Goal: Task Accomplishment & Management: Use online tool/utility

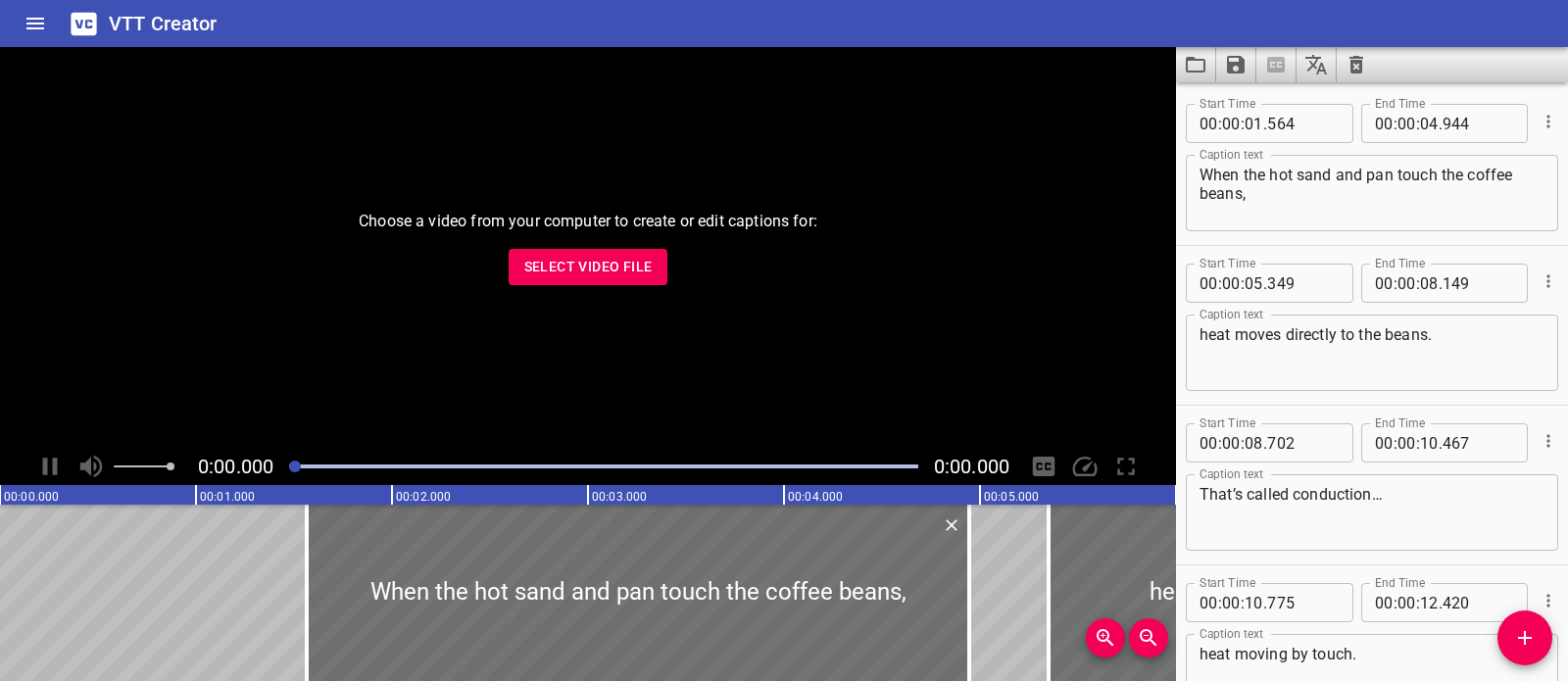
scroll to position [1250, 0]
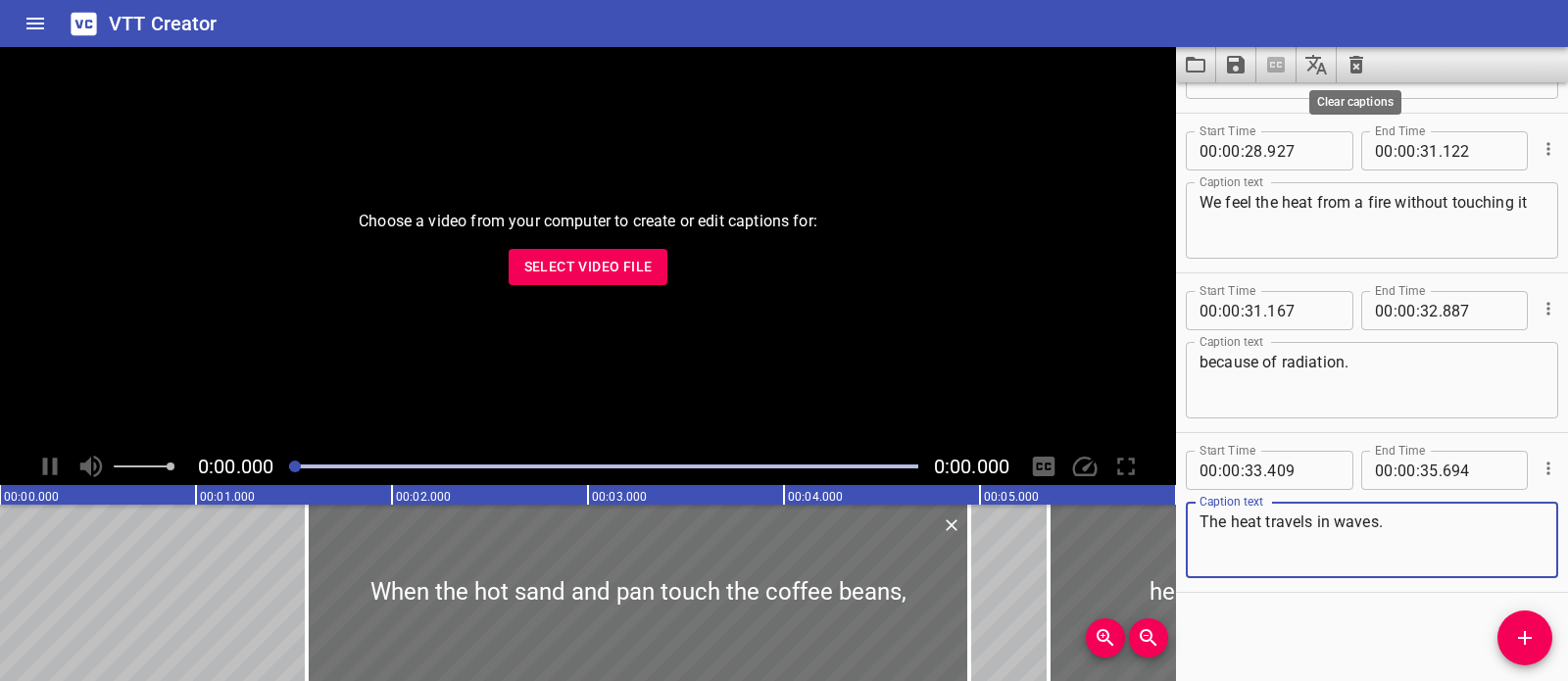
click at [1358, 65] on icon "Clear captions" at bounding box center [1357, 65] width 24 height 24
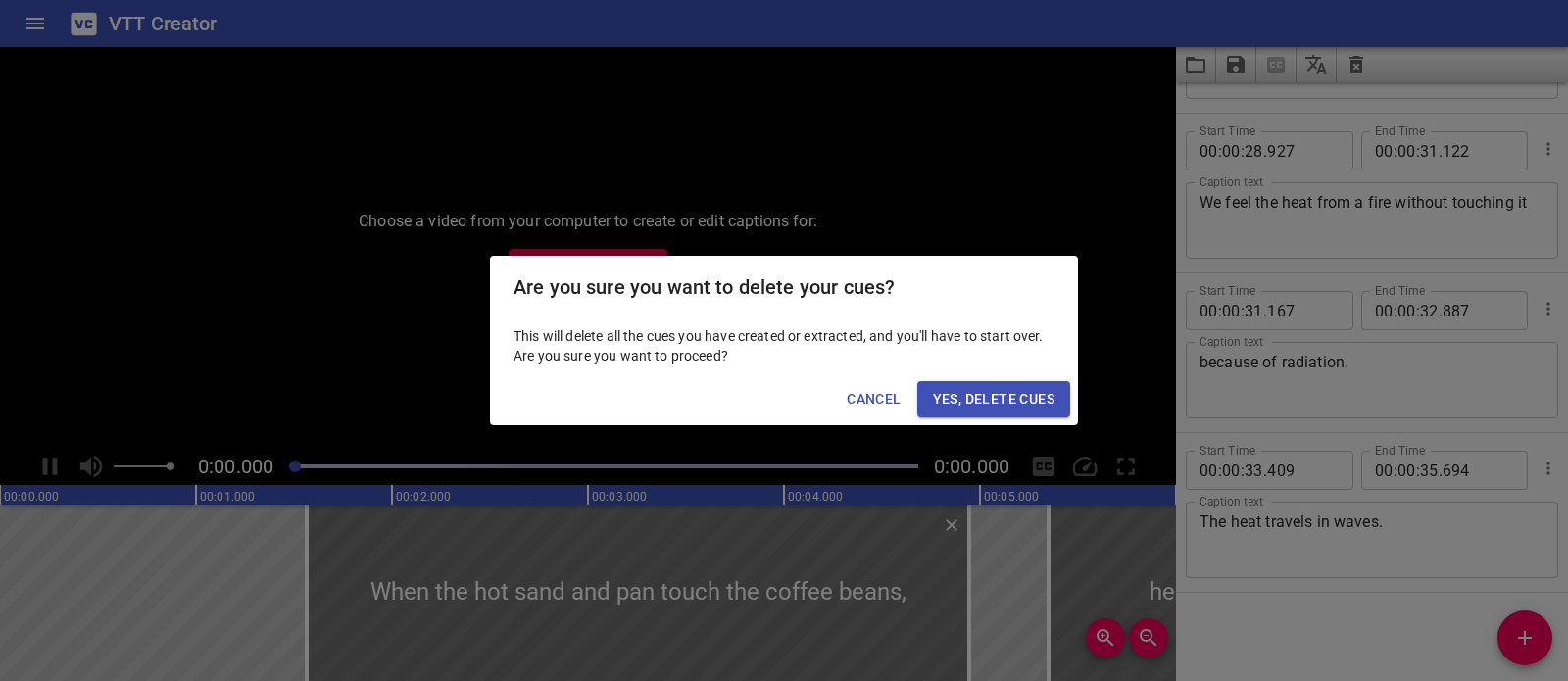
click at [1048, 402] on span "Yes, Delete Cues" at bounding box center [993, 399] width 122 height 25
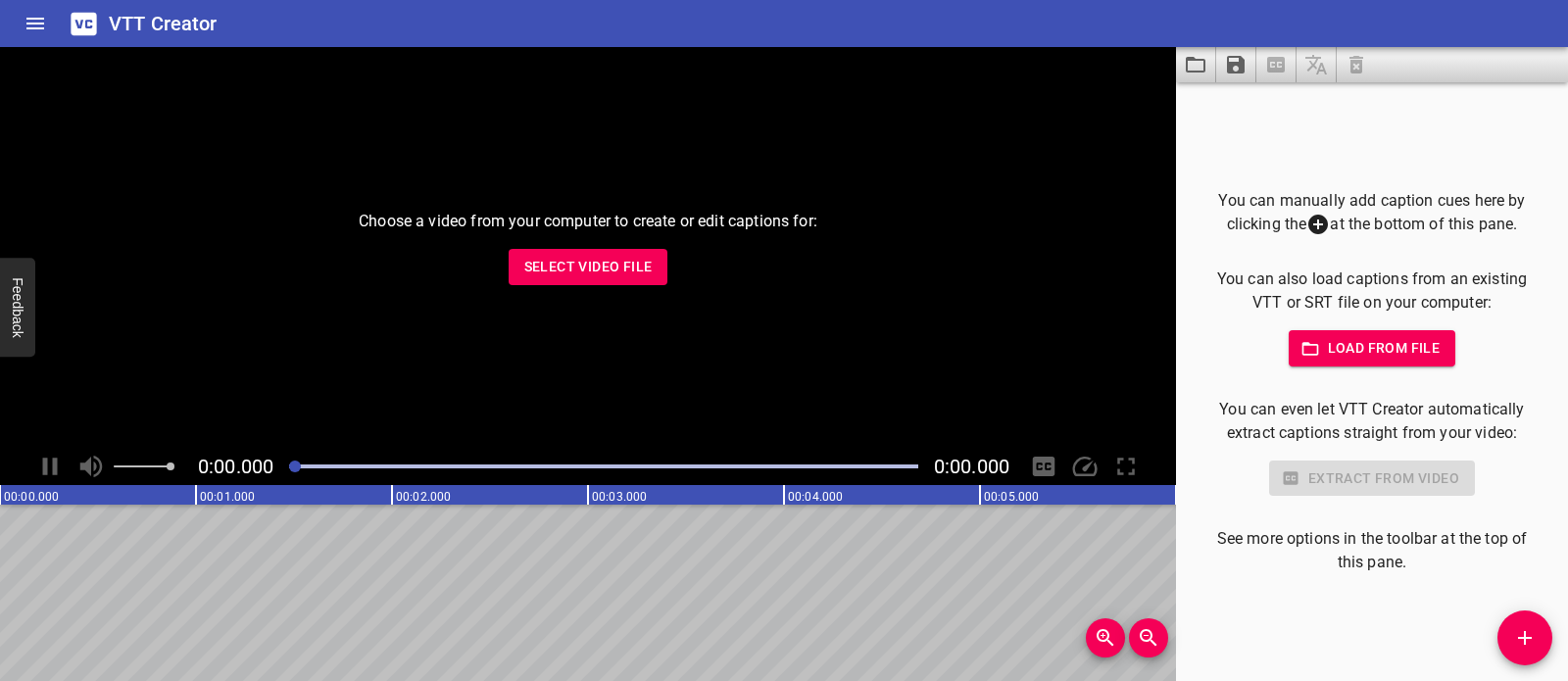
click at [632, 267] on span "Select Video File" at bounding box center [588, 266] width 129 height 25
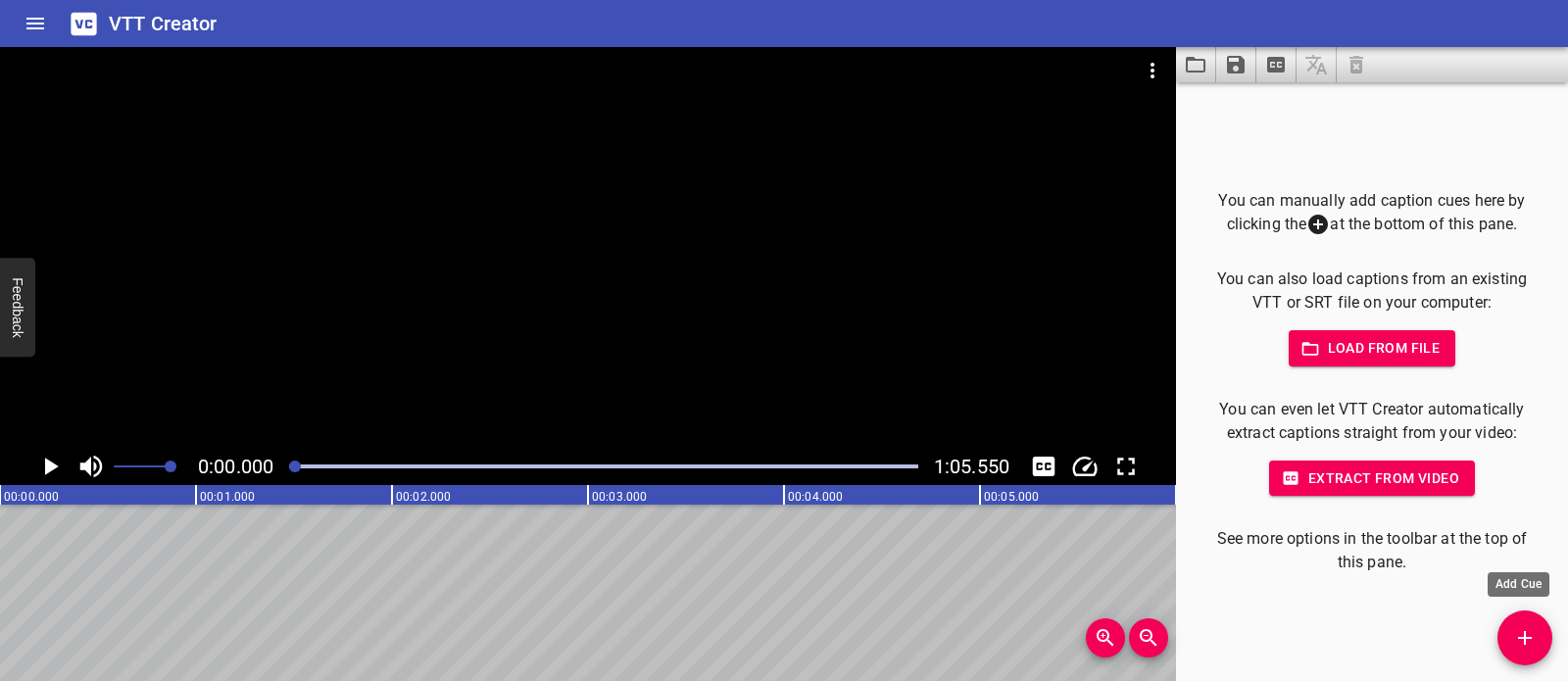
click at [1532, 626] on icon "Add Cue" at bounding box center [1525, 638] width 24 height 24
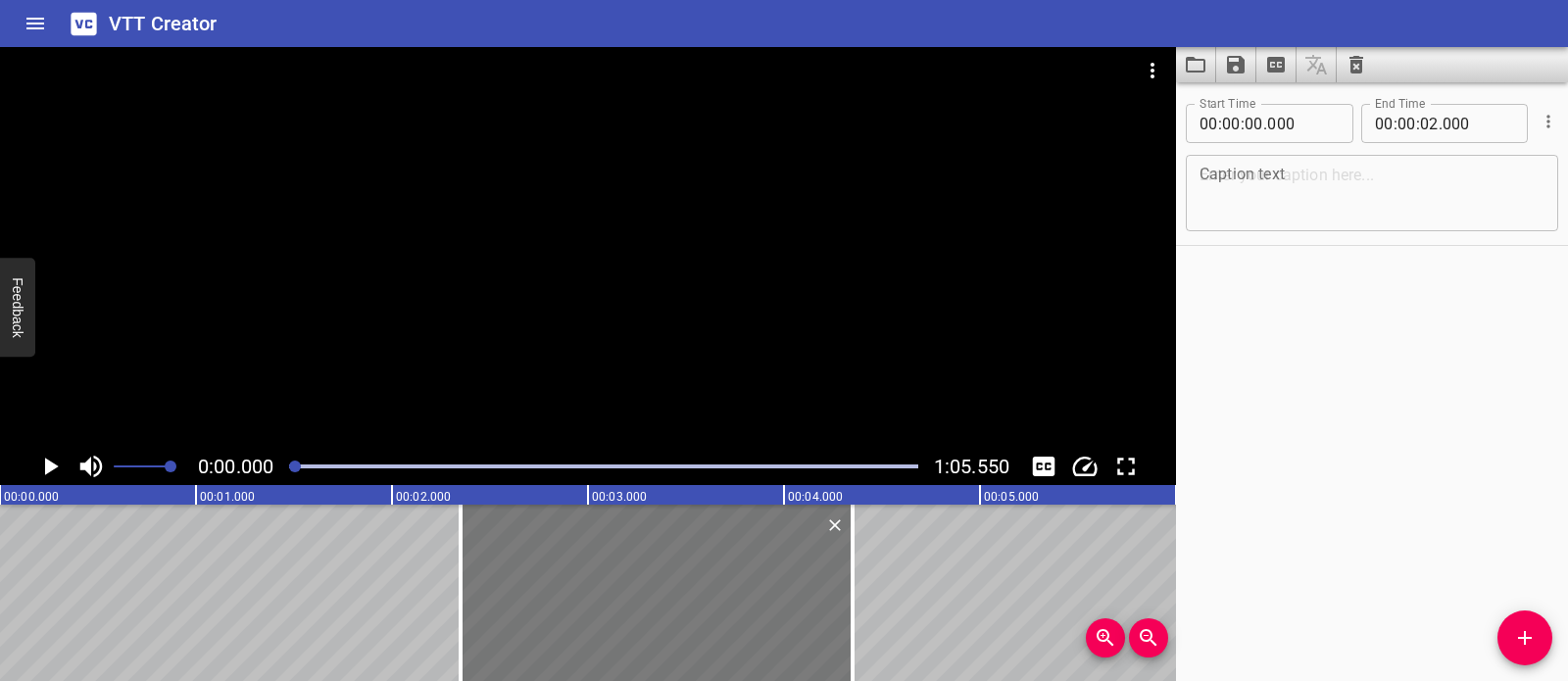
drag, startPoint x: 320, startPoint y: 589, endPoint x: 712, endPoint y: 606, distance: 392.4
click at [712, 606] on div at bounding box center [656, 592] width 392 height 176
type input "02"
type input "350"
type input "04"
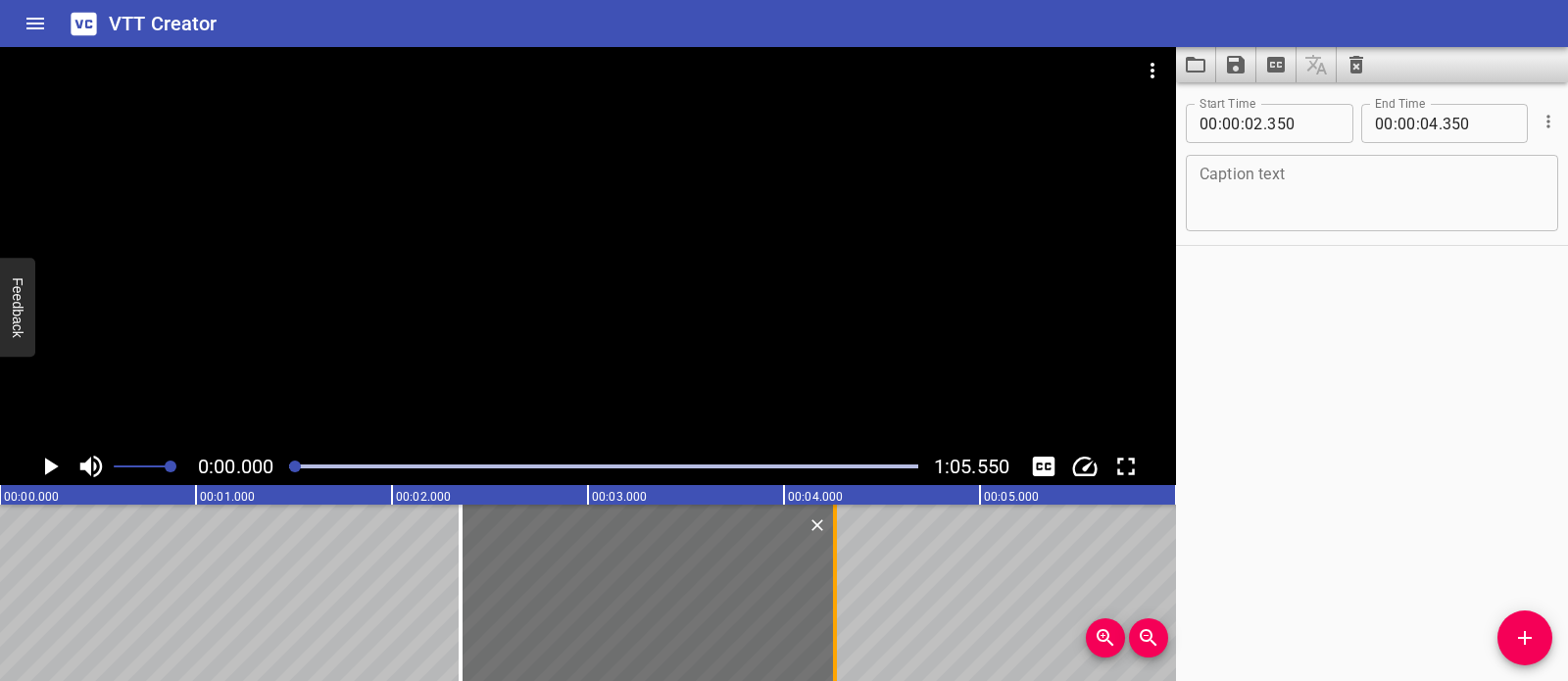
click at [833, 580] on div at bounding box center [835, 592] width 4 height 176
type input "260"
click at [1328, 204] on textarea at bounding box center [1372, 193] width 345 height 56
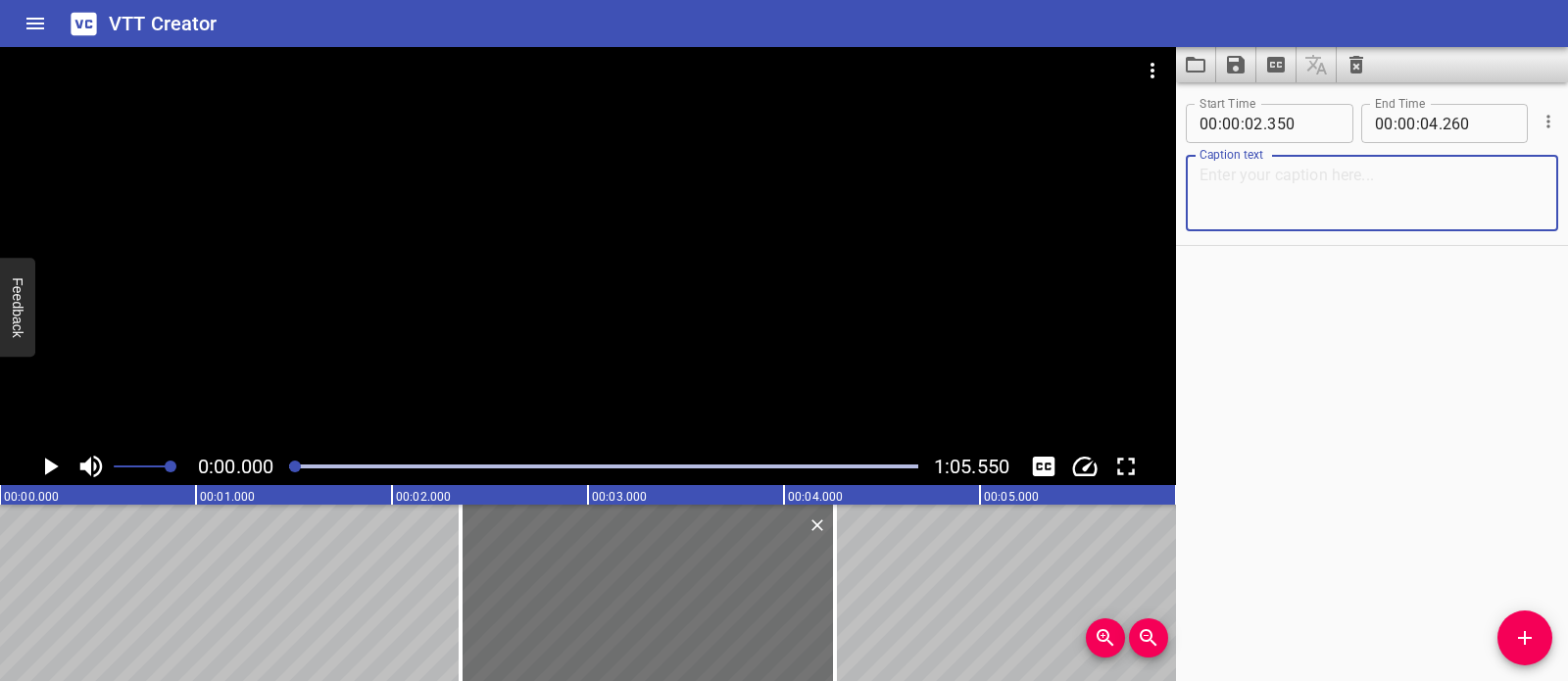
paste textarea "Thermal Energy Transfers"
type textarea "Thermal Energy Transfers"
click at [590, 300] on div at bounding box center [588, 247] width 1176 height 401
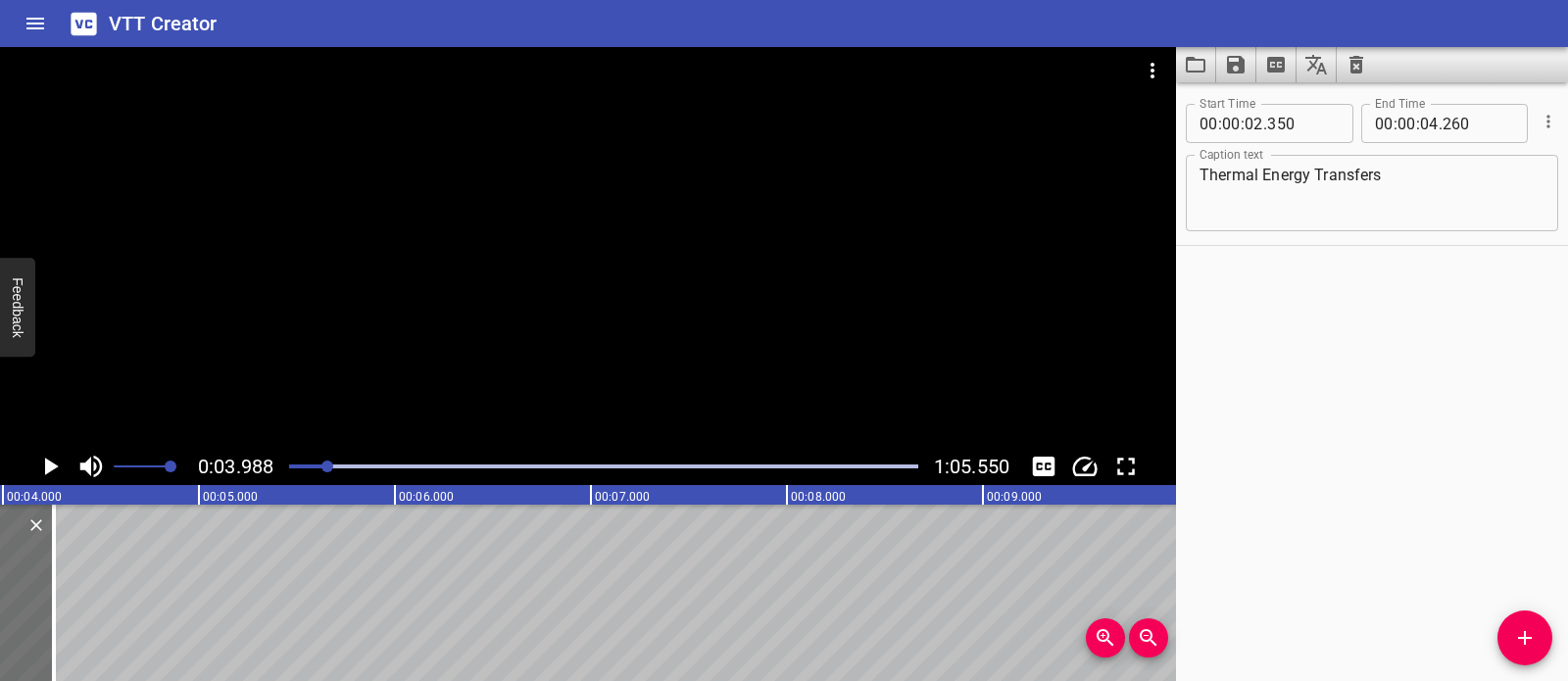
scroll to position [0, 782]
click at [730, 277] on div at bounding box center [588, 247] width 1176 height 401
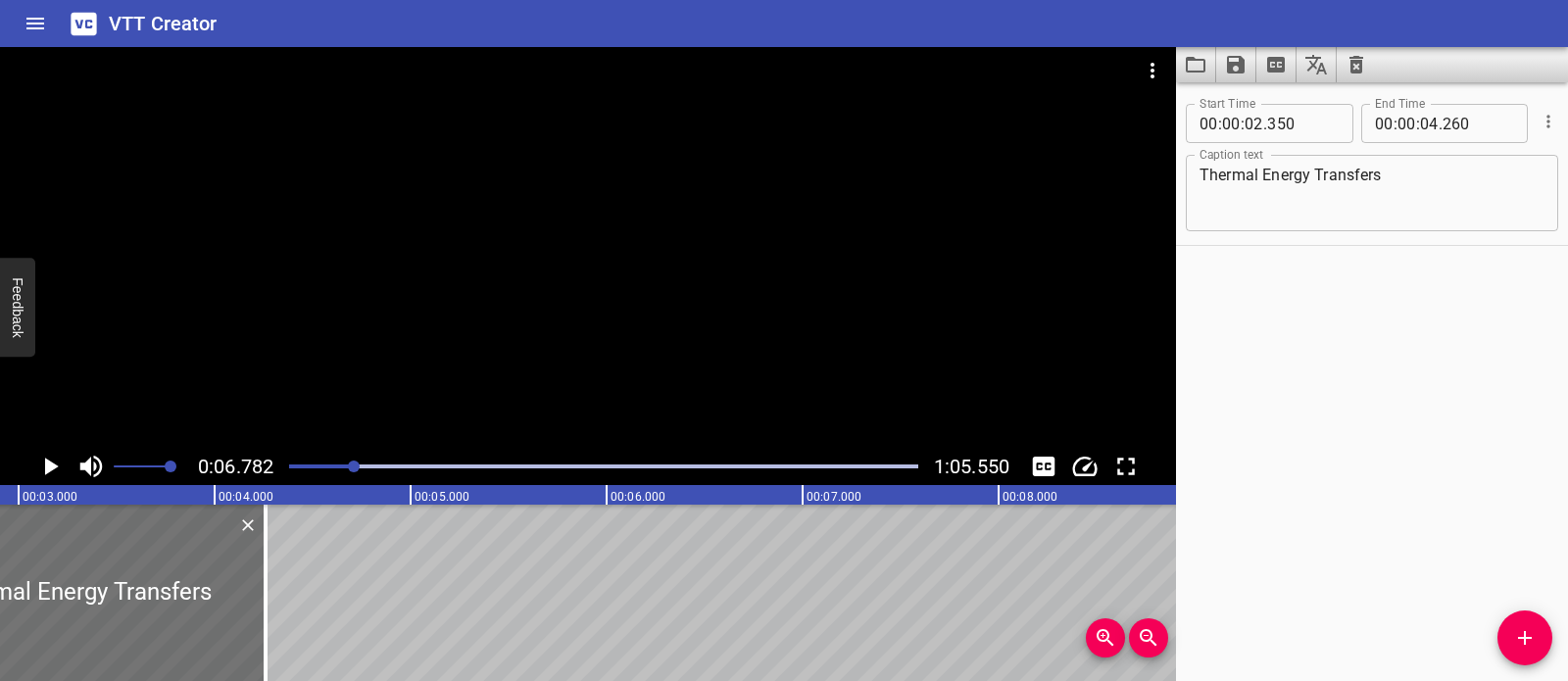
scroll to position [0, 588]
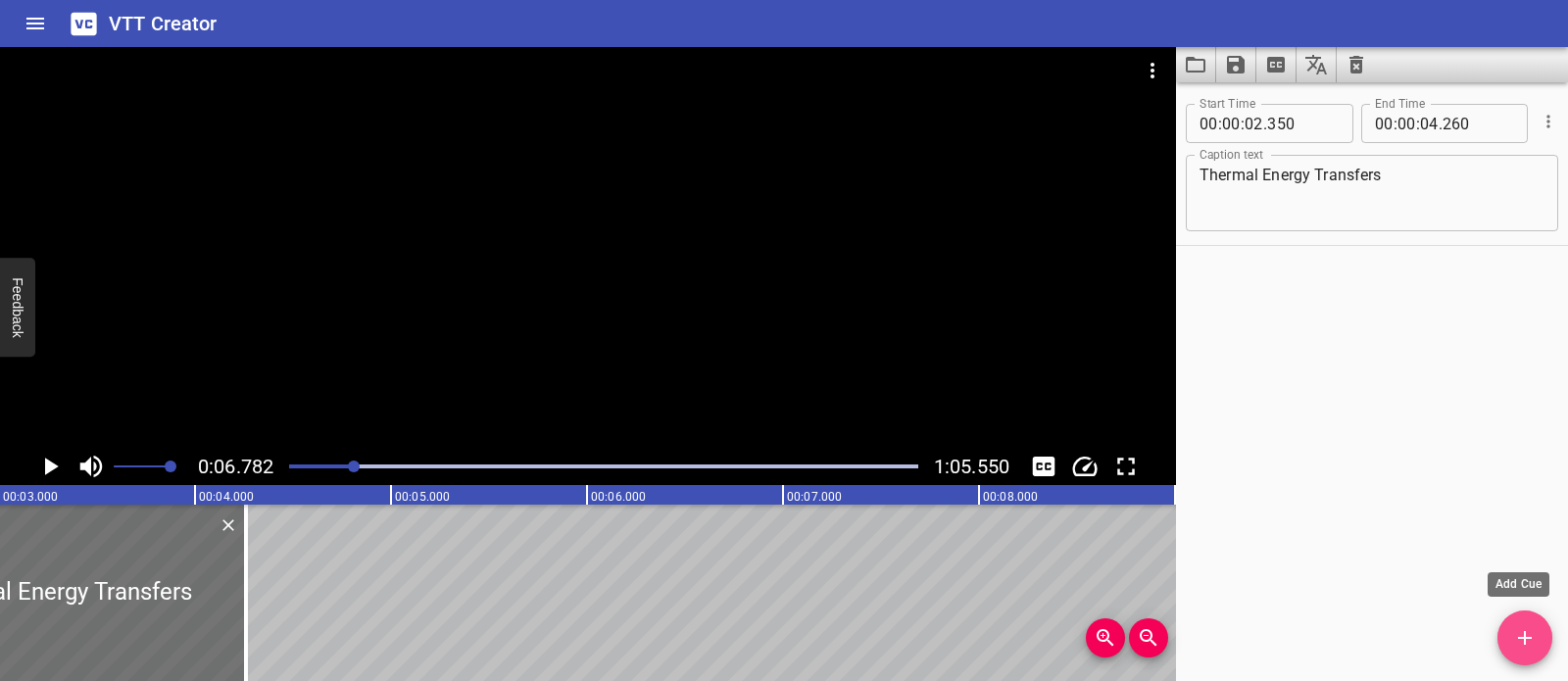
click at [1536, 639] on span "Add Cue" at bounding box center [1524, 638] width 55 height 24
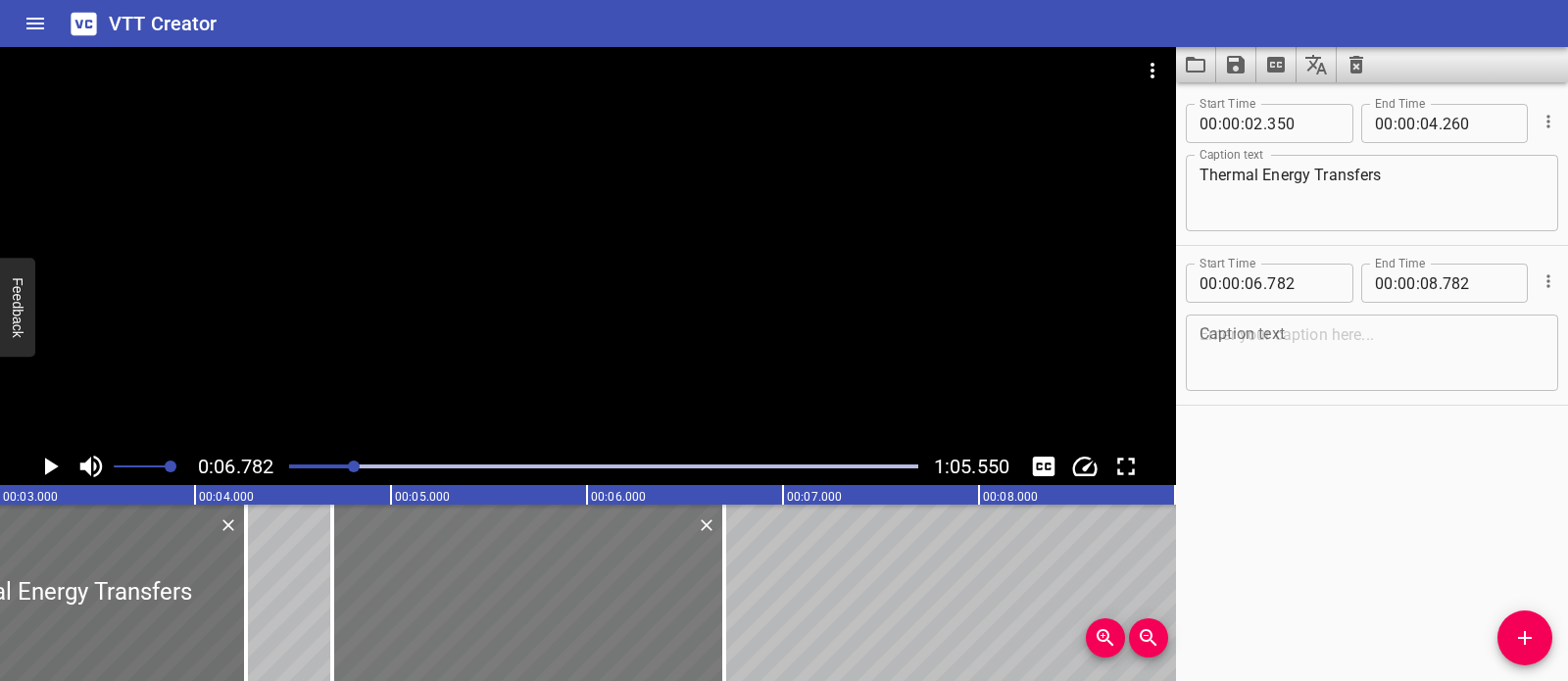
drag, startPoint x: 893, startPoint y: 548, endPoint x: 484, endPoint y: 524, distance: 409.7
click at [484, 524] on div at bounding box center [528, 592] width 392 height 176
type input "04"
type input "702"
type input "06"
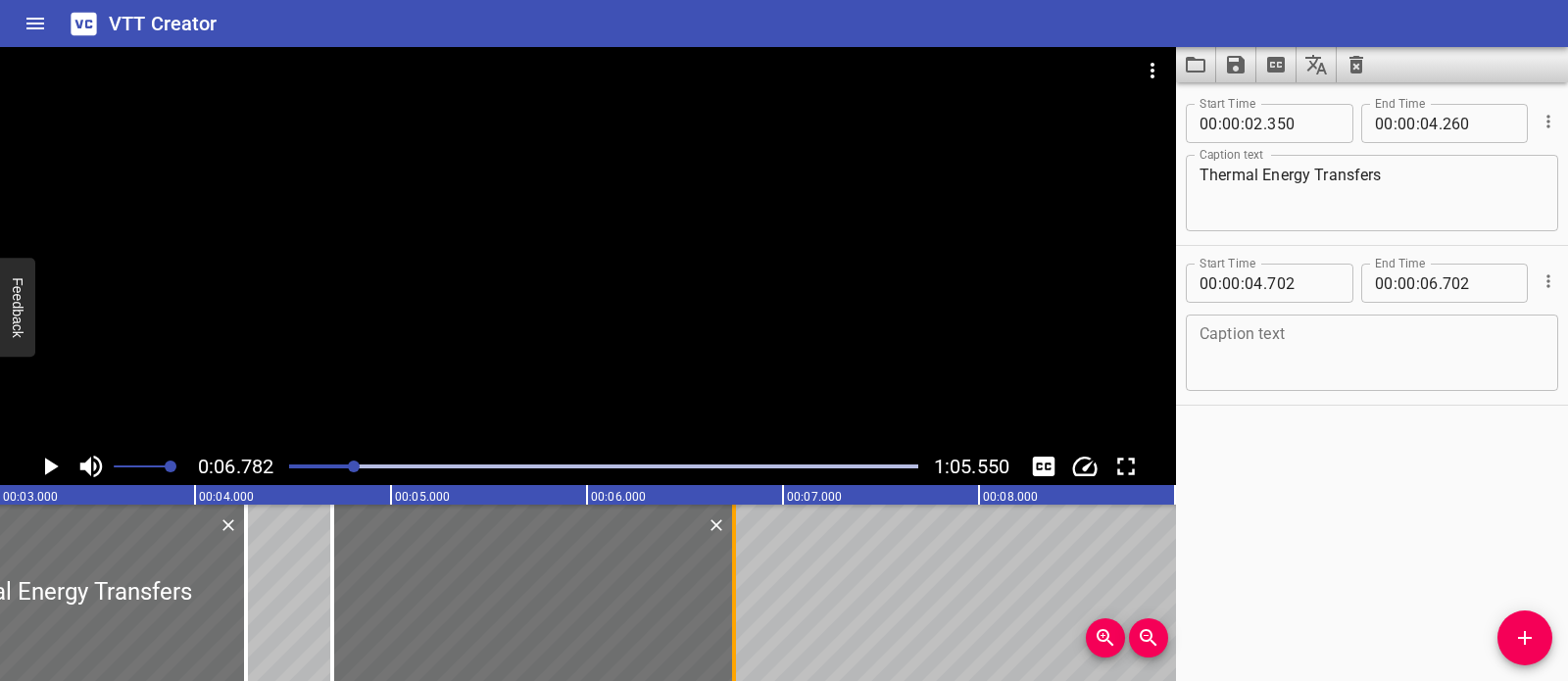
drag, startPoint x: 720, startPoint y: 554, endPoint x: 730, endPoint y: 556, distance: 10.2
click at [730, 556] on div at bounding box center [734, 592] width 20 height 176
type input "752"
click at [1270, 329] on textarea at bounding box center [1372, 353] width 345 height 56
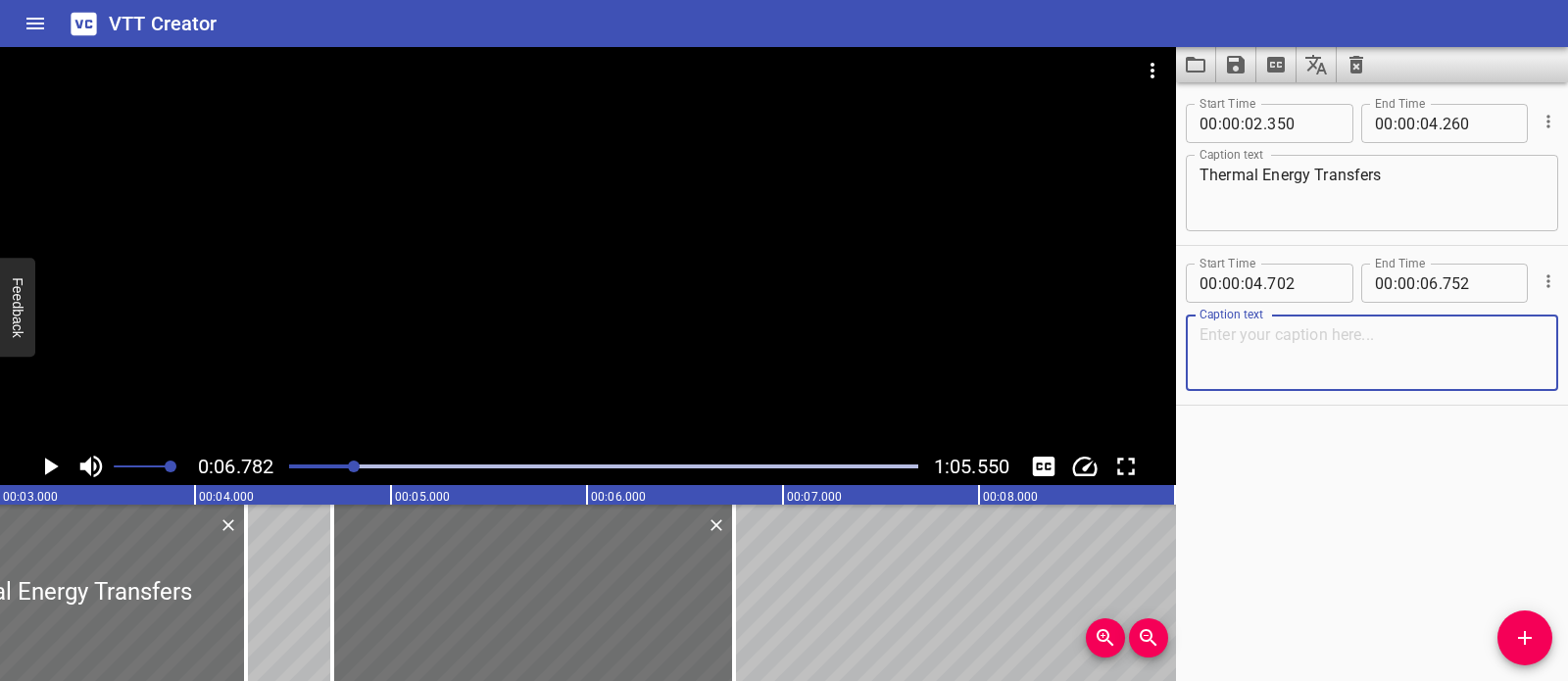
paste textarea "It’s time for gahwa!"
type textarea "It’s time for gahwa!"
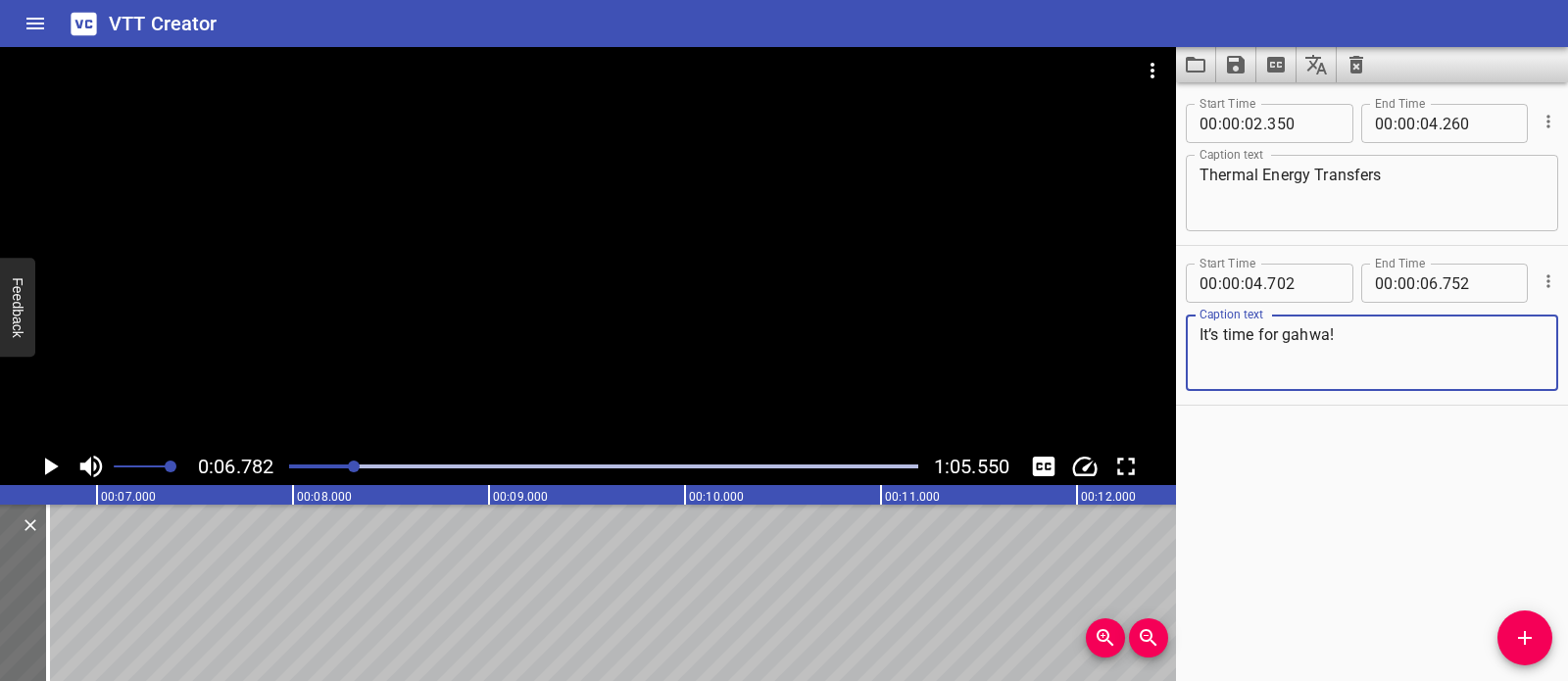
scroll to position [0, 1079]
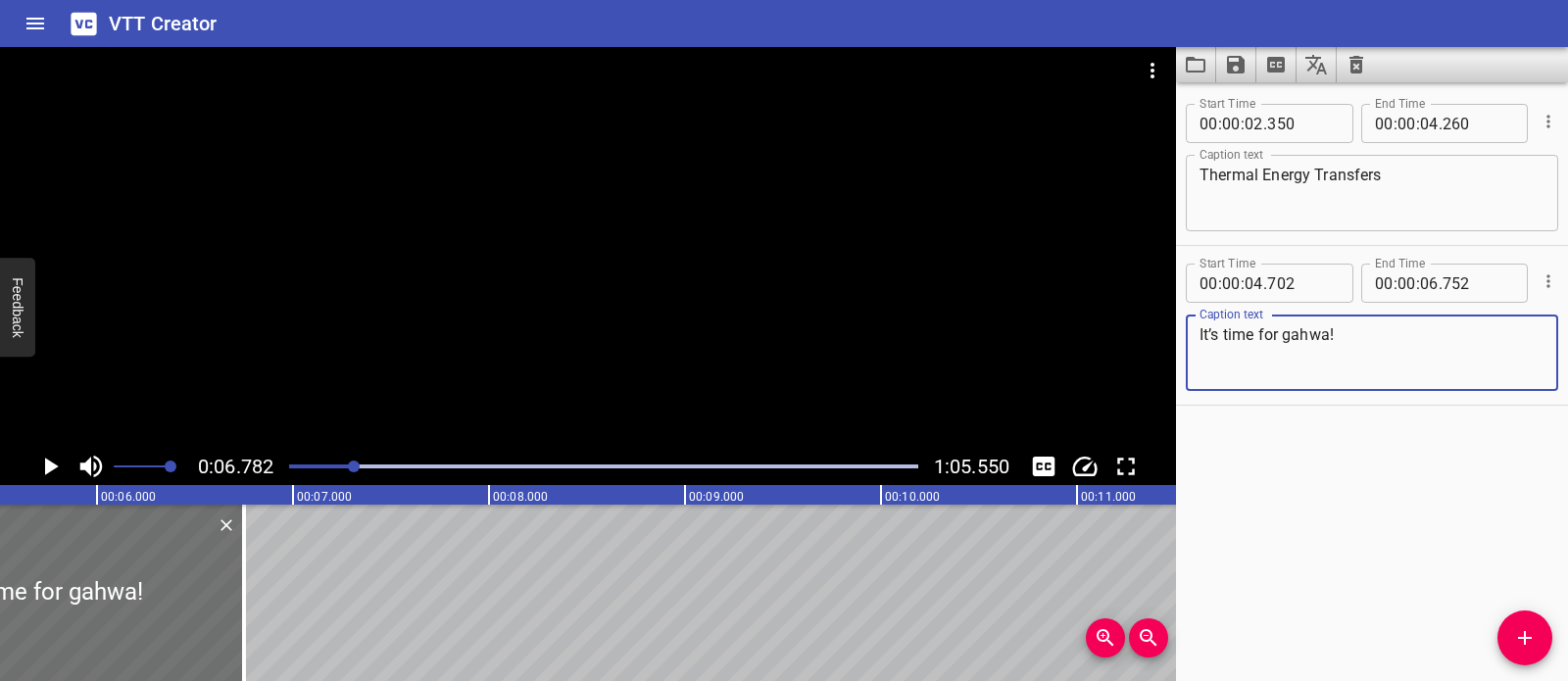
click at [1513, 631] on icon "Add Cue" at bounding box center [1525, 638] width 24 height 24
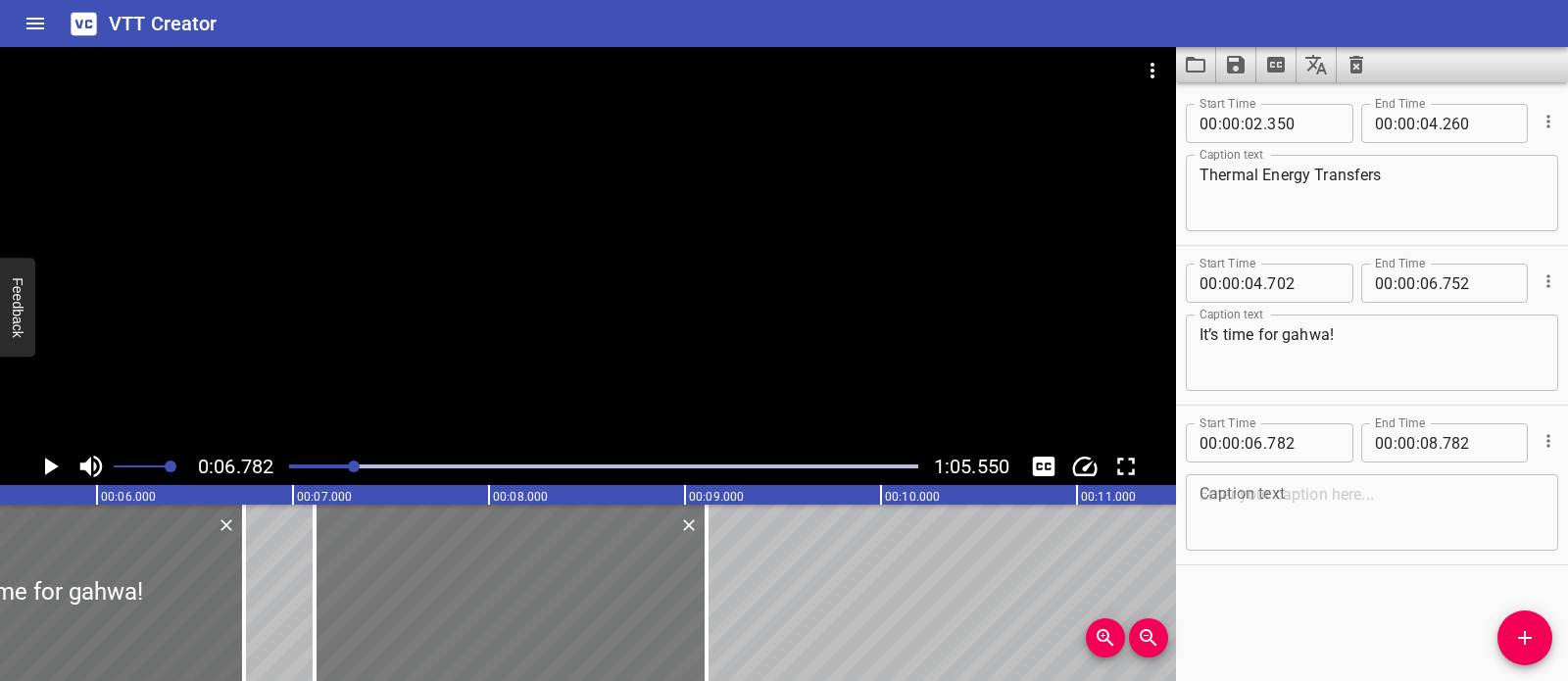
drag, startPoint x: 517, startPoint y: 599, endPoint x: 582, endPoint y: 599, distance: 65.0
click at [582, 599] on div at bounding box center [510, 592] width 392 height 176
type input "07"
type input "112"
type input "09"
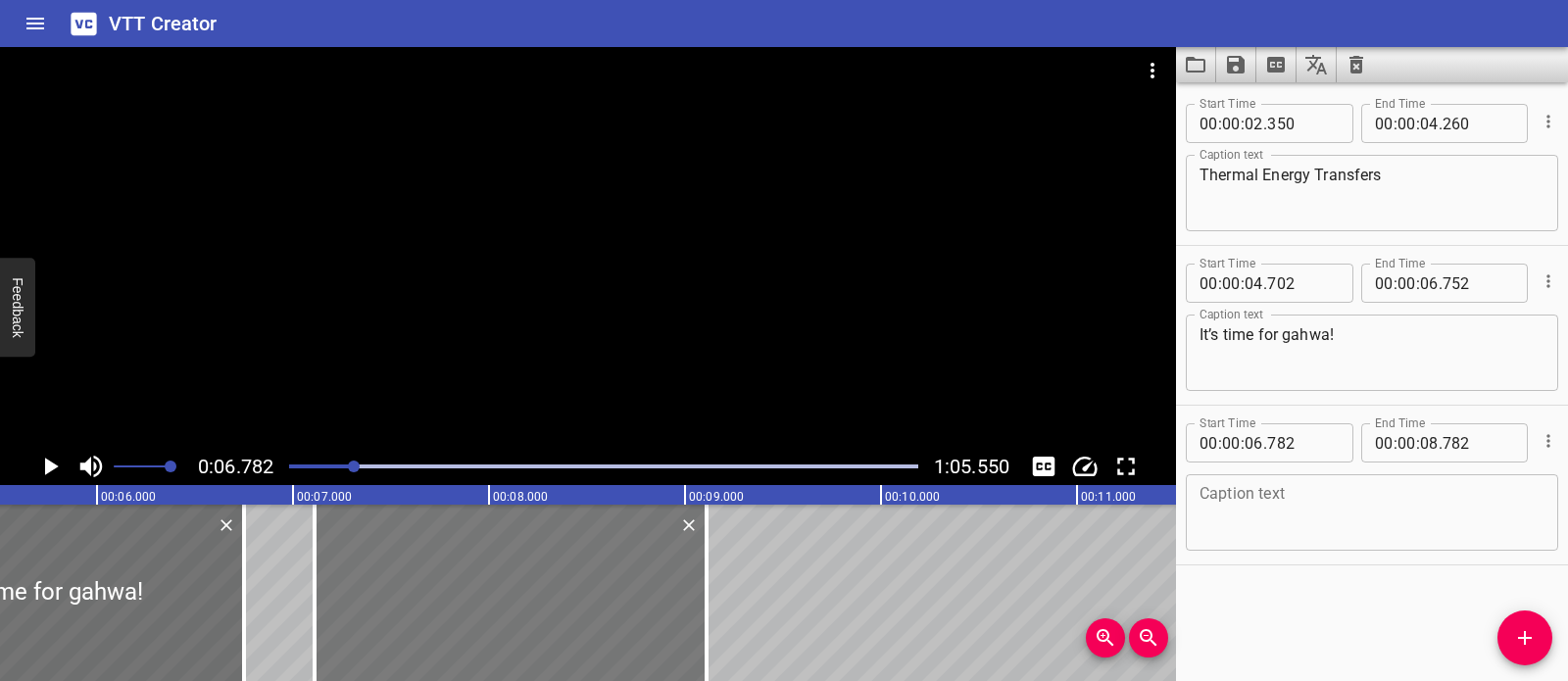
type input "112"
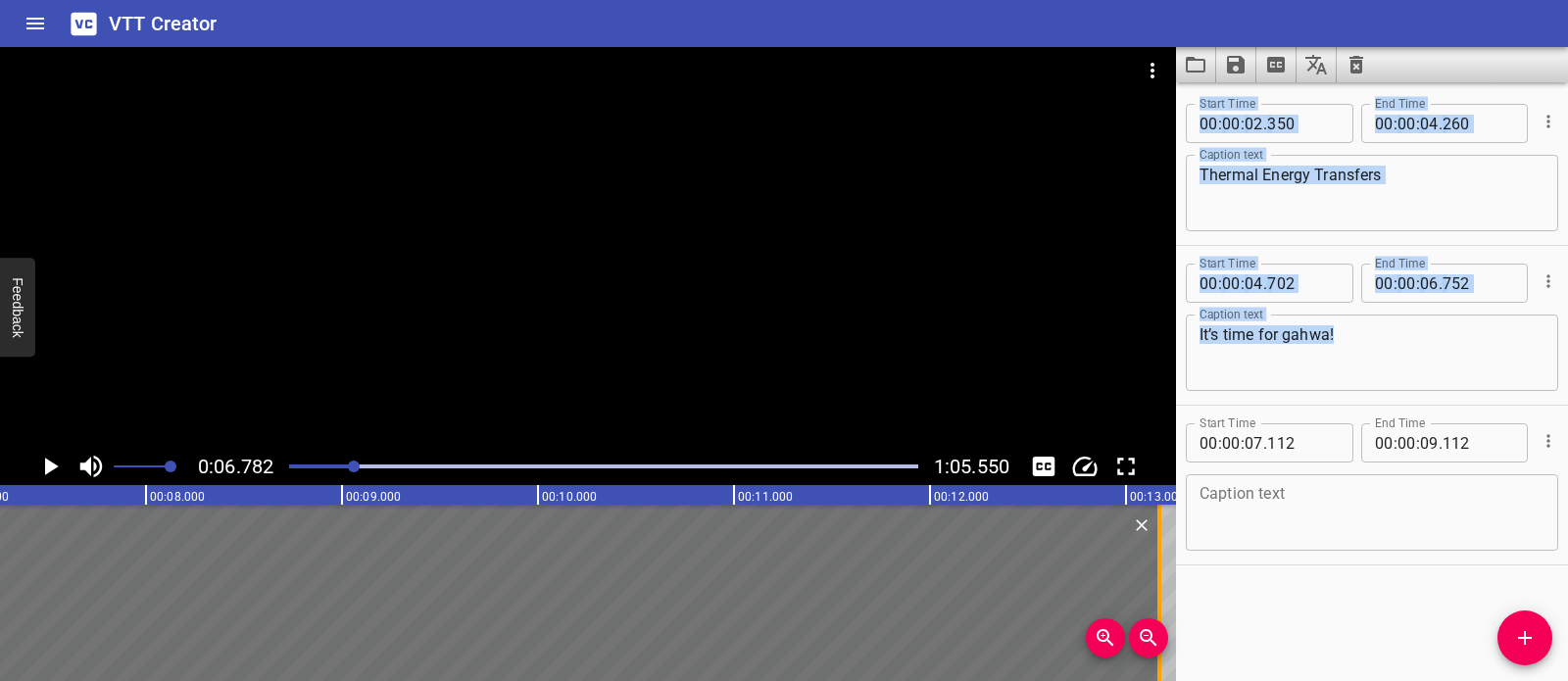
scroll to position [0, 1429]
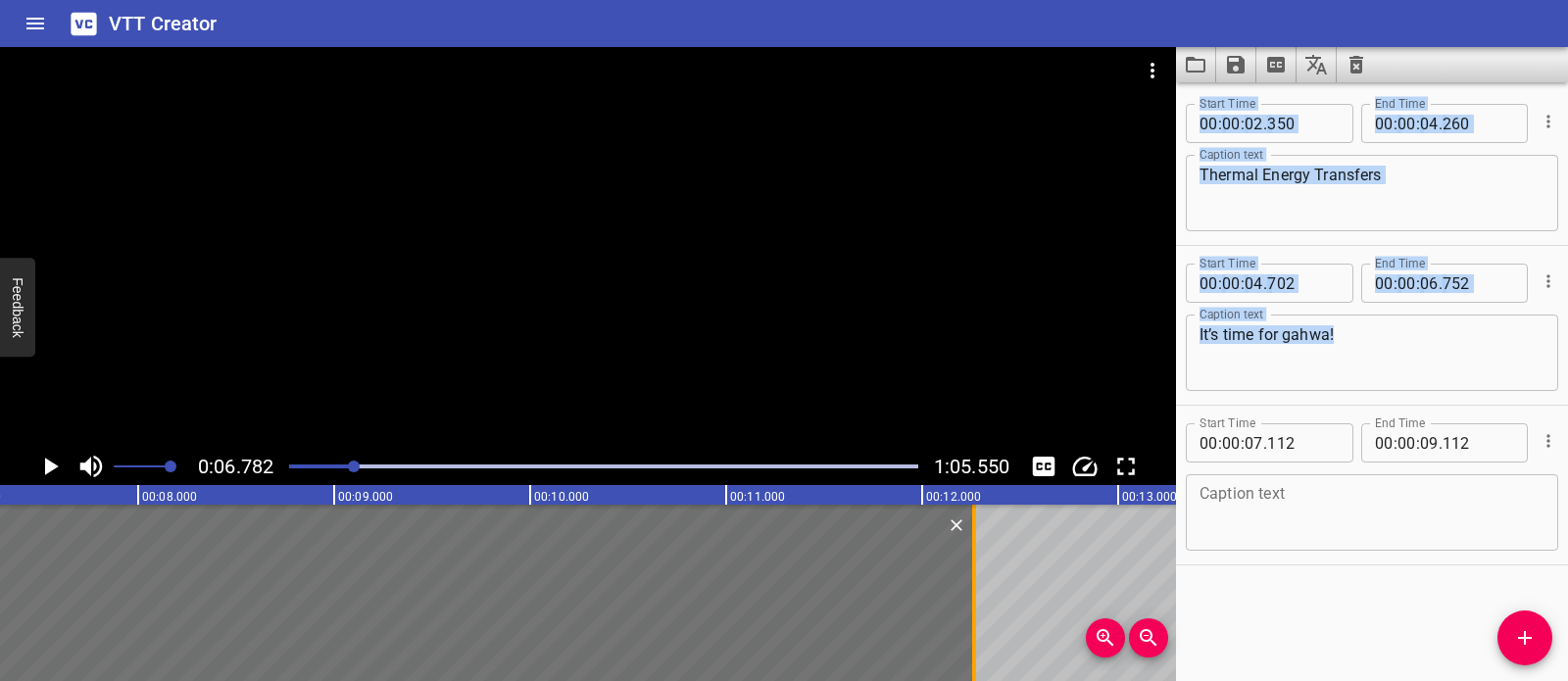
drag, startPoint x: 709, startPoint y: 582, endPoint x: 978, endPoint y: 593, distance: 269.2
click at [978, 593] on div at bounding box center [975, 592] width 20 height 176
type input "12"
type input "267"
click at [1361, 501] on textarea at bounding box center [1372, 512] width 345 height 56
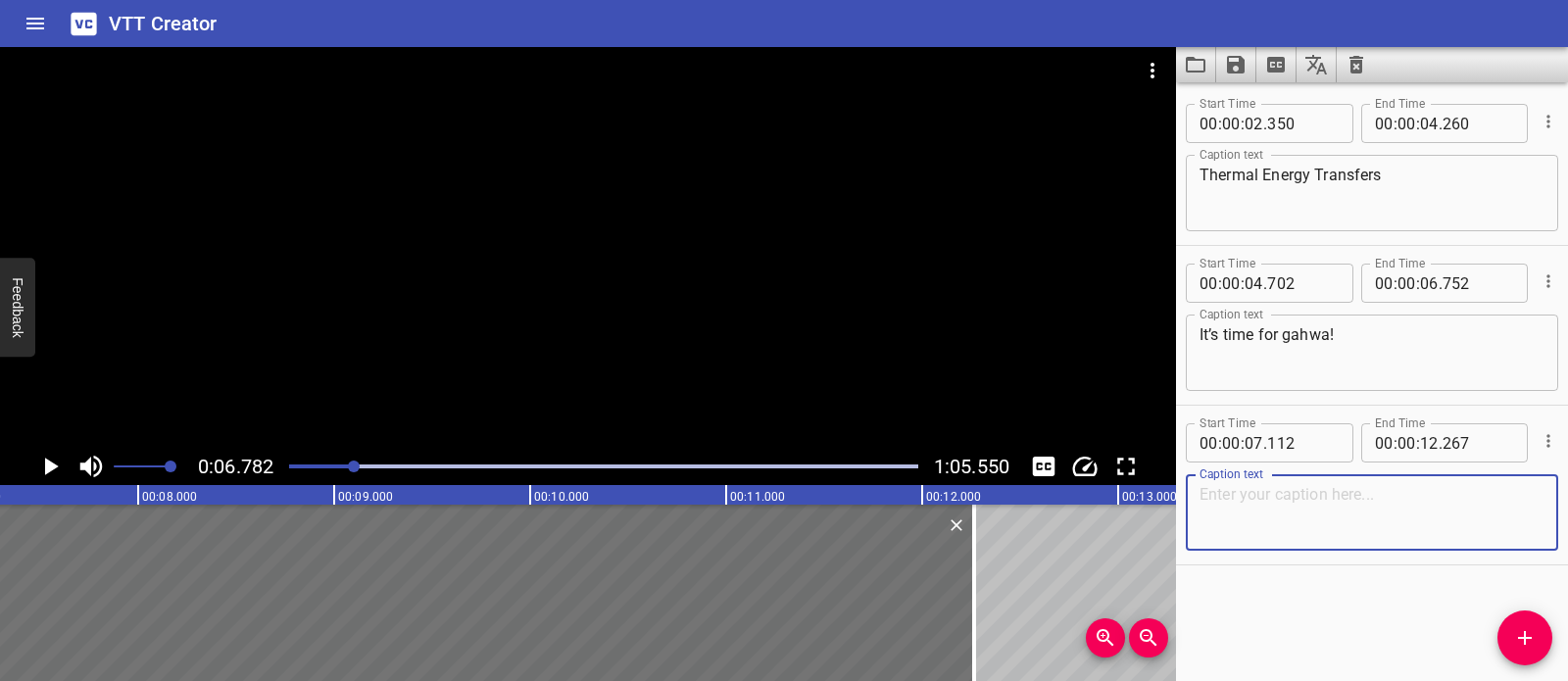
paste textarea "Come [PERSON_NAME] let me show you the traditional way coffee is made."
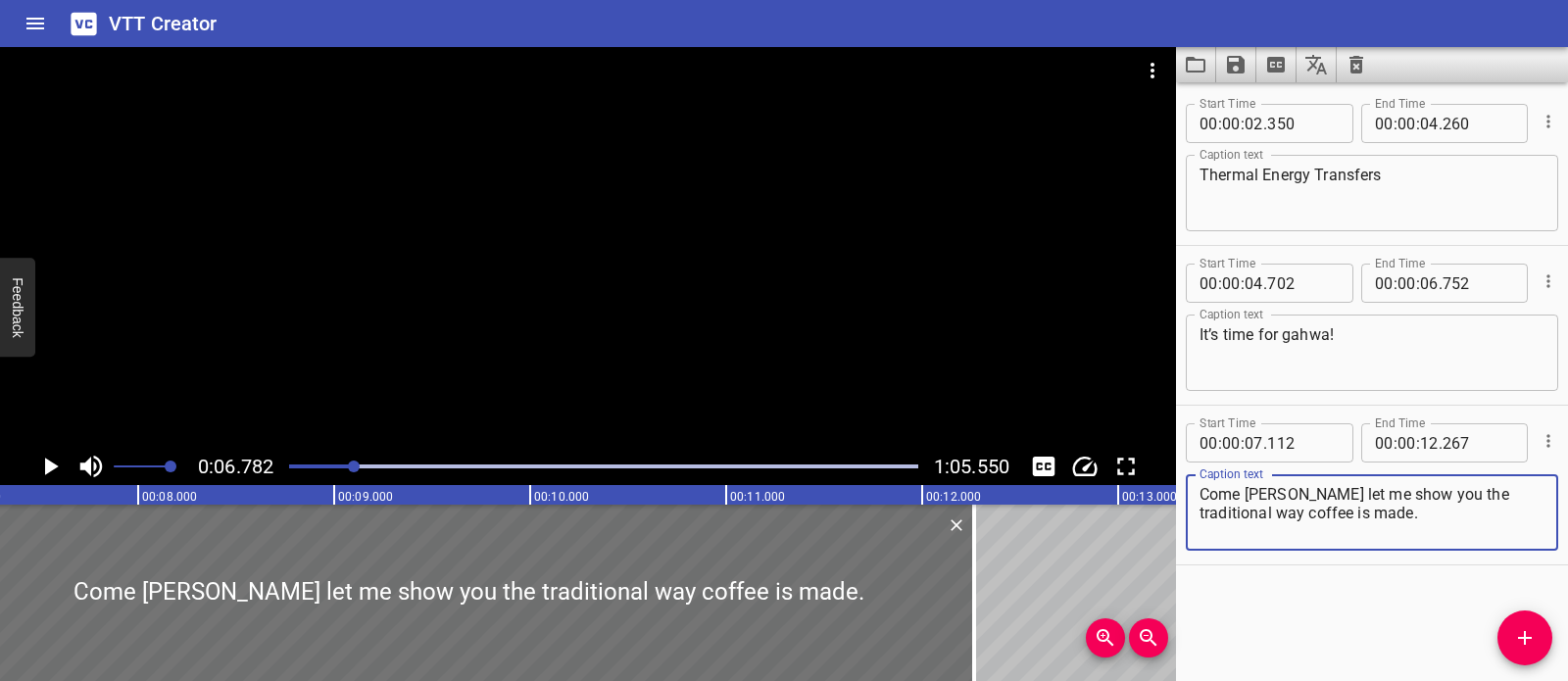
type textarea "Come [PERSON_NAME] let me show you the traditional way coffee is made."
click at [569, 390] on div at bounding box center [588, 247] width 1176 height 401
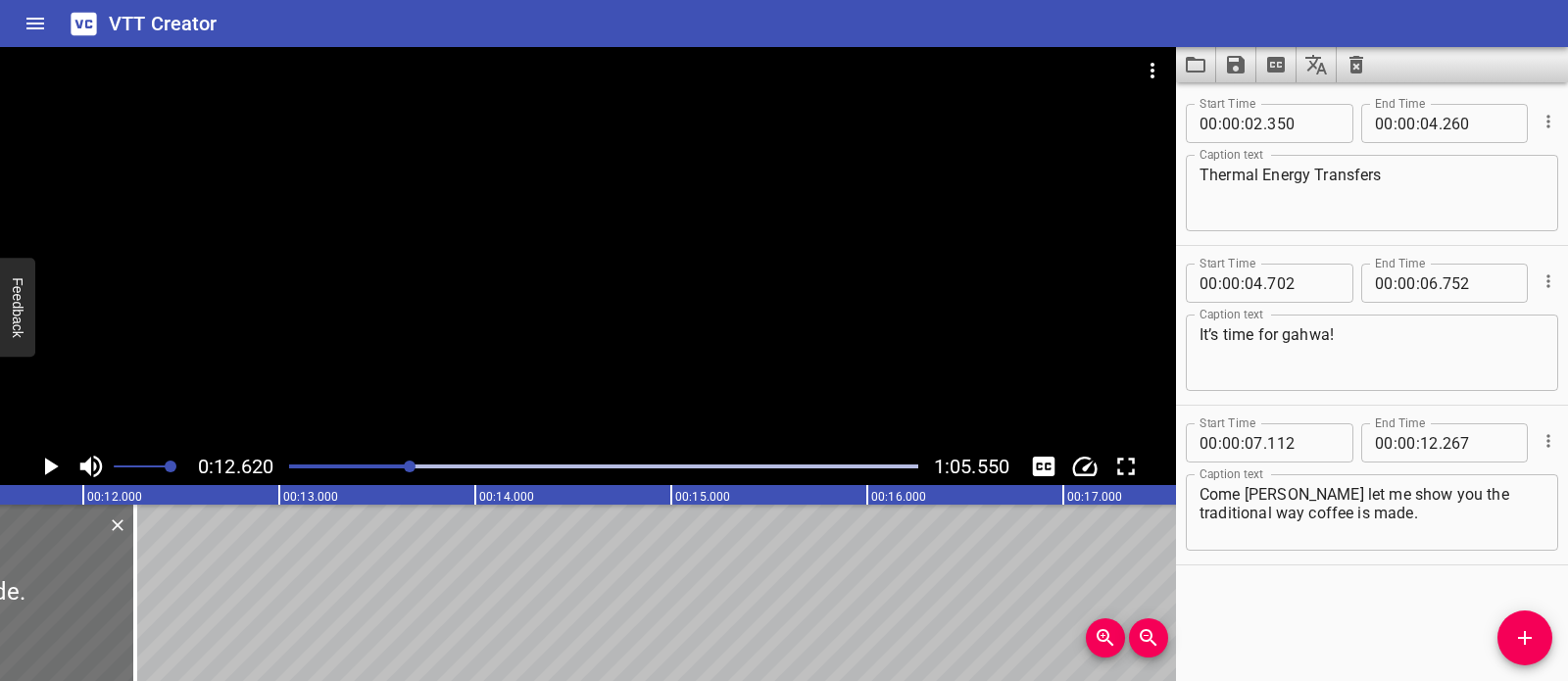
scroll to position [0, 2249]
click at [1537, 630] on span "Add Cue" at bounding box center [1524, 638] width 55 height 24
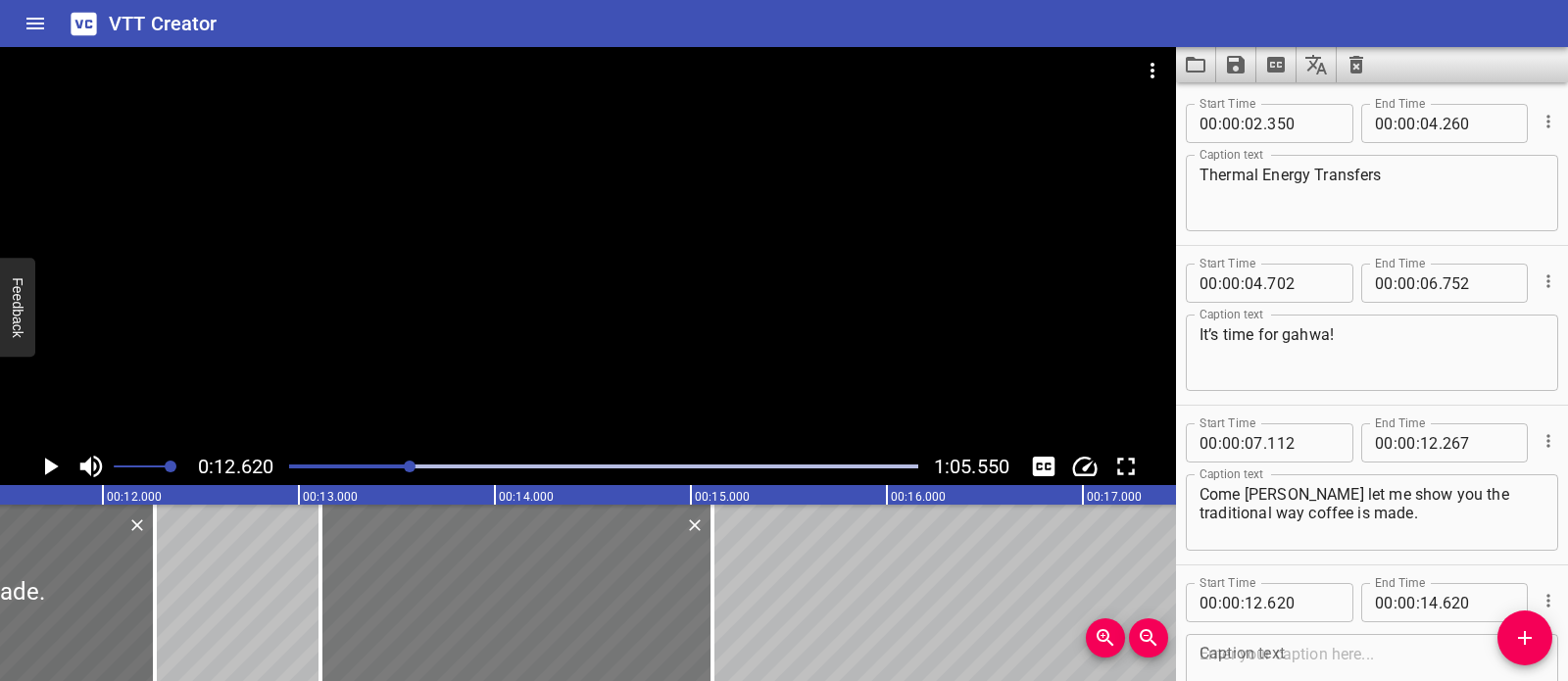
drag, startPoint x: 475, startPoint y: 596, endPoint x: 680, endPoint y: 617, distance: 206.1
click at [572, 607] on div at bounding box center [516, 592] width 392 height 176
type input "13"
type input "110"
type input "15"
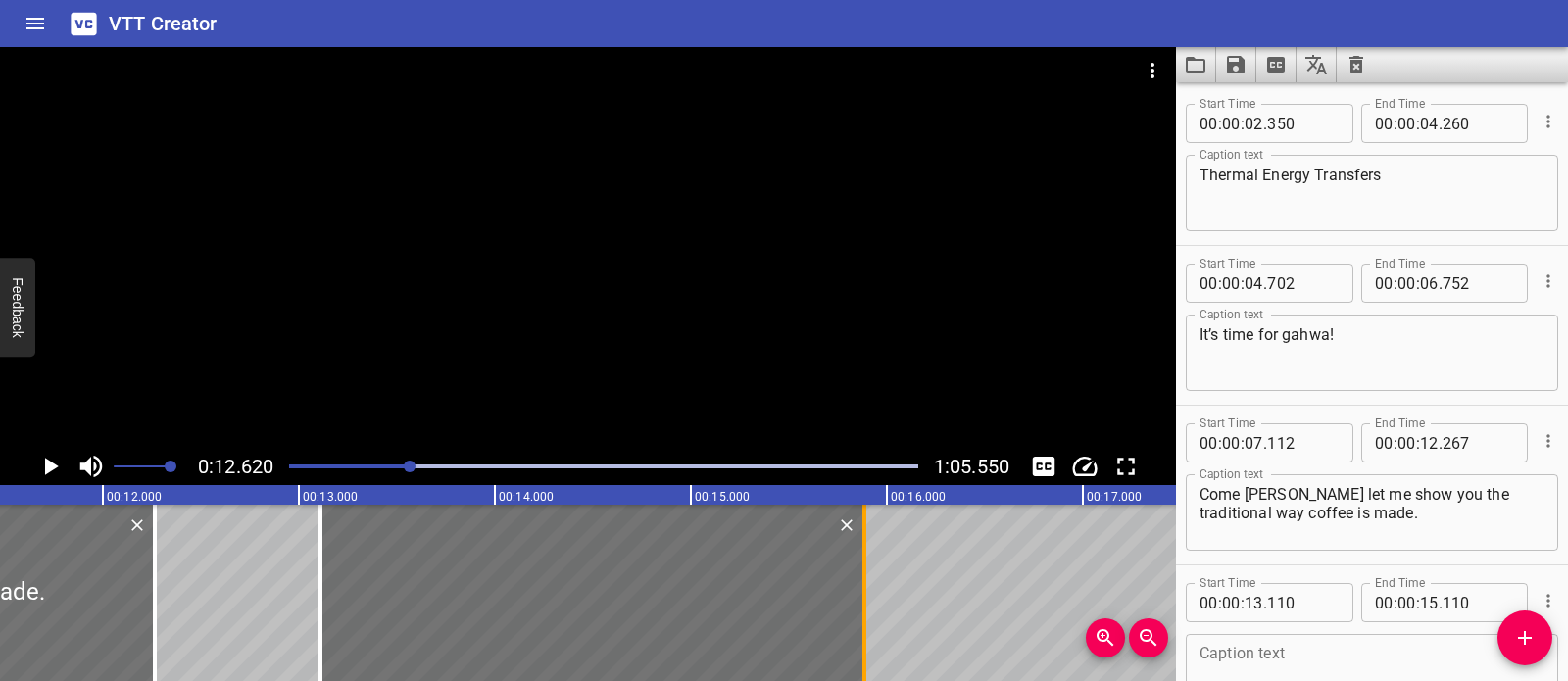
drag, startPoint x: 715, startPoint y: 603, endPoint x: 867, endPoint y: 603, distance: 152.0
click at [867, 603] on div at bounding box center [865, 592] width 20 height 176
type input "885"
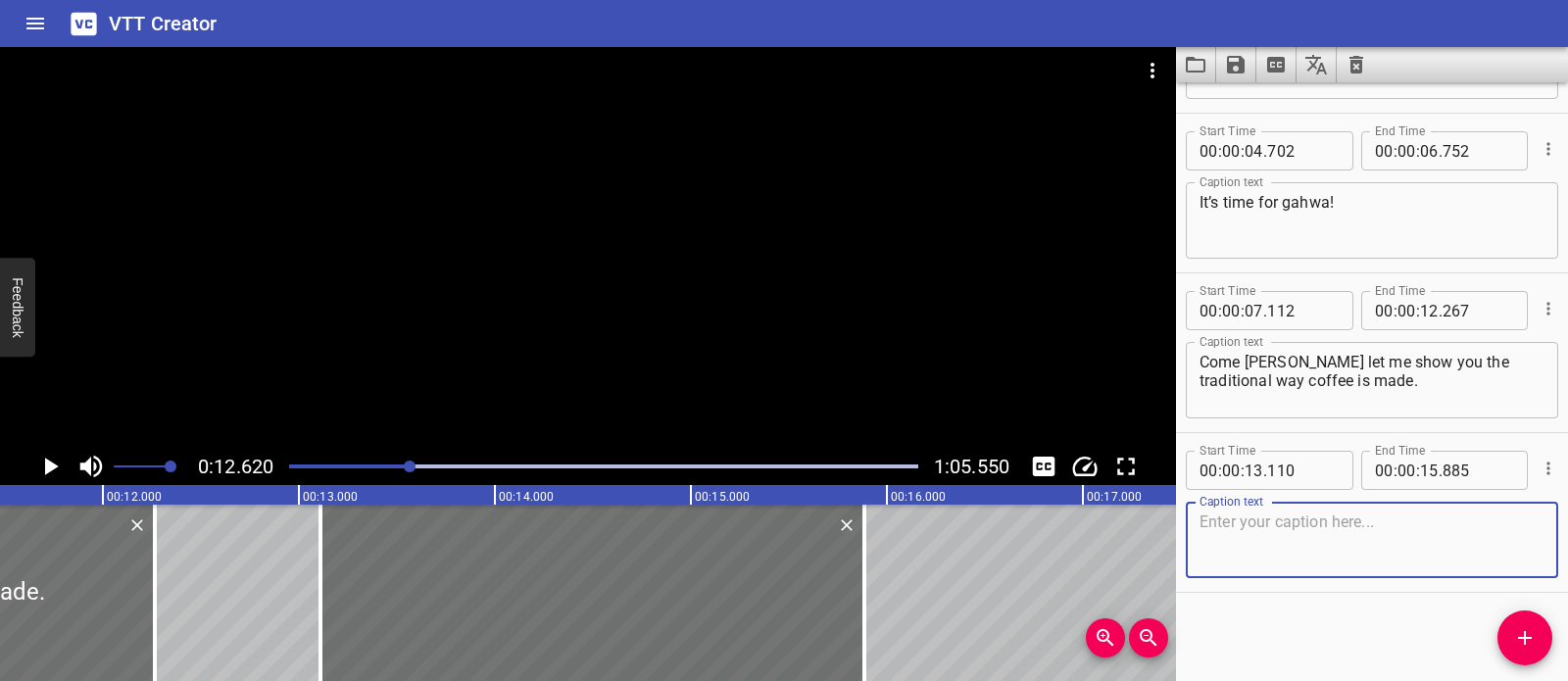
click at [1368, 557] on textarea at bounding box center [1372, 540] width 345 height 56
paste textarea "First, let’s get the fire started."
type textarea "First, let’s get the fire started."
click at [493, 248] on div at bounding box center [588, 247] width 1176 height 401
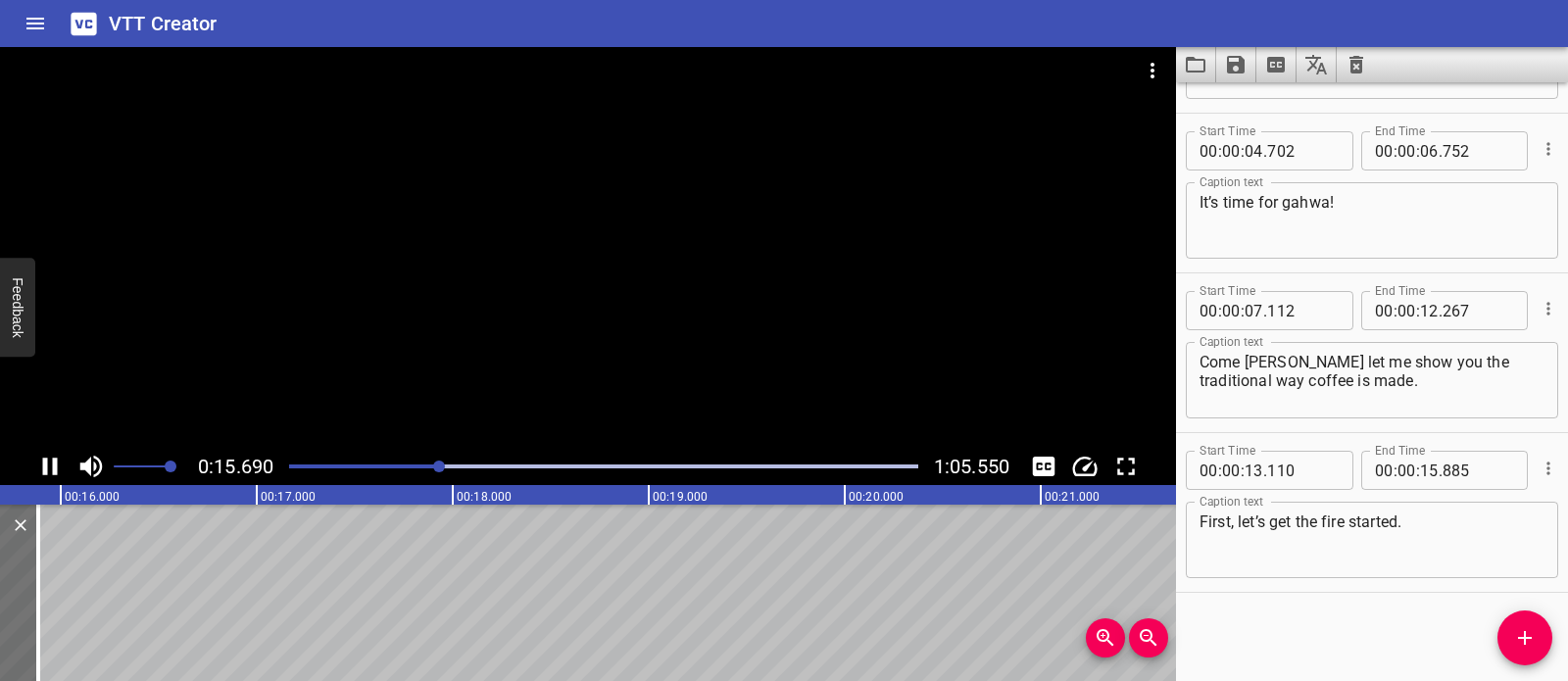
scroll to position [0, 3101]
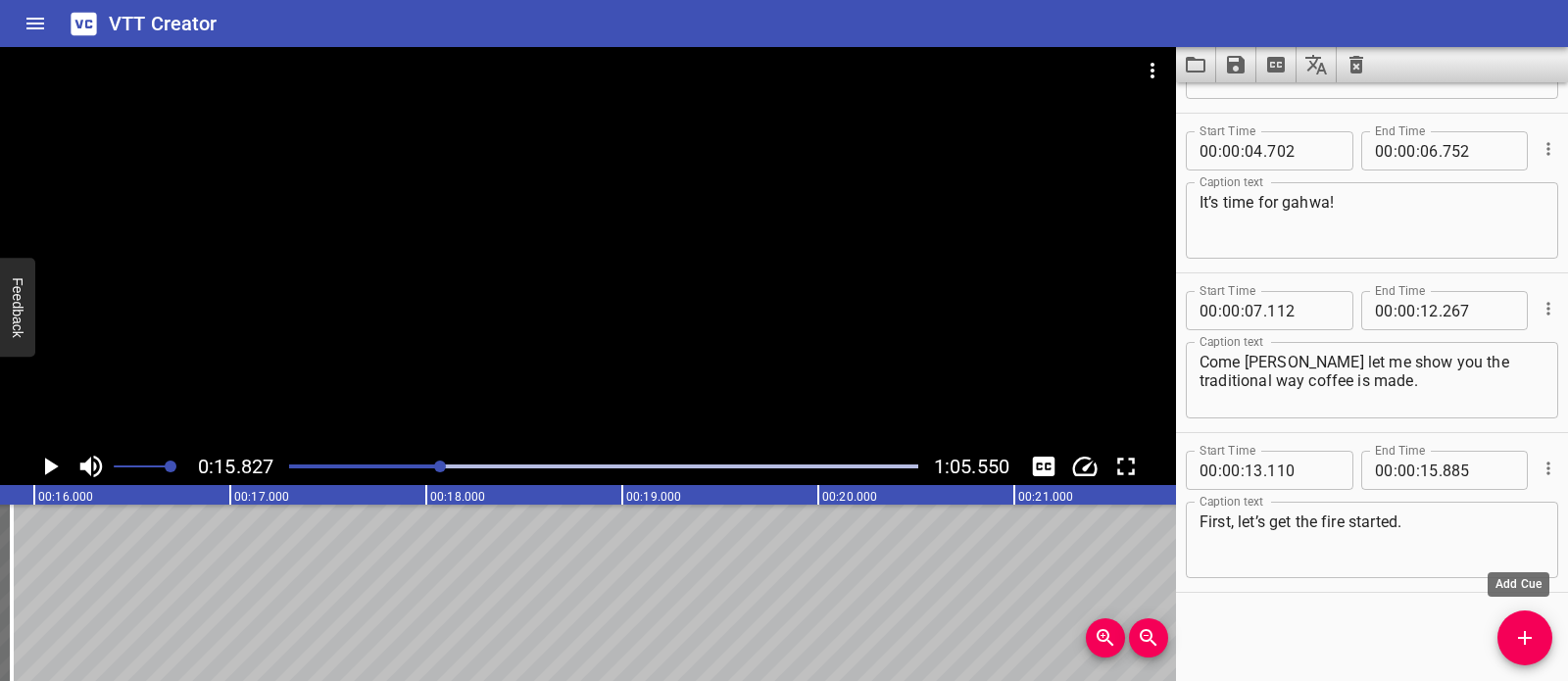
click at [1530, 642] on icon "Add Cue" at bounding box center [1525, 638] width 24 height 24
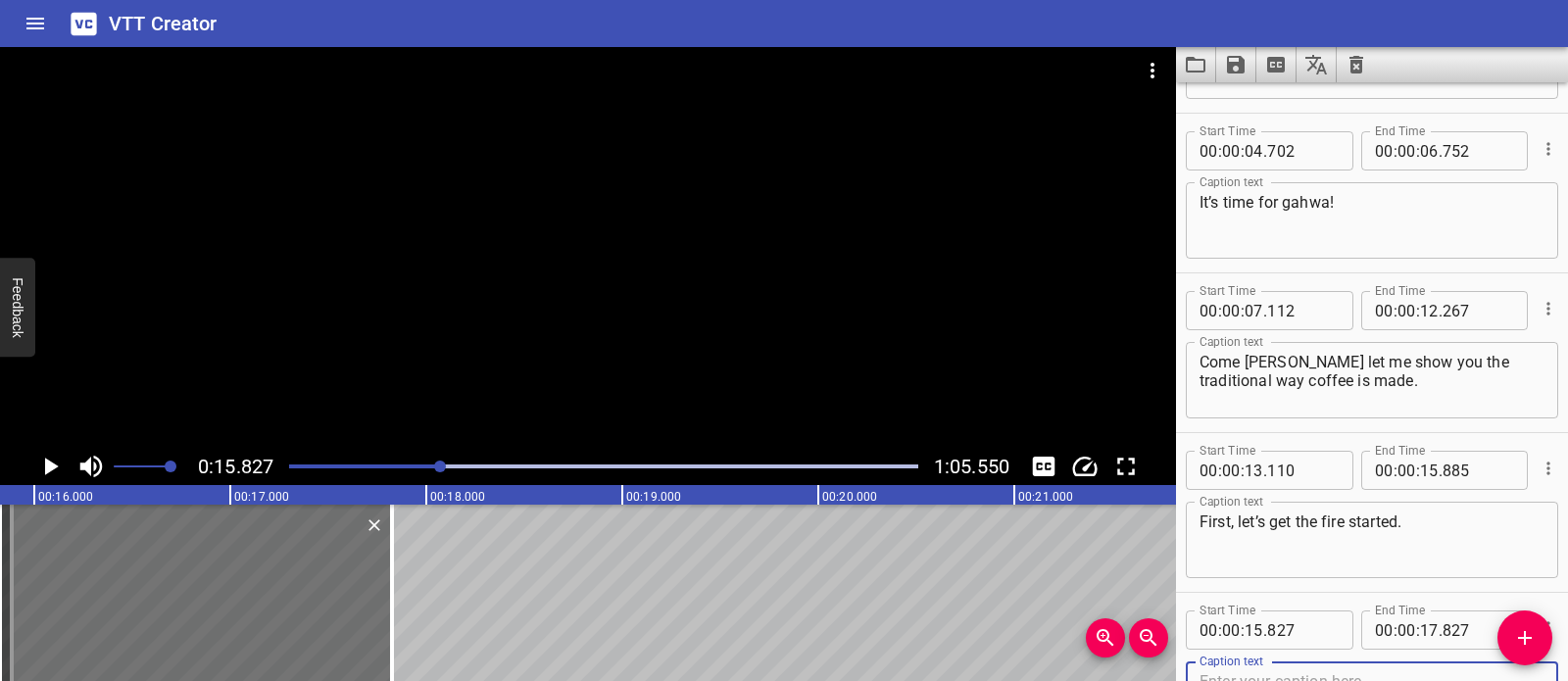
scroll to position [142, 0]
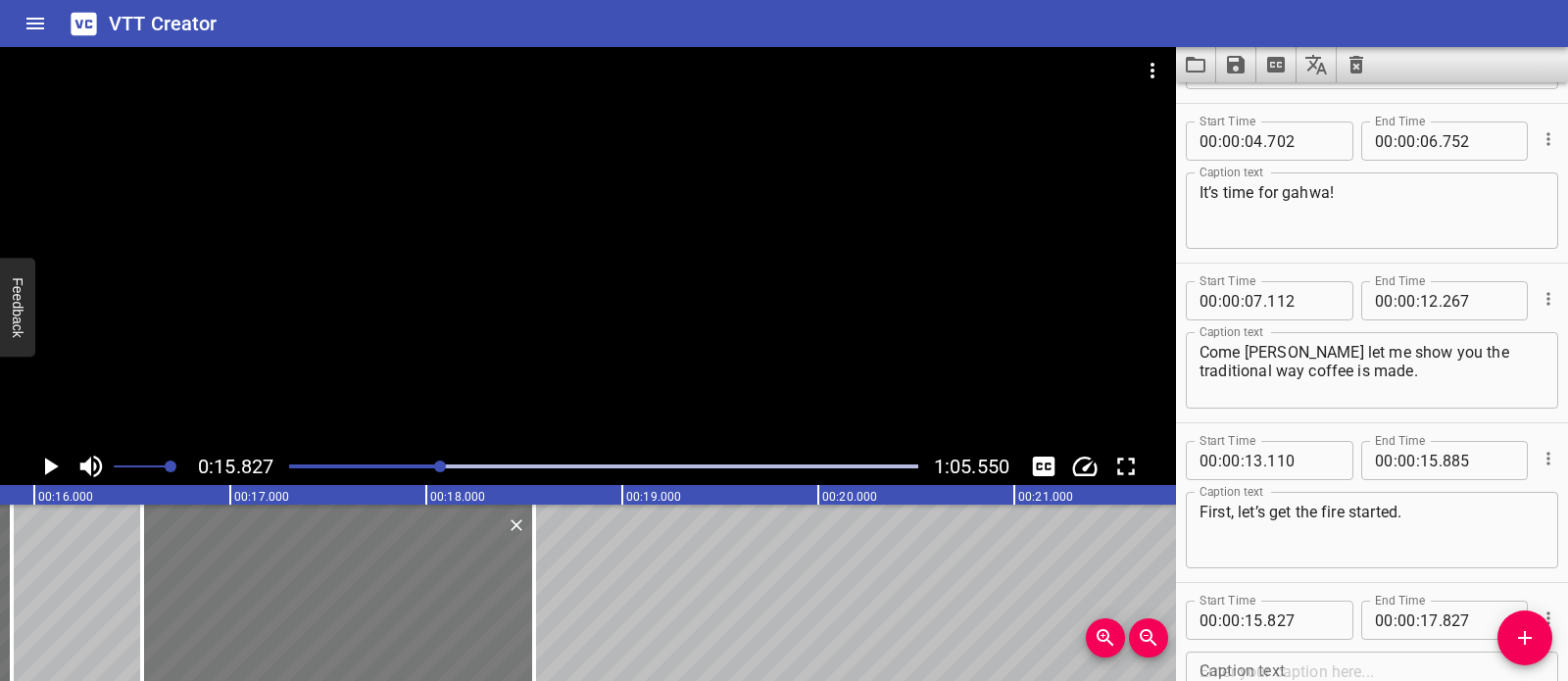
drag, startPoint x: 308, startPoint y: 595, endPoint x: 451, endPoint y: 608, distance: 143.6
click at [451, 608] on div at bounding box center [337, 592] width 392 height 176
type input "16"
type input "552"
type input "18"
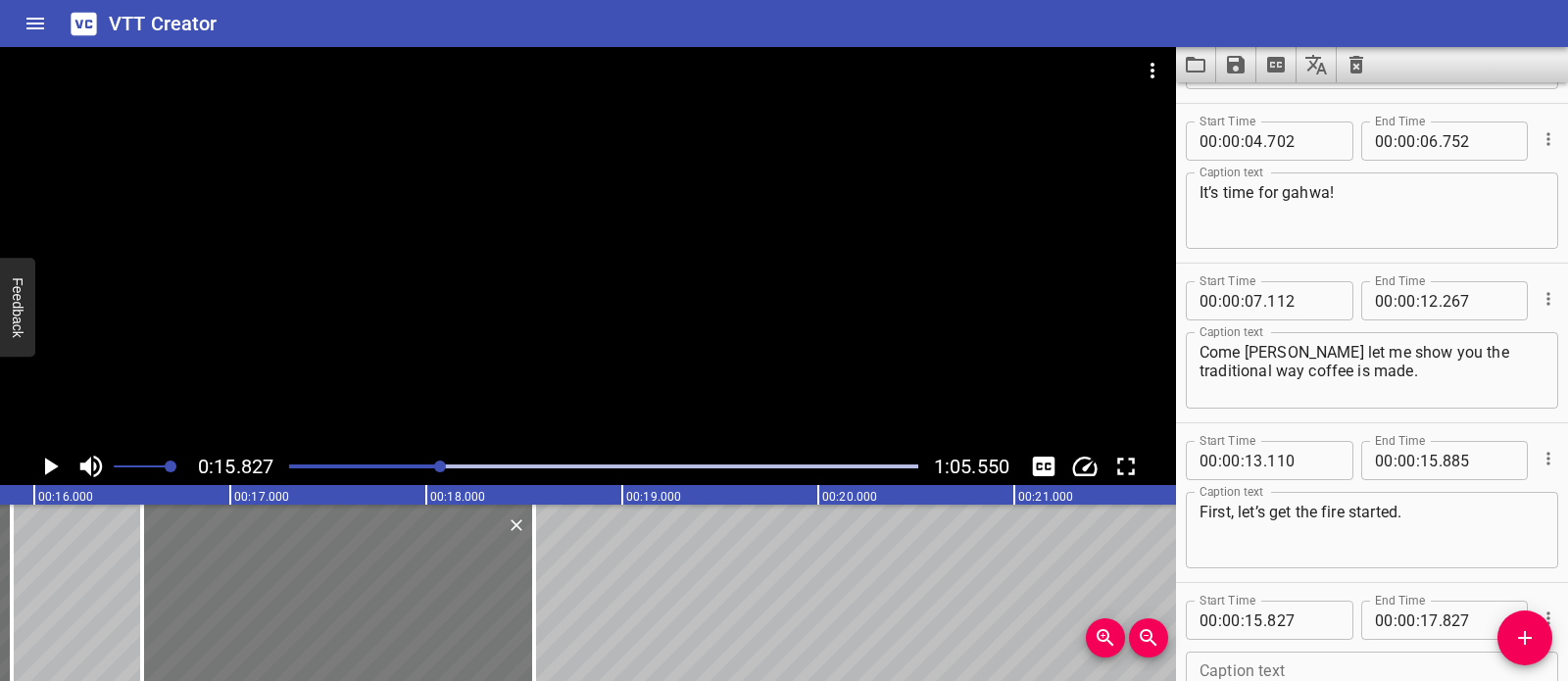
type input "552"
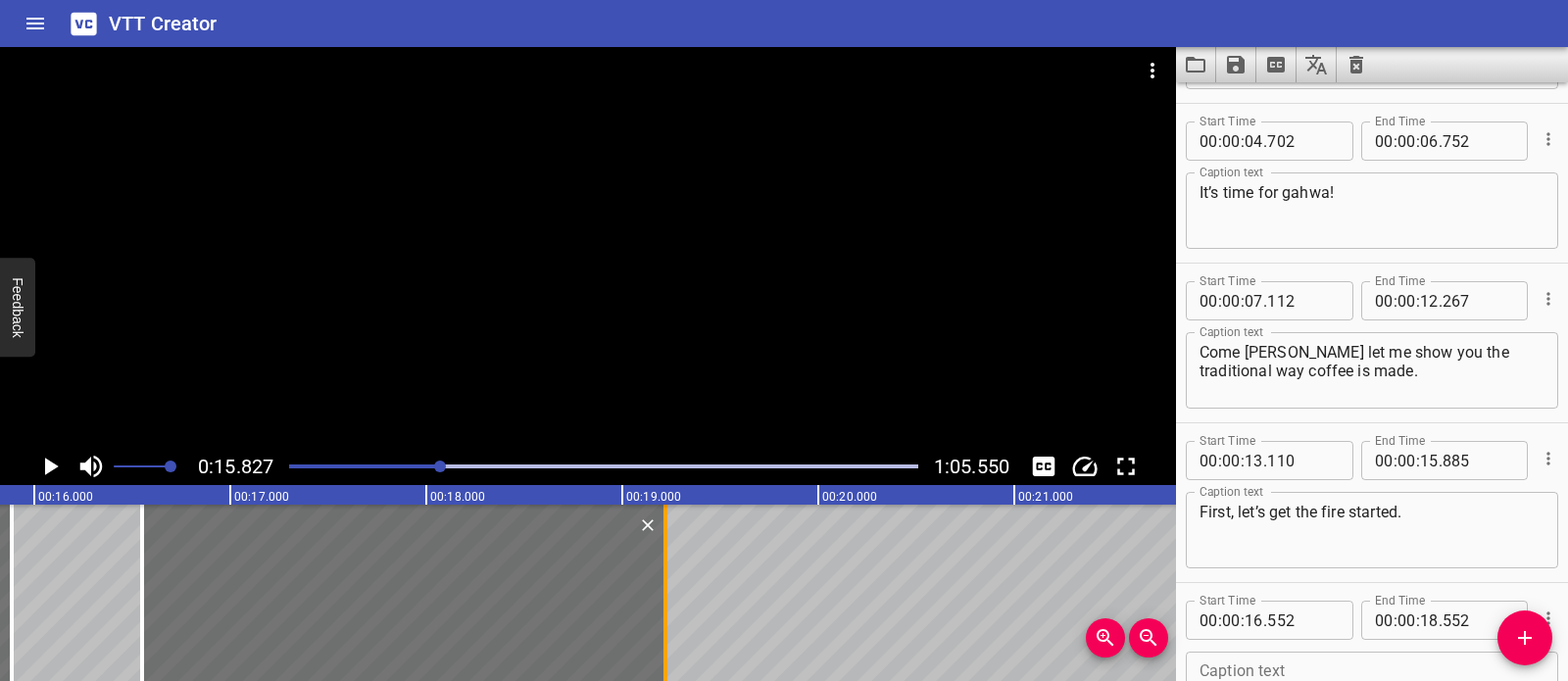
drag, startPoint x: 533, startPoint y: 570, endPoint x: 666, endPoint y: 578, distance: 133.2
click at [666, 578] on div at bounding box center [665, 592] width 4 height 176
type input "19"
type input "232"
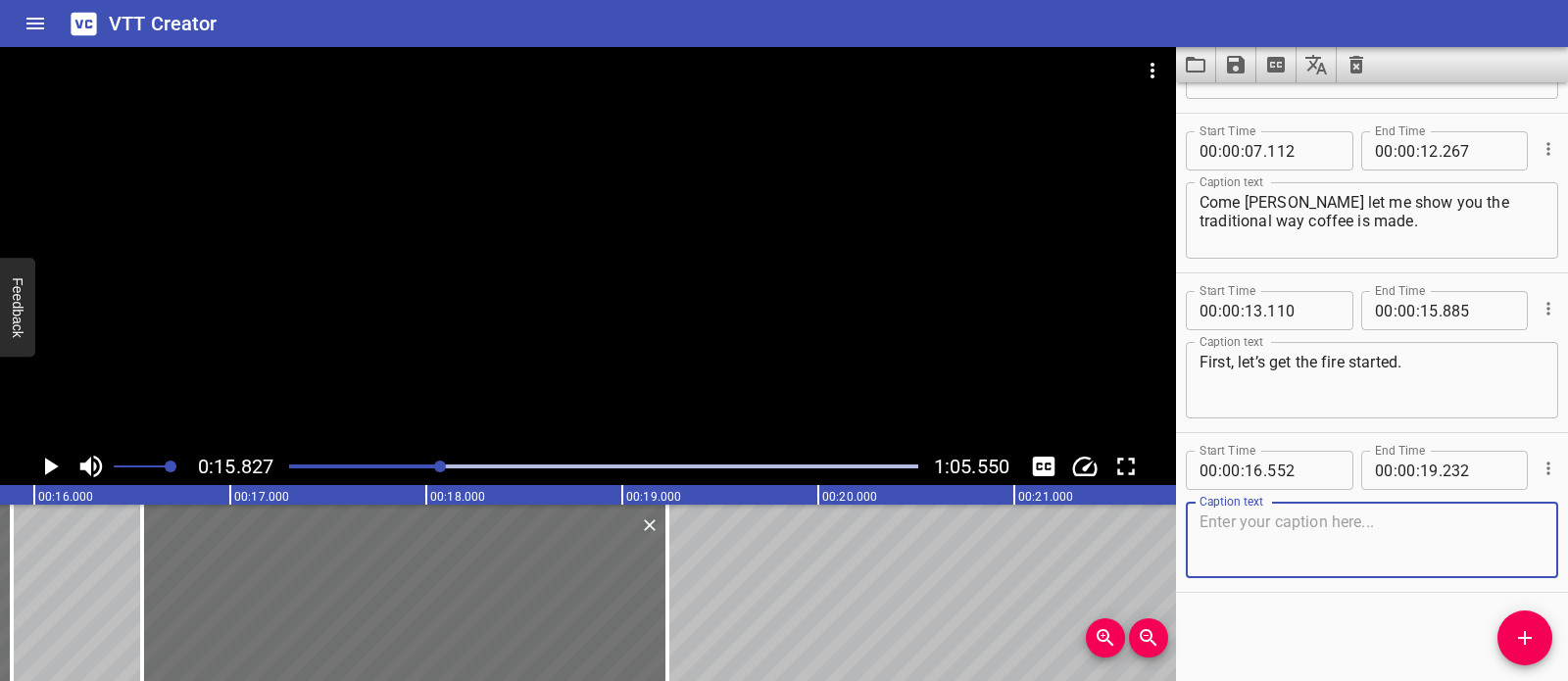
click at [1346, 552] on textarea at bounding box center [1372, 540] width 345 height 56
paste textarea "When we can start to feel the heat"
type textarea "When we can start to feel the heat"
click at [447, 378] on div at bounding box center [588, 247] width 1176 height 401
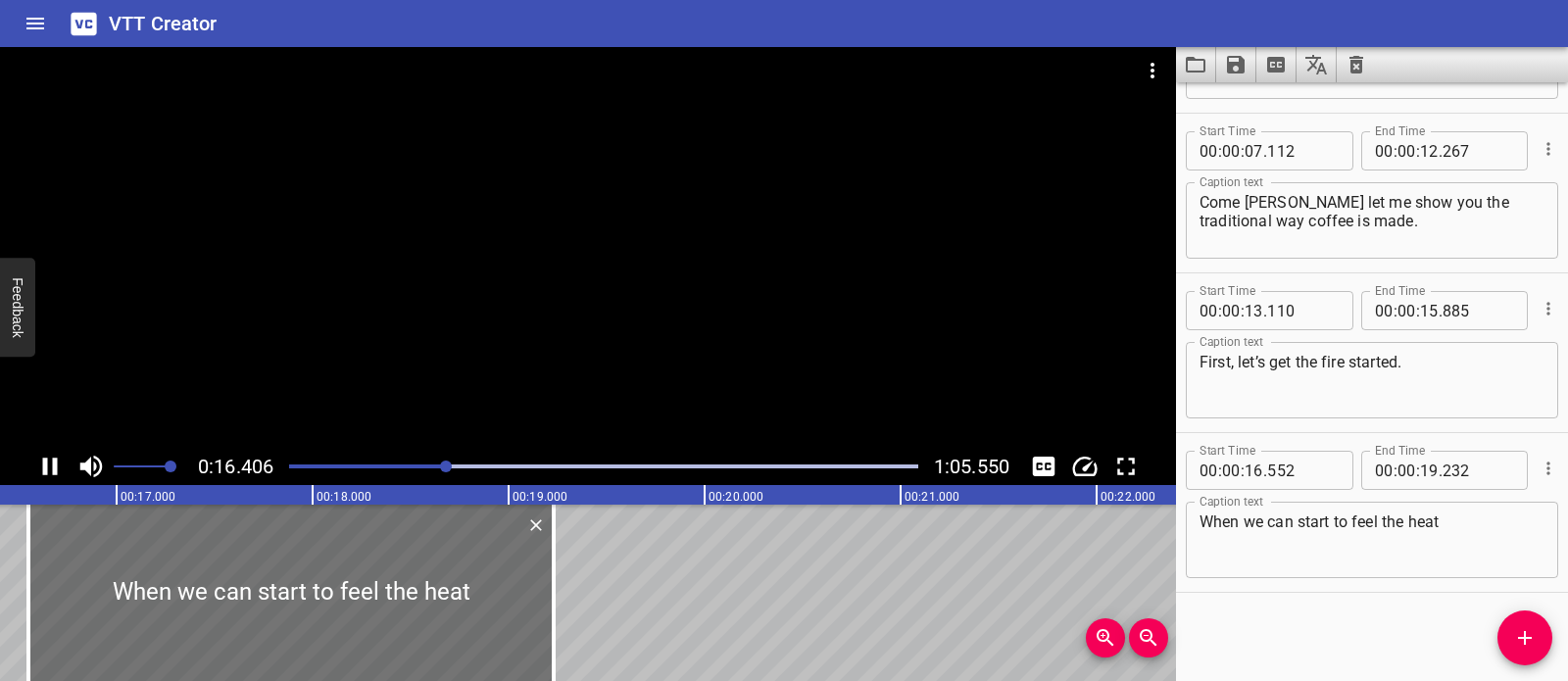
click at [432, 468] on div "Play progress" at bounding box center [132, 467] width 629 height 4
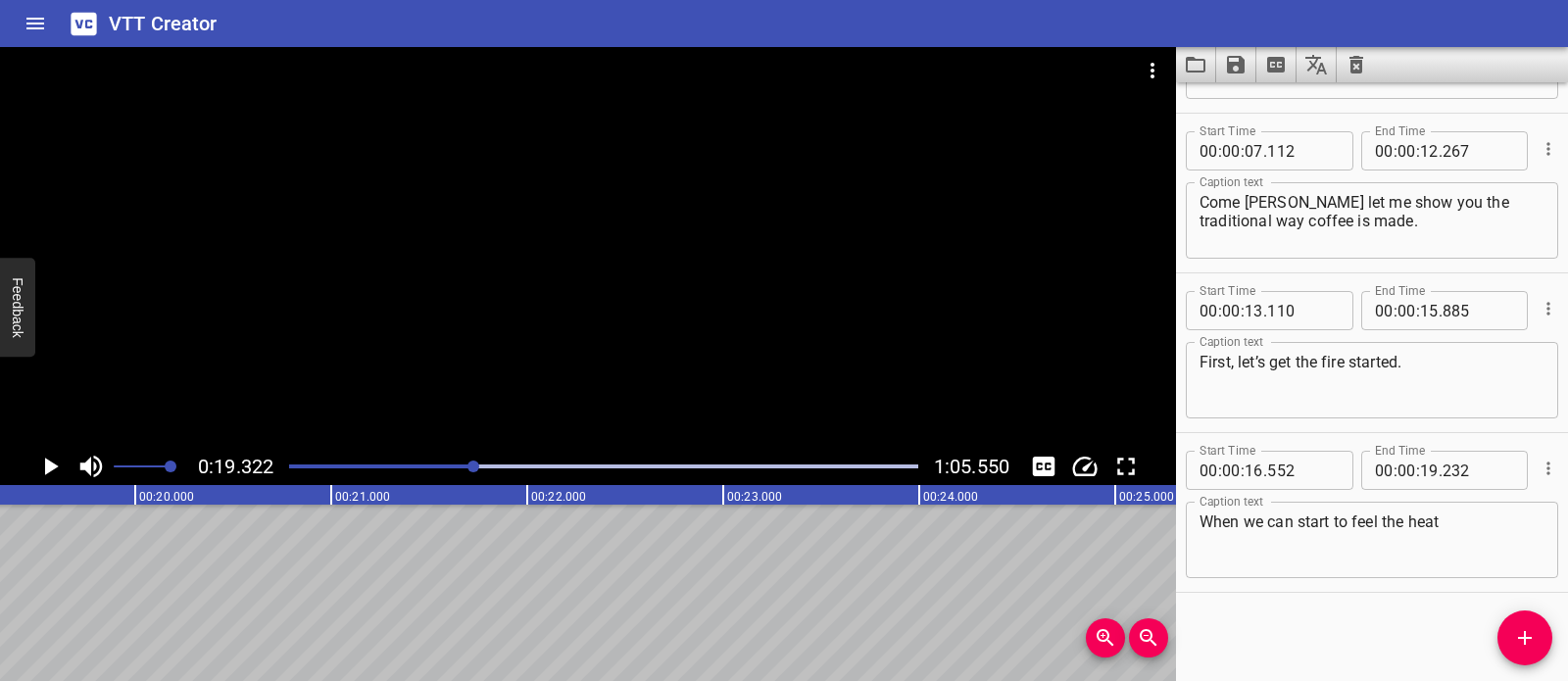
scroll to position [0, 3786]
click at [1529, 630] on icon "Add Cue" at bounding box center [1525, 638] width 24 height 24
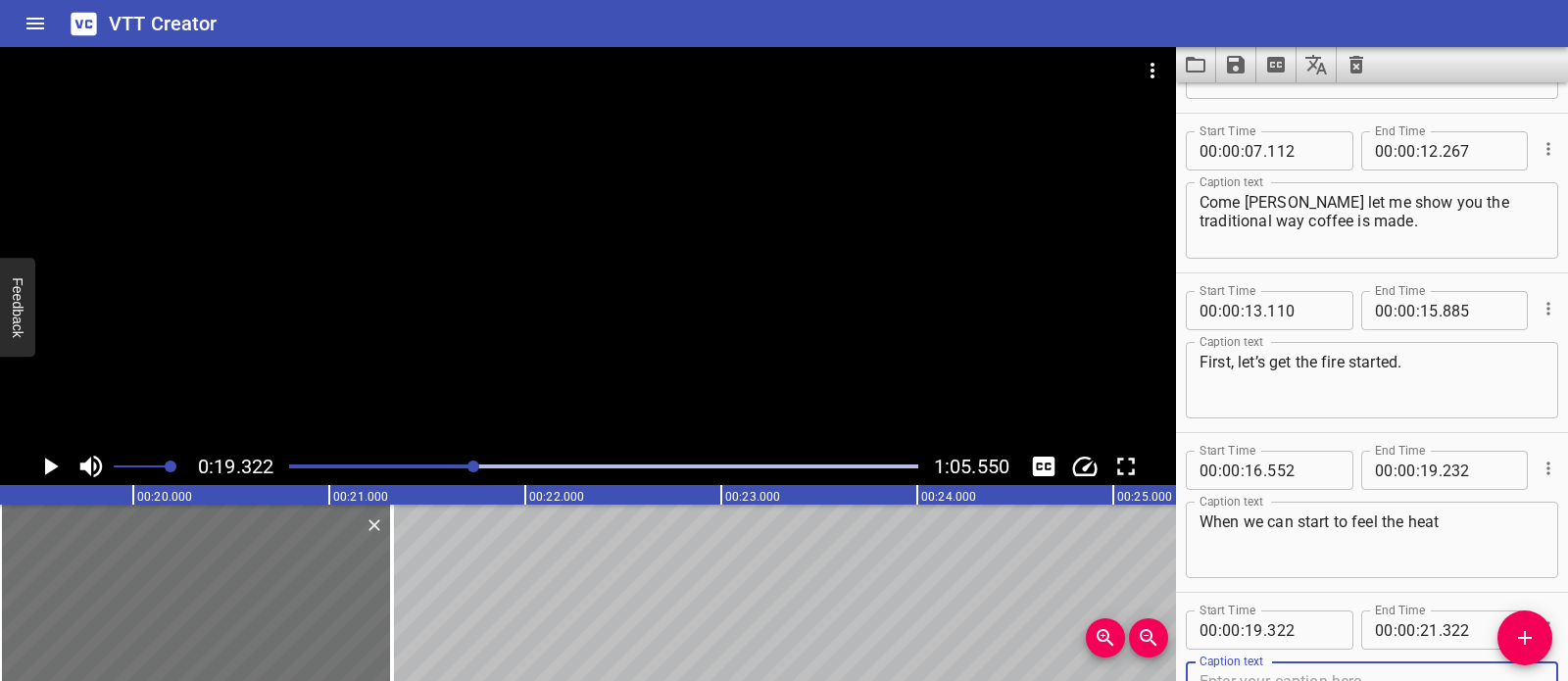
scroll to position [302, 0]
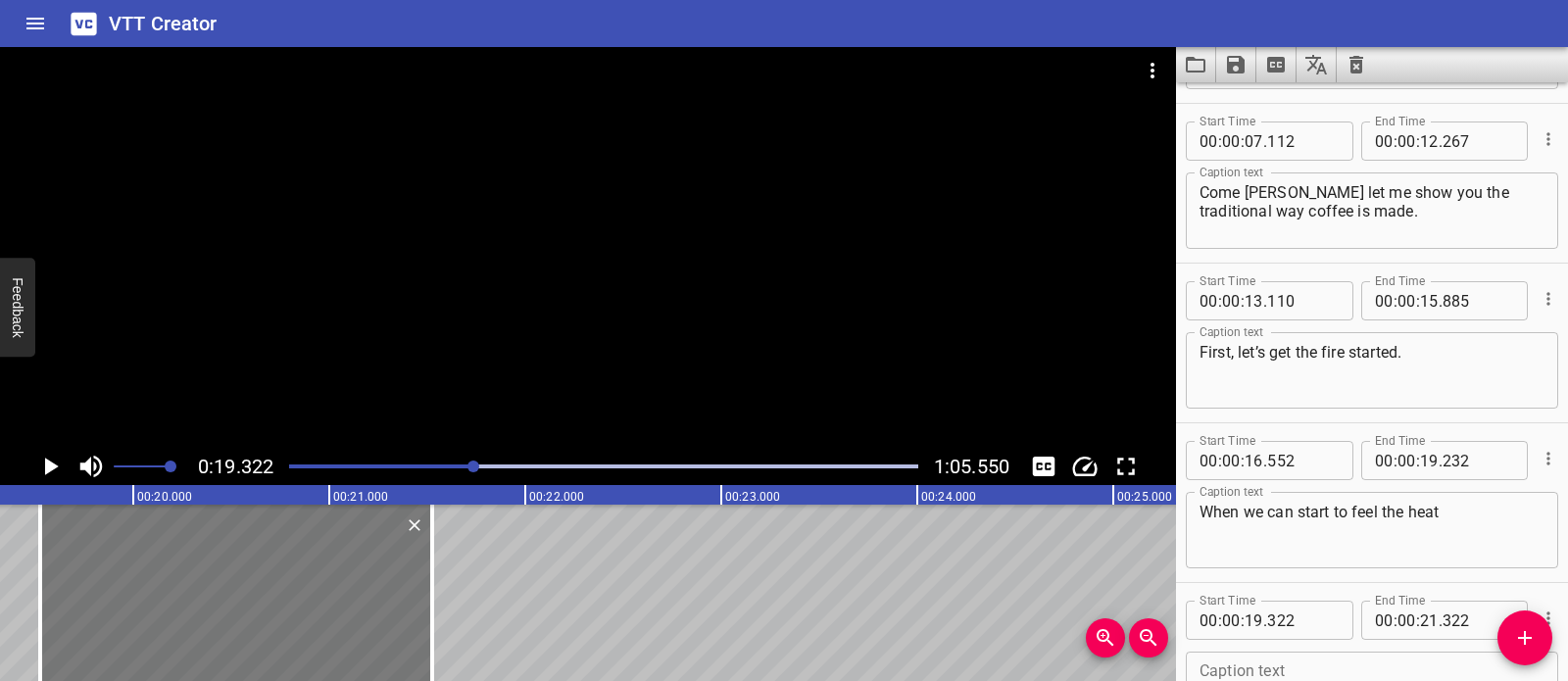
click at [183, 547] on div at bounding box center [235, 592] width 392 height 176
type input "527"
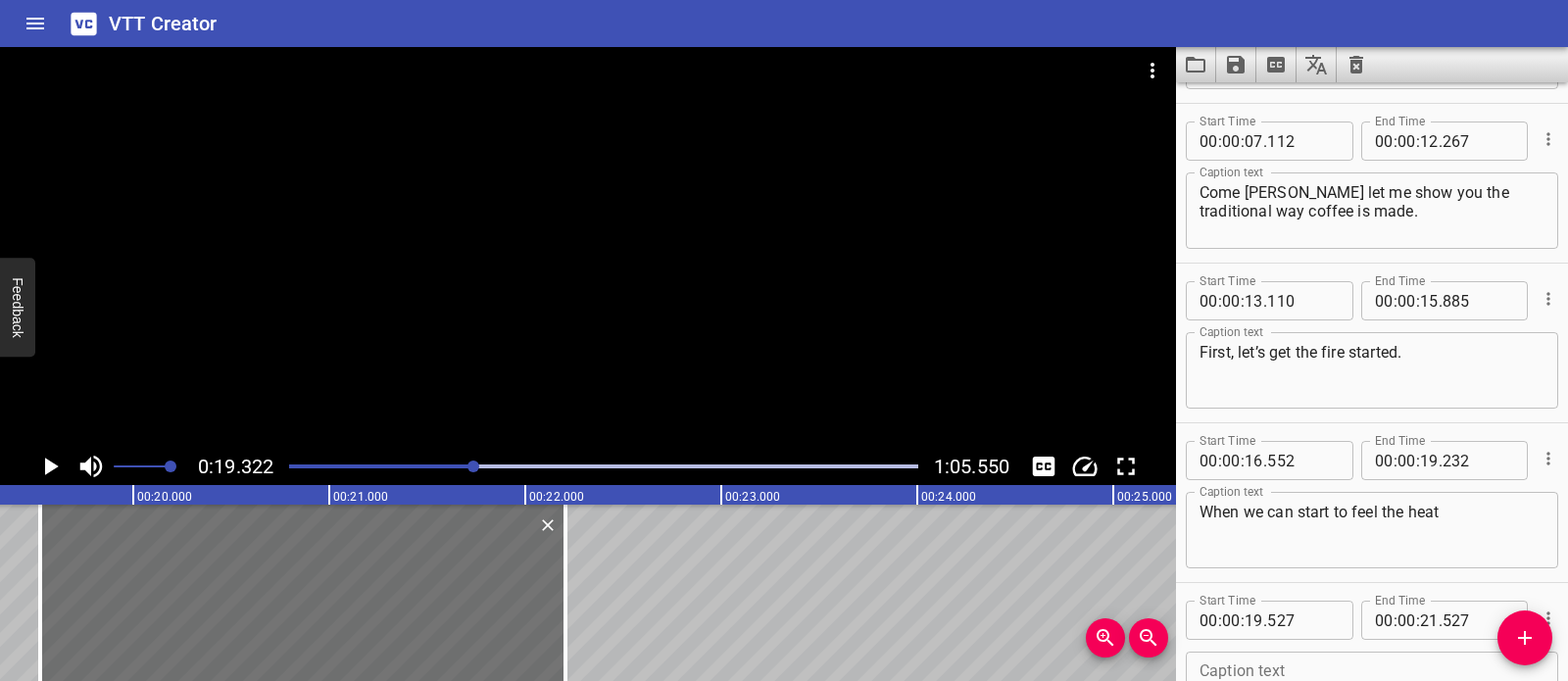
drag, startPoint x: 475, startPoint y: 559, endPoint x: 607, endPoint y: 569, distance: 132.4
click at [560, 570] on div at bounding box center [566, 592] width 20 height 176
type input "22"
type input "207"
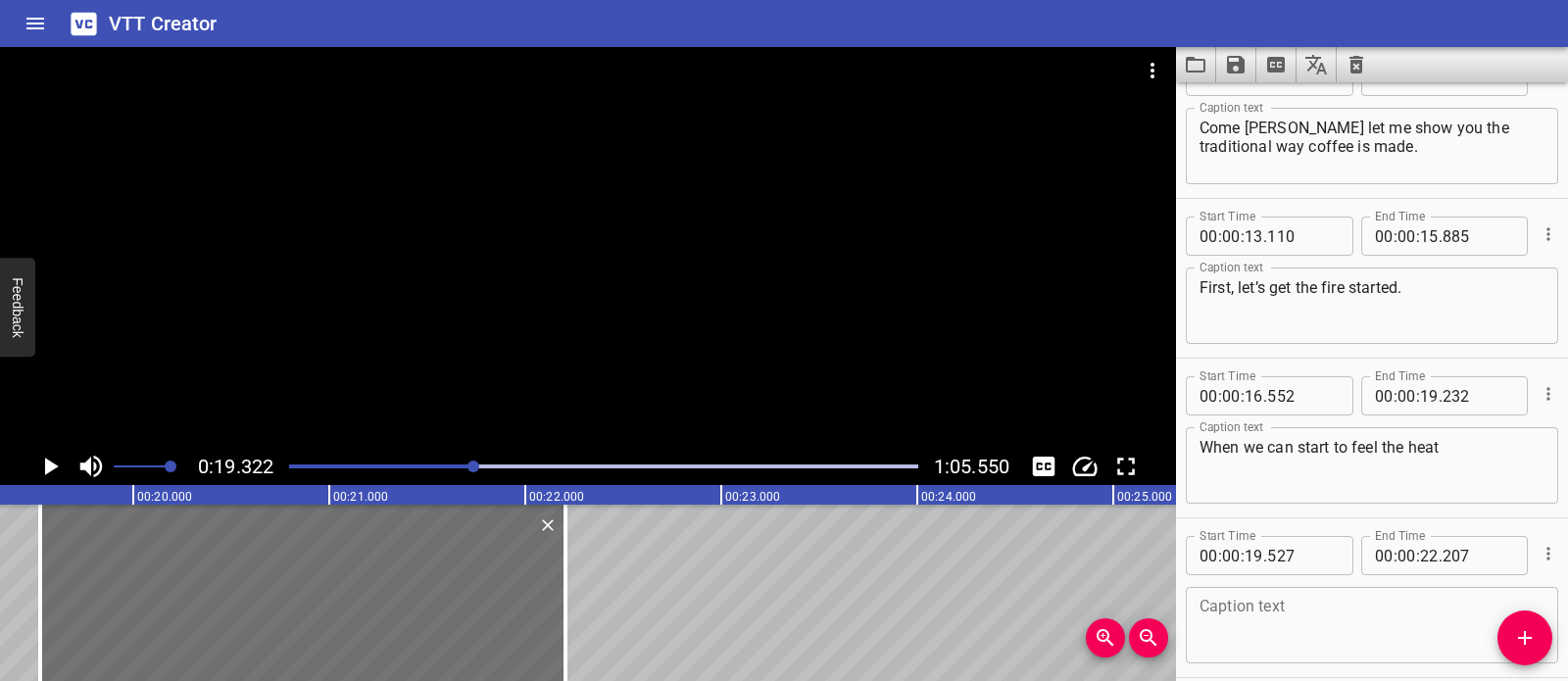
scroll to position [452, 0]
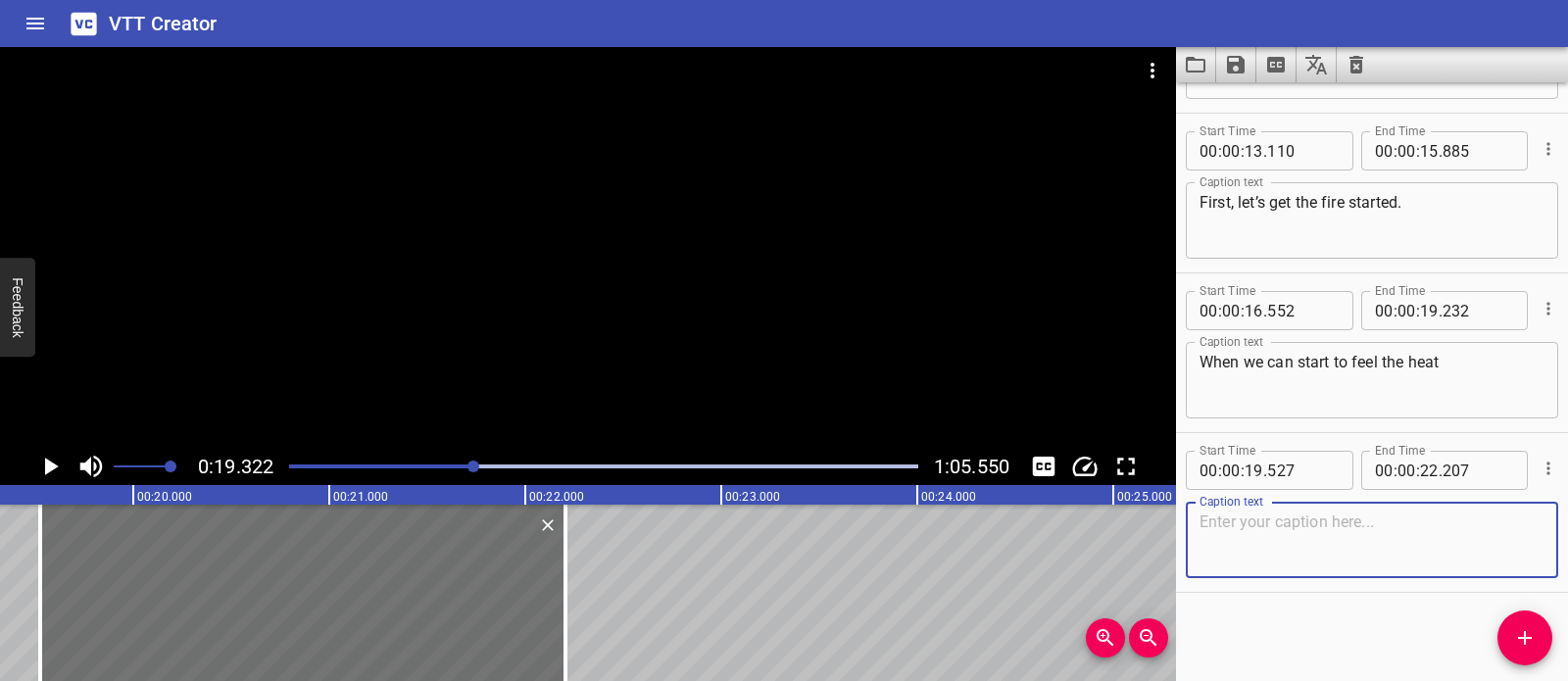
click at [1298, 526] on textarea at bounding box center [1372, 540] width 345 height 56
paste textarea "we can start roasting the beans."
type textarea "we can start roasting the beans."
click at [540, 191] on div at bounding box center [588, 247] width 1176 height 401
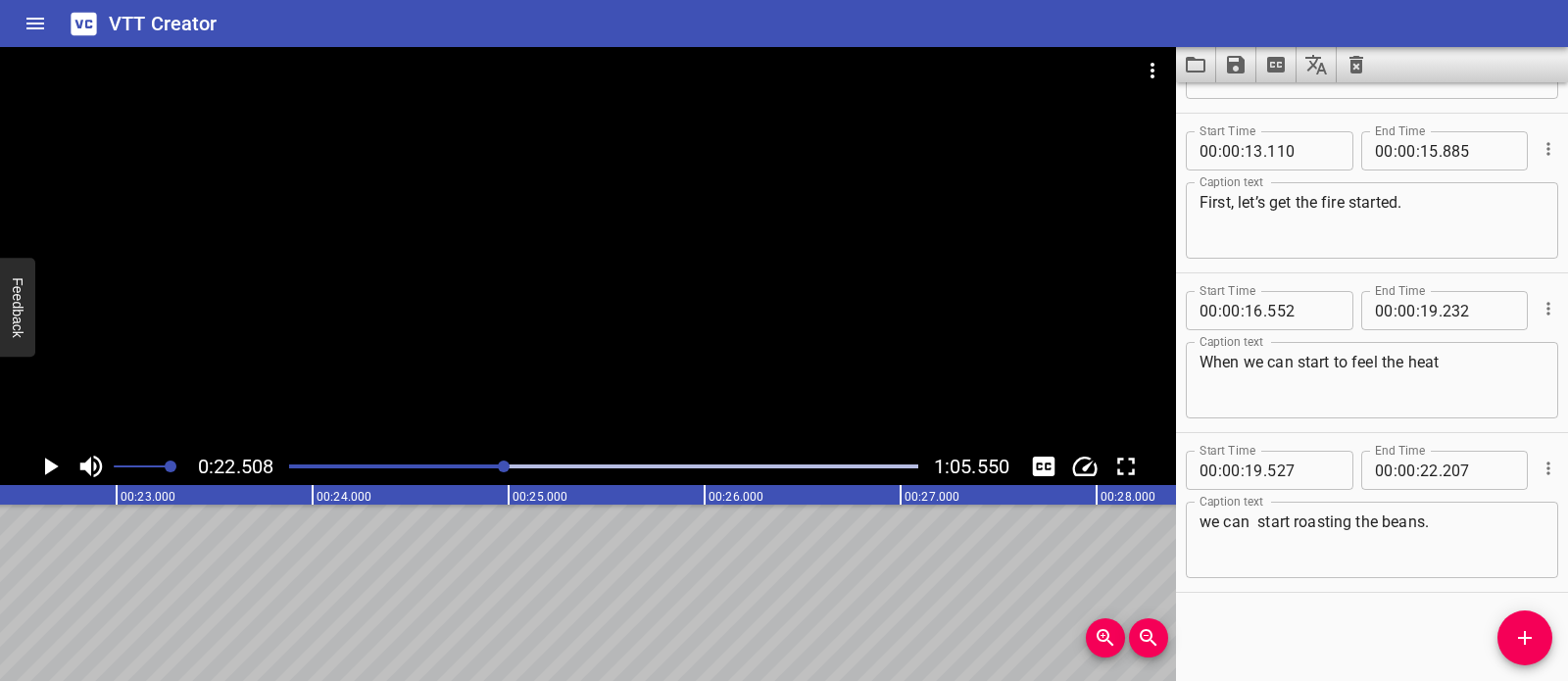
scroll to position [0, 4412]
click at [1534, 626] on icon "Add Cue" at bounding box center [1525, 638] width 24 height 24
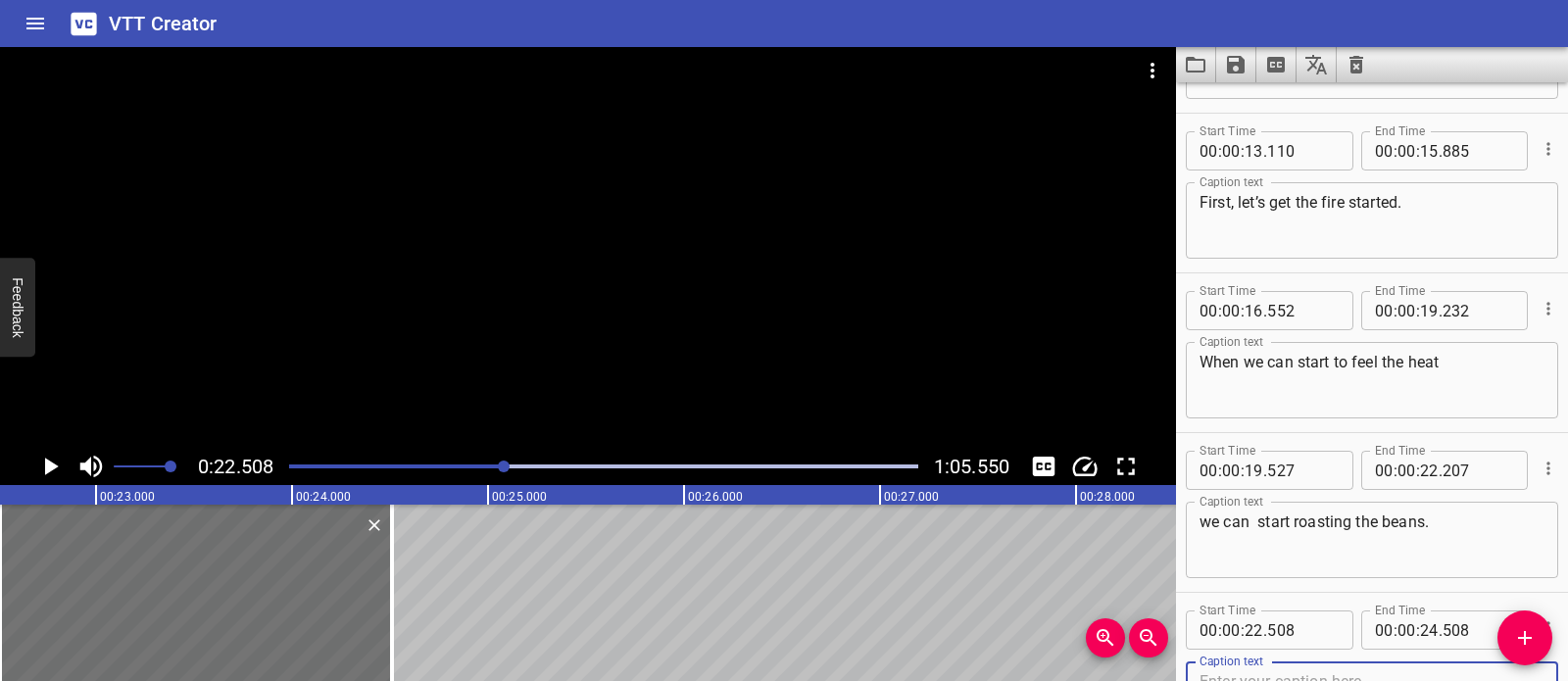
scroll to position [462, 0]
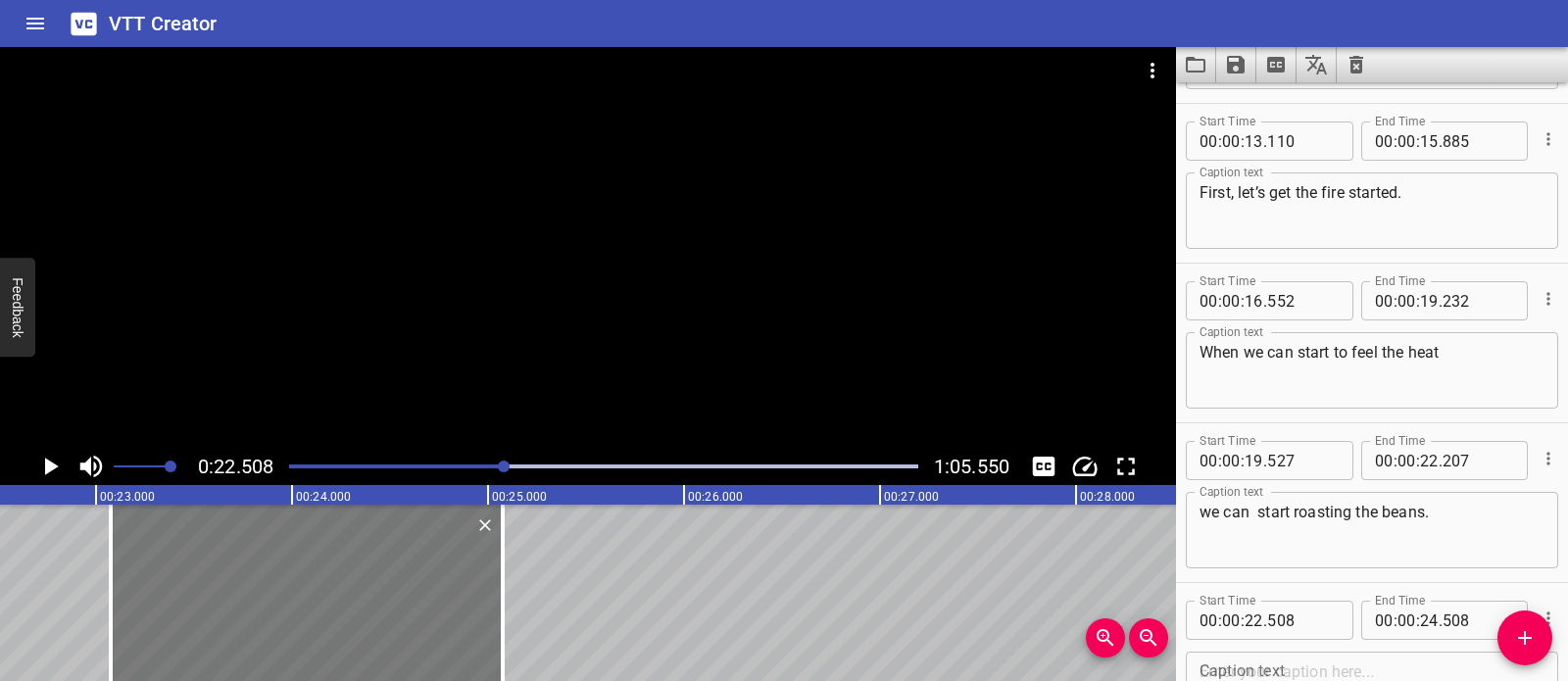
drag, startPoint x: 286, startPoint y: 594, endPoint x: 397, endPoint y: 595, distance: 111.0
click at [397, 595] on div at bounding box center [306, 592] width 392 height 176
type input "23"
type input "073"
type input "25"
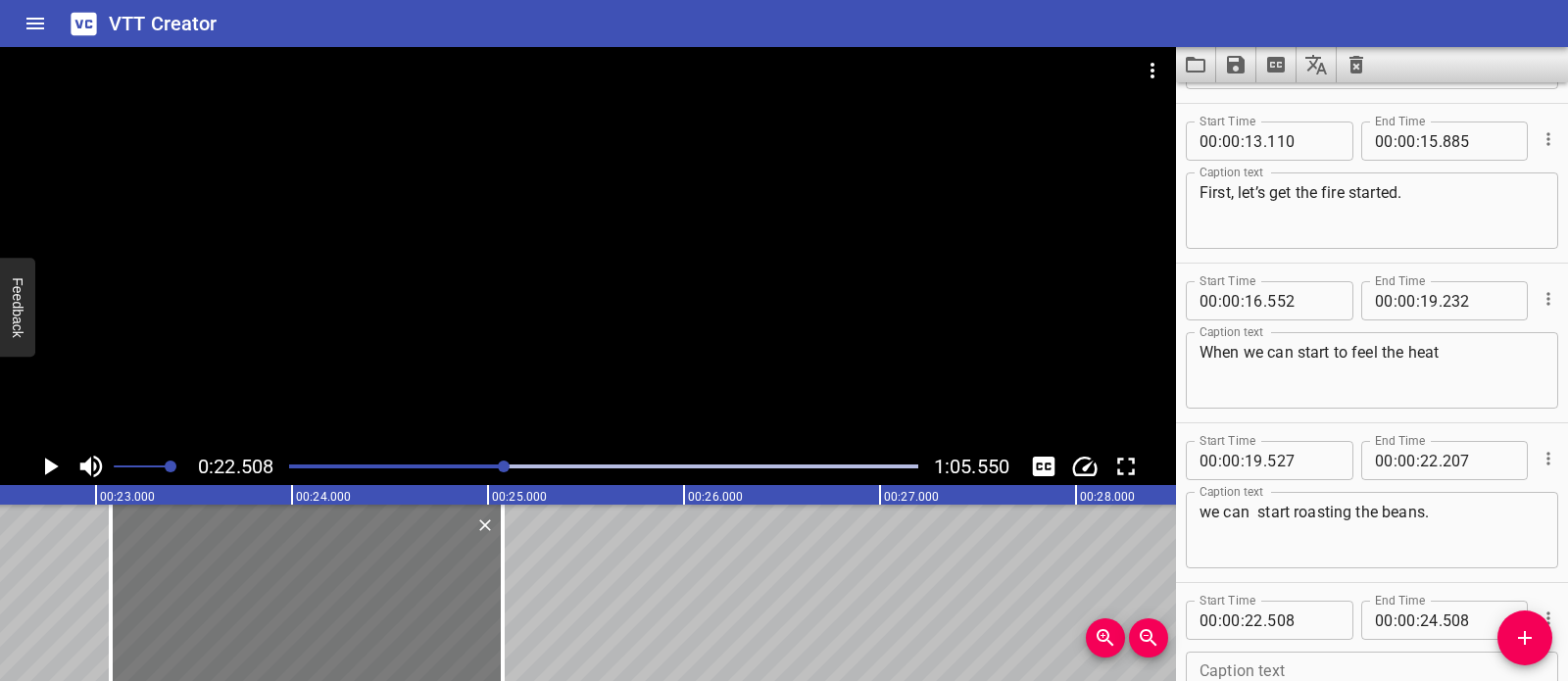
type input "073"
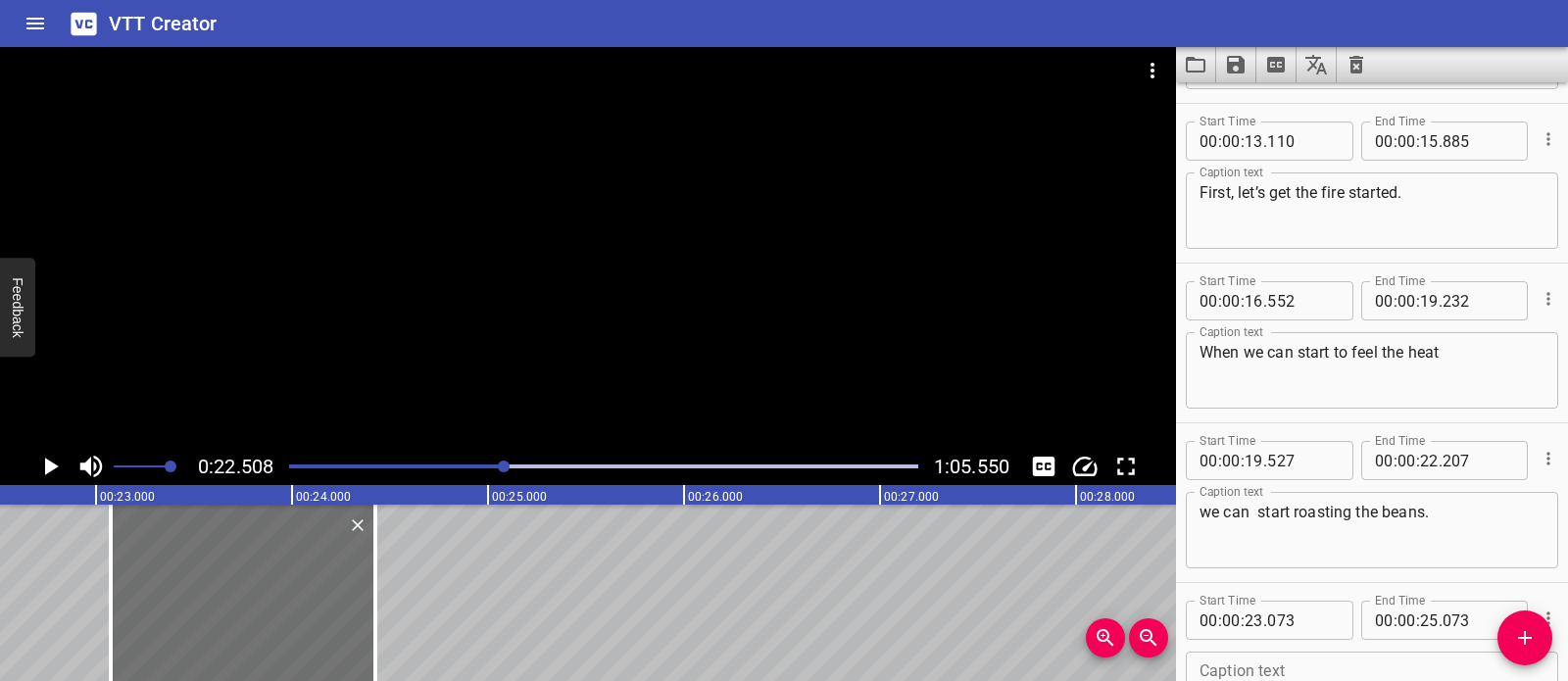
drag, startPoint x: 509, startPoint y: 587, endPoint x: 439, endPoint y: 592, distance: 70.2
click at [383, 588] on div at bounding box center [375, 592] width 20 height 176
type input "24"
type input "433"
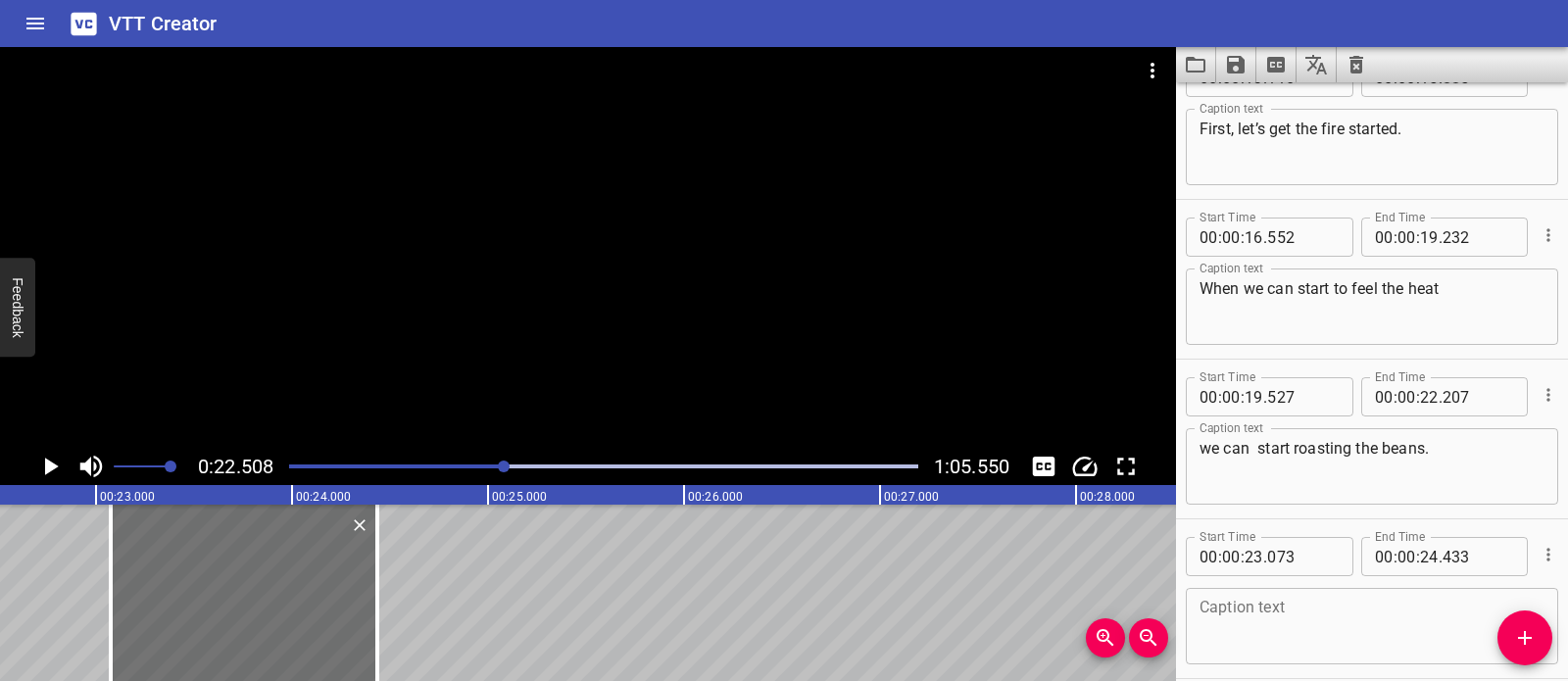
scroll to position [611, 0]
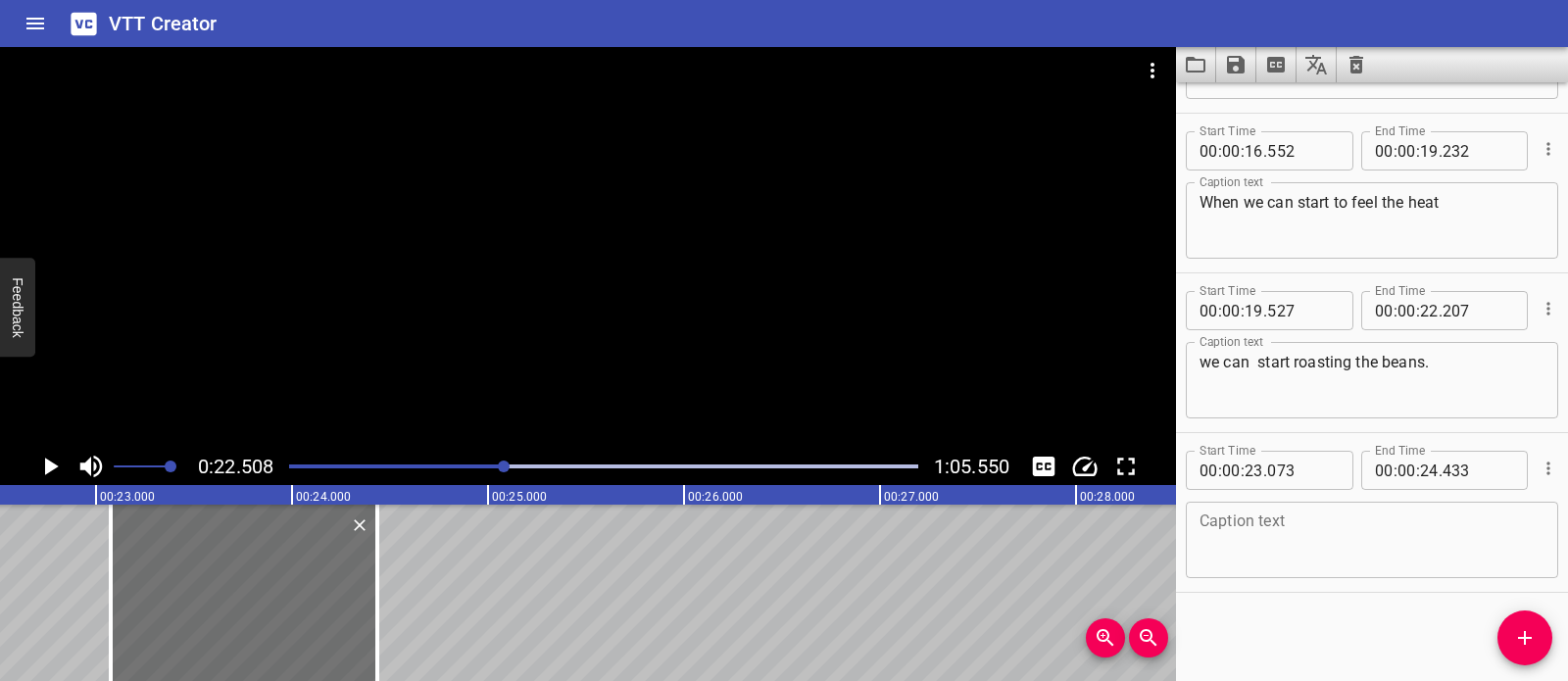
click at [1340, 529] on textarea at bounding box center [1372, 540] width 345 height 56
paste textarea "Why did you add sand?"
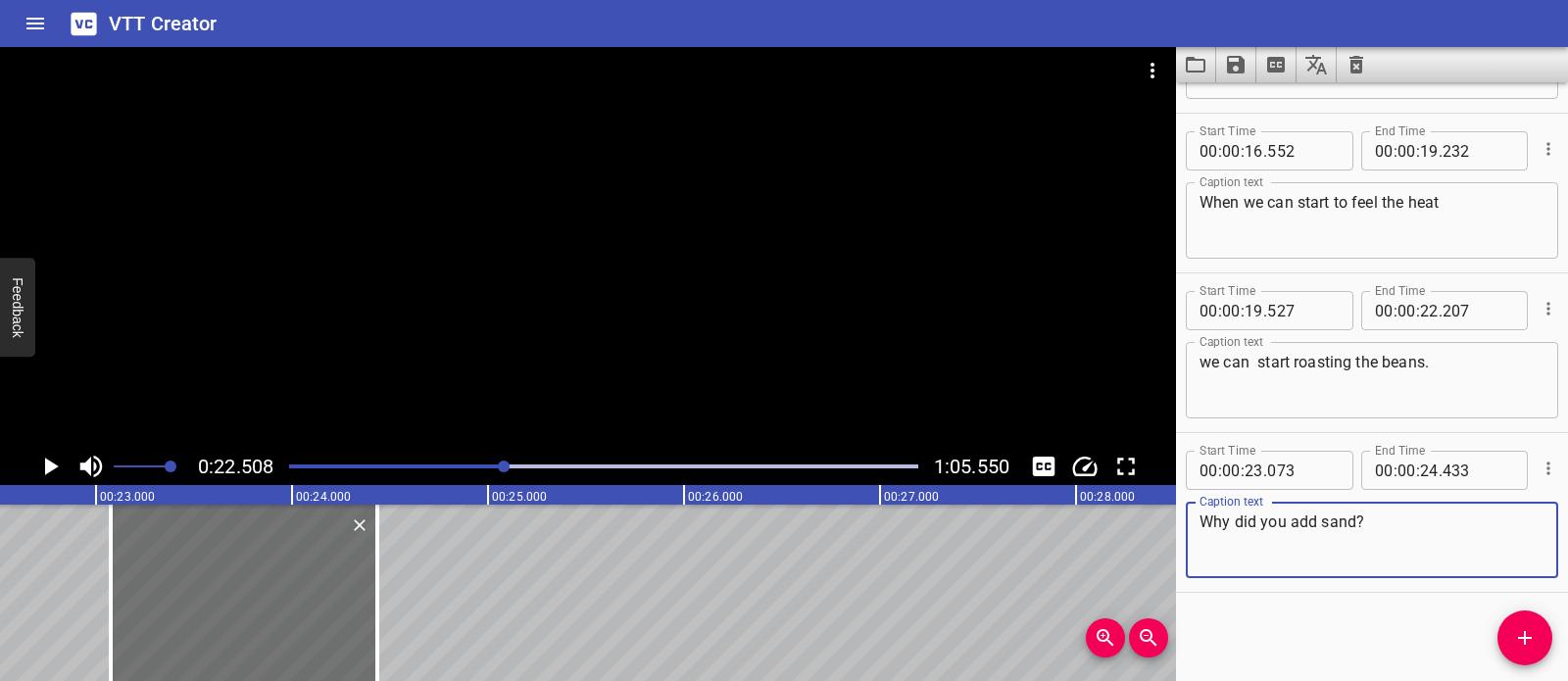
type textarea "Why did you add sand?"
click at [653, 295] on div at bounding box center [588, 247] width 1176 height 401
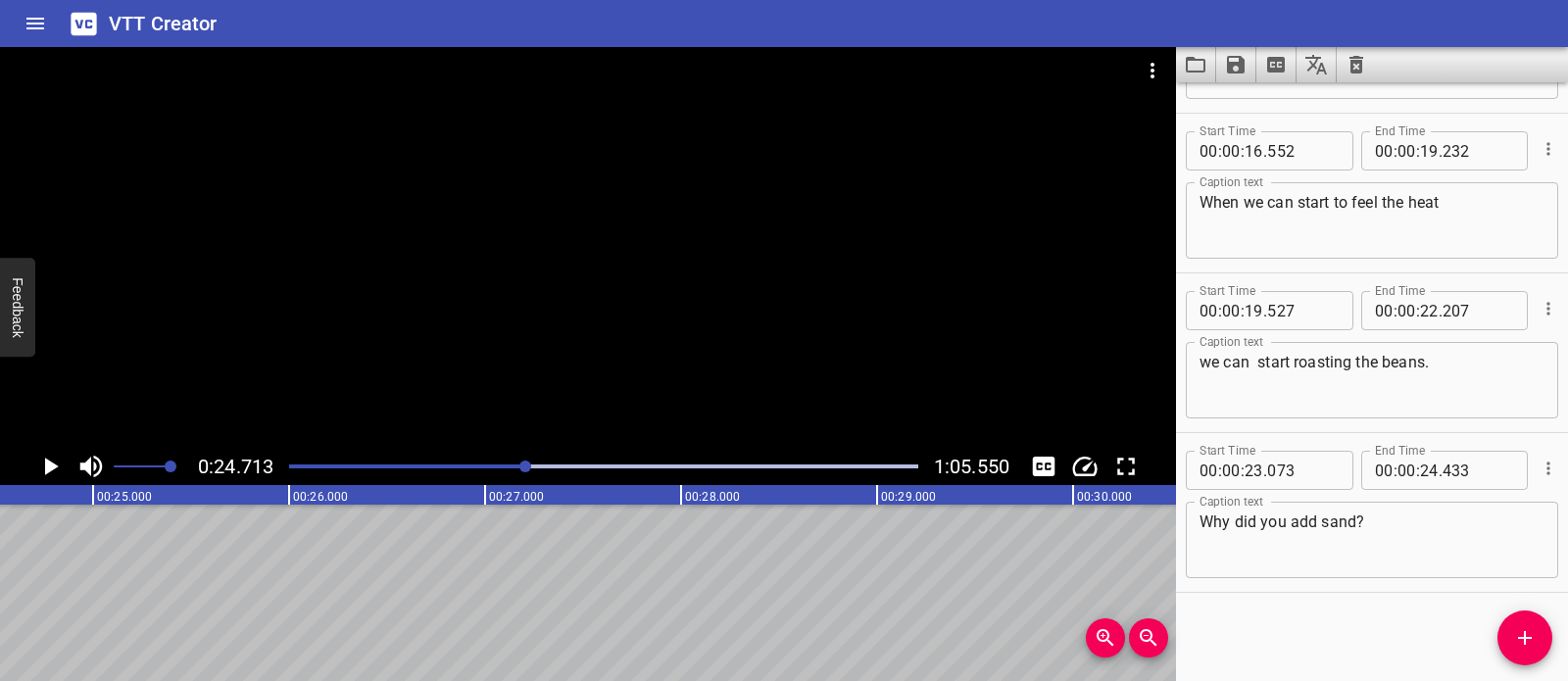
scroll to position [0, 4844]
click at [1520, 653] on button "Add Cue" at bounding box center [1524, 637] width 55 height 55
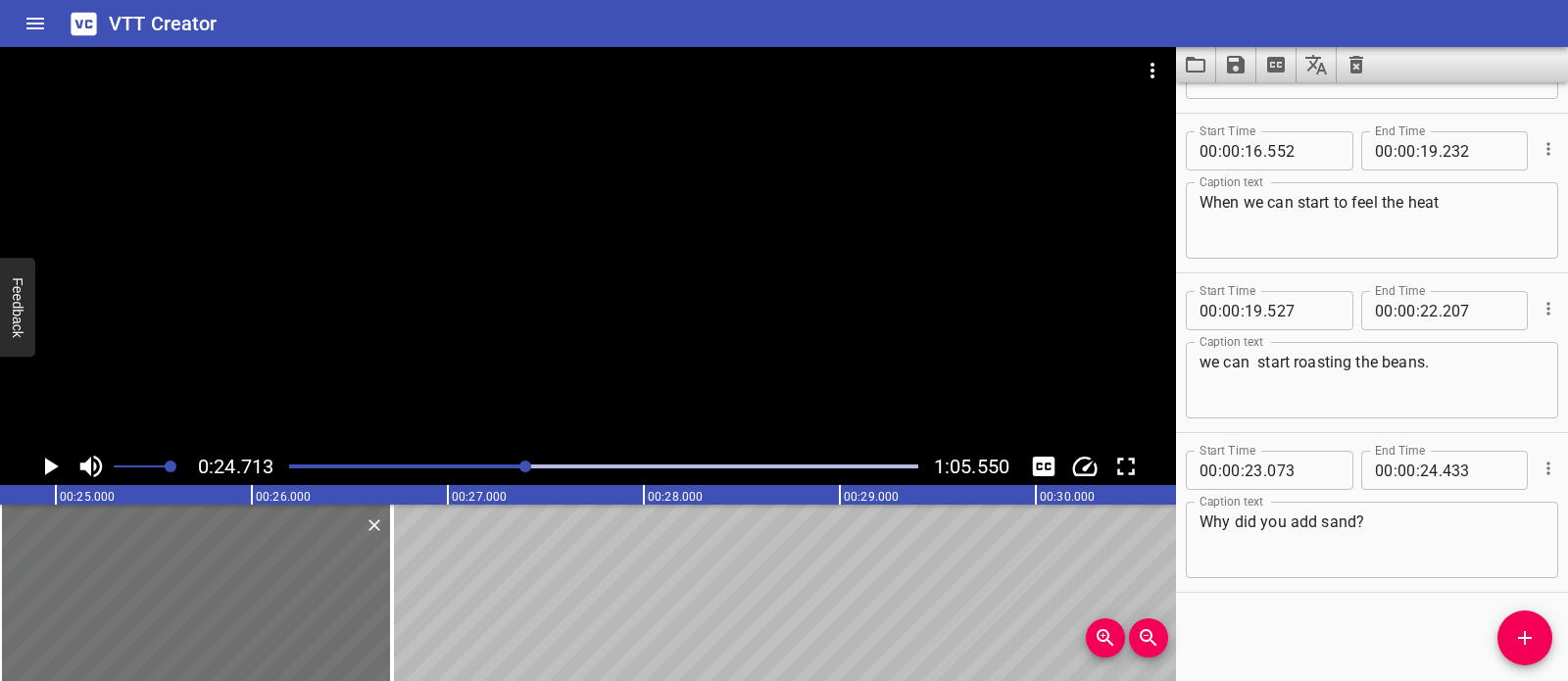
scroll to position [621, 0]
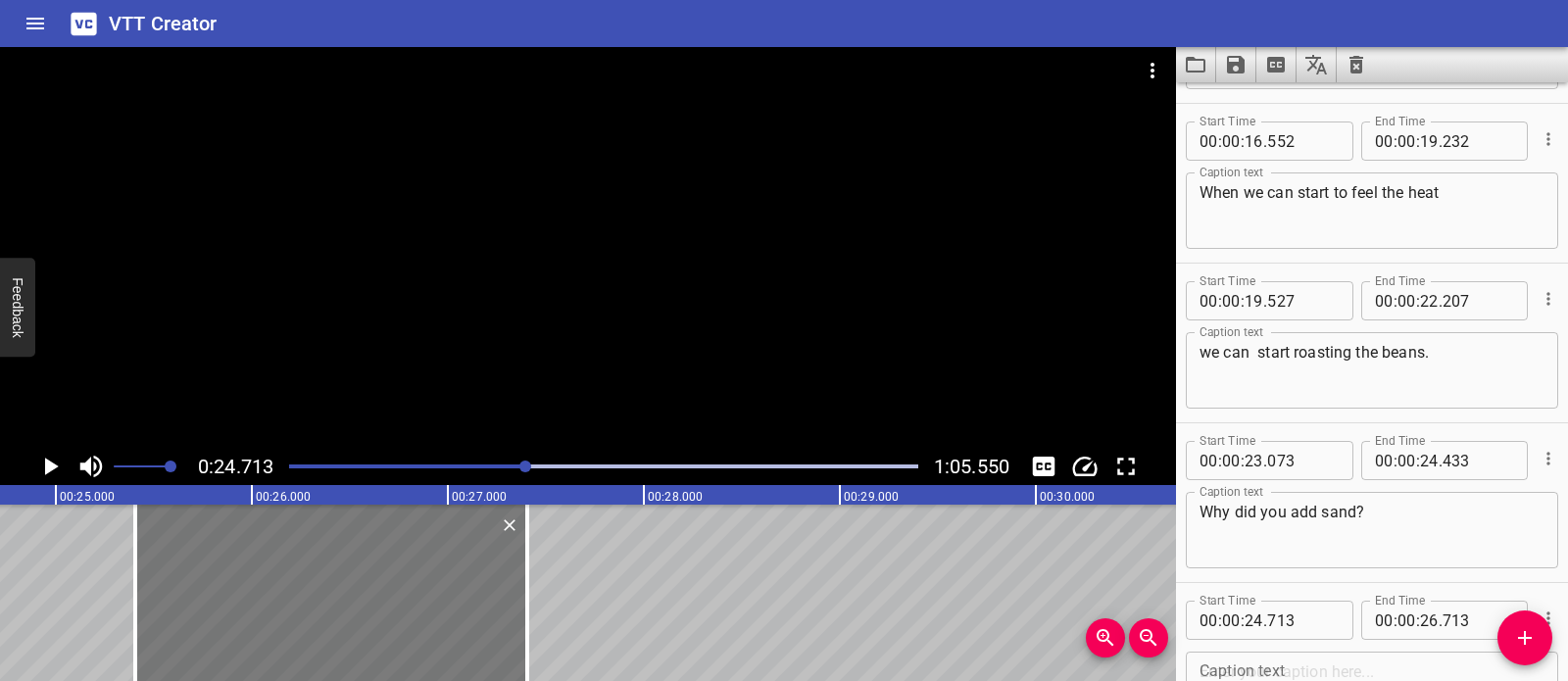
drag, startPoint x: 291, startPoint y: 547, endPoint x: 369, endPoint y: 570, distance: 81.3
click at [357, 566] on div at bounding box center [331, 592] width 392 height 176
type input "25"
type input "398"
type input "27"
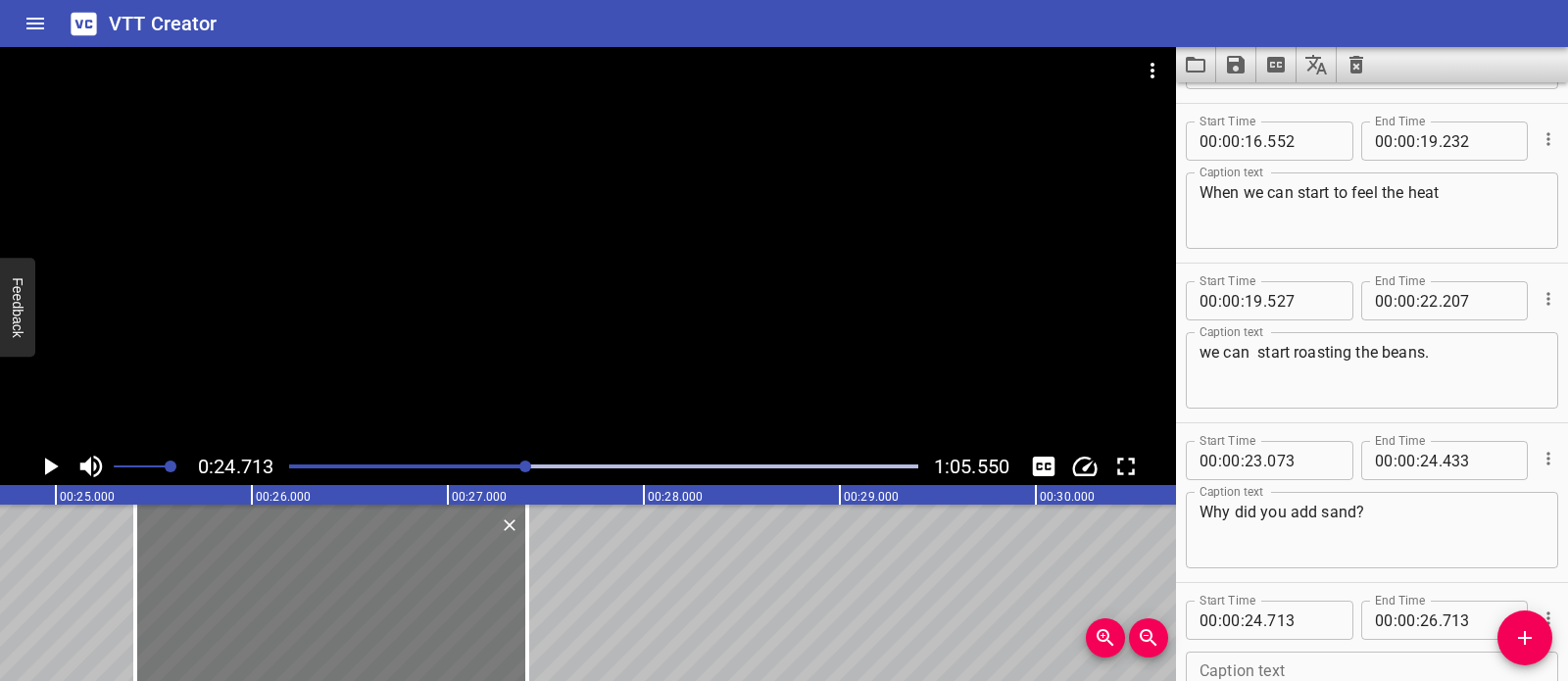
type input "398"
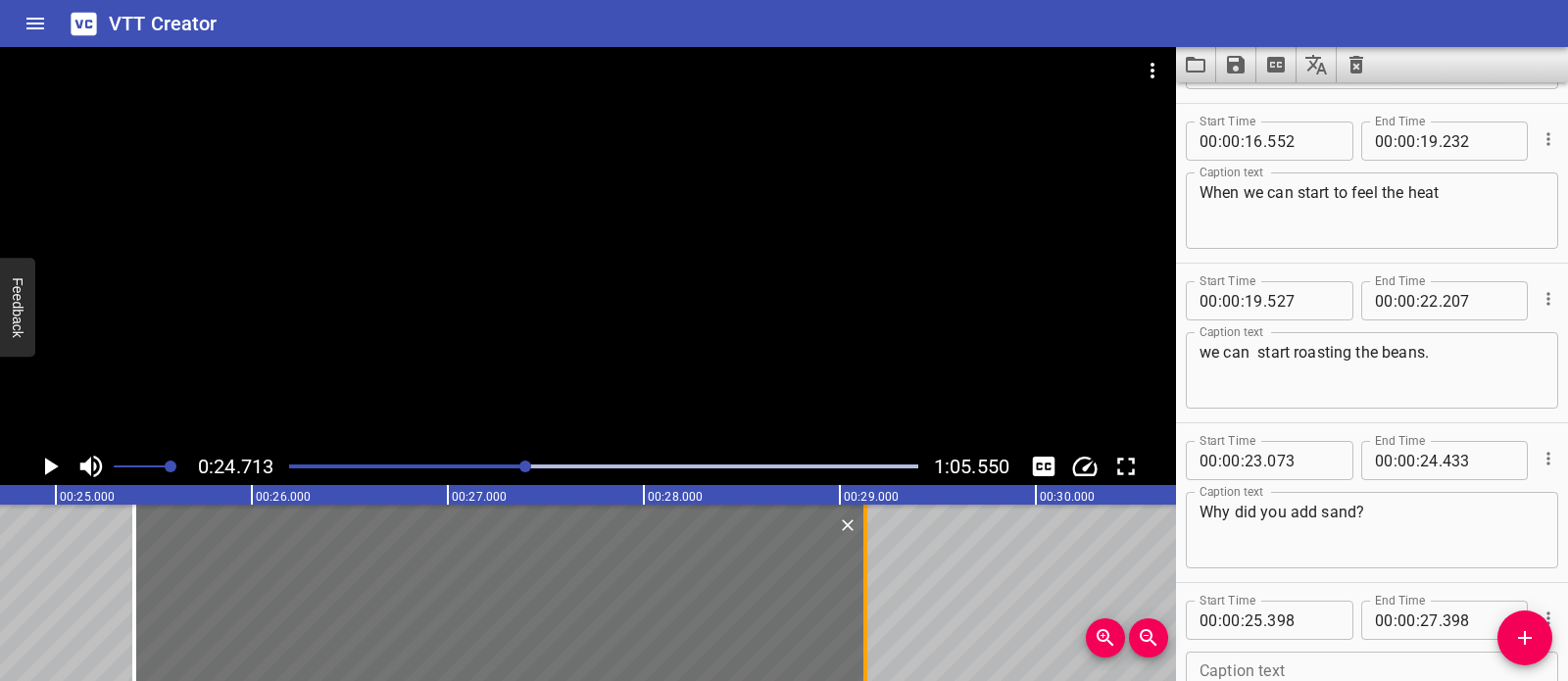
drag, startPoint x: 556, startPoint y: 579, endPoint x: 864, endPoint y: 588, distance: 308.1
click at [864, 588] on div at bounding box center [866, 592] width 4 height 176
type input "29"
type input "123"
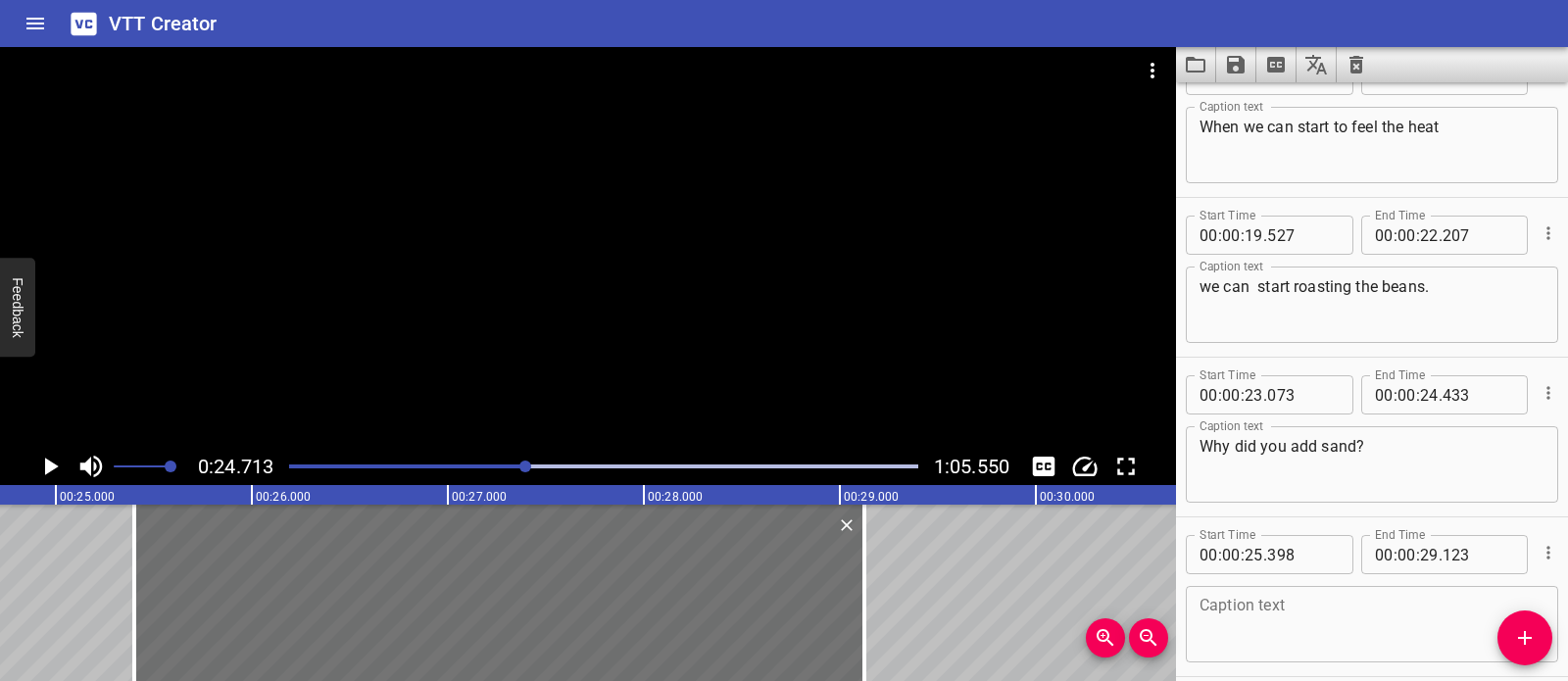
scroll to position [771, 0]
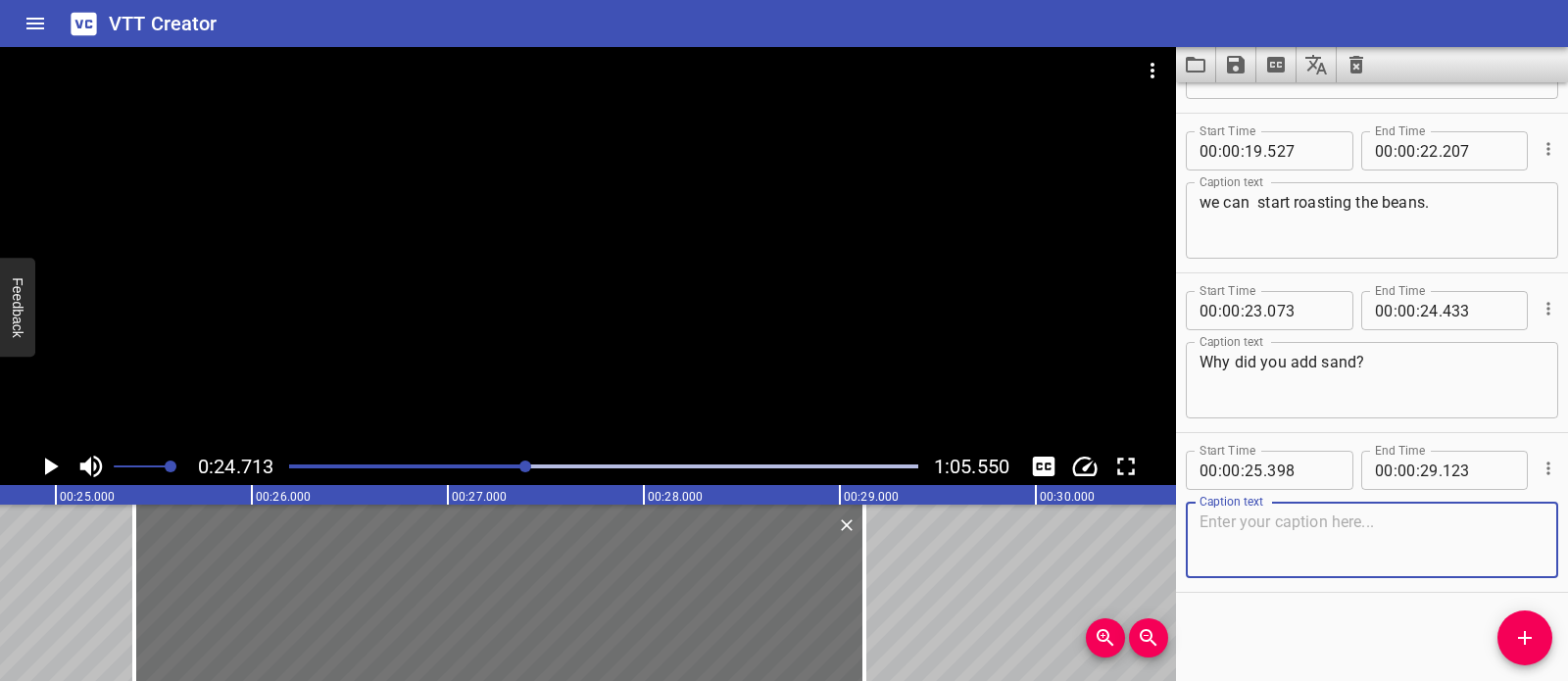
click at [1303, 543] on textarea at bounding box center [1372, 540] width 345 height 56
paste textarea "The sand spreads the heat evenly to the beans."
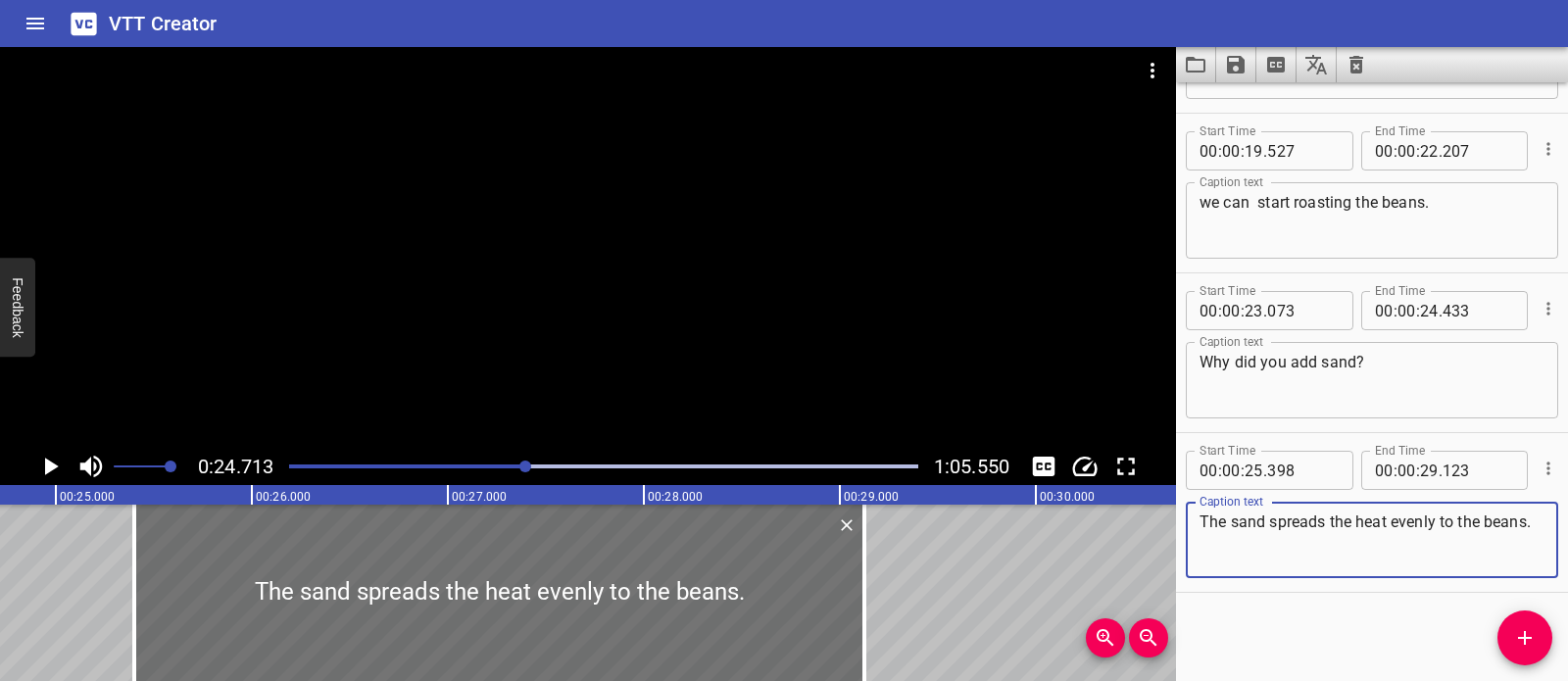
type textarea "The sand spreads the heat evenly to the beans."
click at [571, 372] on div at bounding box center [588, 247] width 1176 height 401
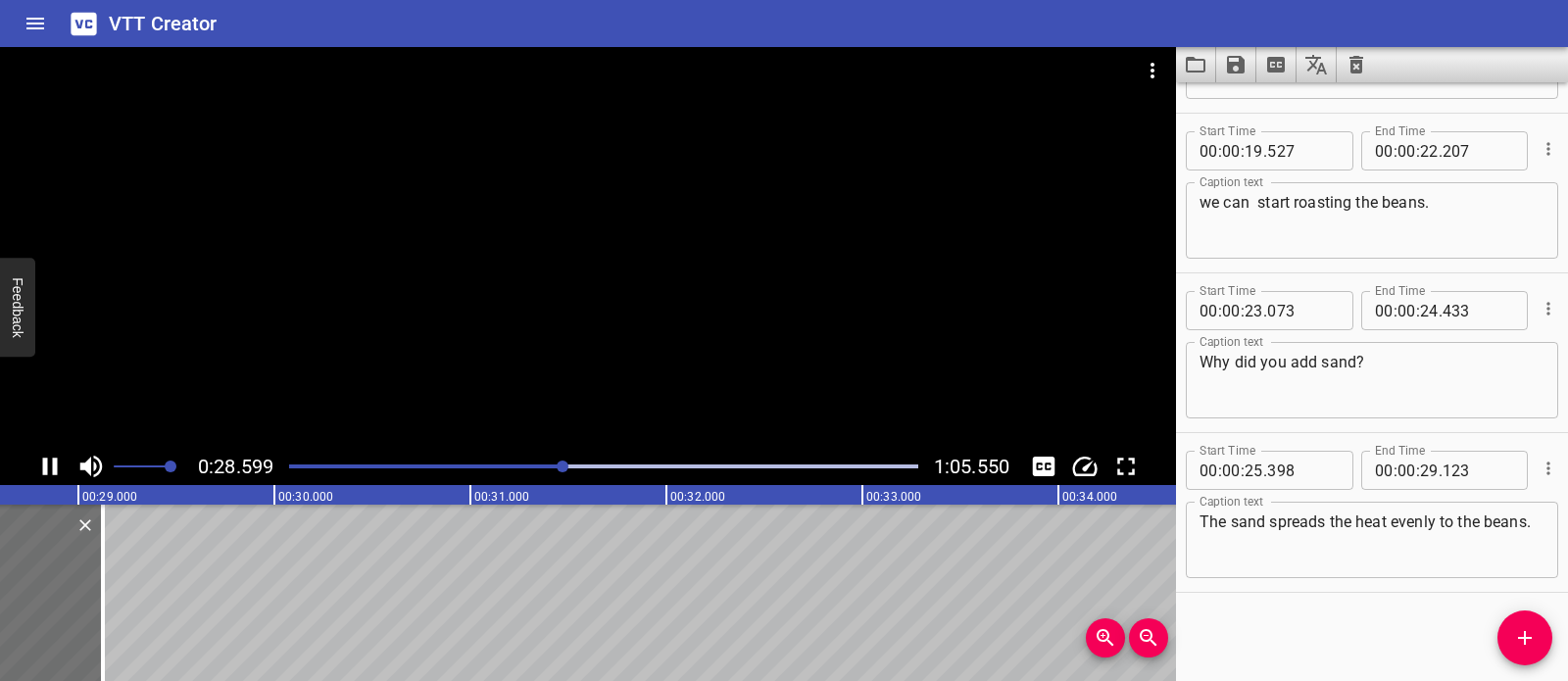
scroll to position [0, 5661]
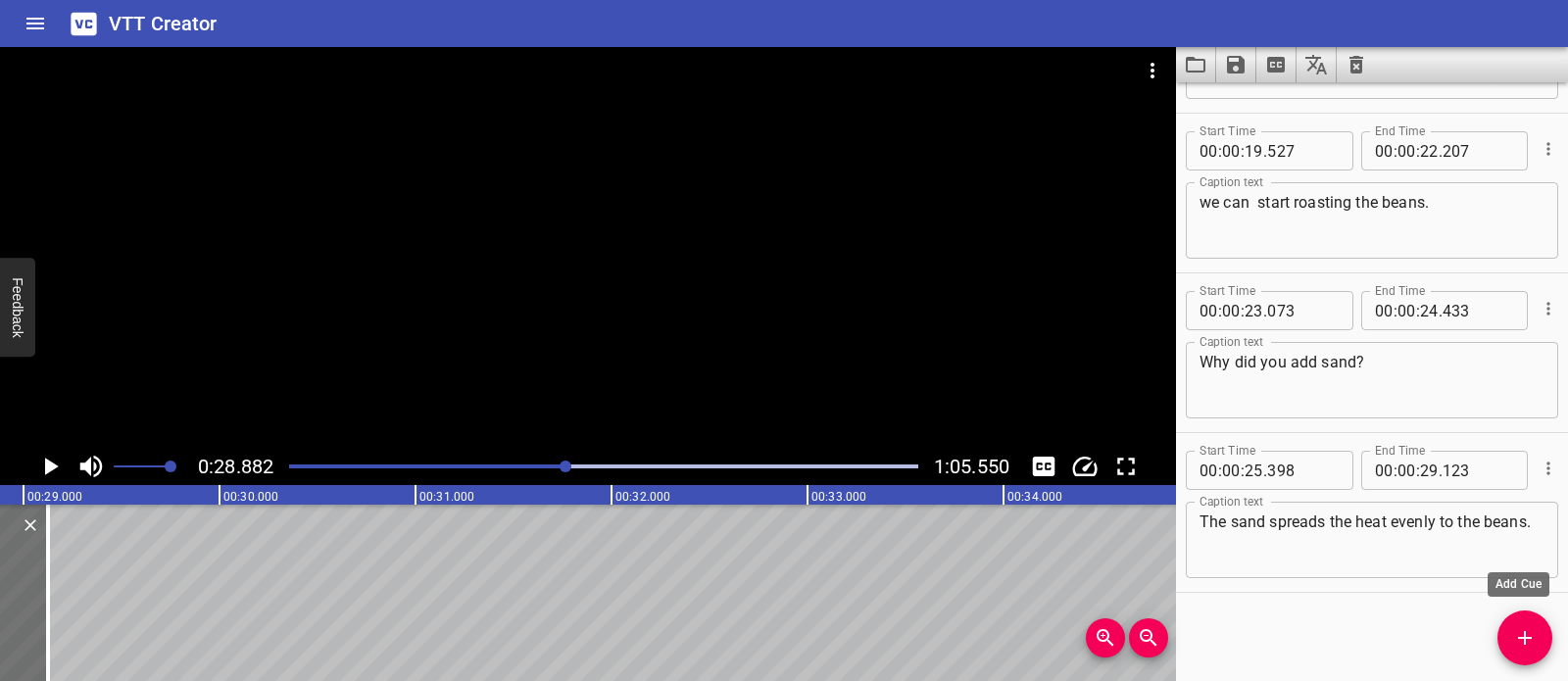
drag, startPoint x: 1520, startPoint y: 649, endPoint x: 1471, endPoint y: 644, distance: 49.3
click at [1520, 649] on button "Add Cue" at bounding box center [1524, 637] width 55 height 55
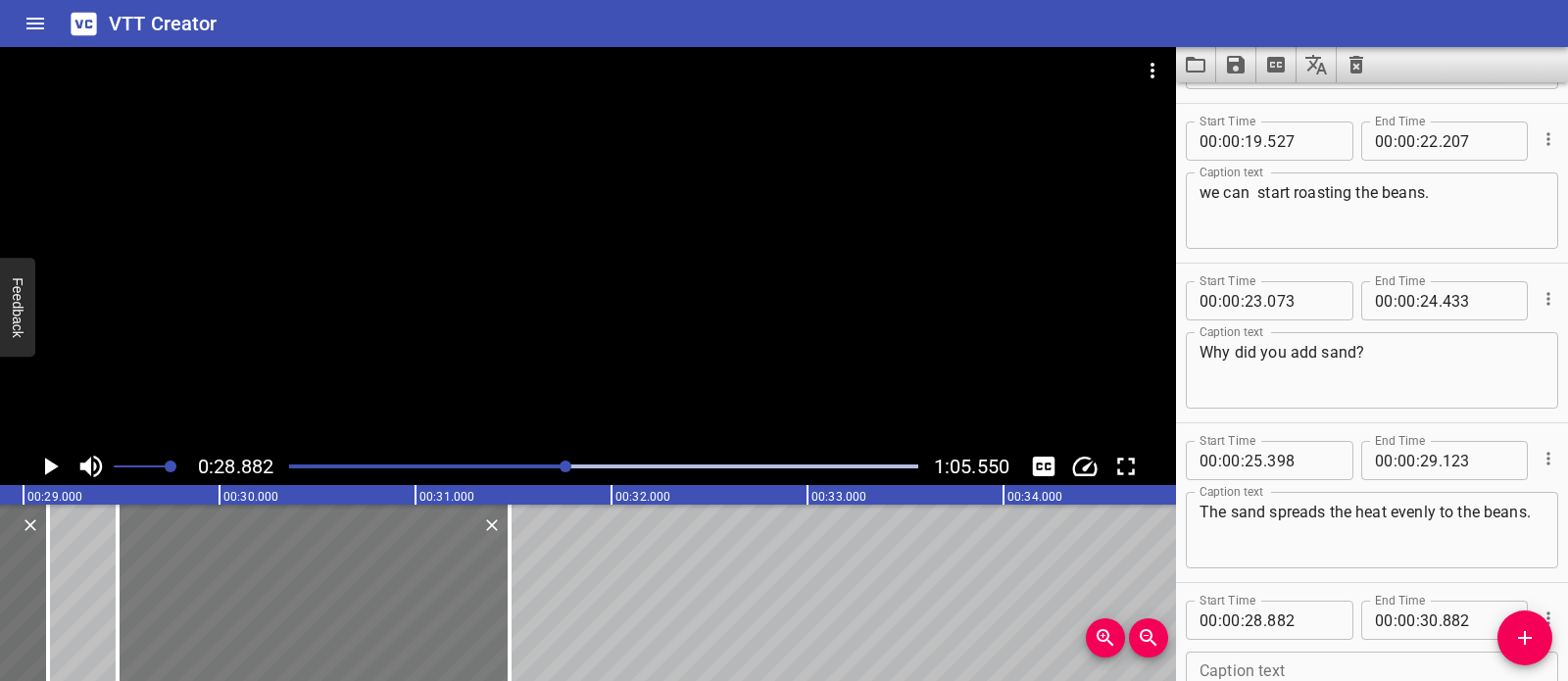
drag, startPoint x: 294, startPoint y: 561, endPoint x: 407, endPoint y: 579, distance: 114.4
click at [407, 579] on div at bounding box center [313, 592] width 392 height 176
type input "29"
type input "477"
type input "31"
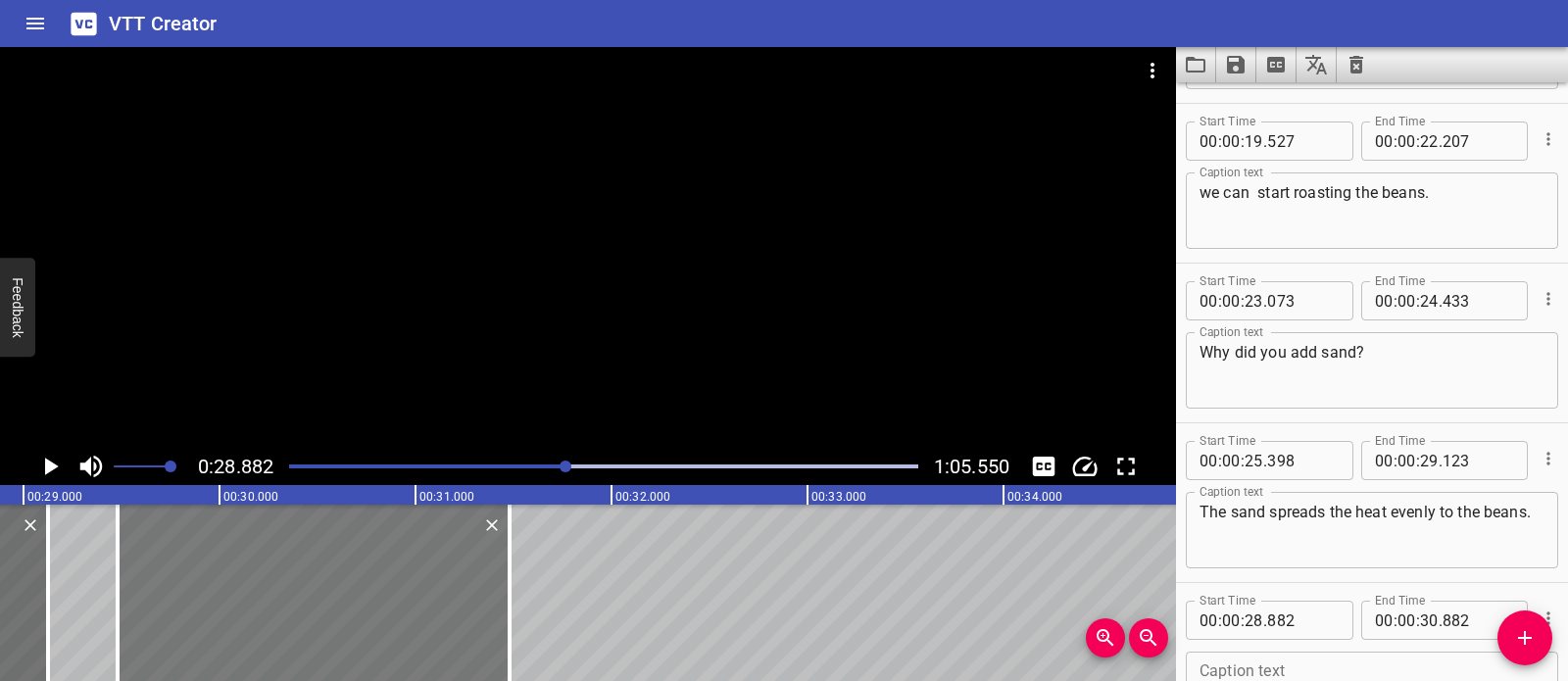
type input "477"
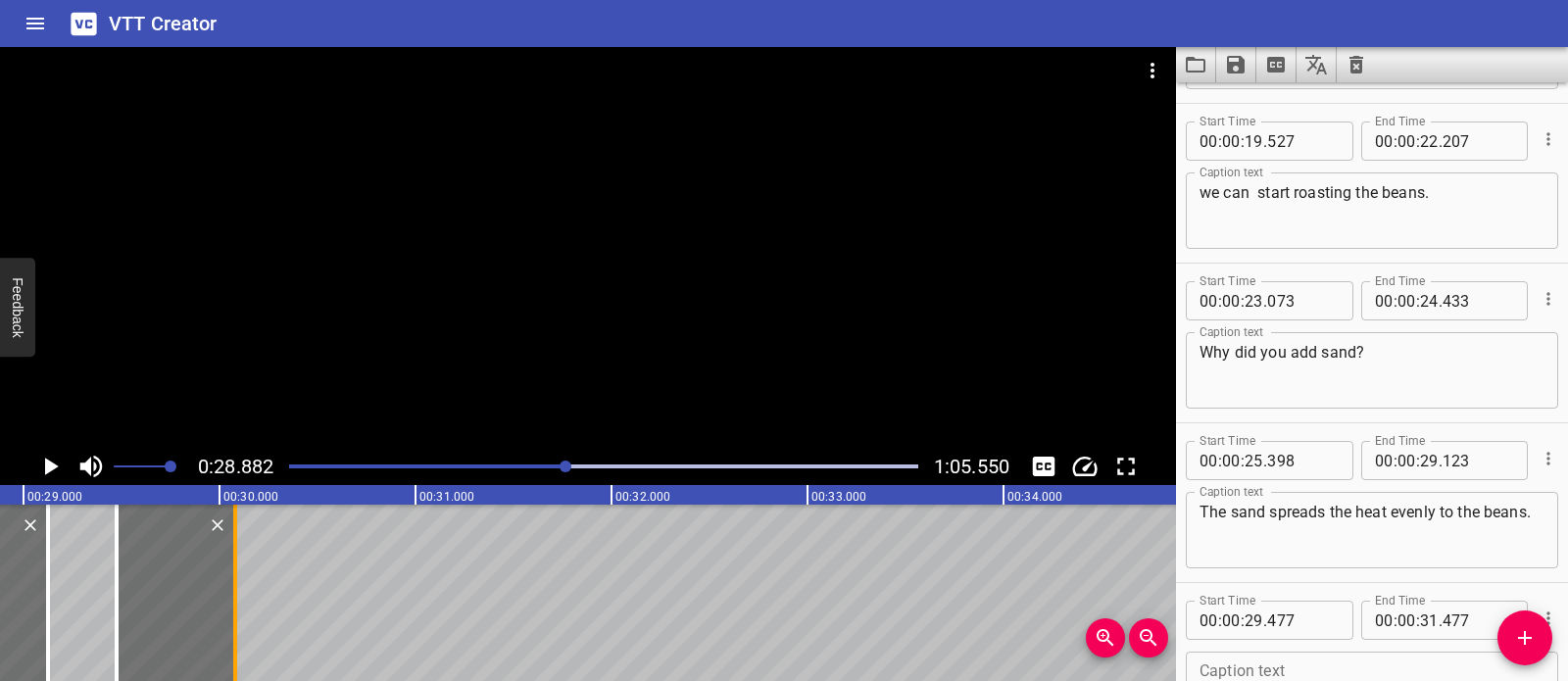
drag, startPoint x: 500, startPoint y: 574, endPoint x: 226, endPoint y: 570, distance: 274.0
click at [226, 570] on div at bounding box center [235, 592] width 20 height 176
type input "30"
type input "082"
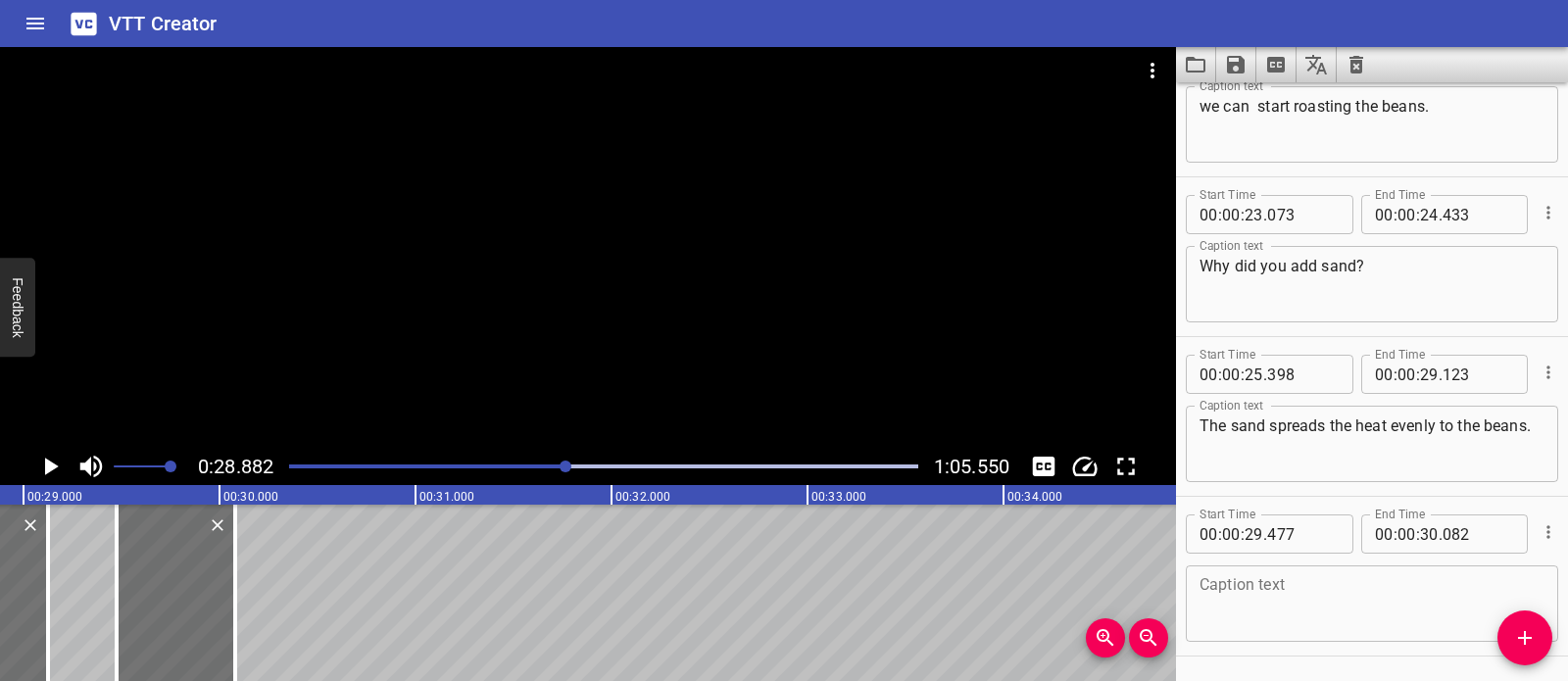
scroll to position [930, 0]
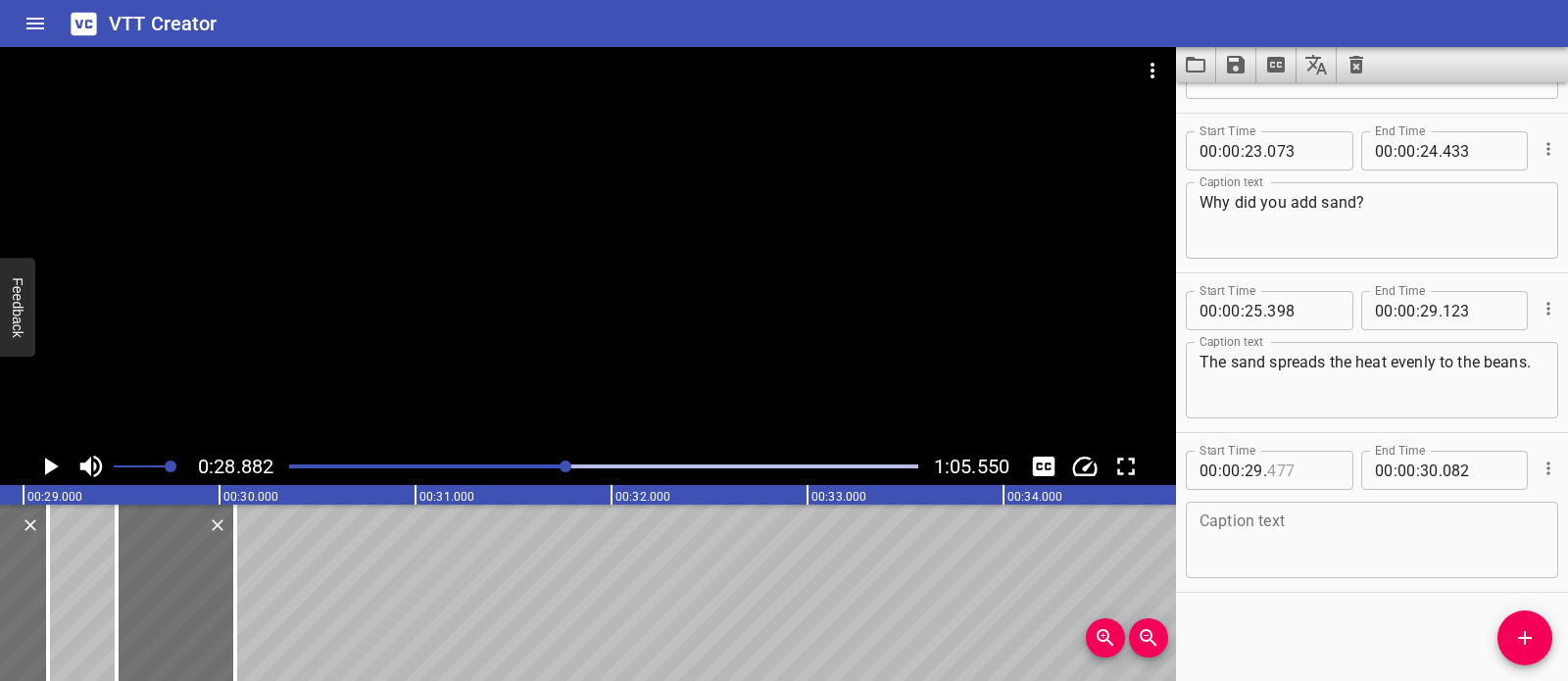
click at [1290, 483] on input "number" at bounding box center [1303, 470] width 72 height 39
type input "477"
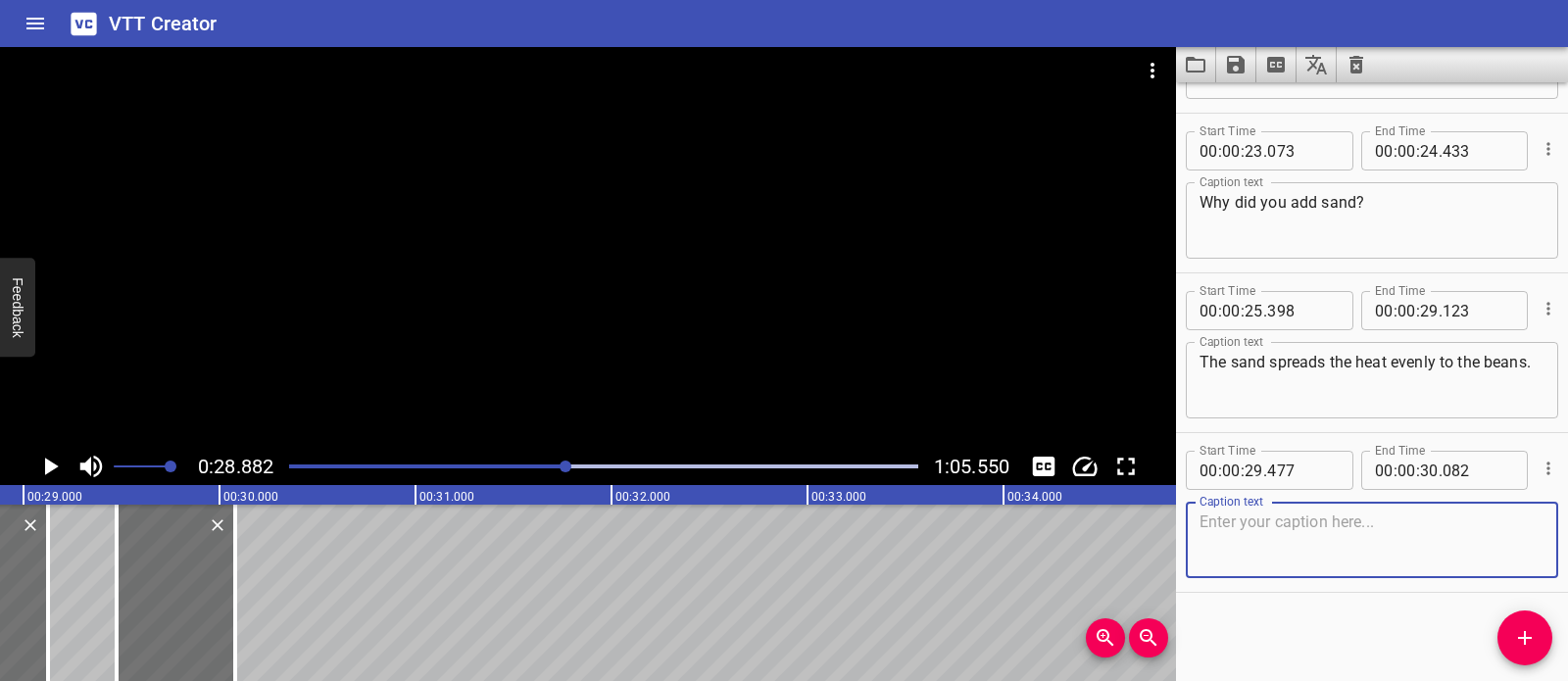
click at [1249, 527] on textarea at bounding box center [1372, 540] width 345 height 56
paste textarea "That way,"
type textarea "That way,"
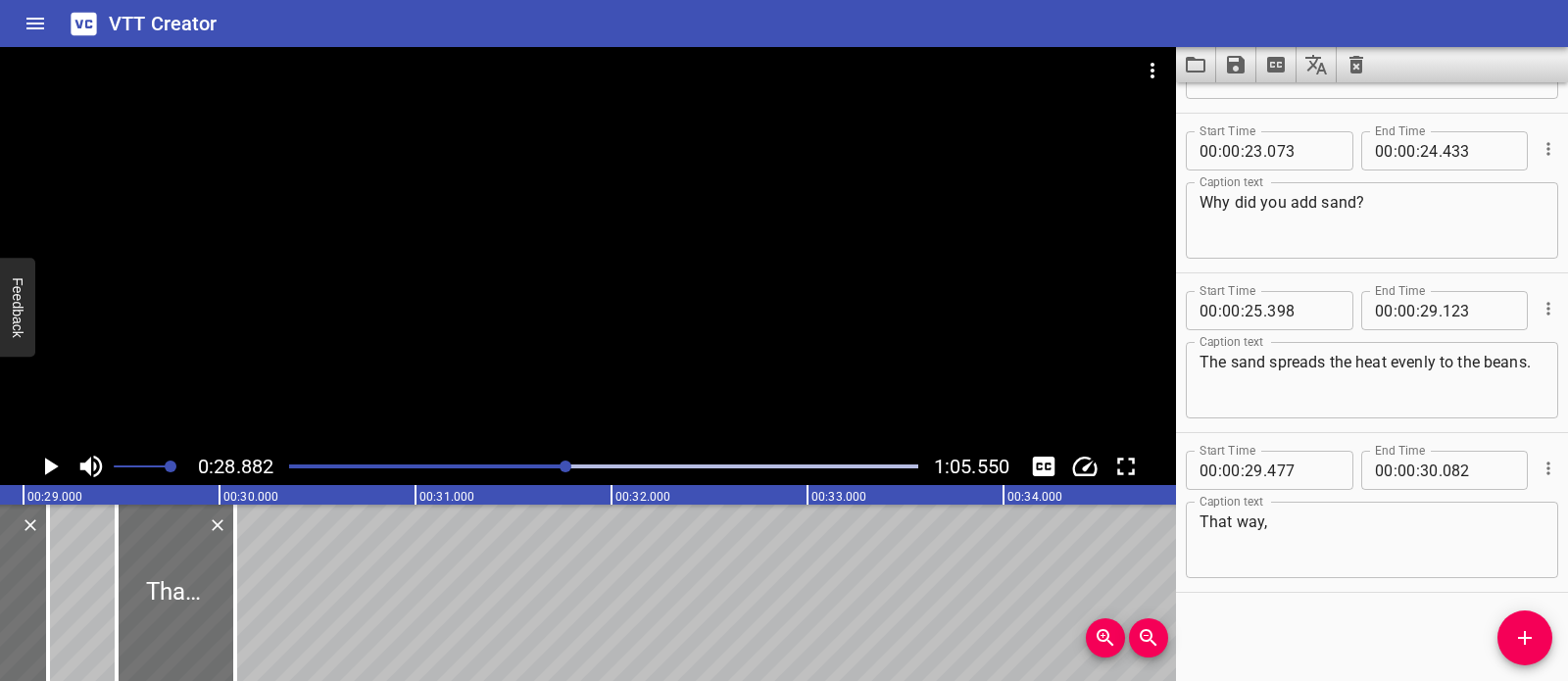
click at [519, 190] on div at bounding box center [588, 247] width 1176 height 401
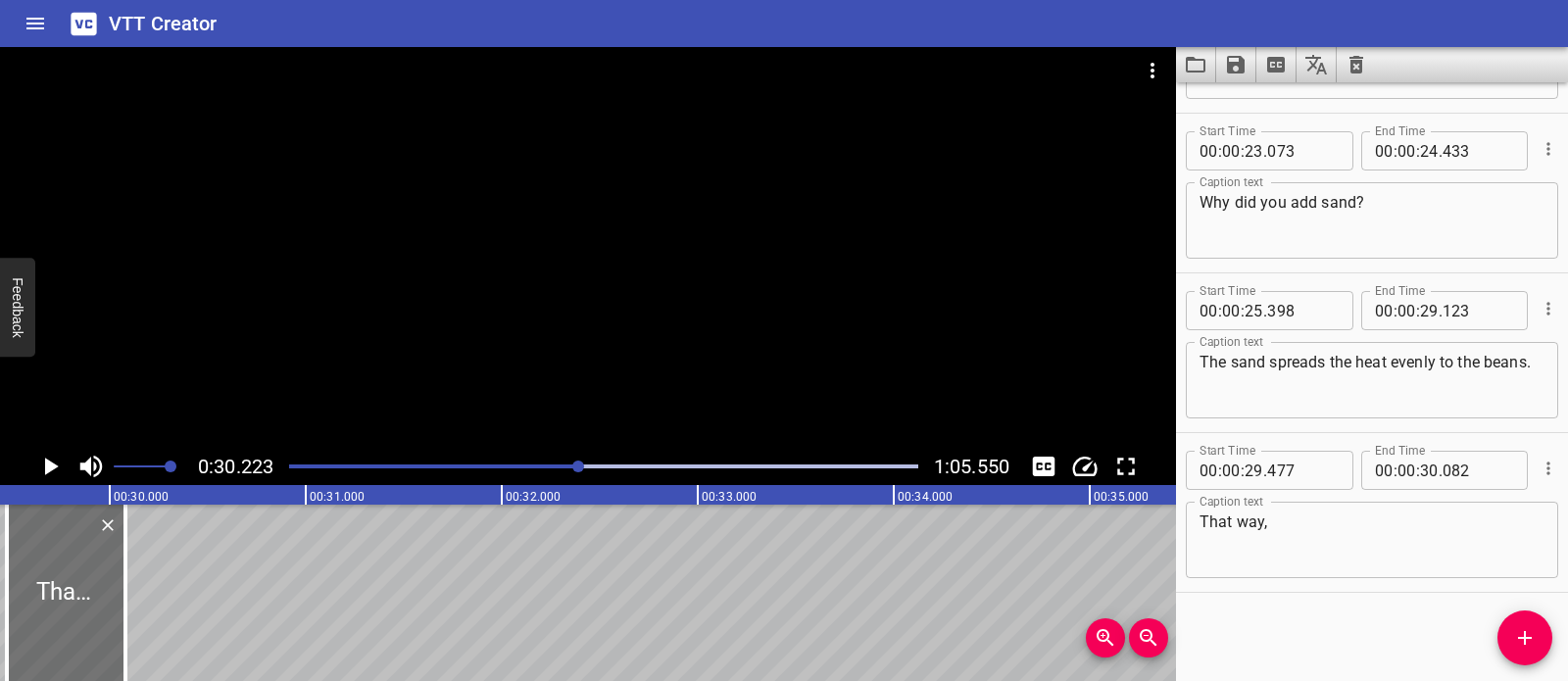
scroll to position [0, 5730]
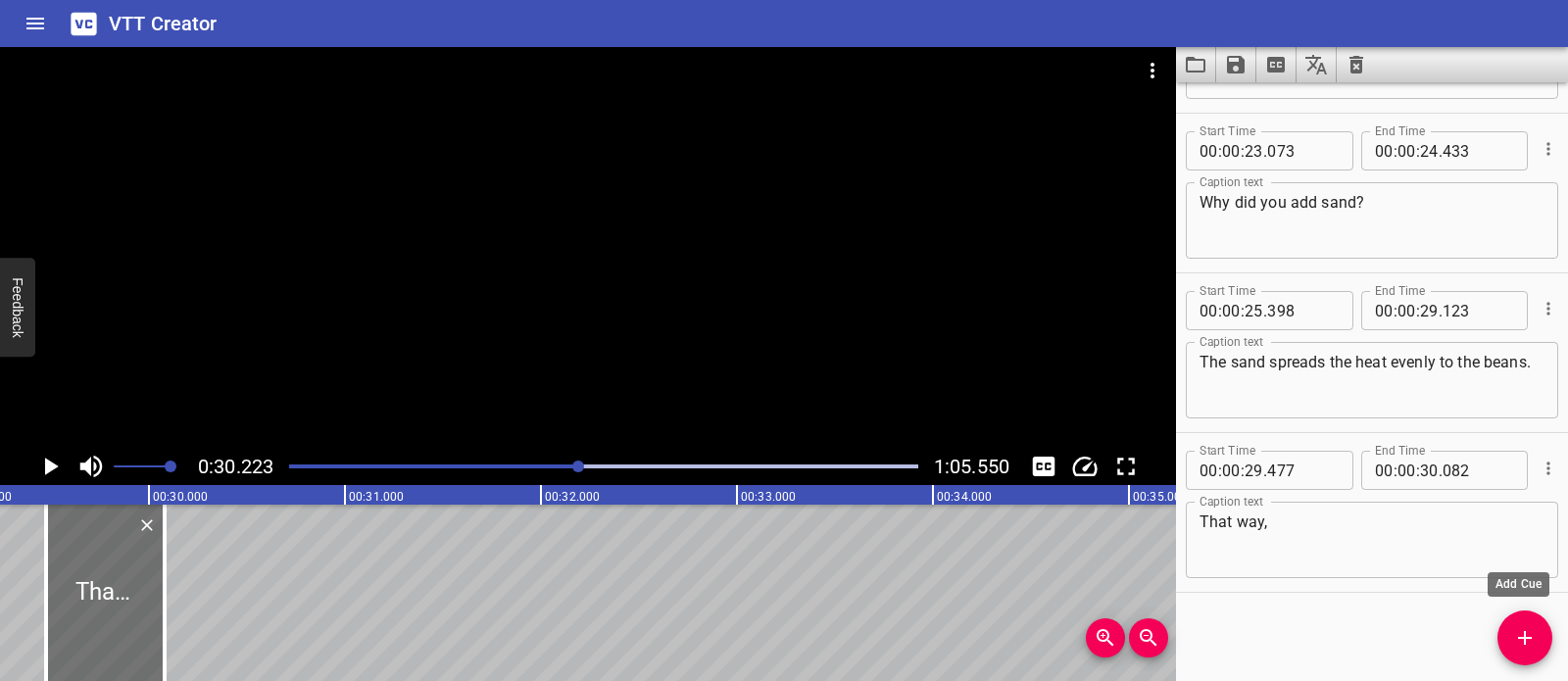
click at [1534, 636] on icon "Add Cue" at bounding box center [1525, 638] width 24 height 24
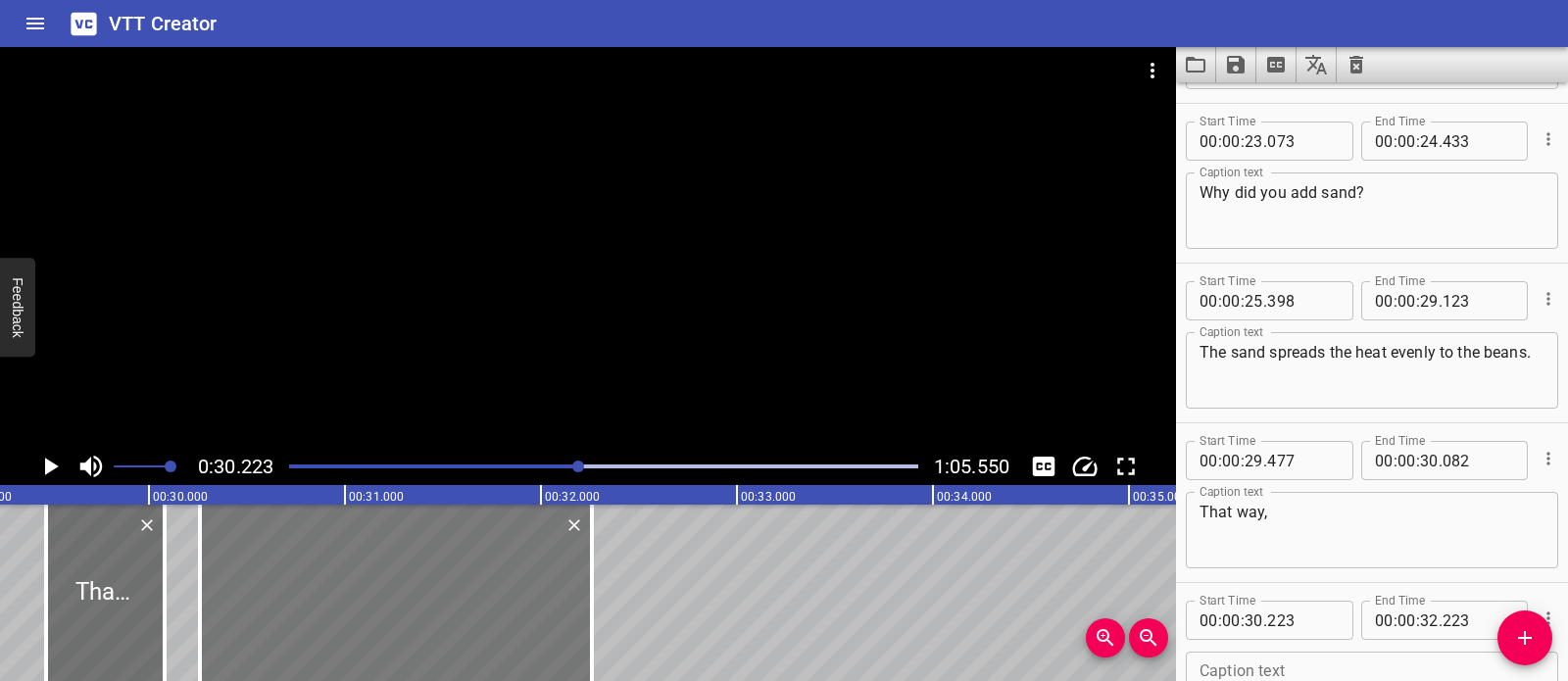
click at [445, 548] on div at bounding box center [395, 592] width 392 height 176
type input "253"
drag, startPoint x: 582, startPoint y: 557, endPoint x: 569, endPoint y: 556, distance: 13.0
click at [569, 556] on div at bounding box center [579, 592] width 20 height 176
type input "188"
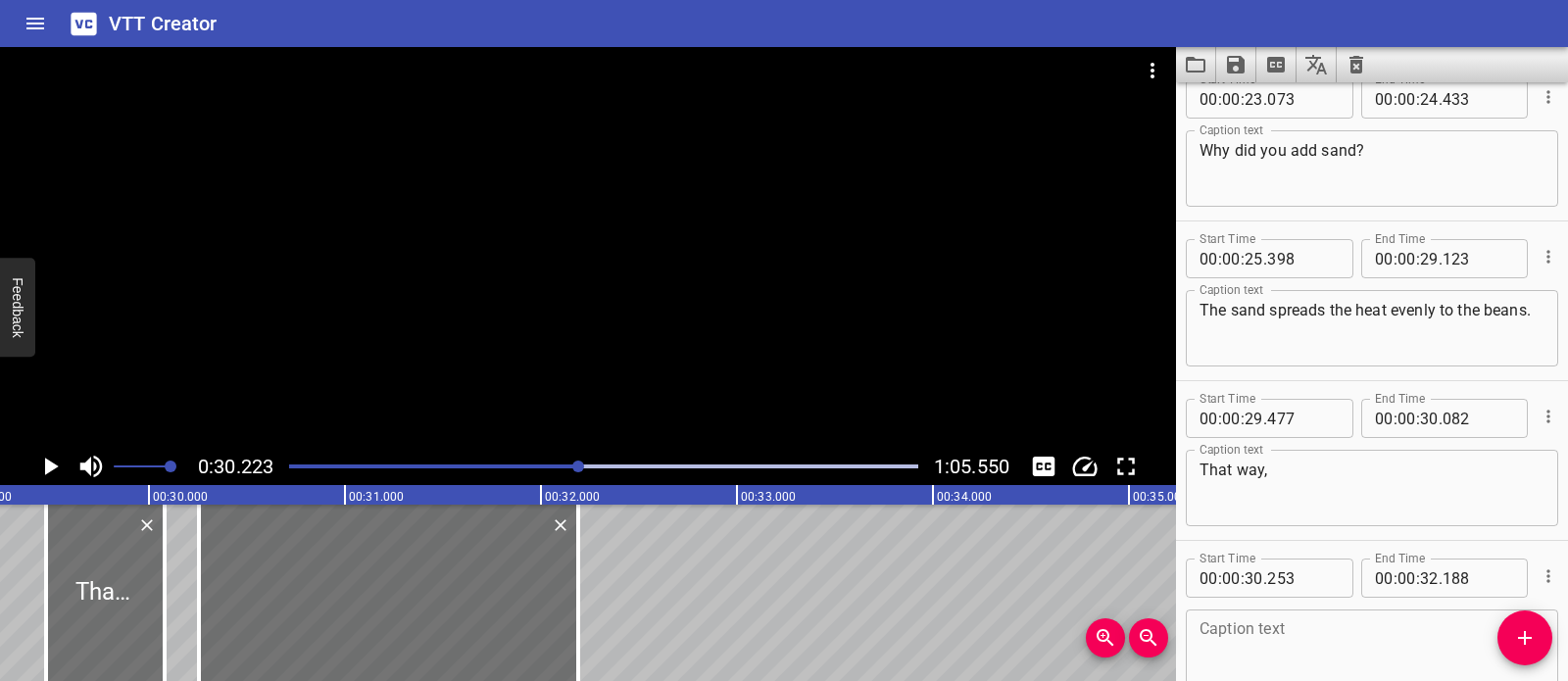
scroll to position [1090, 0]
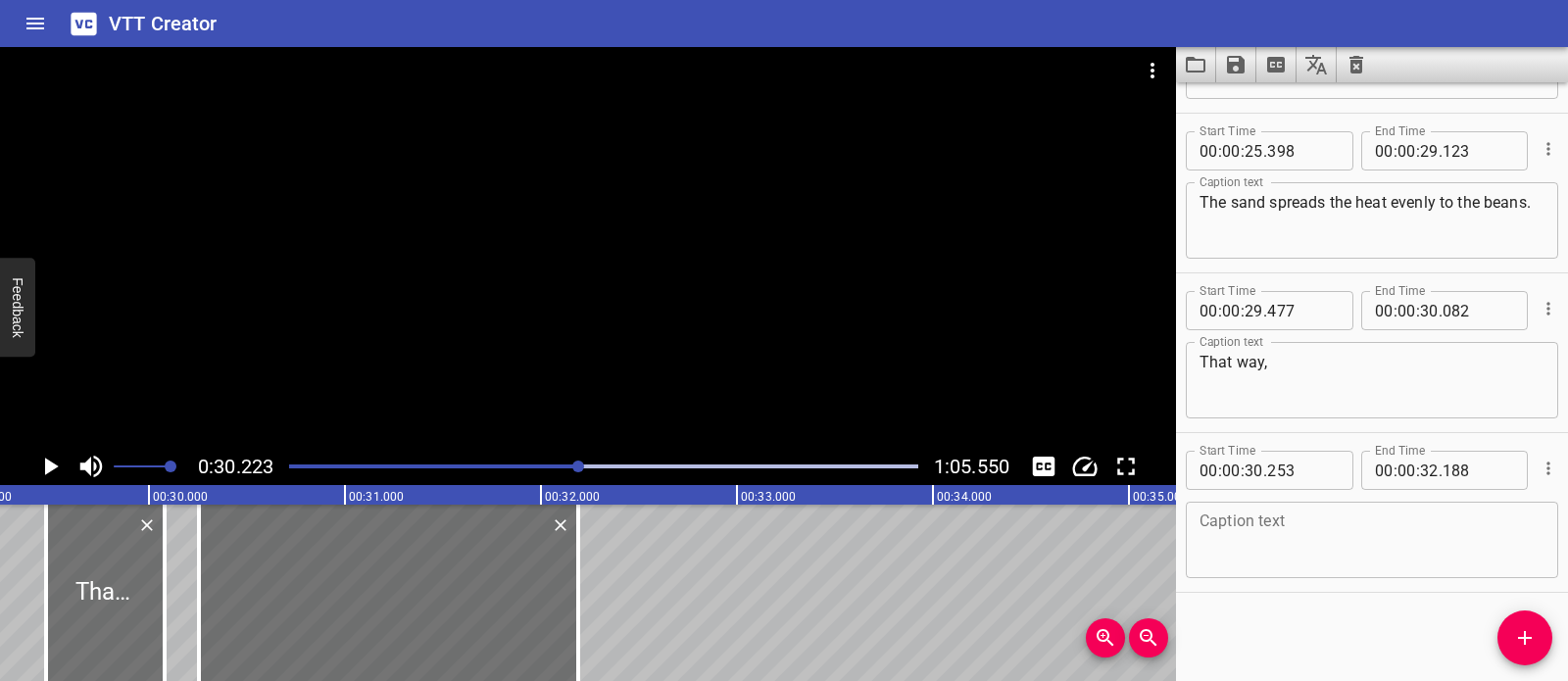
click at [1358, 542] on textarea at bounding box center [1372, 540] width 345 height 56
paste textarea "they roast without burning."
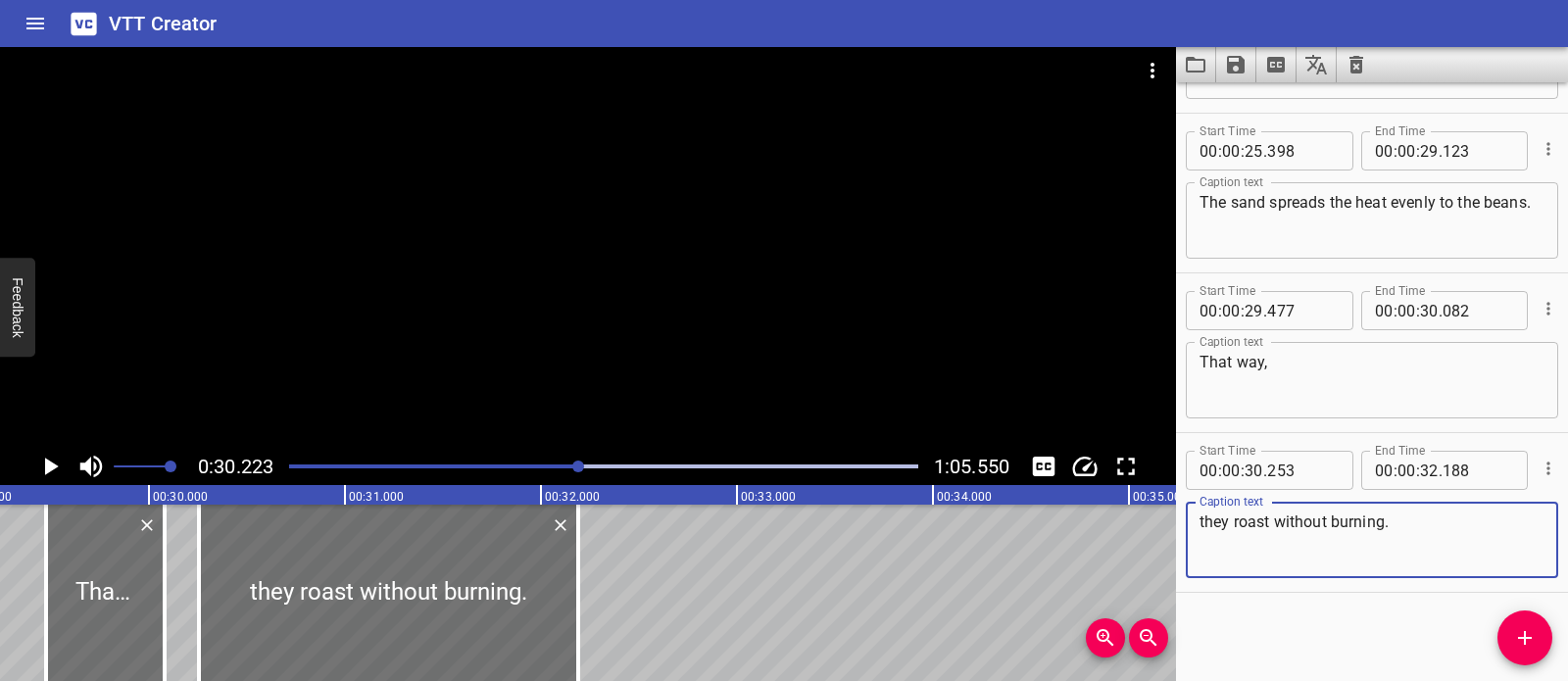
type textarea "they roast without burning."
click at [411, 264] on div at bounding box center [588, 247] width 1176 height 401
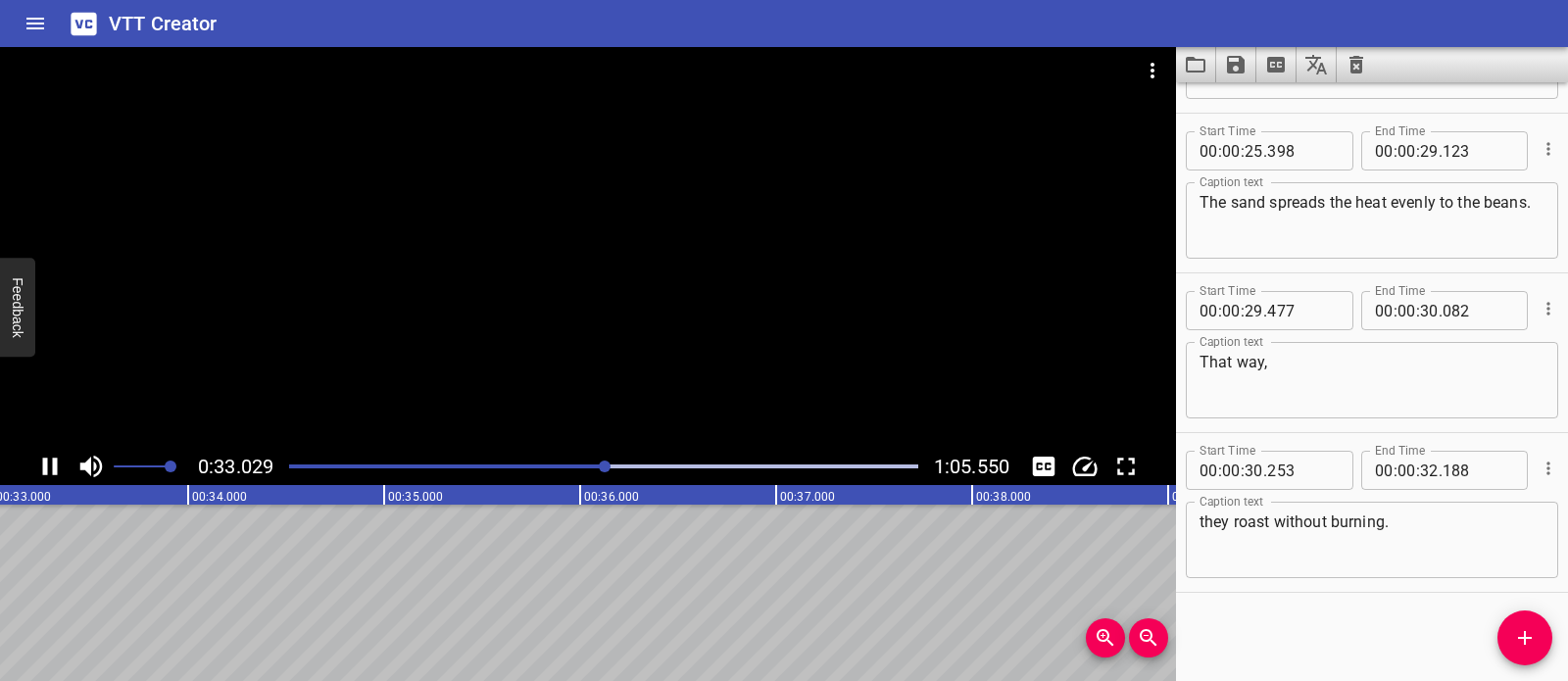
scroll to position [0, 6476]
click at [1535, 637] on icon "Add Cue" at bounding box center [1525, 638] width 24 height 24
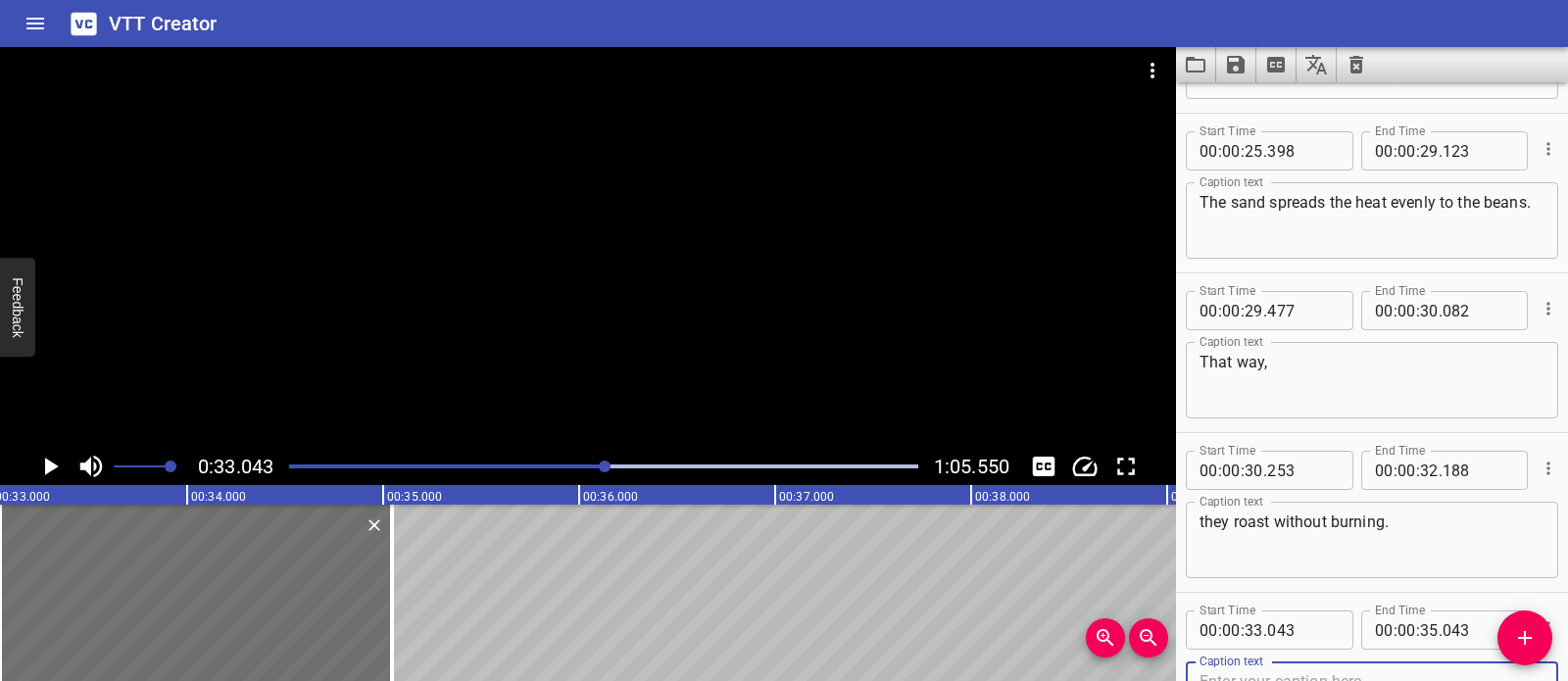
scroll to position [1100, 0]
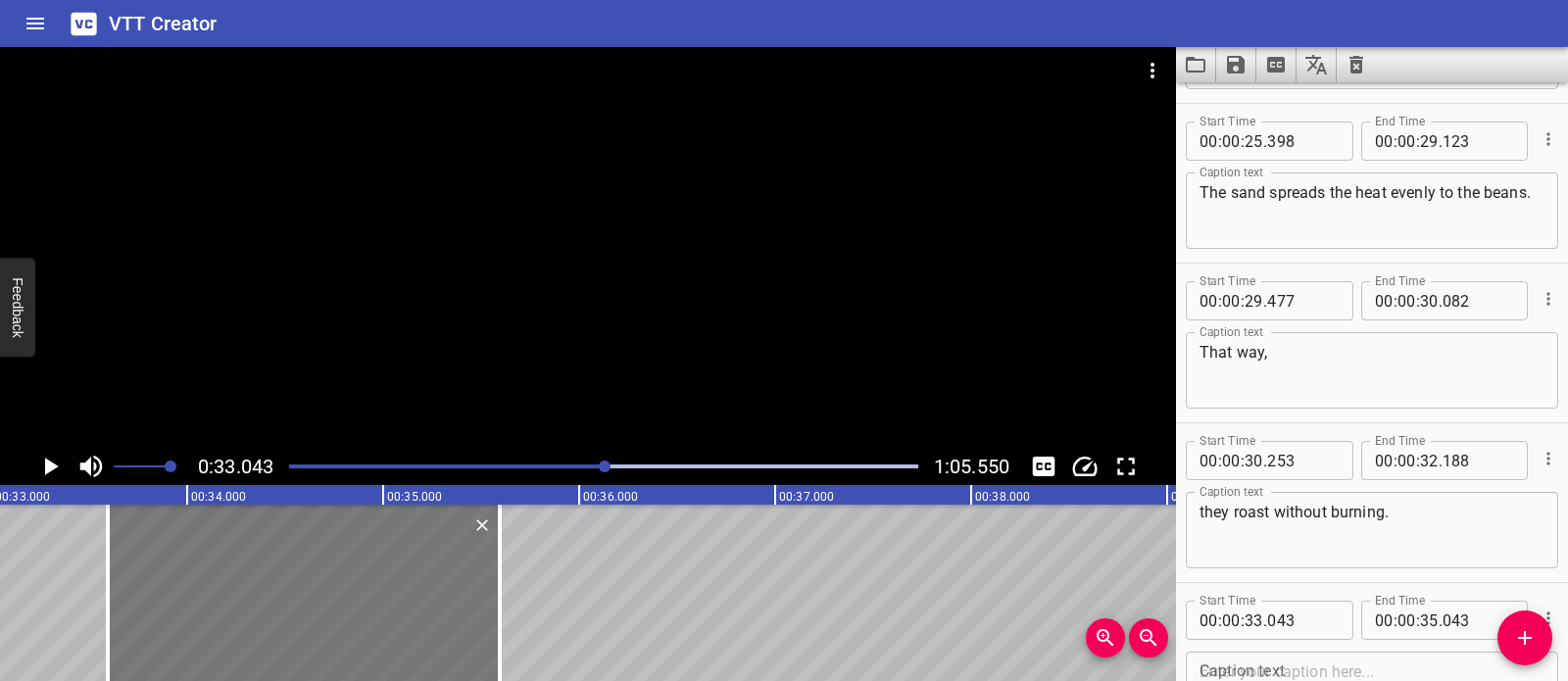
drag, startPoint x: 331, startPoint y: 619, endPoint x: 422, endPoint y: 633, distance: 92.1
click at [422, 633] on div at bounding box center [303, 592] width 392 height 176
type input "593"
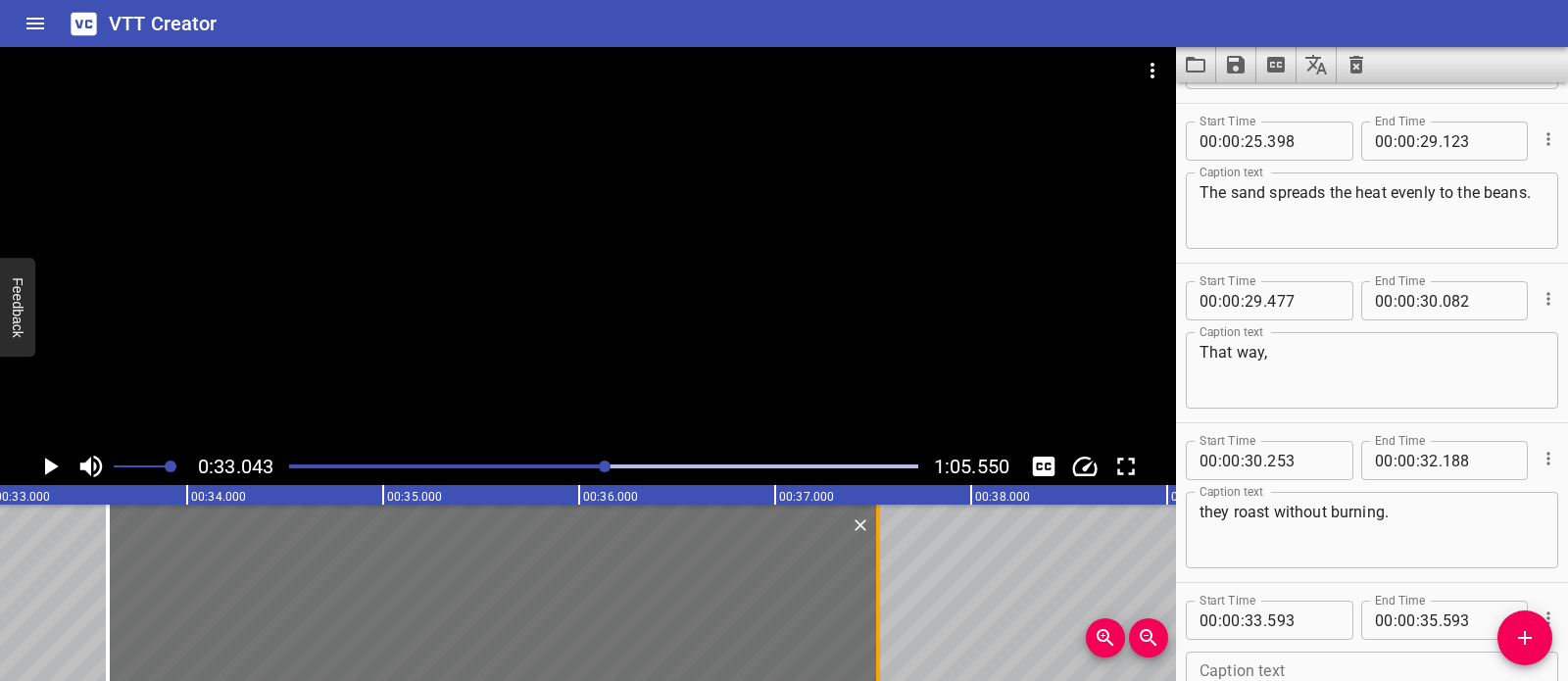
drag, startPoint x: 497, startPoint y: 592, endPoint x: 875, endPoint y: 603, distance: 378.2
click at [876, 603] on div at bounding box center [878, 592] width 4 height 176
type input "37"
type input "523"
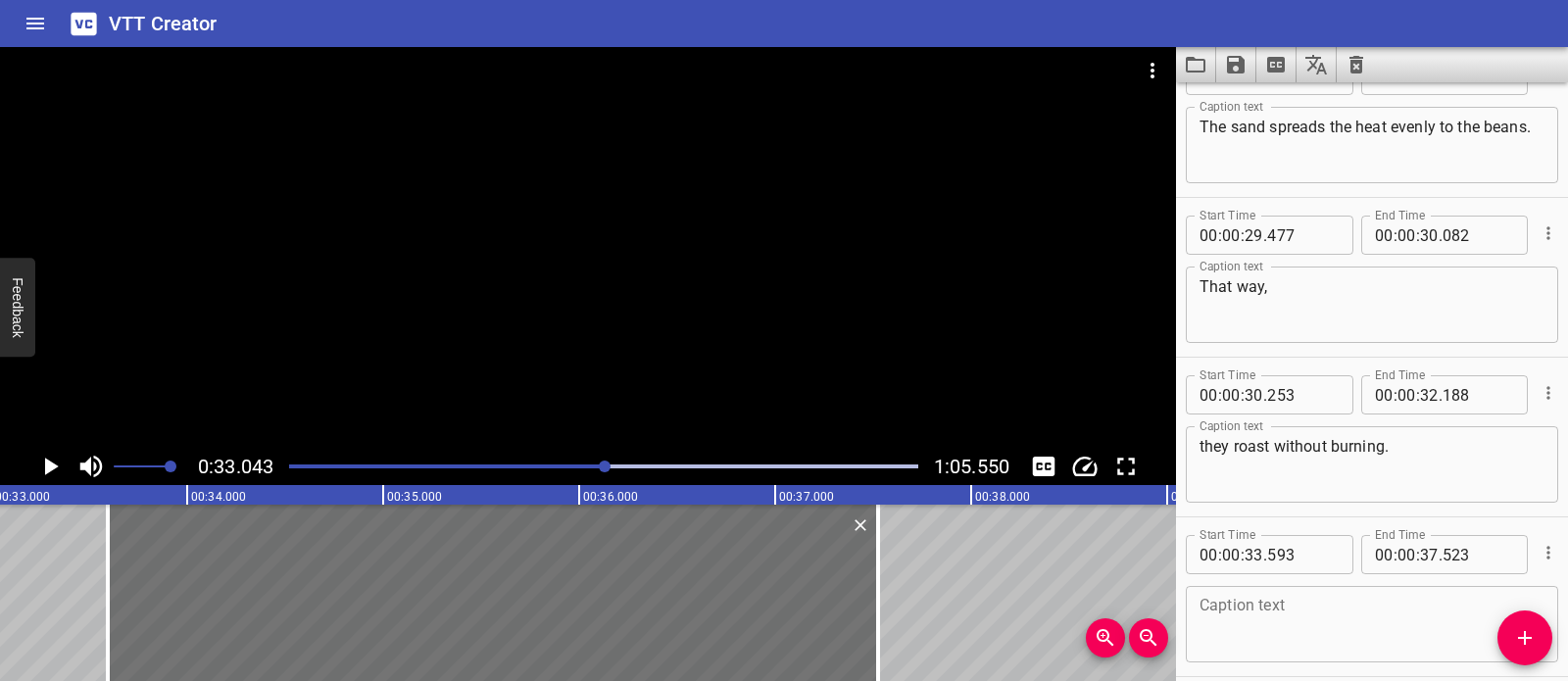
scroll to position [1250, 0]
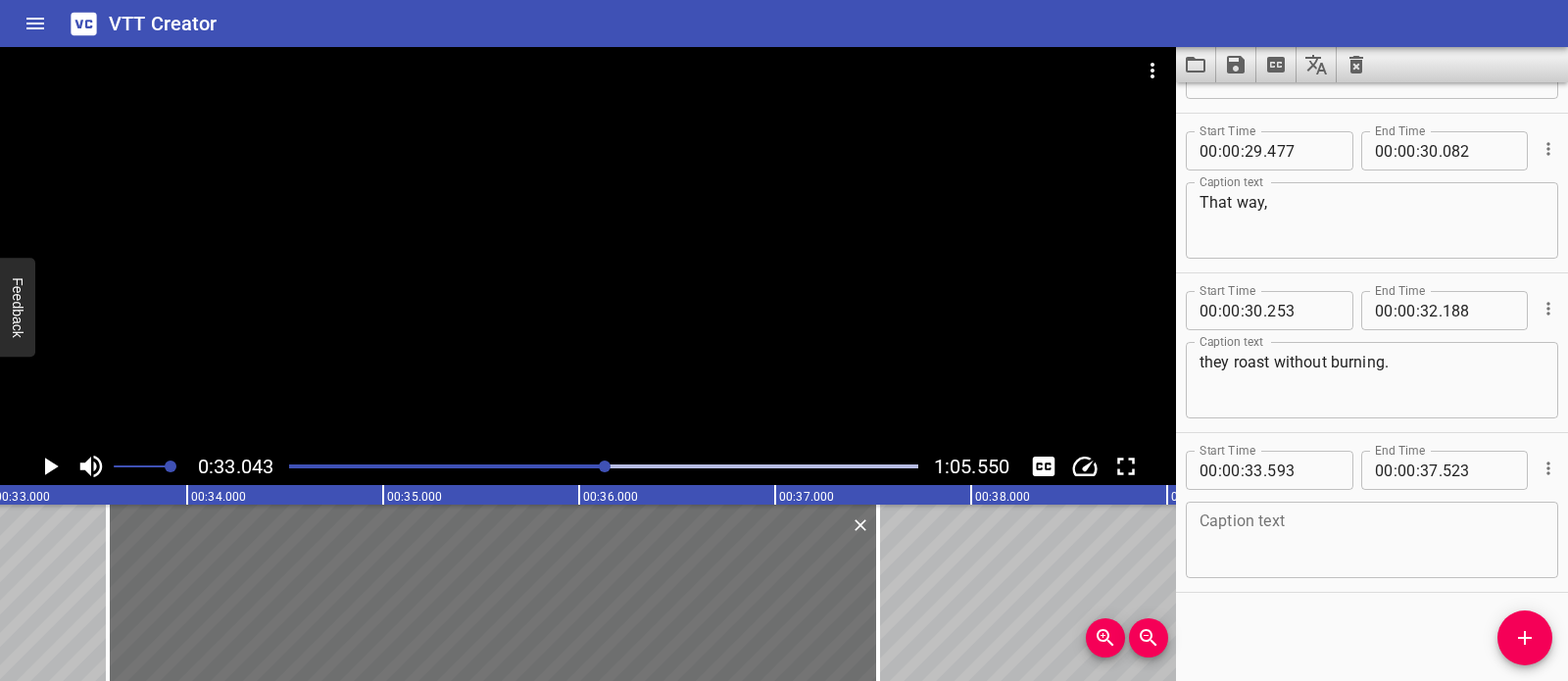
click at [1368, 551] on textarea at bounding box center [1372, 540] width 345 height 56
paste textarea "Heat is moving from the hot pan and sand directly to the beans."
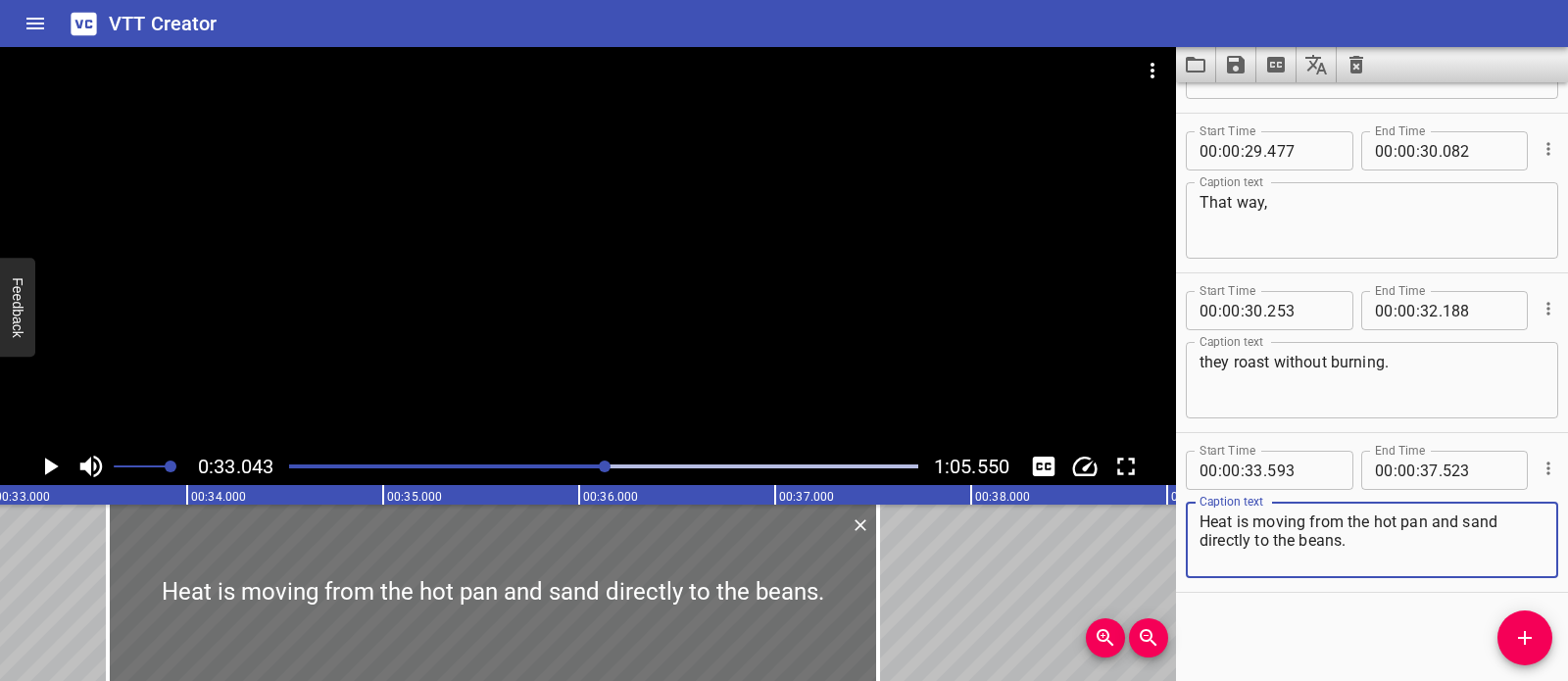
type textarea "Heat is moving from the hot pan and sand directly to the beans."
click at [602, 317] on div at bounding box center [588, 247] width 1176 height 401
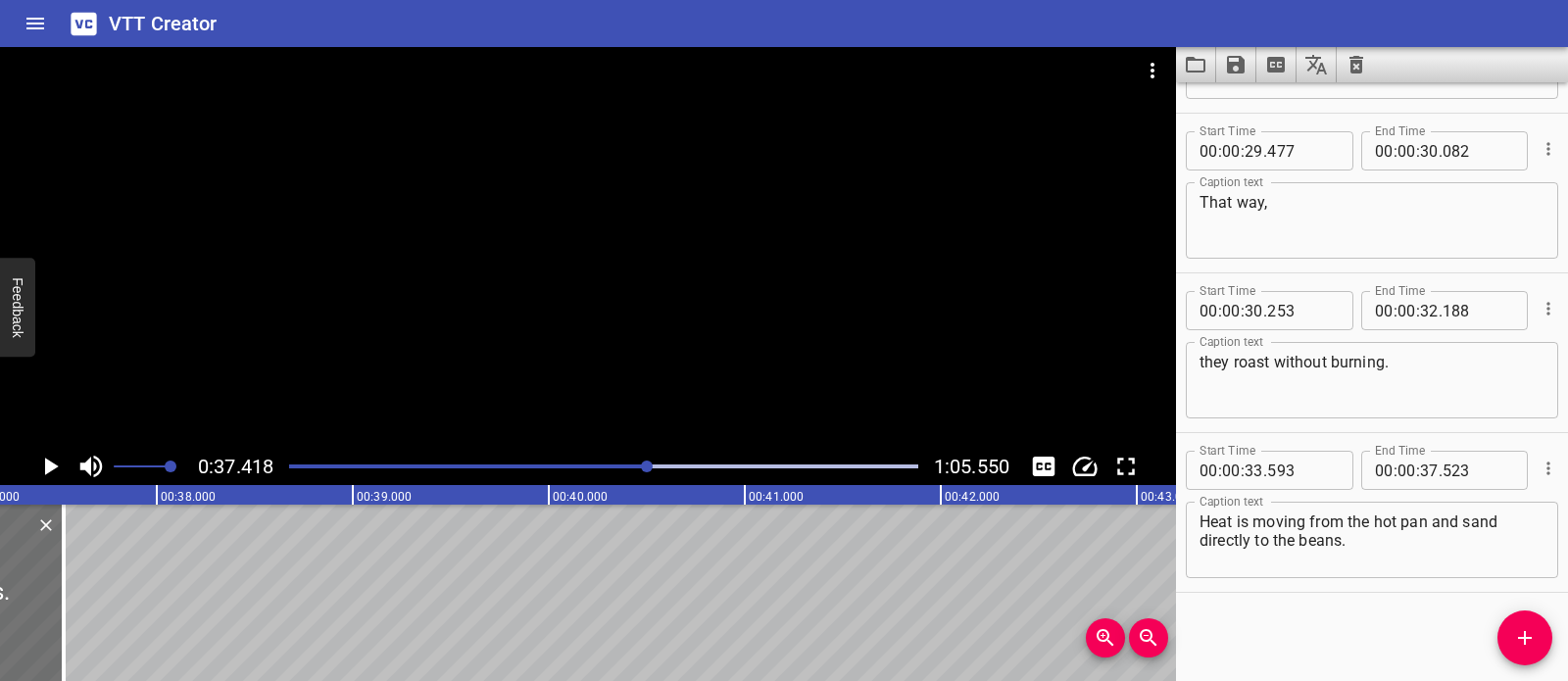
scroll to position [0, 7334]
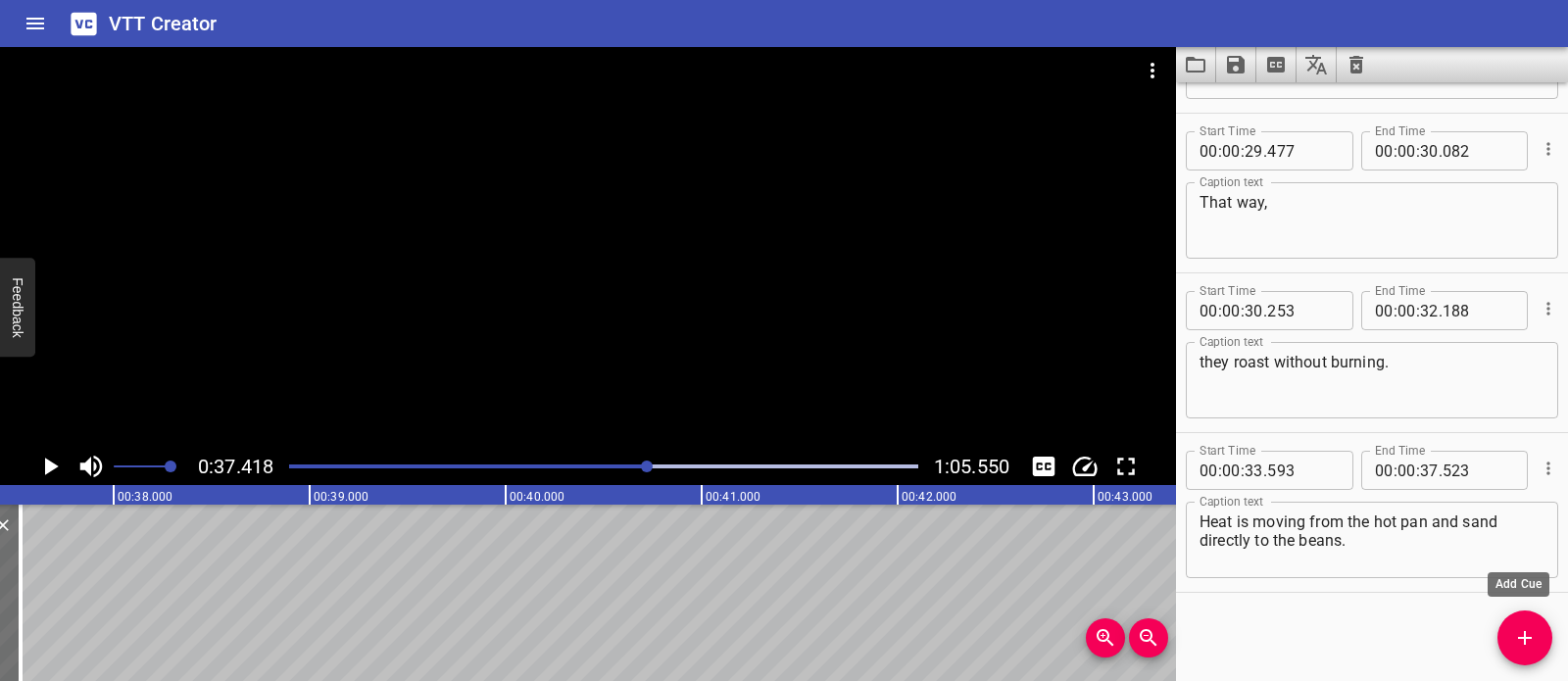
drag, startPoint x: 1538, startPoint y: 636, endPoint x: 1465, endPoint y: 628, distance: 73.4
click at [1538, 636] on span "Add Cue" at bounding box center [1524, 638] width 55 height 24
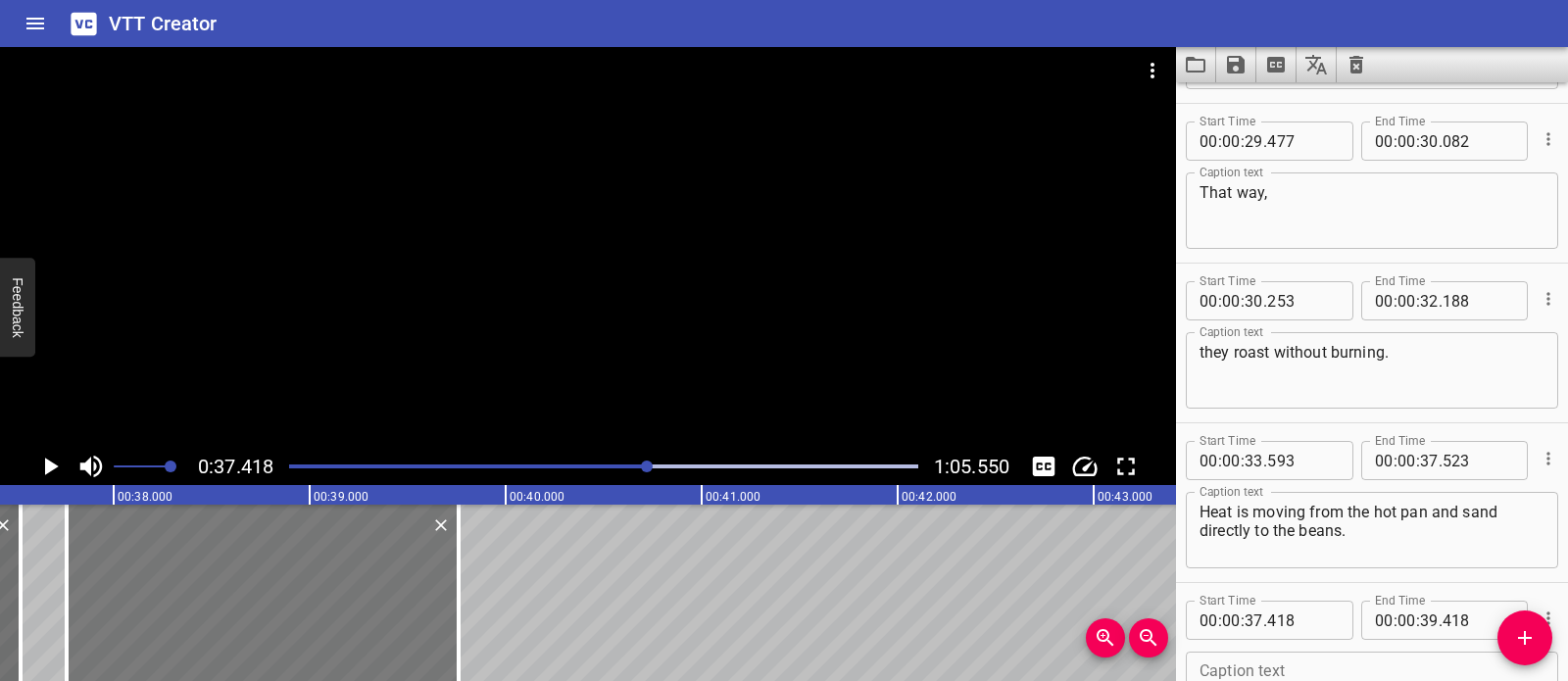
drag, startPoint x: 311, startPoint y: 575, endPoint x: 377, endPoint y: 590, distance: 67.7
click at [377, 590] on div at bounding box center [262, 592] width 392 height 176
type input "758"
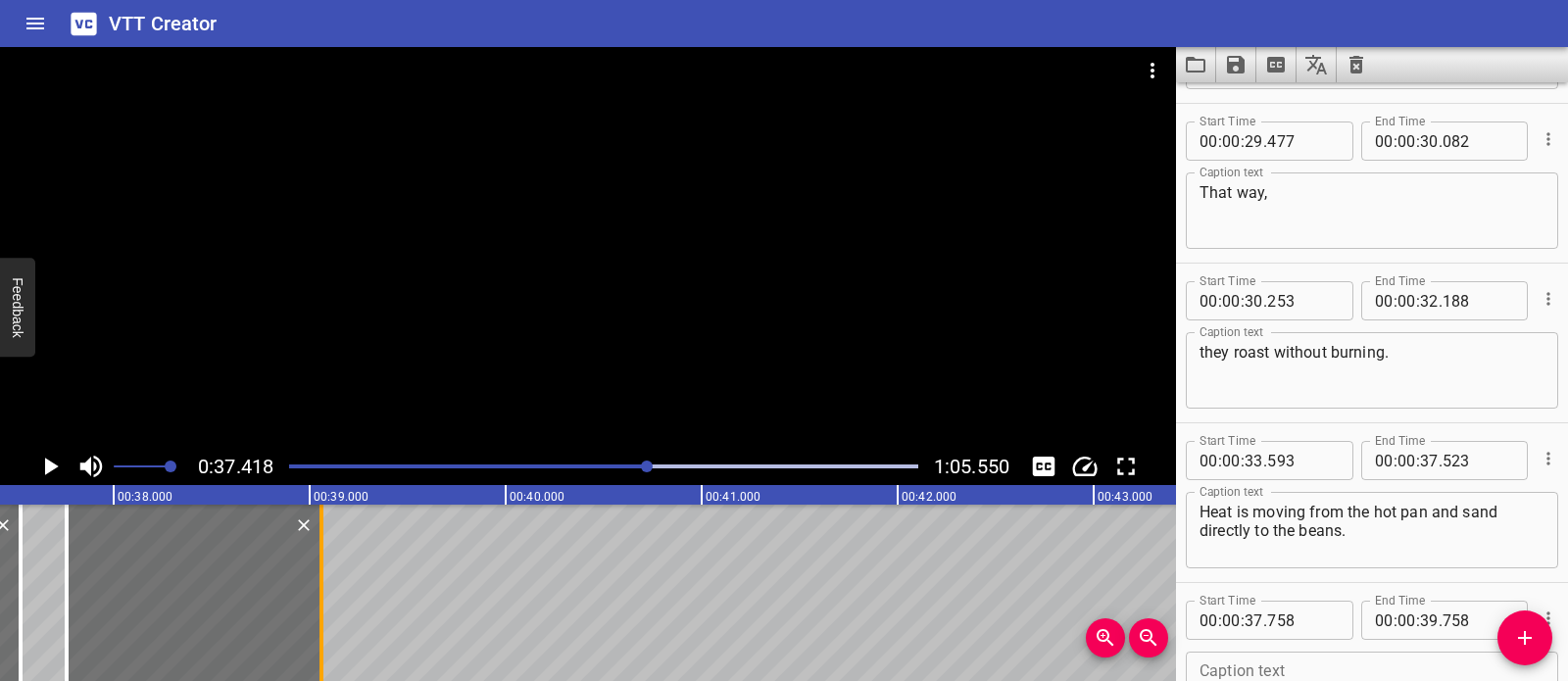
drag, startPoint x: 454, startPoint y: 572, endPoint x: 319, endPoint y: 579, distance: 135.2
click at [319, 579] on div at bounding box center [321, 592] width 20 height 176
type input "073"
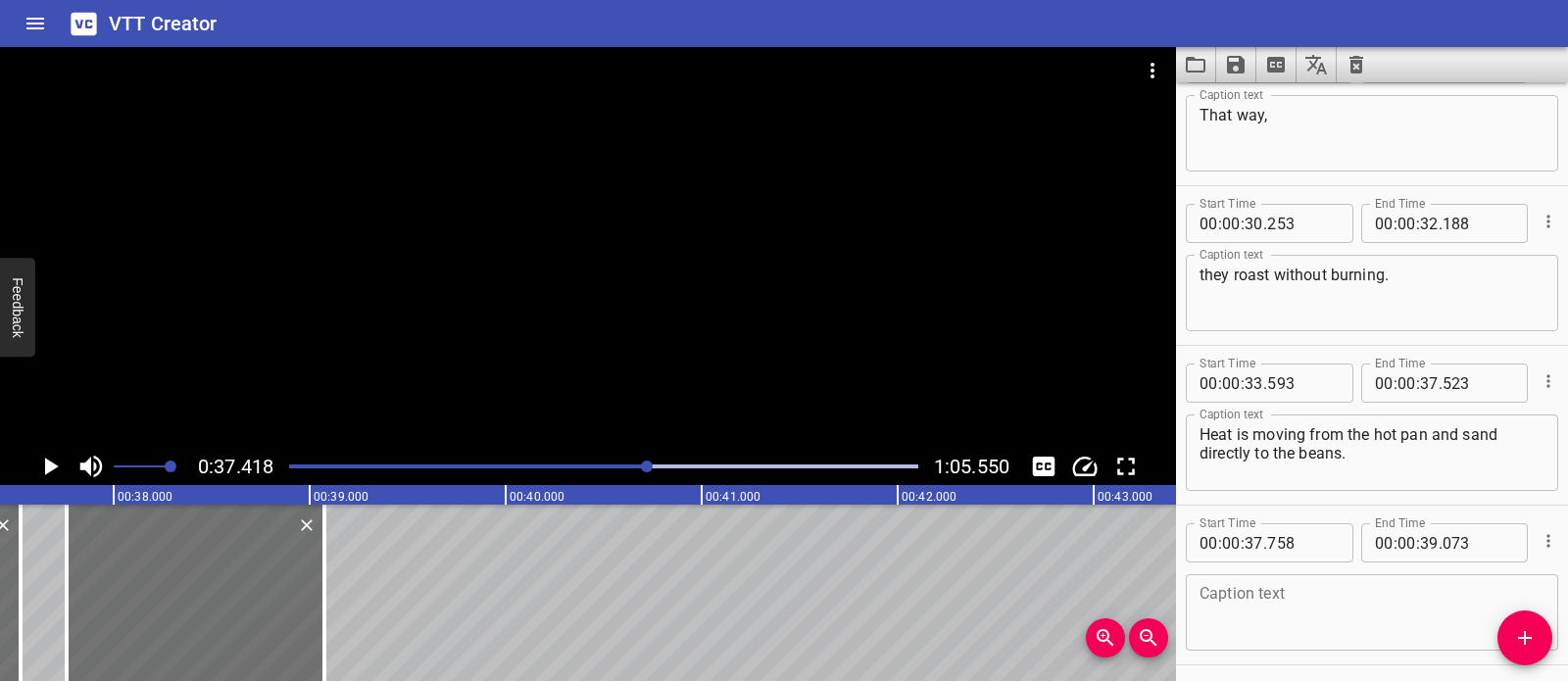
scroll to position [1410, 0]
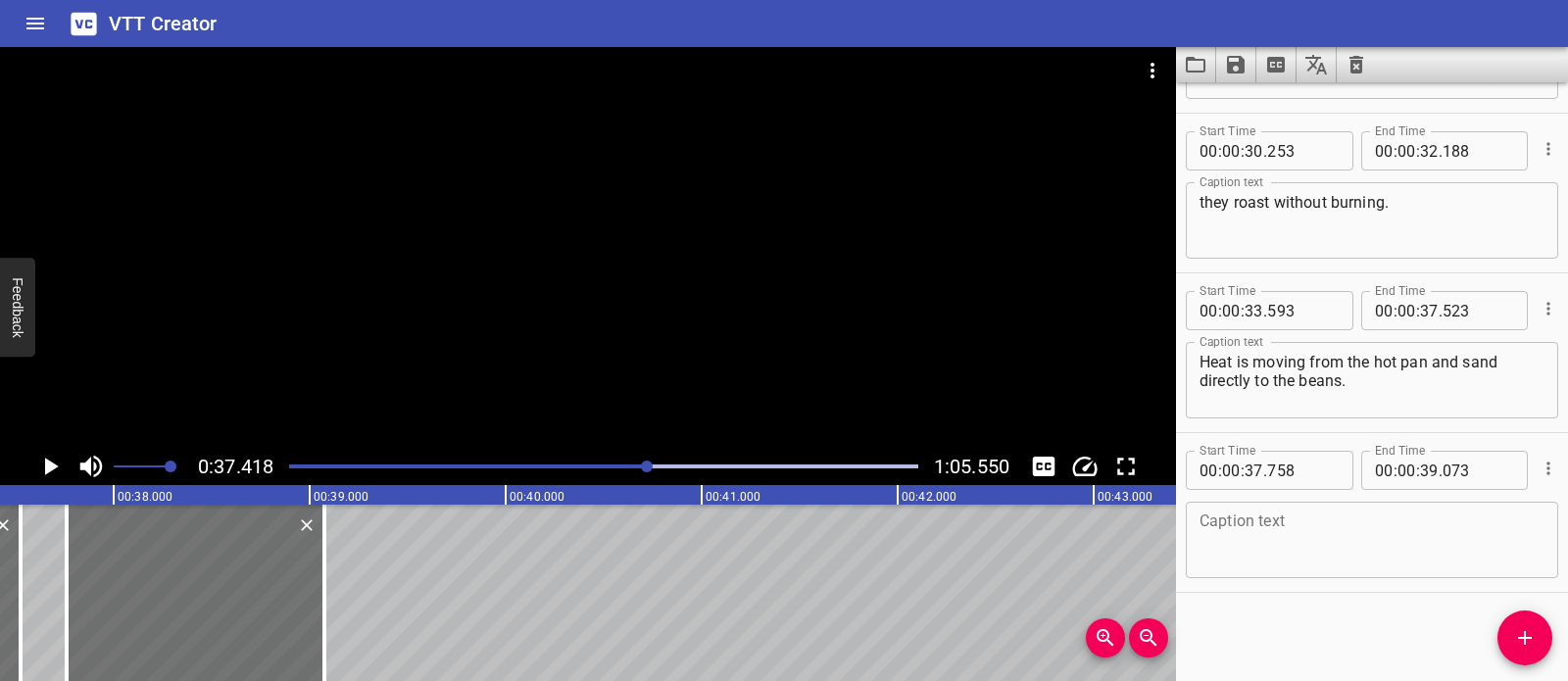
click at [1233, 540] on textarea at bounding box center [1372, 540] width 345 height 56
paste textarea "Look at them changing color!"
click at [681, 284] on div at bounding box center [588, 247] width 1176 height 401
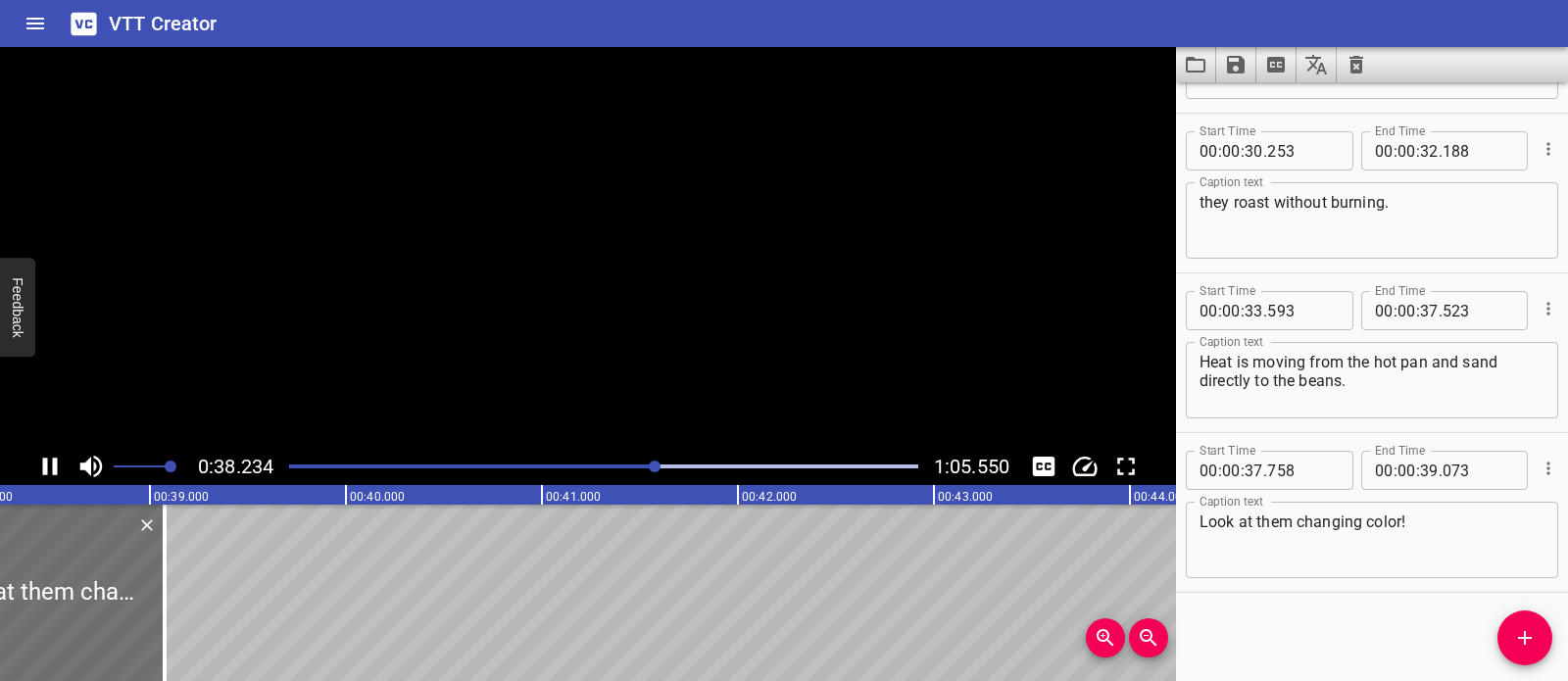
click at [681, 284] on video at bounding box center [588, 247] width 1176 height 401
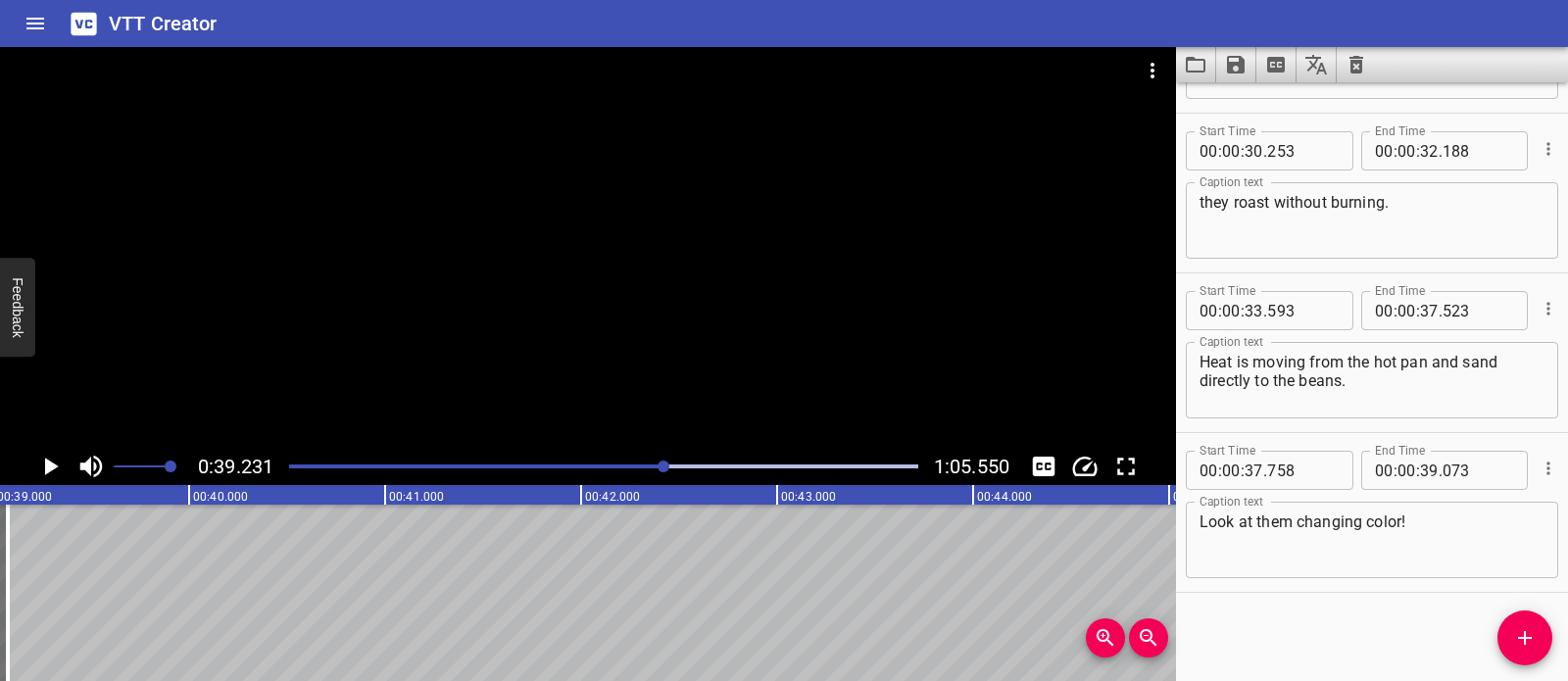
scroll to position [0, 7688]
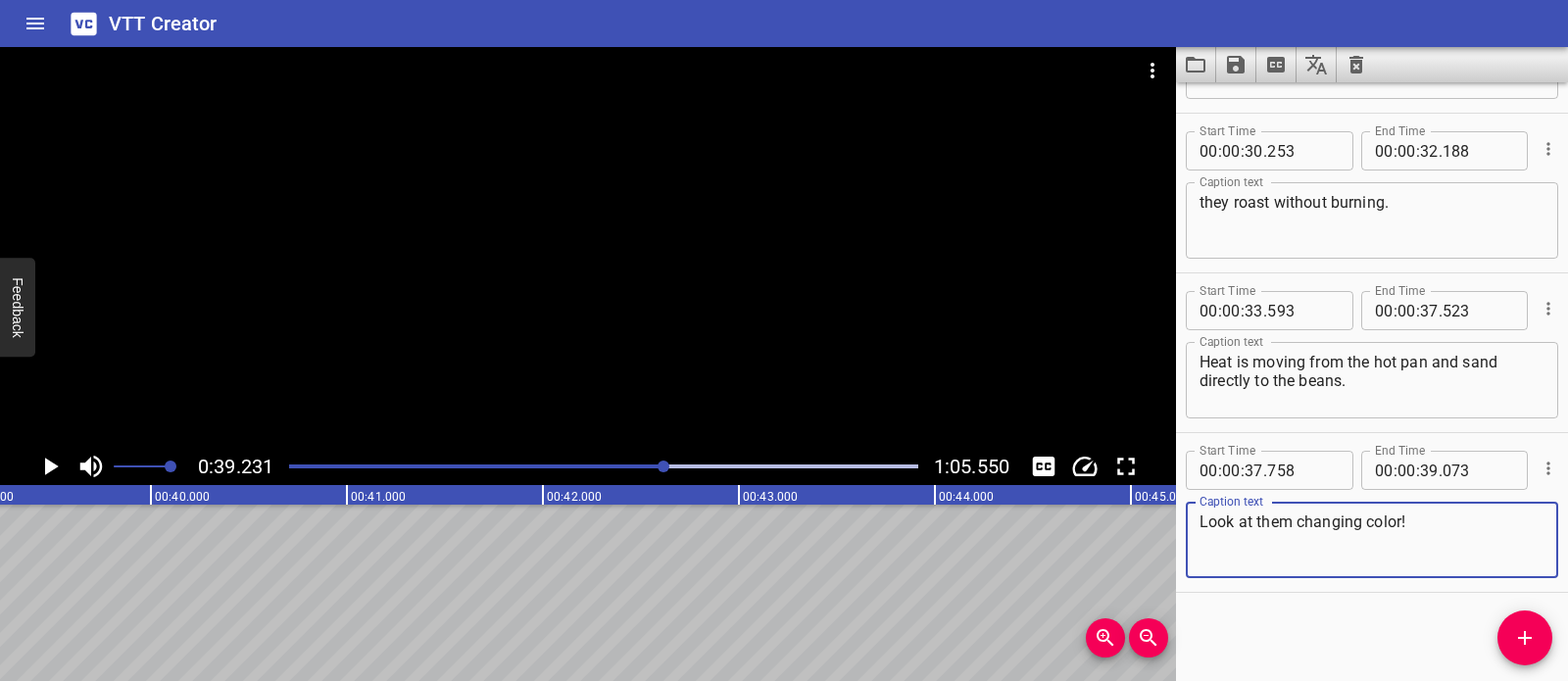
click at [1256, 540] on textarea "Look at them changing color!" at bounding box center [1372, 540] width 345 height 56
type textarea "Look at them changing color!"
click at [1523, 622] on button "Add Cue" at bounding box center [1524, 637] width 55 height 55
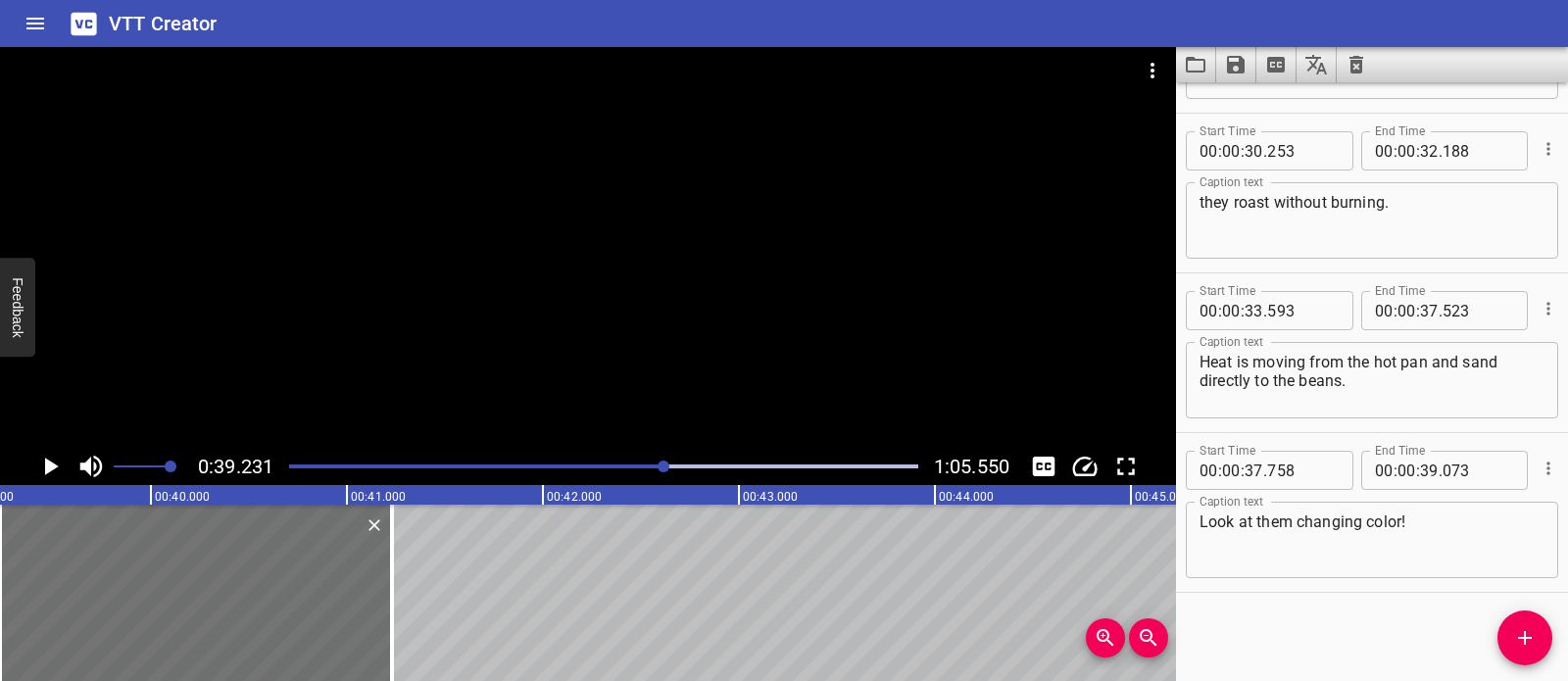
scroll to position [1420, 0]
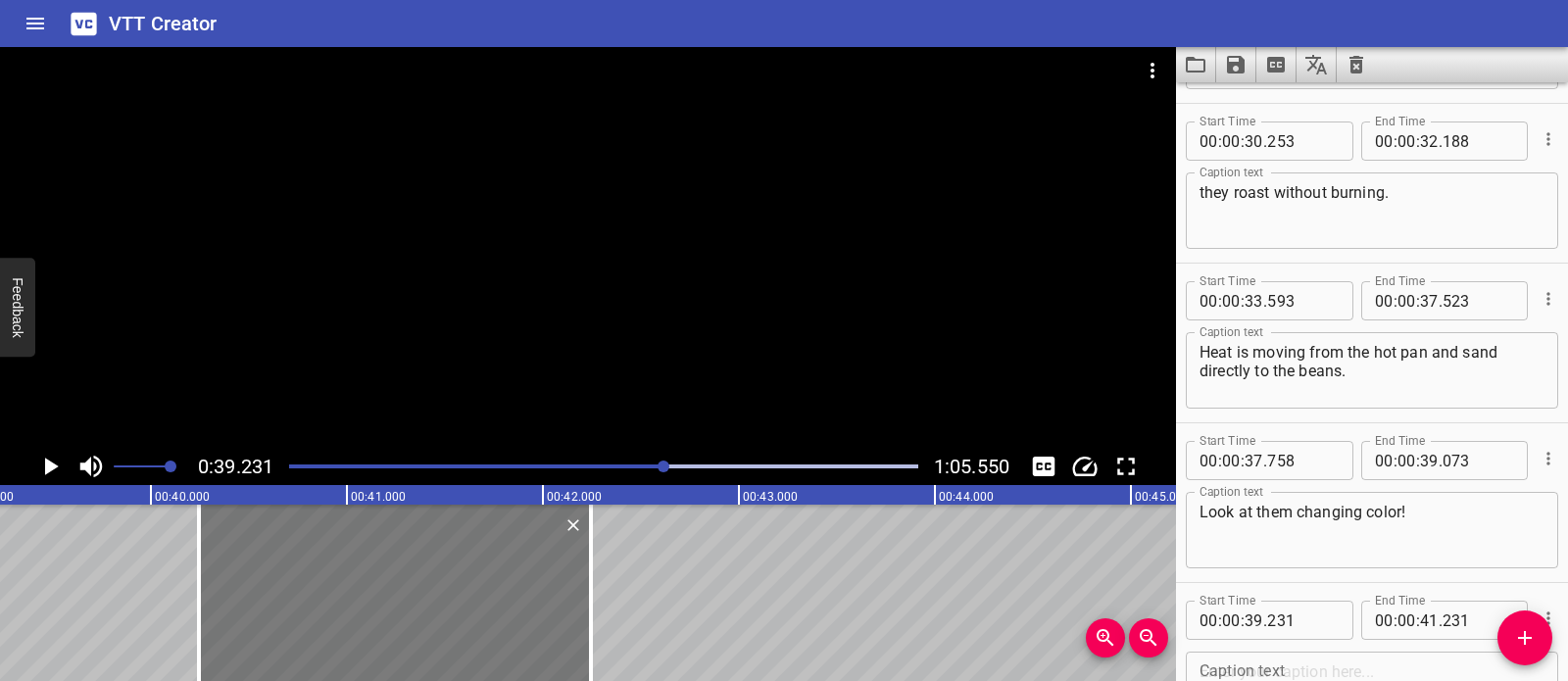
drag, startPoint x: 352, startPoint y: 551, endPoint x: 551, endPoint y: 572, distance: 200.1
click at [551, 572] on div at bounding box center [394, 592] width 392 height 176
type input "40"
type input "246"
type input "42"
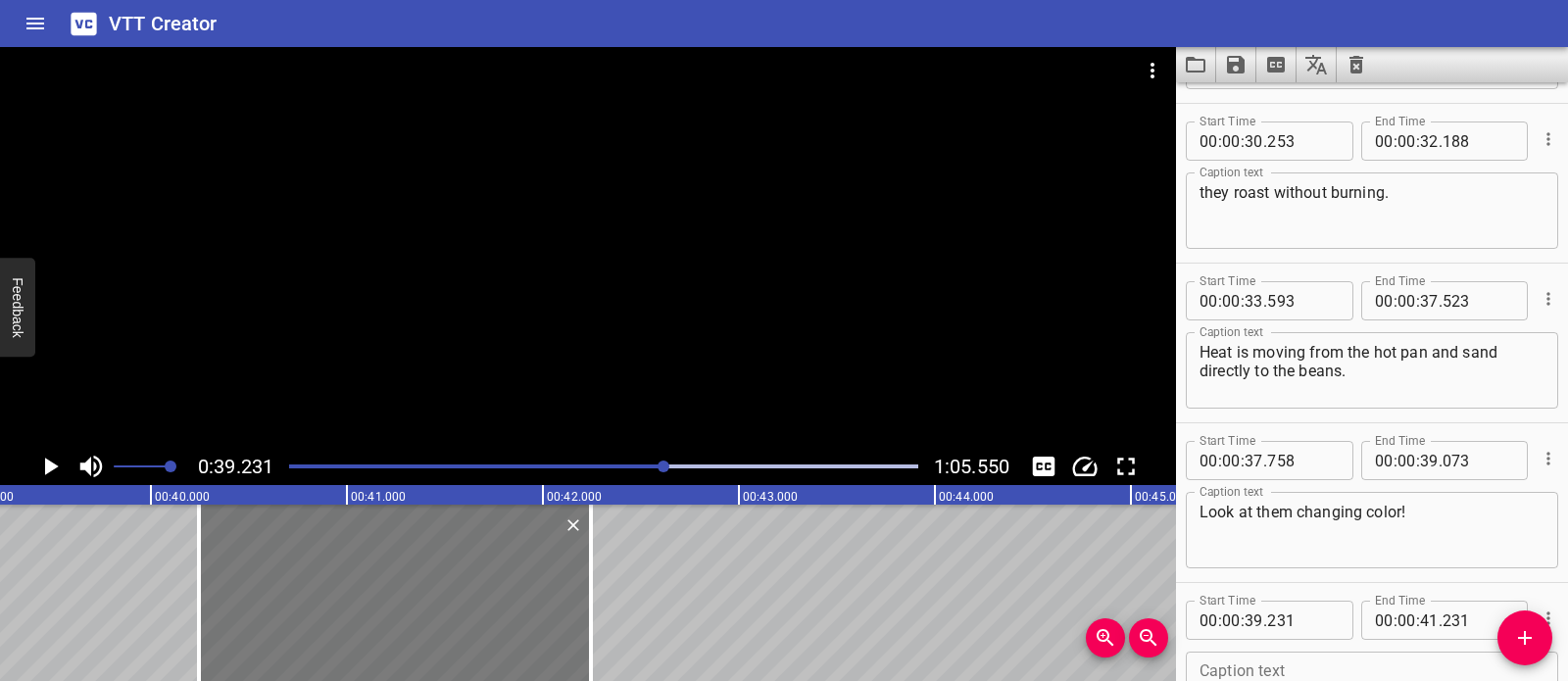
type input "246"
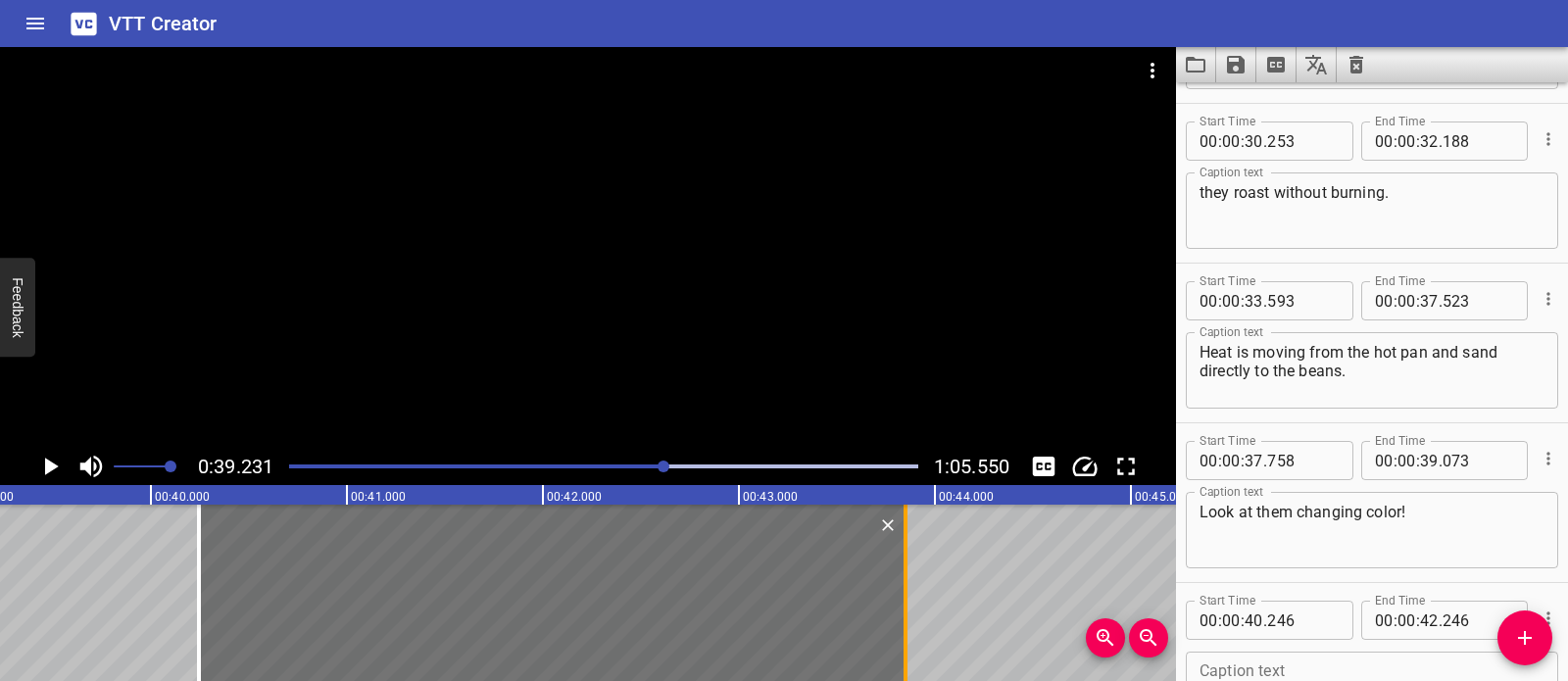
drag, startPoint x: 593, startPoint y: 561, endPoint x: 904, endPoint y: 583, distance: 311.8
click at [904, 583] on div at bounding box center [906, 592] width 4 height 176
type input "43"
type input "851"
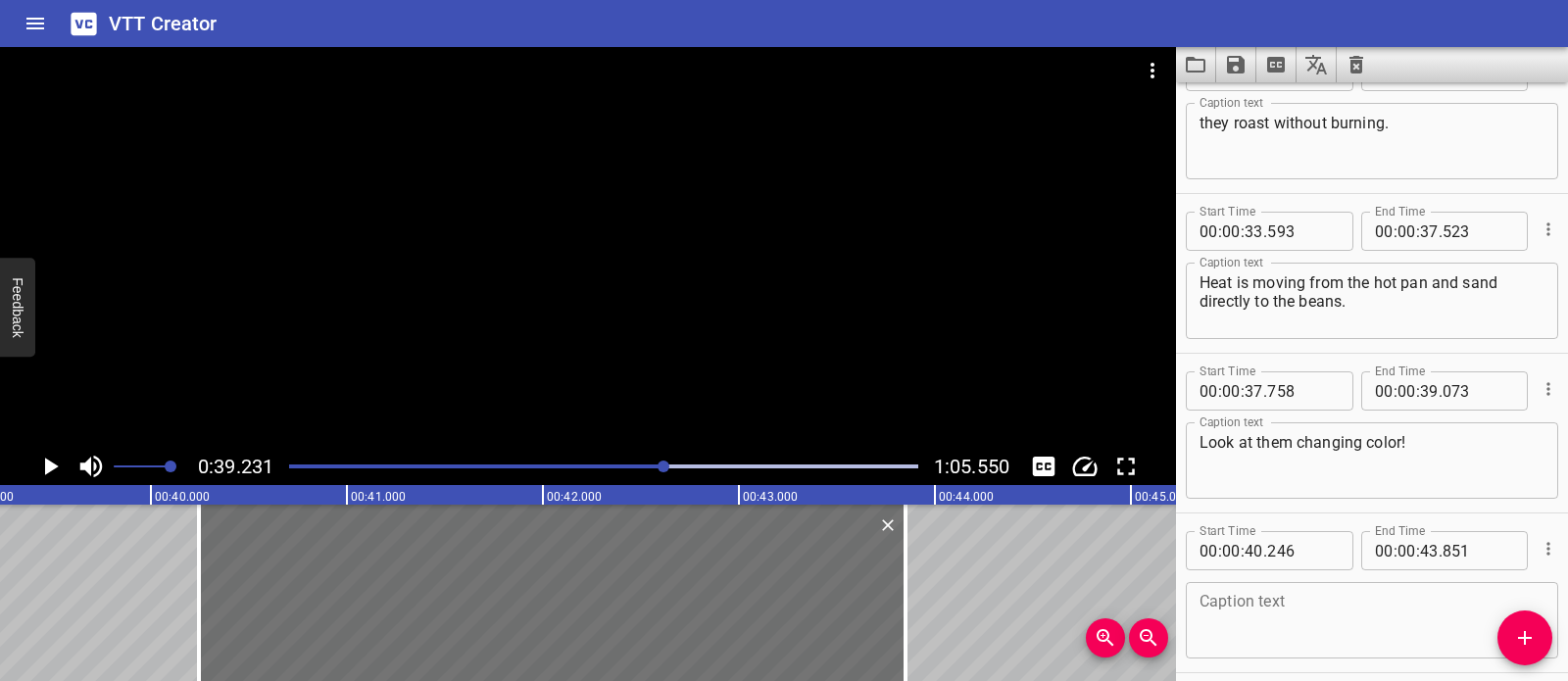
scroll to position [1569, 0]
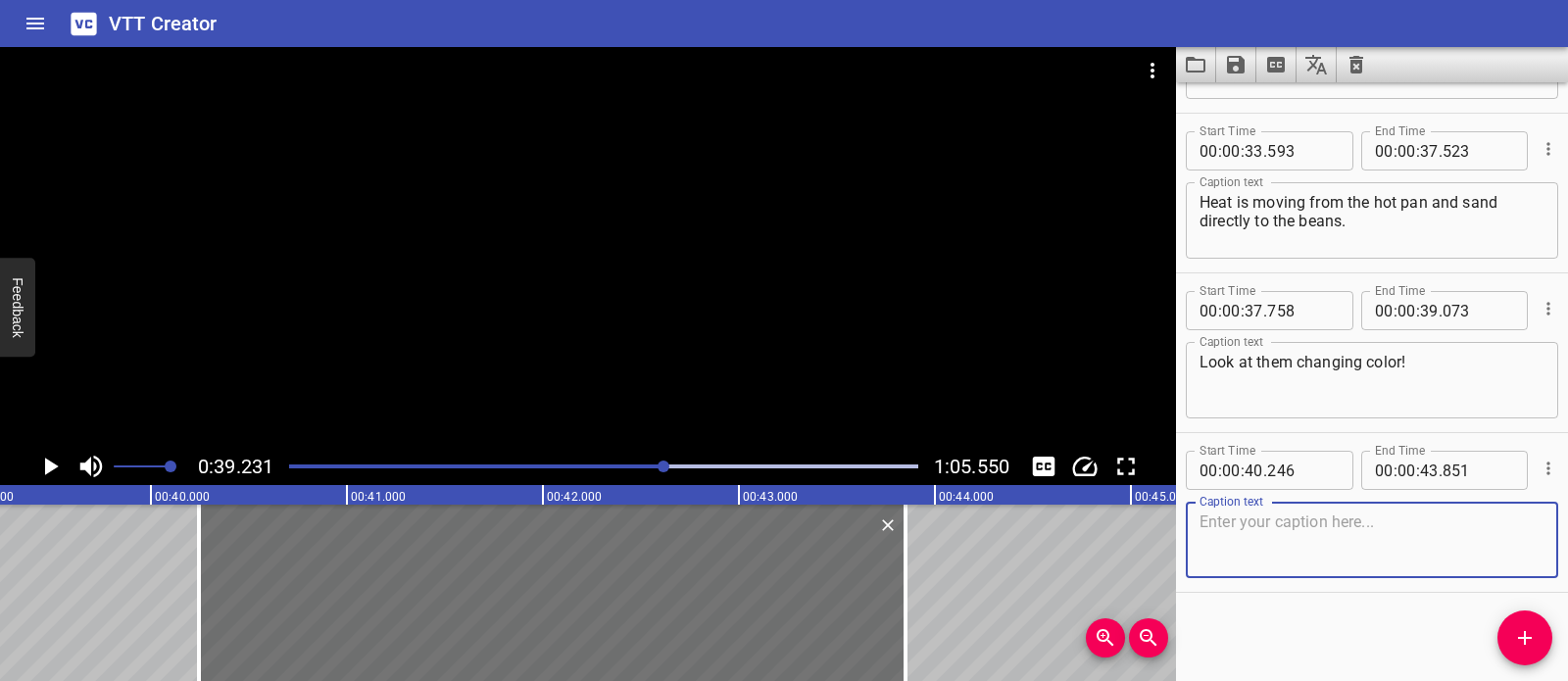
click at [1337, 546] on textarea at bounding box center [1372, 540] width 345 height 56
paste textarea "Yes, now we grind the beans"
type textarea "Yes, now we grind the beans."
click at [660, 318] on div at bounding box center [588, 247] width 1176 height 401
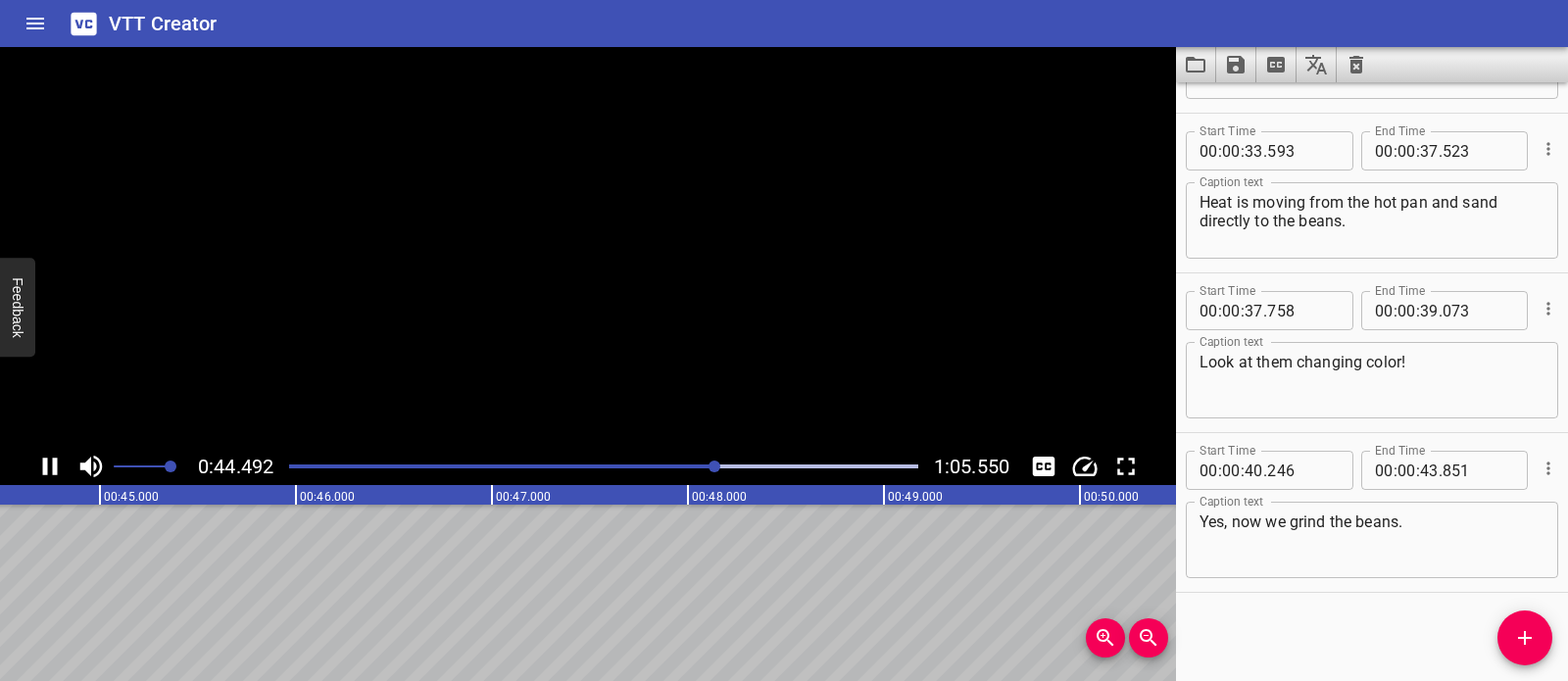
scroll to position [0, 8773]
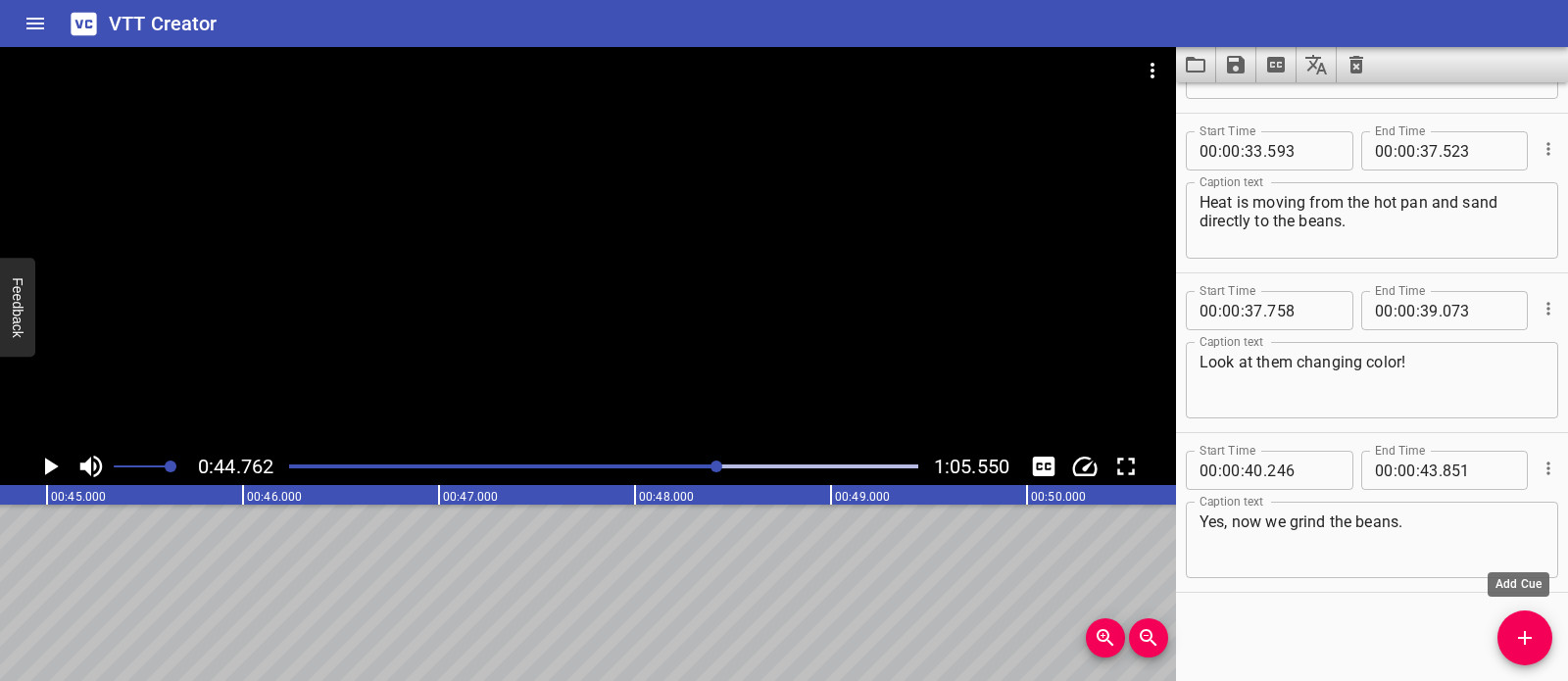
click at [1535, 632] on icon "Add Cue" at bounding box center [1525, 638] width 24 height 24
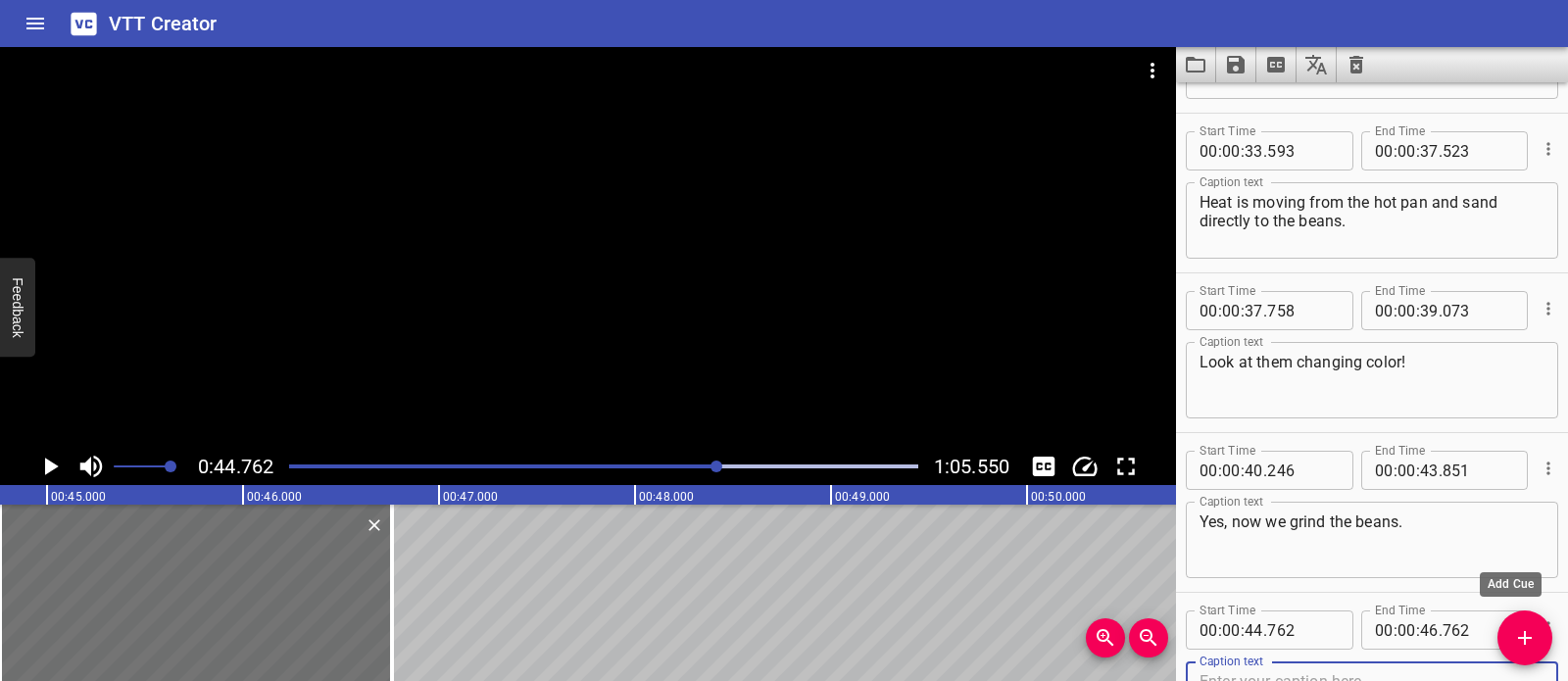
scroll to position [1579, 0]
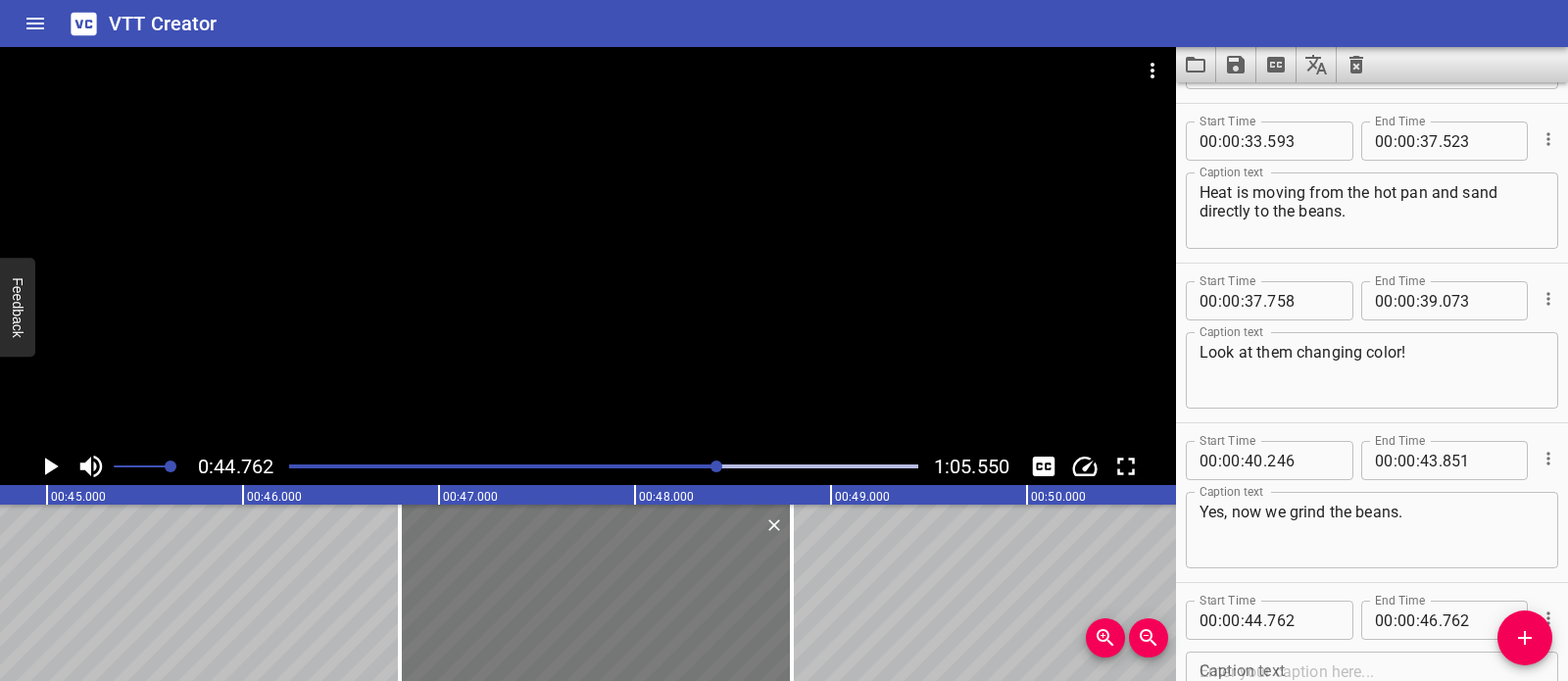
drag, startPoint x: 269, startPoint y: 590, endPoint x: 668, endPoint y: 611, distance: 399.6
click at [668, 611] on div at bounding box center [595, 592] width 392 height 176
type input "46"
type input "797"
type input "48"
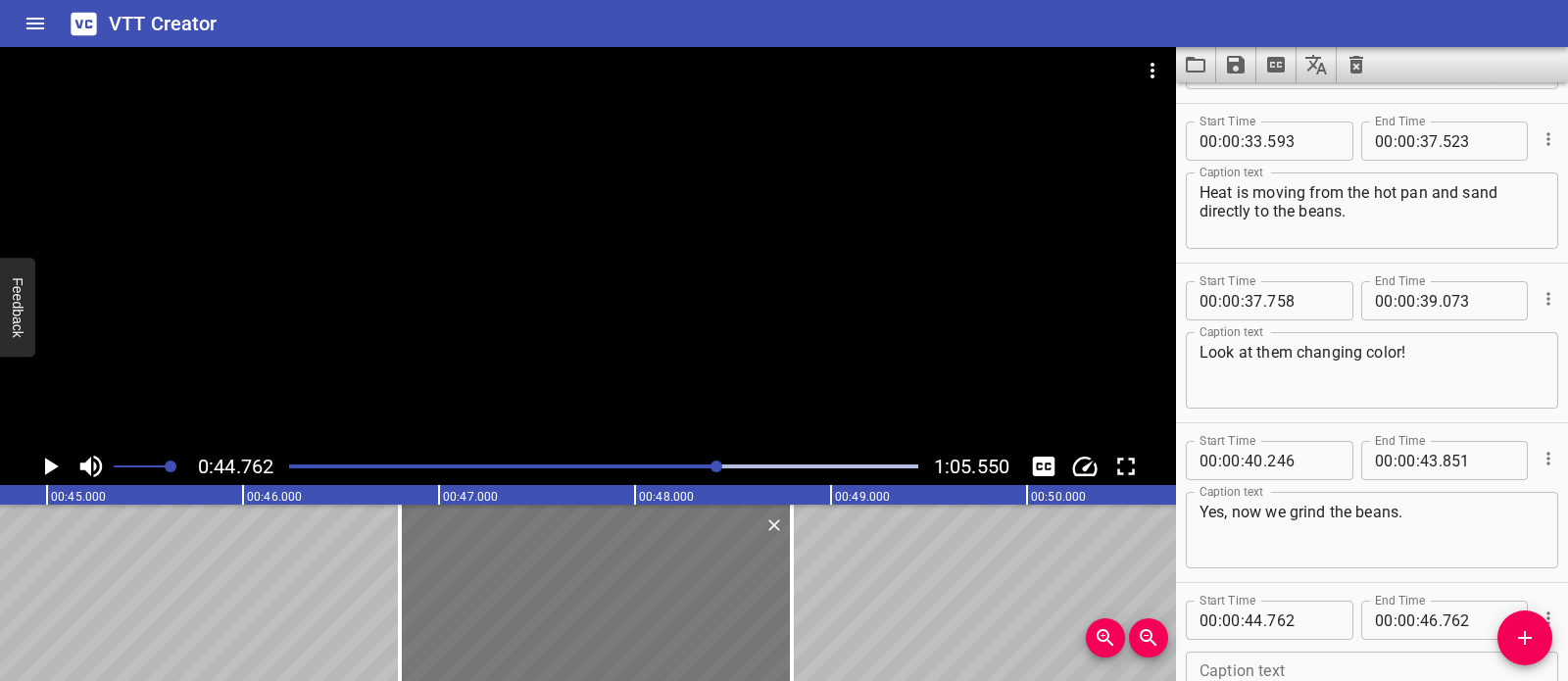
type input "797"
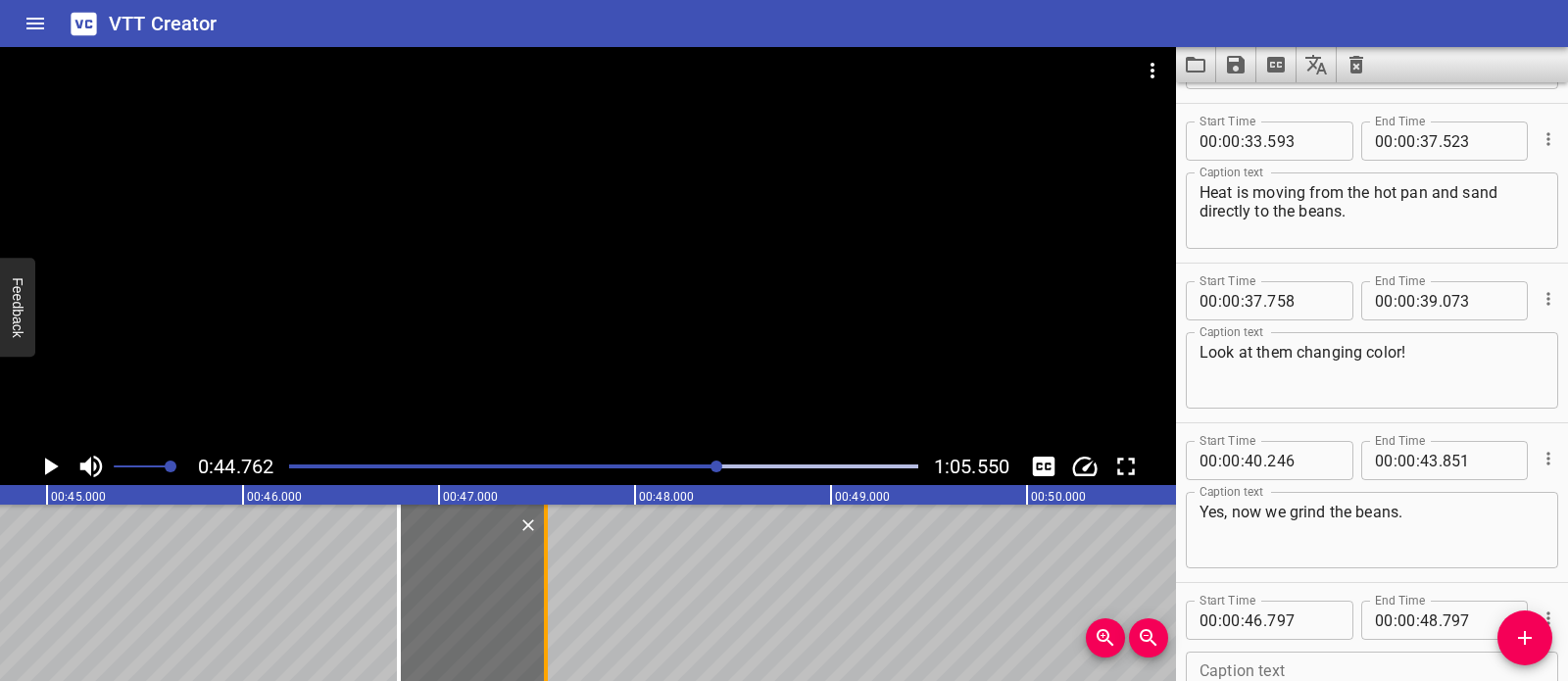
drag, startPoint x: 787, startPoint y: 600, endPoint x: 540, endPoint y: 583, distance: 247.6
click at [540, 583] on div at bounding box center [546, 592] width 20 height 176
type input "47"
type input "537"
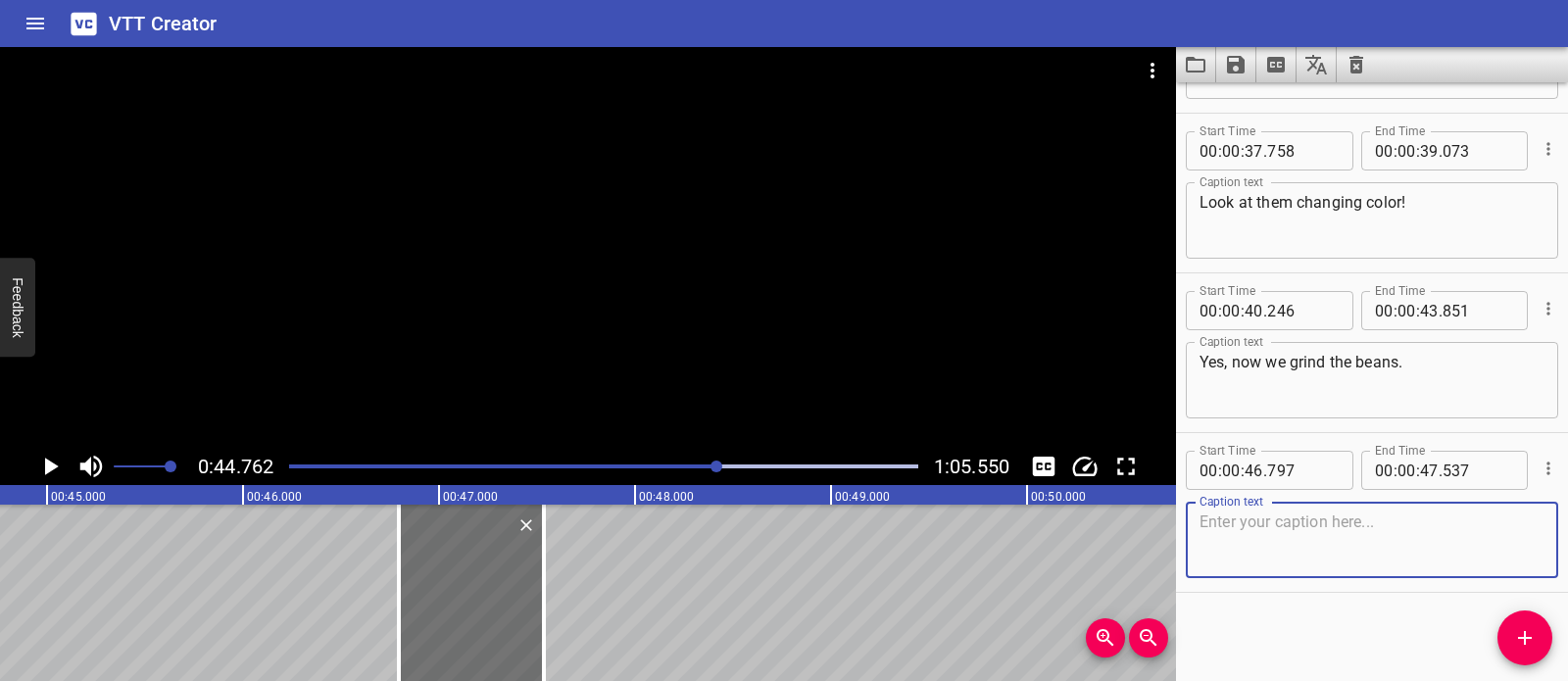
click at [1322, 532] on textarea at bounding box center [1372, 540] width 345 height 56
paste textarea "After that,"
type textarea "After that,"
click at [1523, 645] on icon "Add Cue" at bounding box center [1525, 638] width 24 height 24
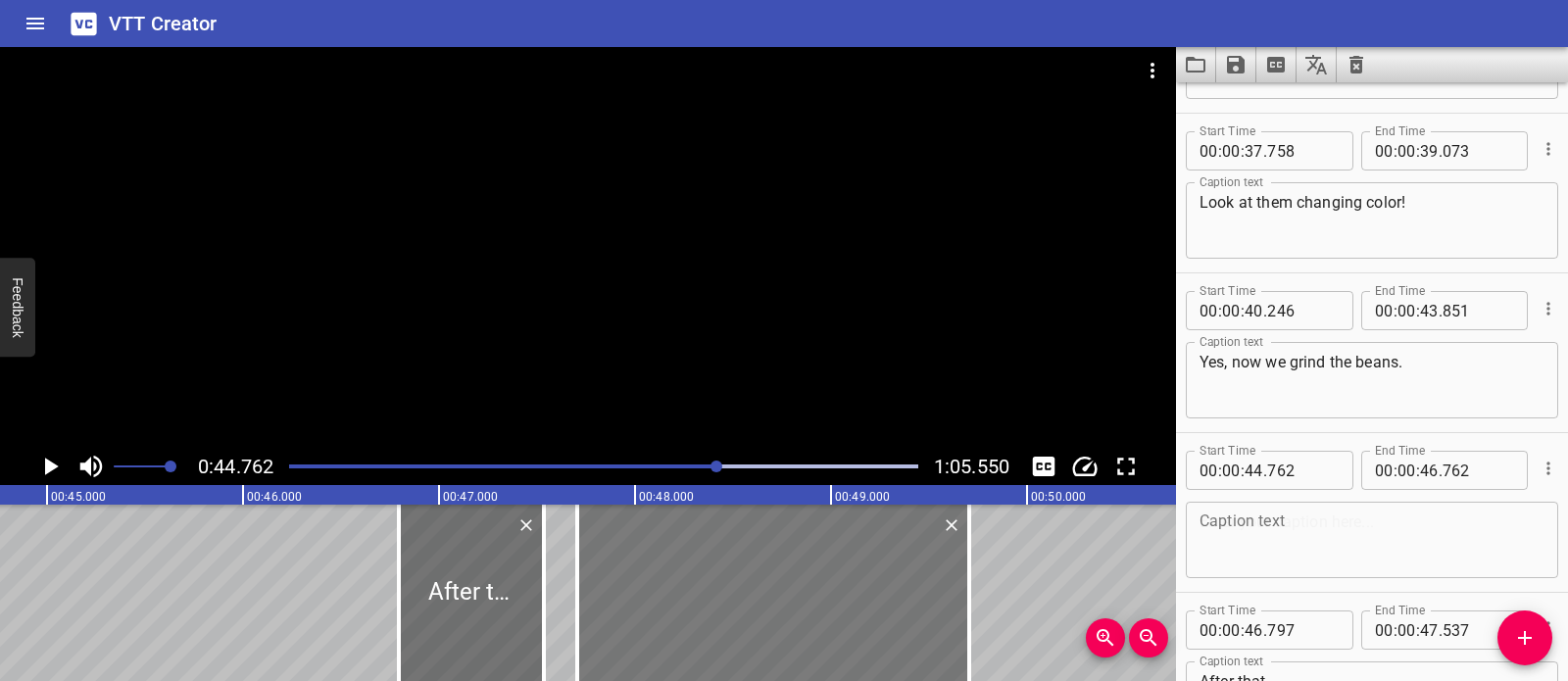
drag, startPoint x: 366, startPoint y: 628, endPoint x: 842, endPoint y: 660, distance: 477.1
type input "47"
type input "707"
type input "49"
type input "707"
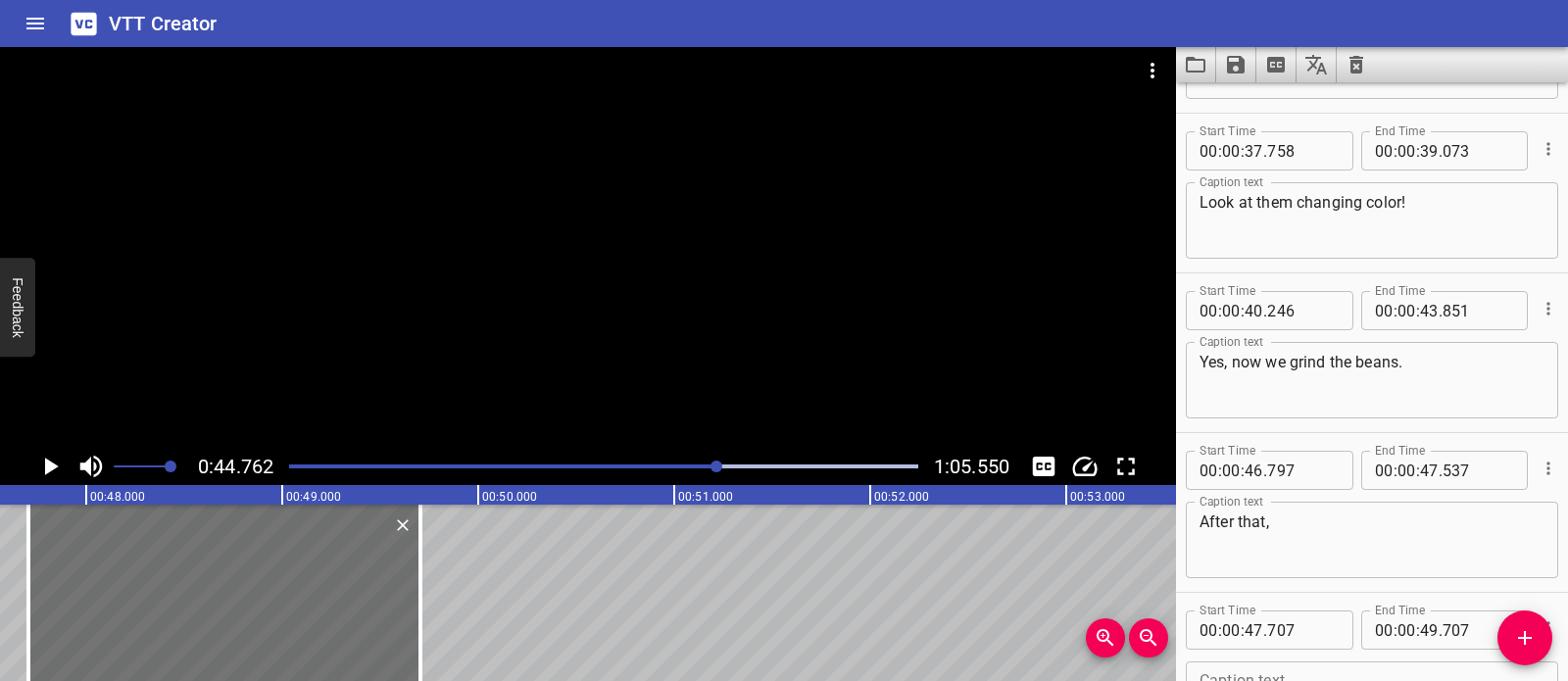
scroll to position [0, 9301]
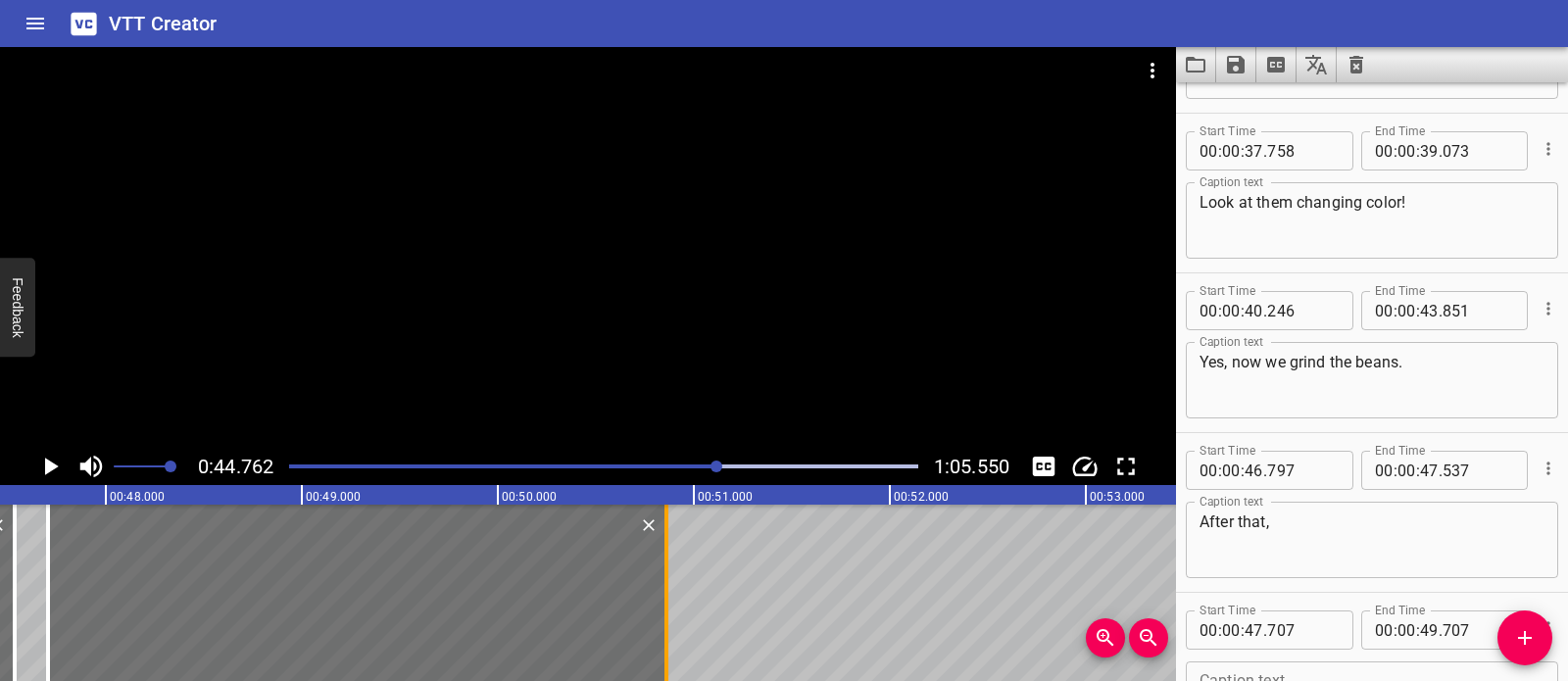
drag, startPoint x: 444, startPoint y: 578, endPoint x: 670, endPoint y: 604, distance: 227.5
click at [670, 604] on div at bounding box center [666, 592] width 20 height 176
type input "50"
type input "862"
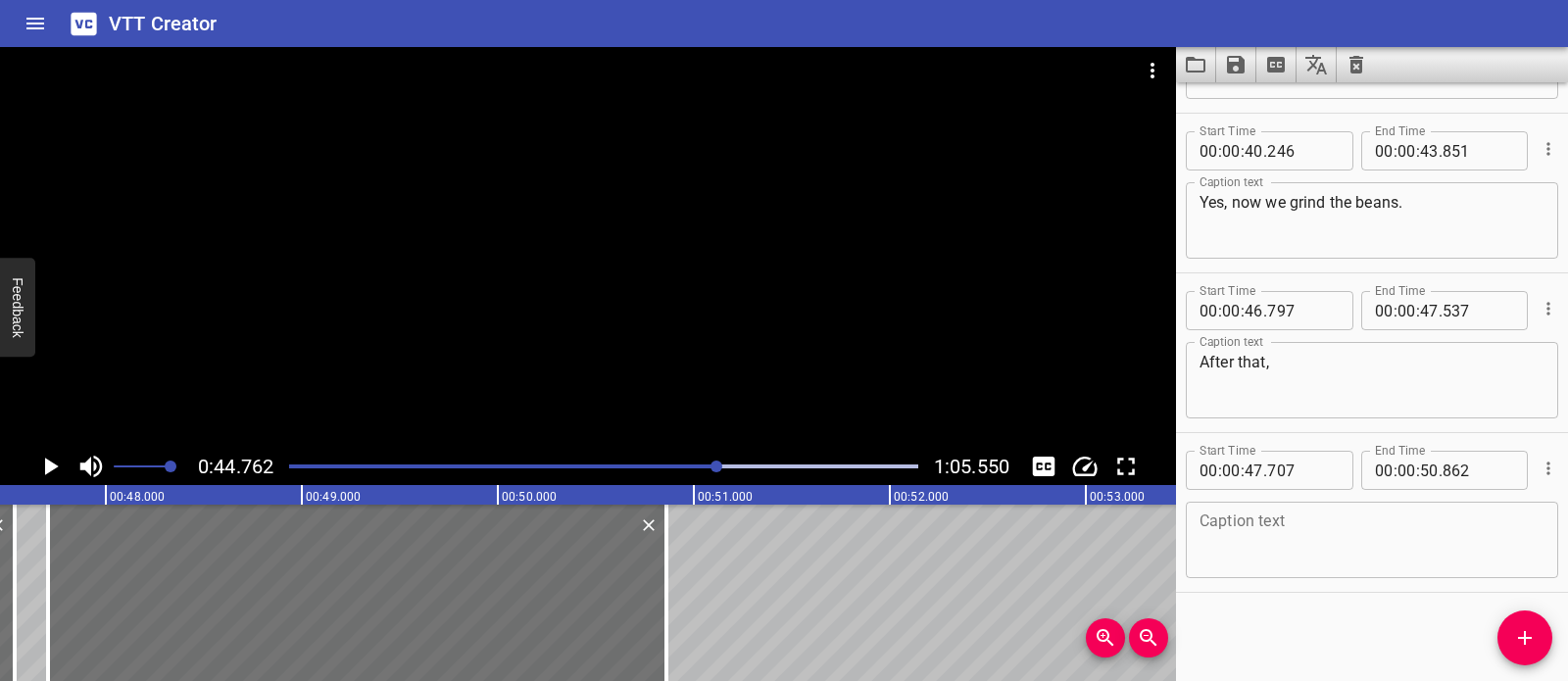
drag, startPoint x: 1294, startPoint y: 591, endPoint x: 1313, endPoint y: 547, distance: 47.9
click at [1294, 591] on hr at bounding box center [1372, 591] width 392 height 1
click at [1316, 534] on textarea at bounding box center [1372, 540] width 345 height 56
paste textarea "we place them in the dallah with hot water."
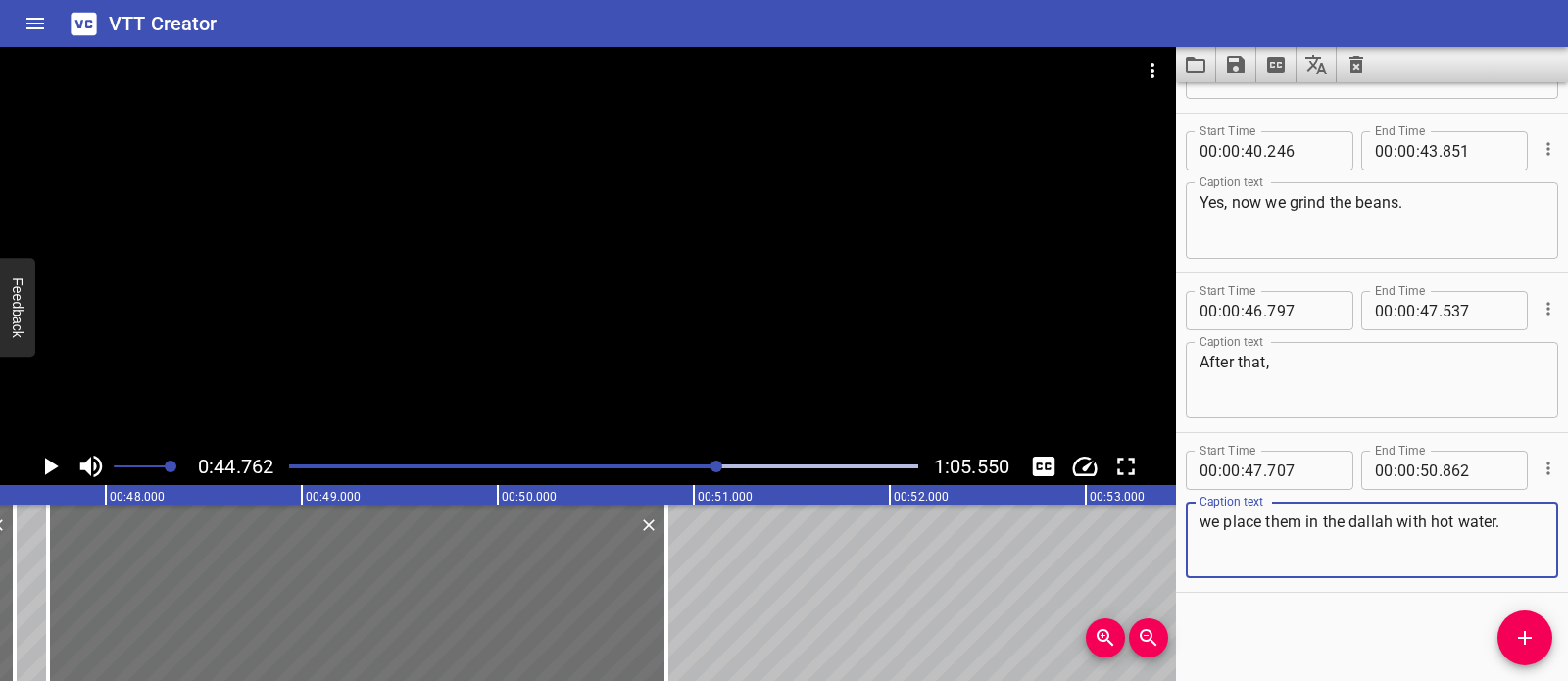
type textarea "we place them in the dallah with hot water."
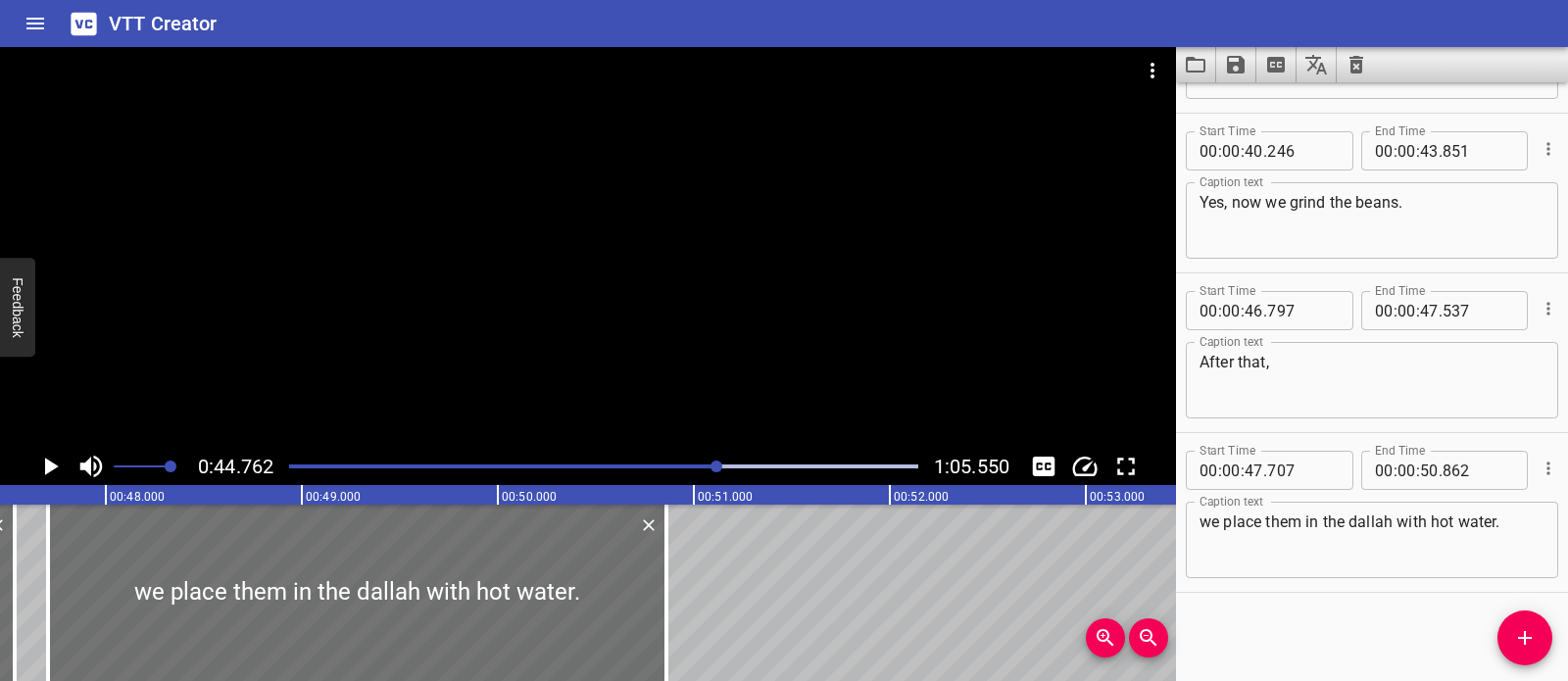
click at [693, 299] on div at bounding box center [588, 247] width 1176 height 401
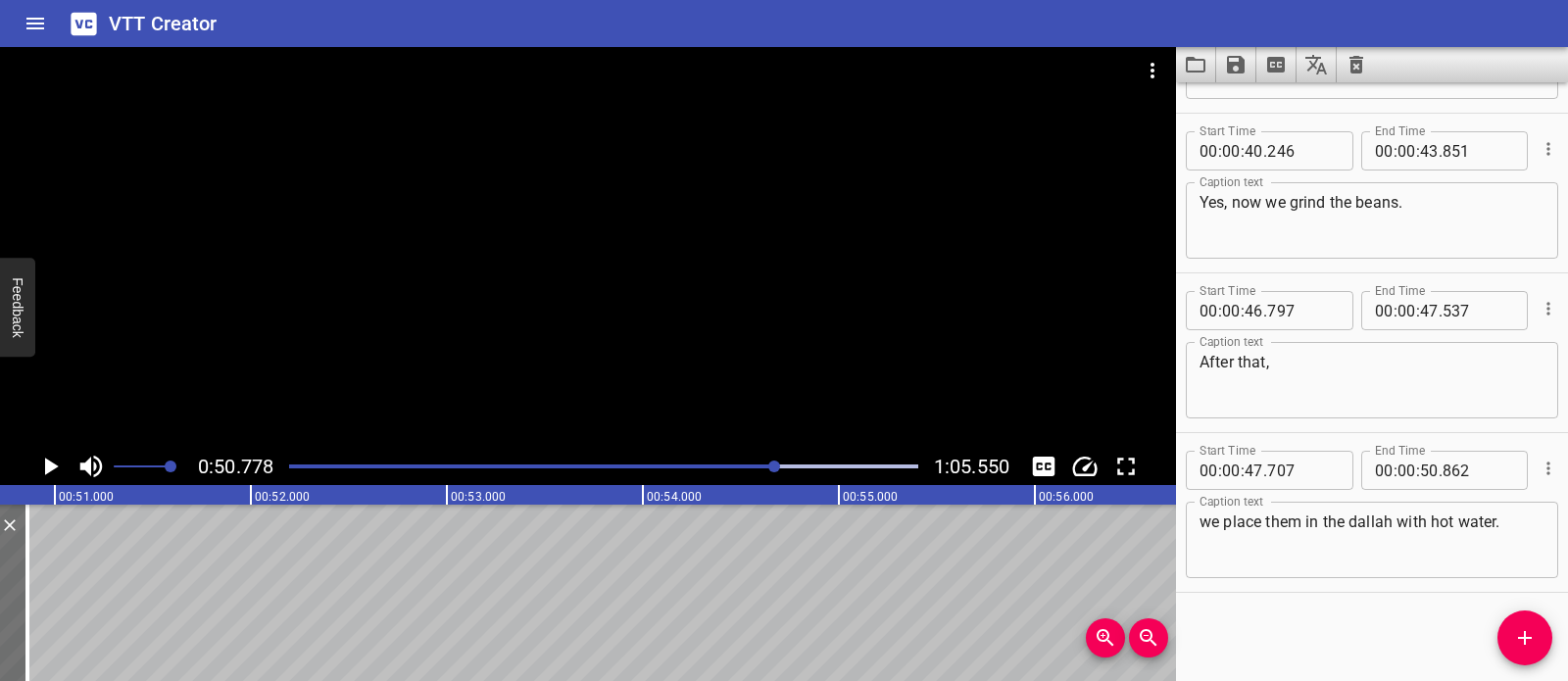
scroll to position [0, 9953]
click at [1535, 631] on icon "Add Cue" at bounding box center [1525, 638] width 24 height 24
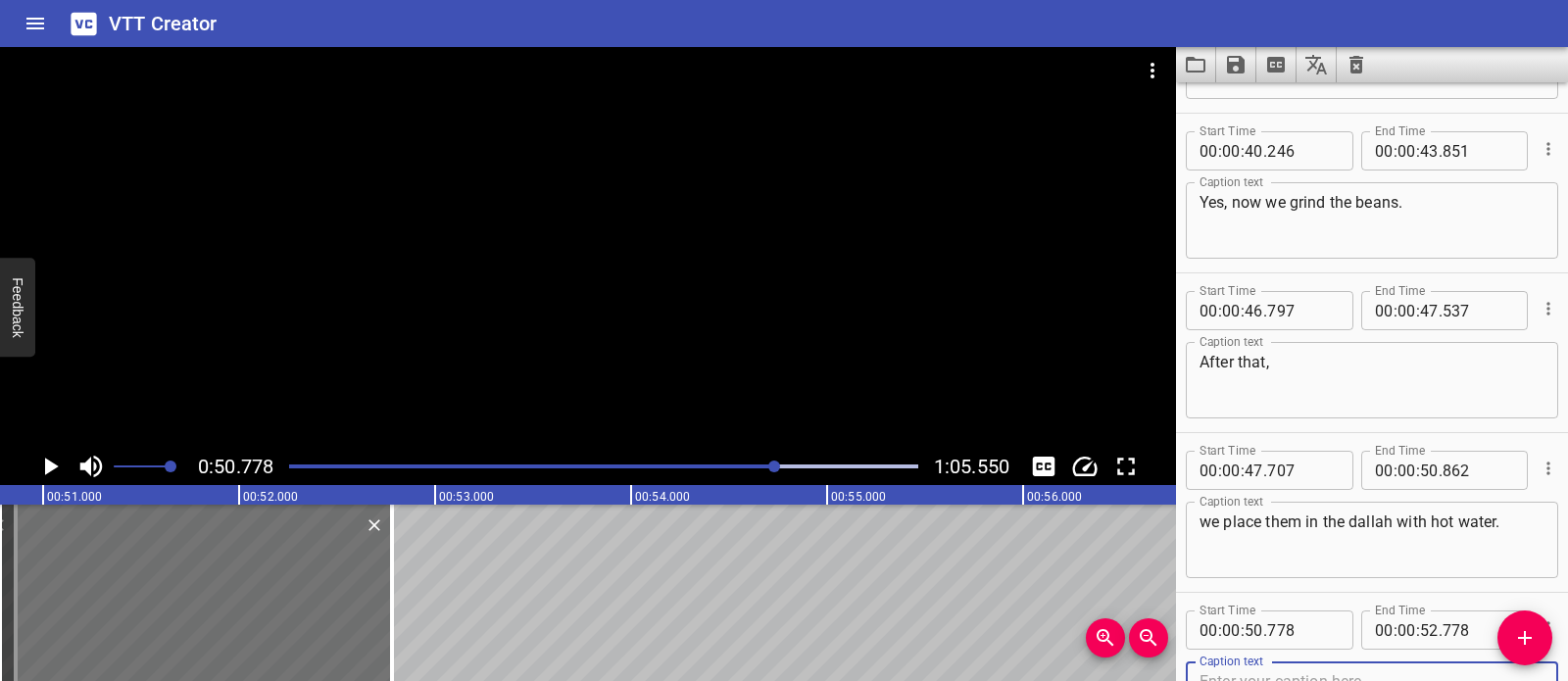
scroll to position [1898, 0]
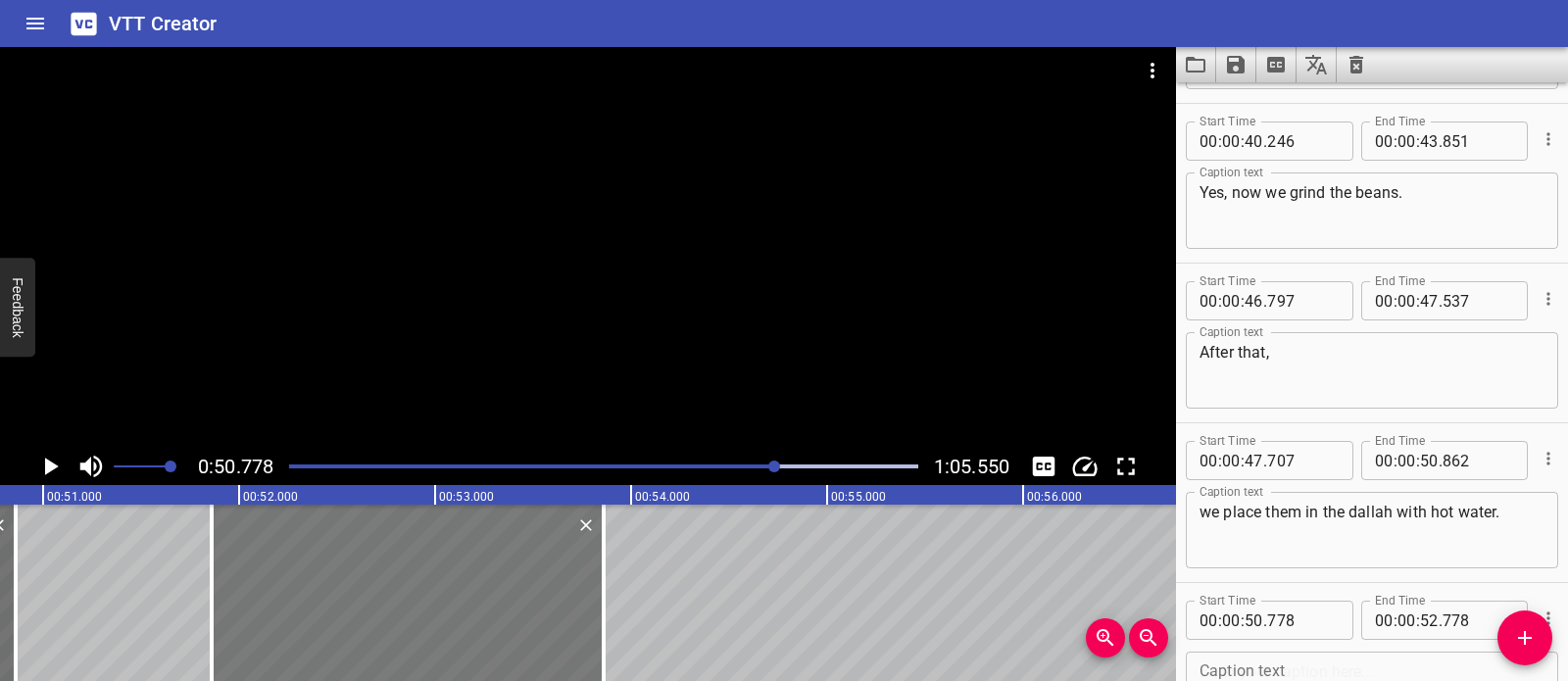
drag, startPoint x: 220, startPoint y: 567, endPoint x: 423, endPoint y: 596, distance: 205.1
click at [423, 596] on div at bounding box center [407, 592] width 392 height 176
type input "51"
type input "858"
type input "53"
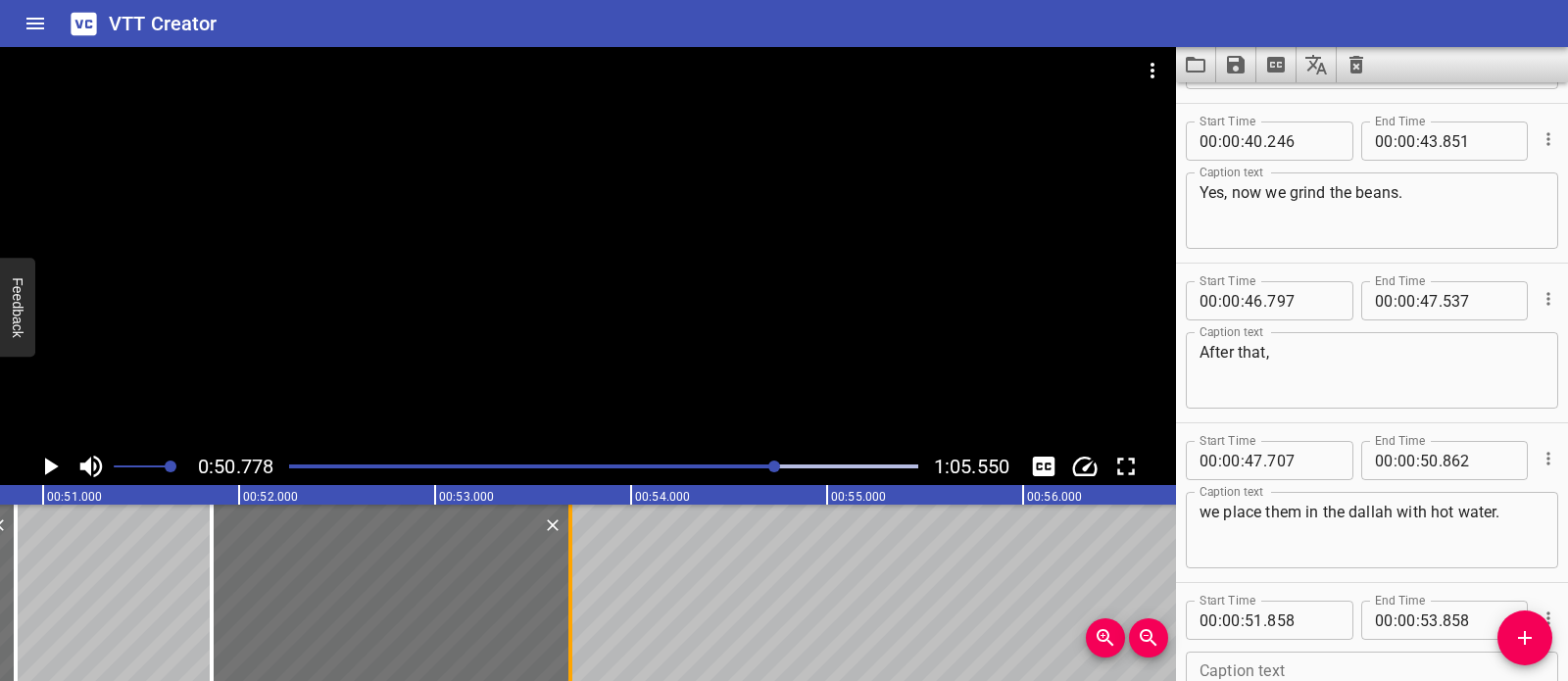
drag, startPoint x: 599, startPoint y: 586, endPoint x: 567, endPoint y: 580, distance: 32.6
click at [567, 580] on div at bounding box center [571, 592] width 20 height 176
type input "688"
click at [448, 590] on div at bounding box center [396, 592] width 359 height 176
type input "883"
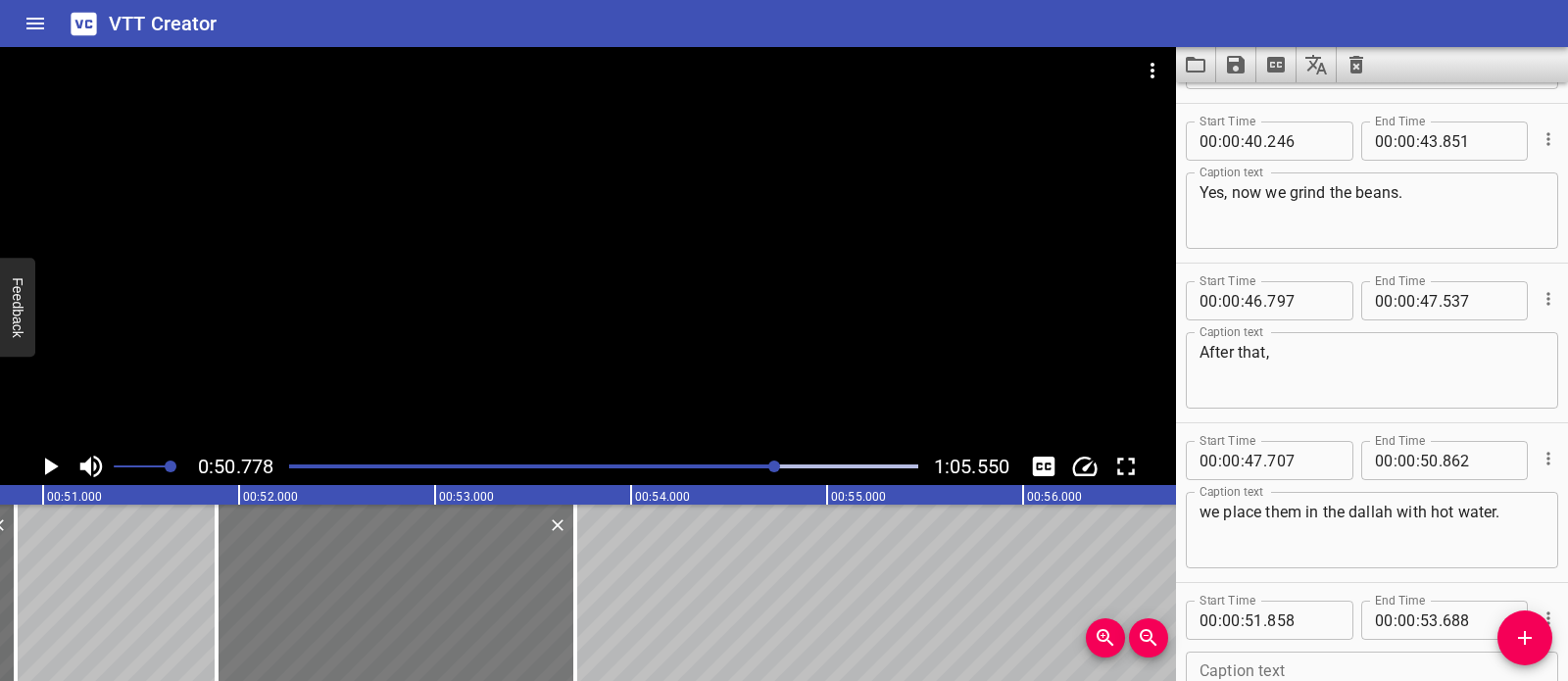
type input "713"
drag, startPoint x: 460, startPoint y: 595, endPoint x: 629, endPoint y: 602, distance: 169.1
click at [459, 594] on div at bounding box center [395, 592] width 359 height 176
type input "878"
type input "708"
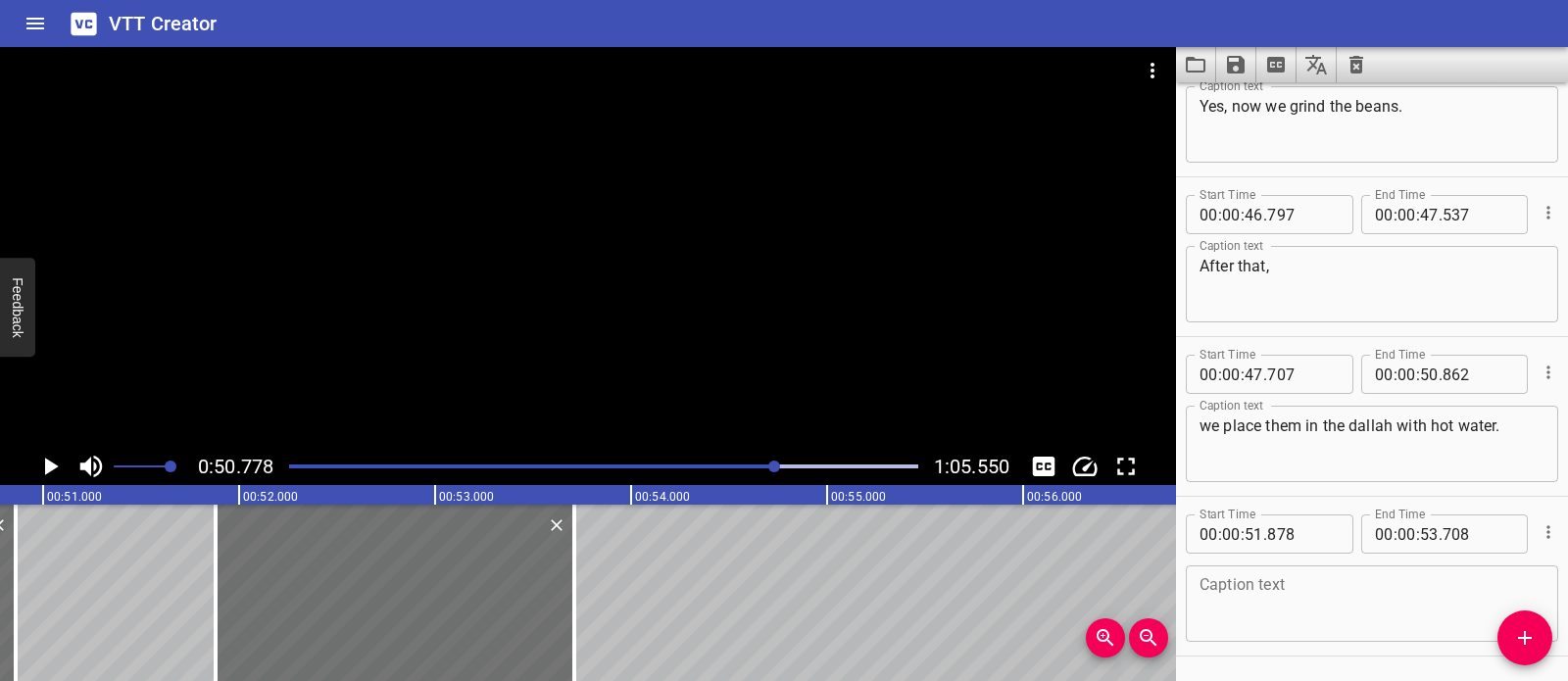
scroll to position [2048, 0]
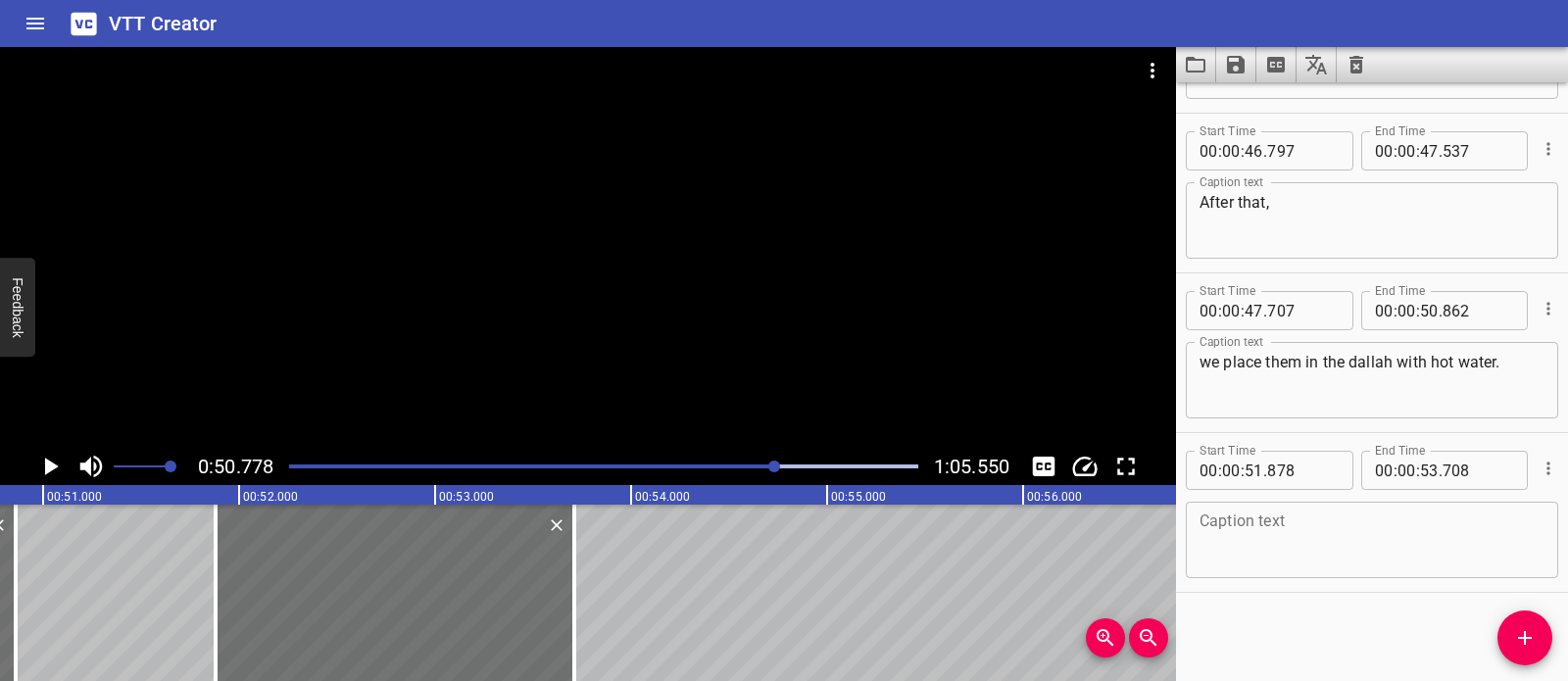
click at [1333, 560] on textarea at bounding box center [1372, 540] width 345 height 56
paste textarea "How will we know when the coffee is ready?"
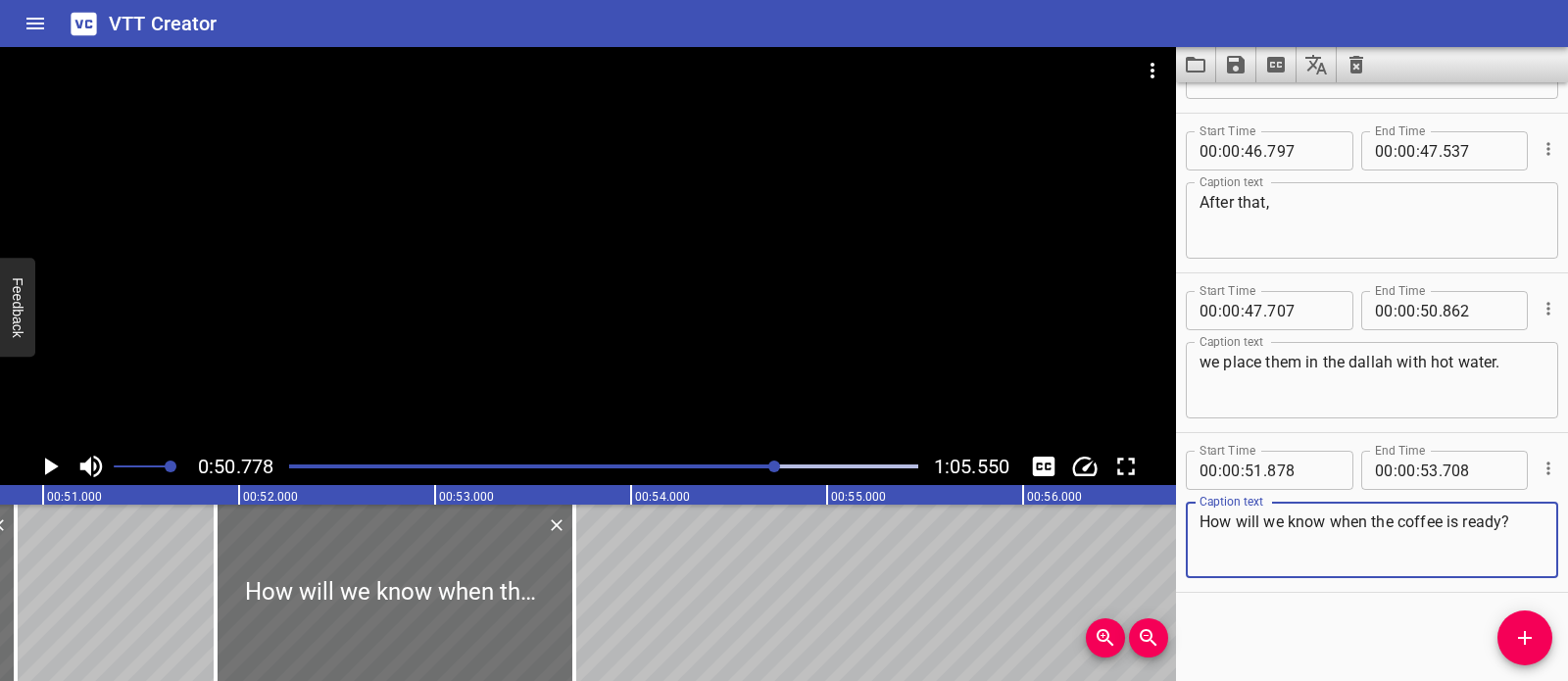
type textarea "How will we know when the coffee is ready?"
click at [643, 340] on div at bounding box center [588, 247] width 1176 height 401
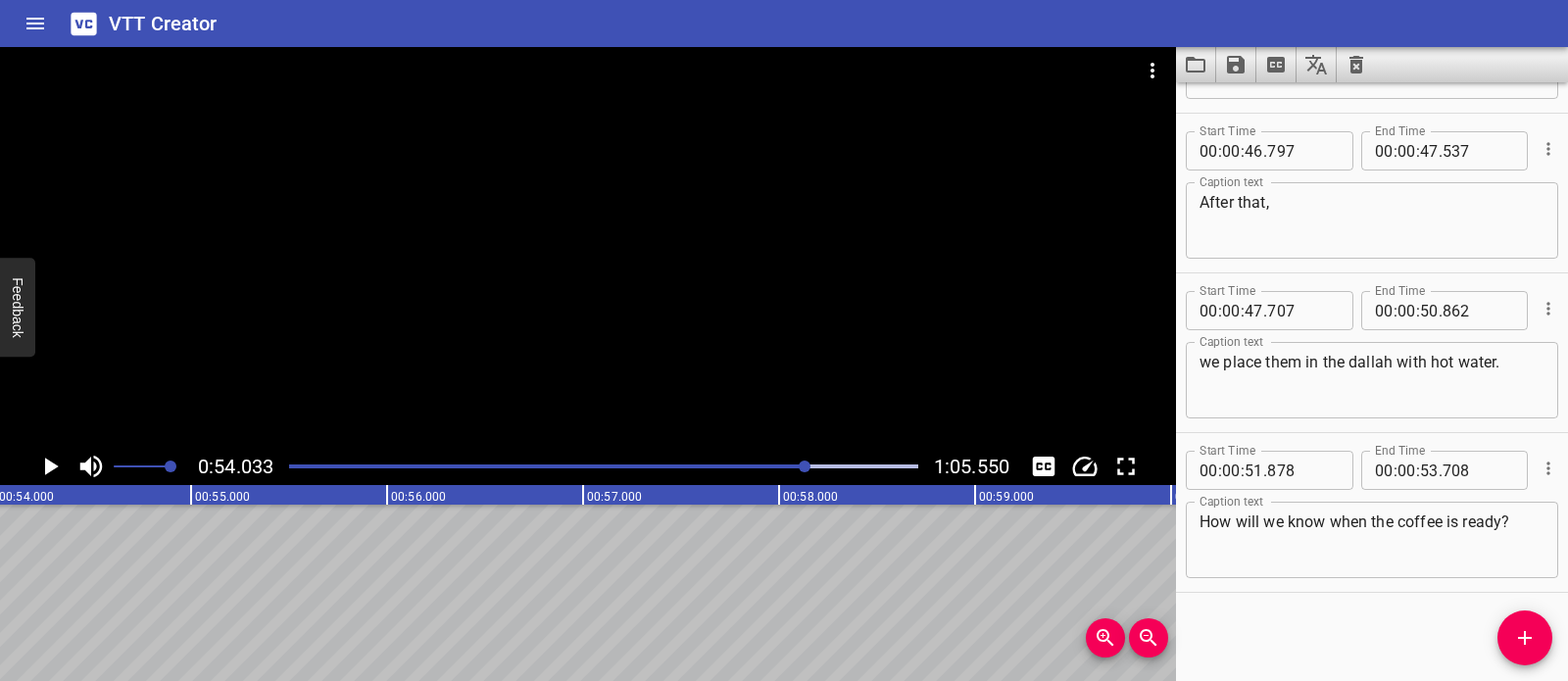
scroll to position [0, 10590]
click at [1517, 622] on button "Add Cue" at bounding box center [1524, 637] width 55 height 55
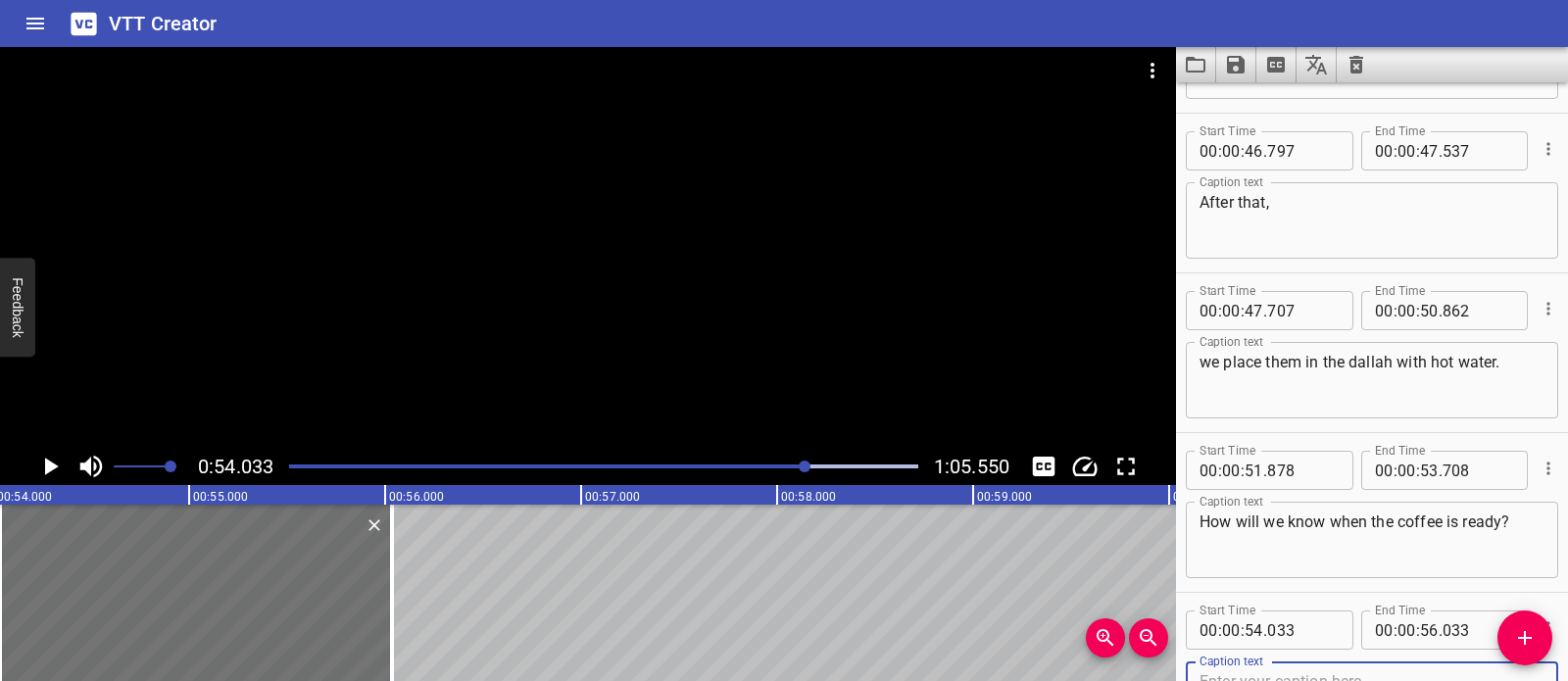
scroll to position [2058, 0]
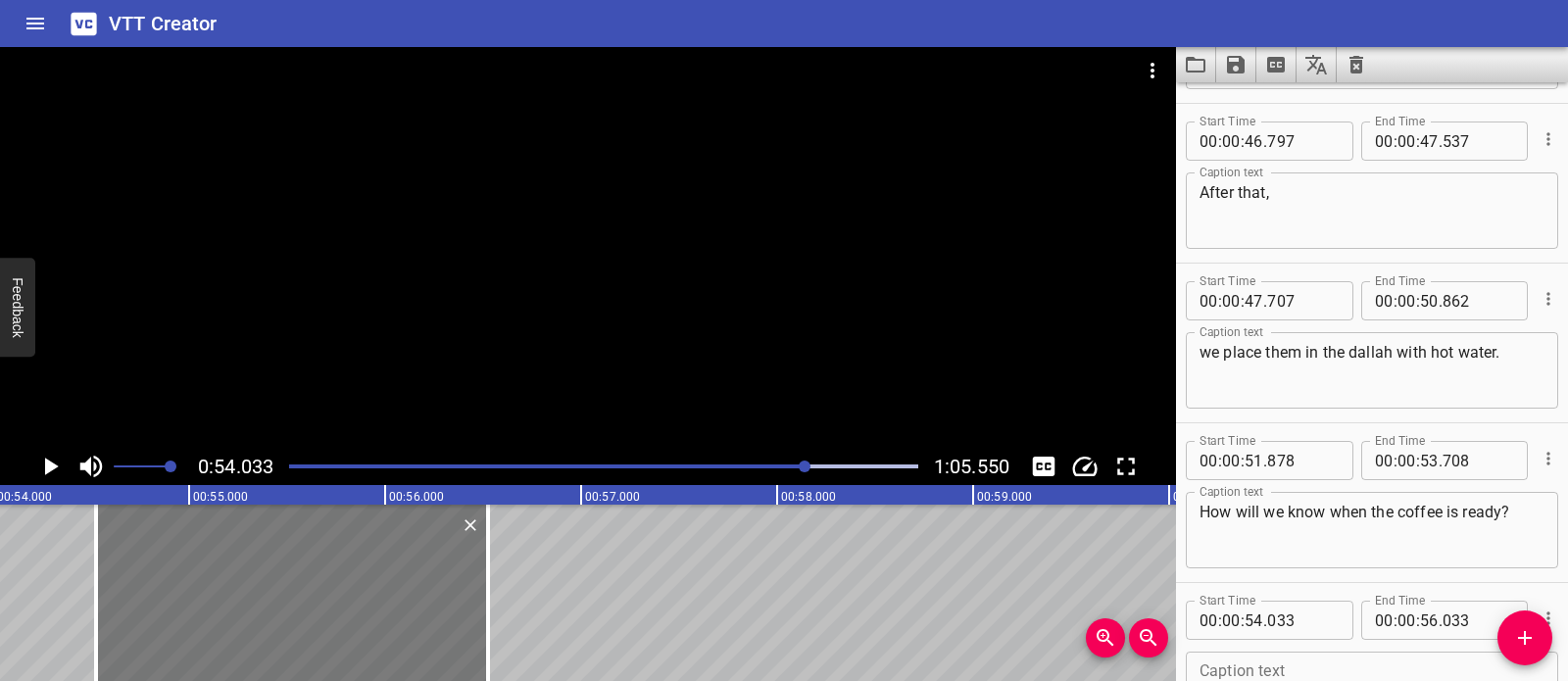
drag, startPoint x: 237, startPoint y: 612, endPoint x: 268, endPoint y: 619, distance: 31.8
click at [268, 619] on div at bounding box center [291, 592] width 392 height 176
type input "523"
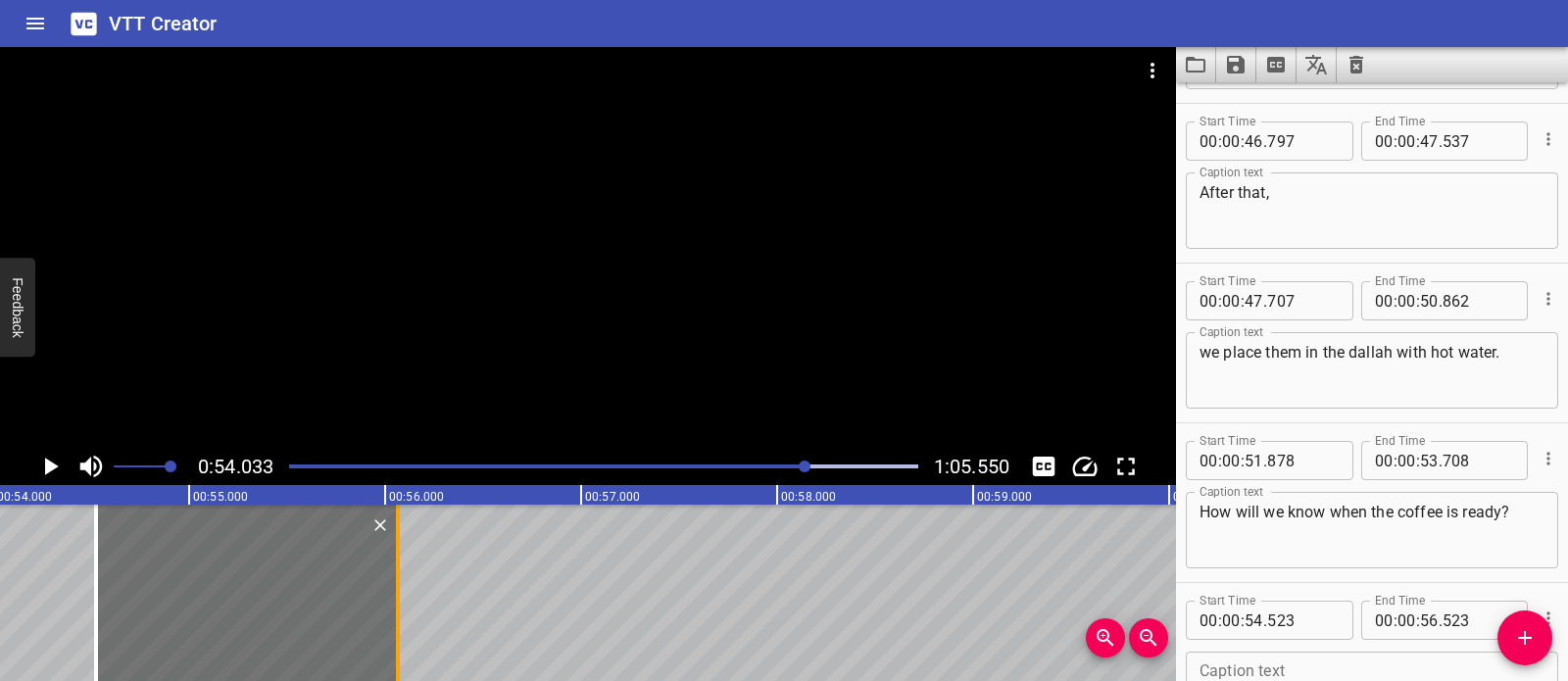
drag, startPoint x: 478, startPoint y: 596, endPoint x: 388, endPoint y: 591, distance: 90.1
click at [388, 591] on div at bounding box center [398, 592] width 20 height 176
type input "063"
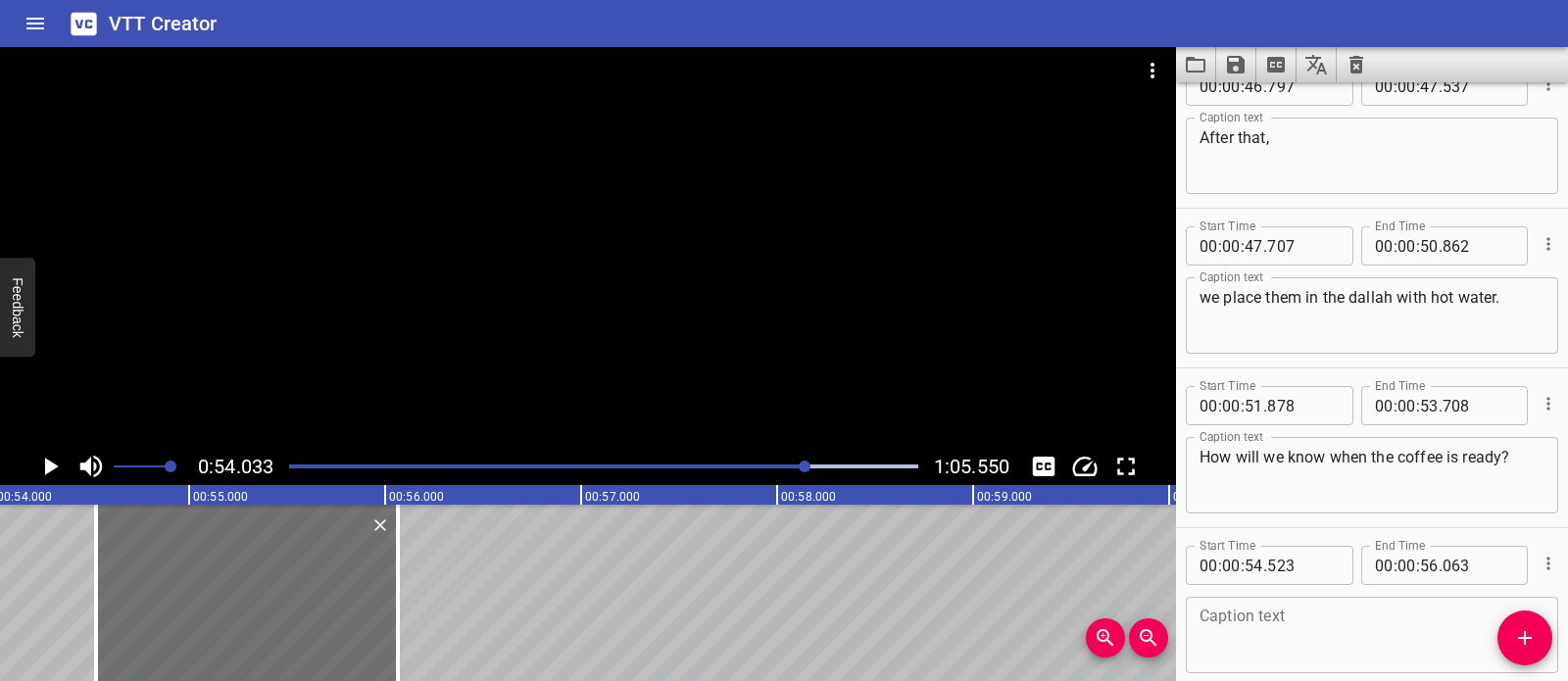
scroll to position [2208, 0]
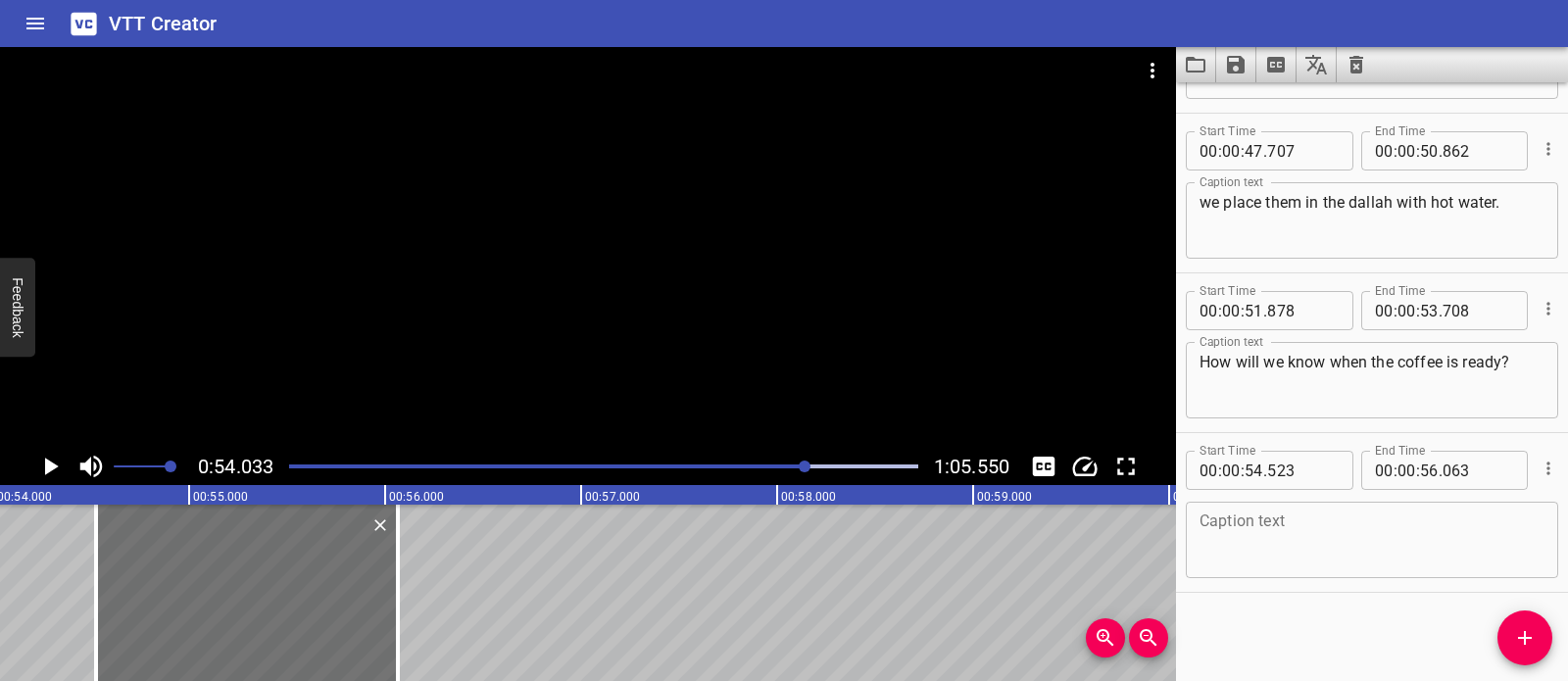
click at [1287, 519] on textarea at bounding box center [1372, 540] width 345 height 56
paste textarea "Inside the dallah,"
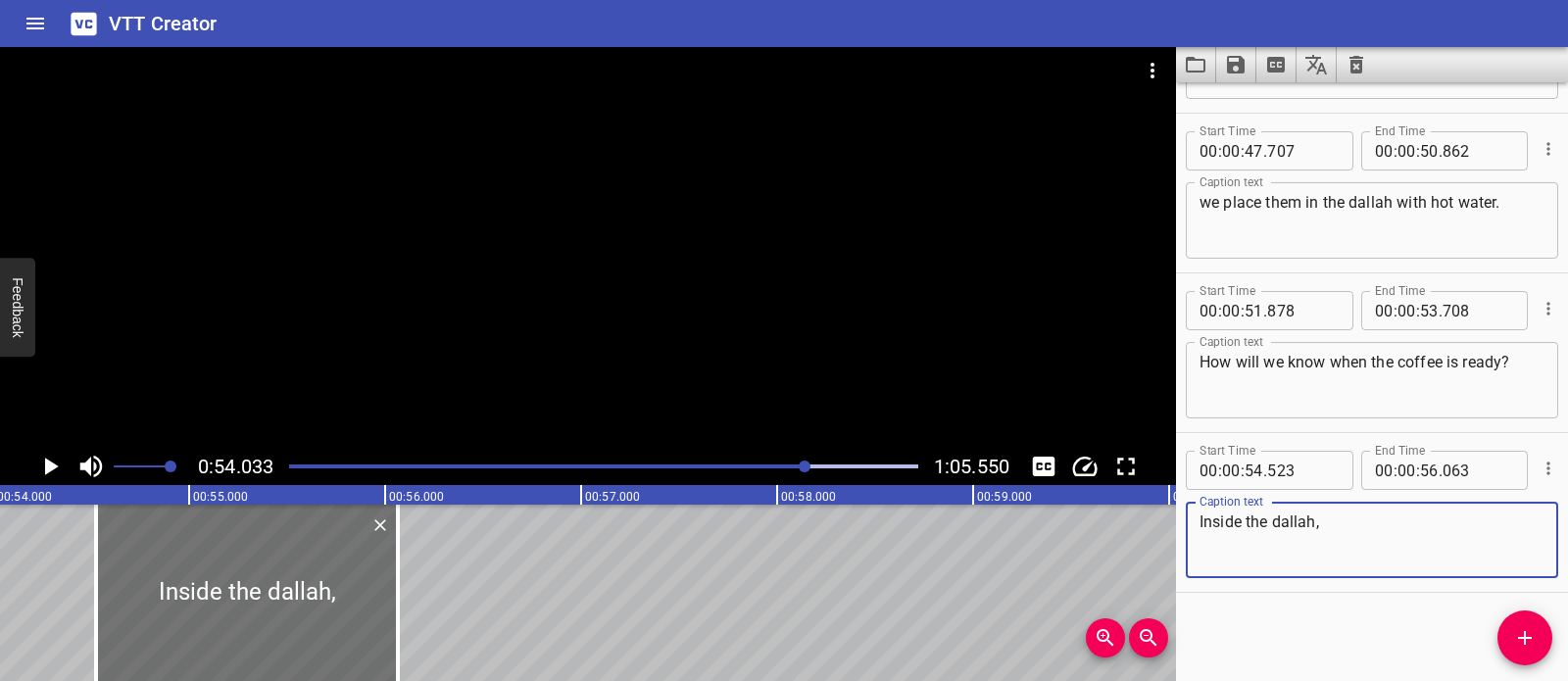
type textarea "Inside the dallah,"
click at [612, 354] on div at bounding box center [588, 247] width 1176 height 401
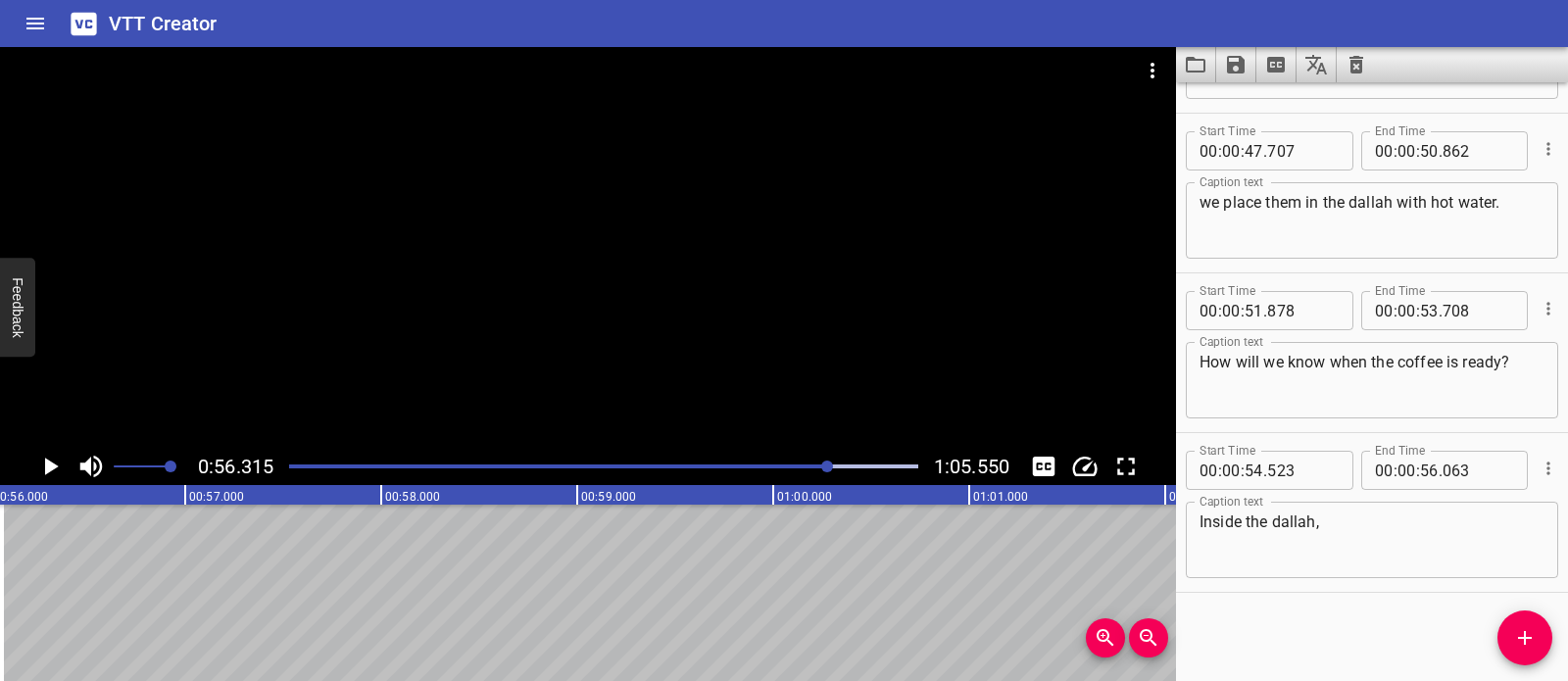
scroll to position [0, 11037]
click at [1528, 627] on icon "Add Cue" at bounding box center [1525, 638] width 24 height 24
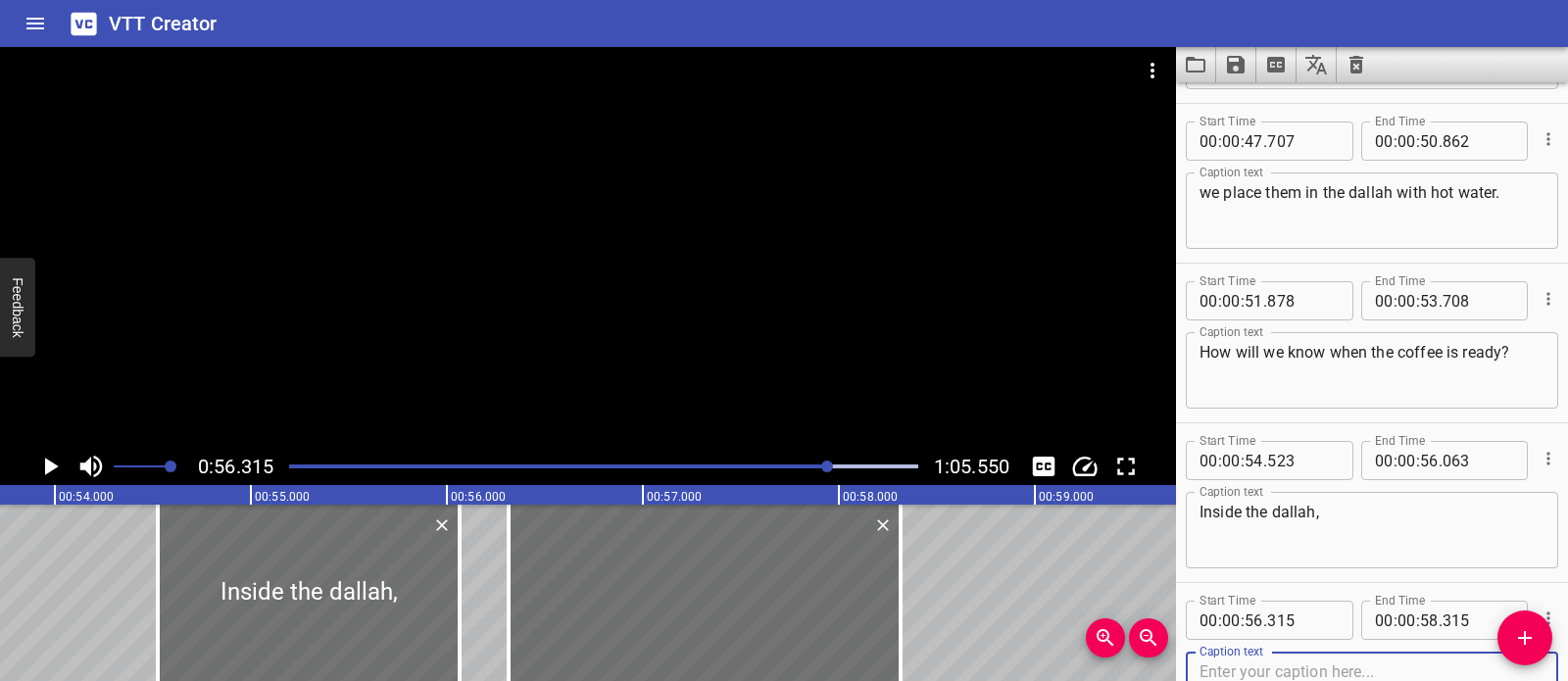
scroll to position [0, 10666]
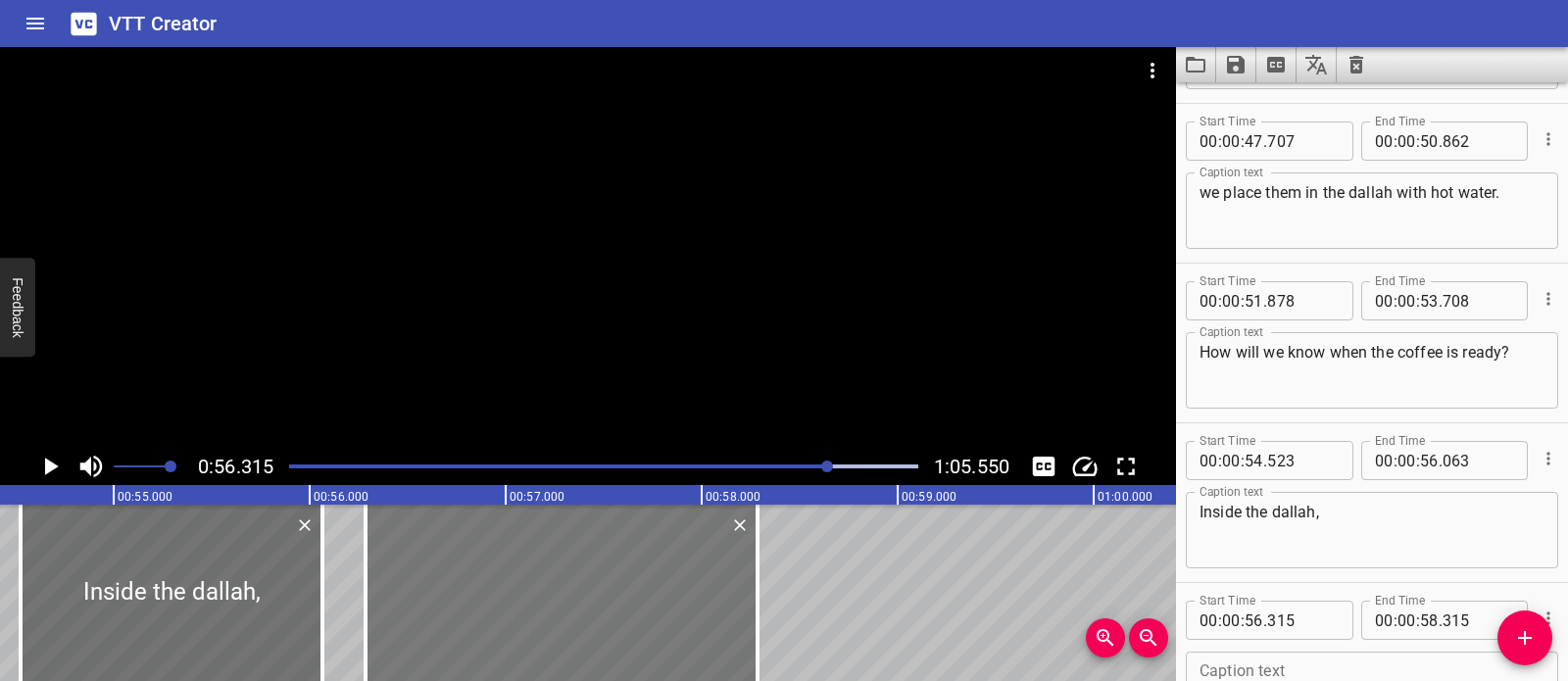
click at [634, 584] on div at bounding box center [561, 592] width 392 height 176
type input "285"
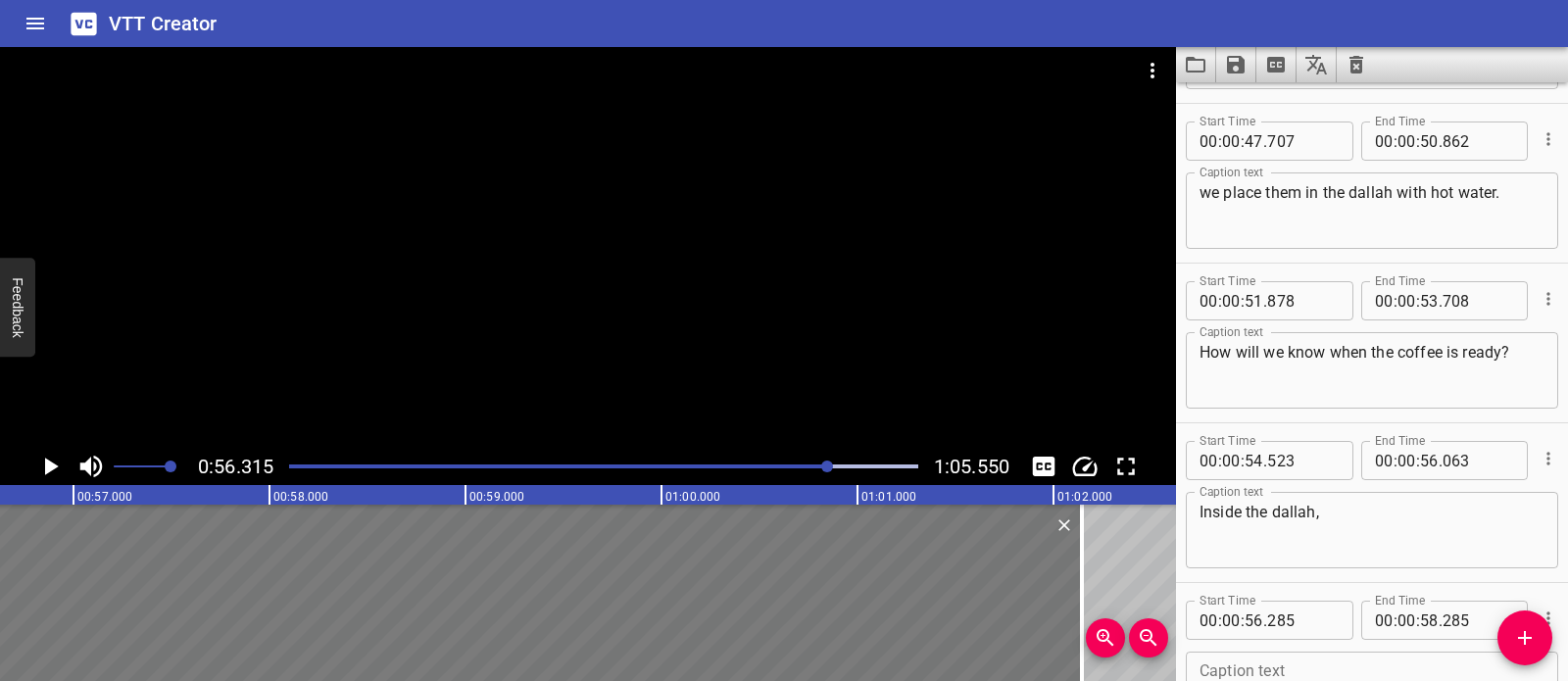
scroll to position [0, 11166]
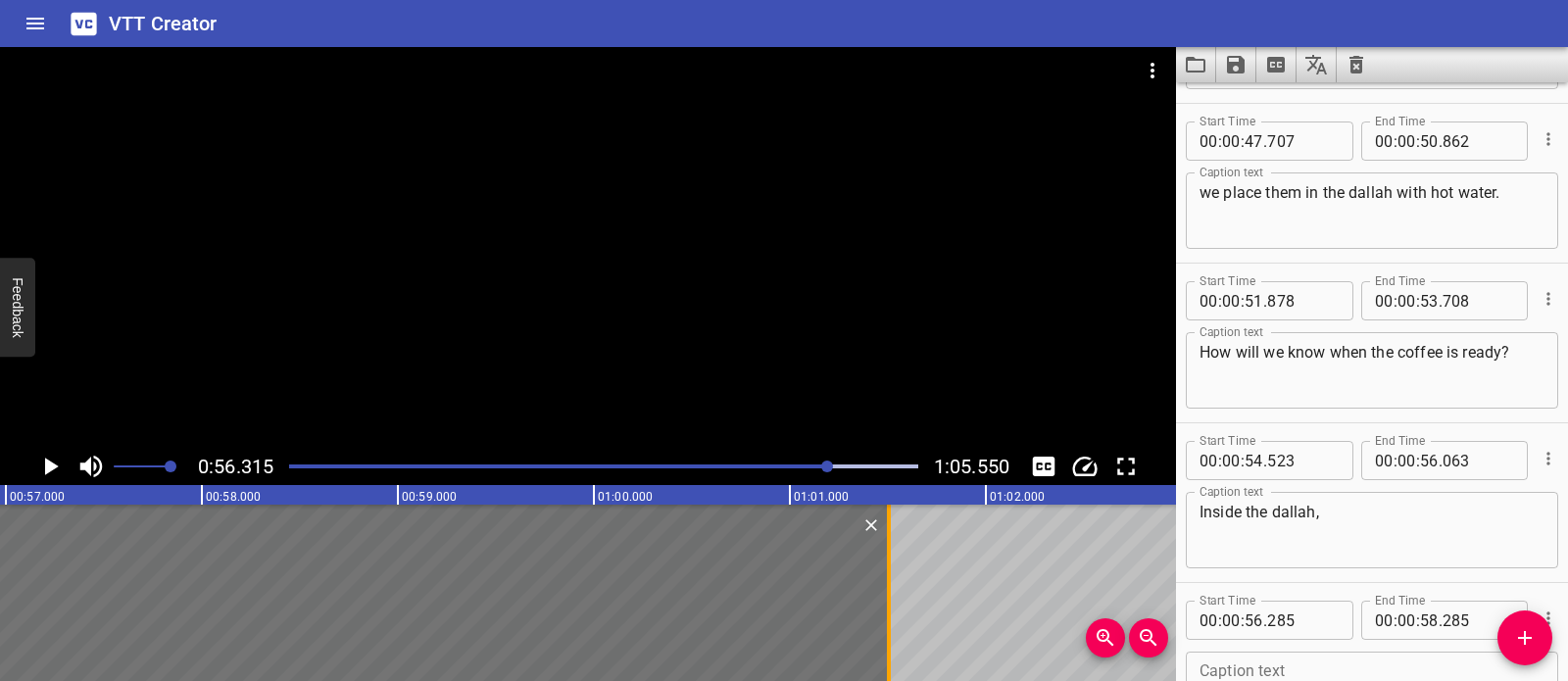
drag, startPoint x: 754, startPoint y: 573, endPoint x: 882, endPoint y: 586, distance: 128.7
click at [887, 586] on div at bounding box center [889, 592] width 4 height 176
type input "01"
type input "485"
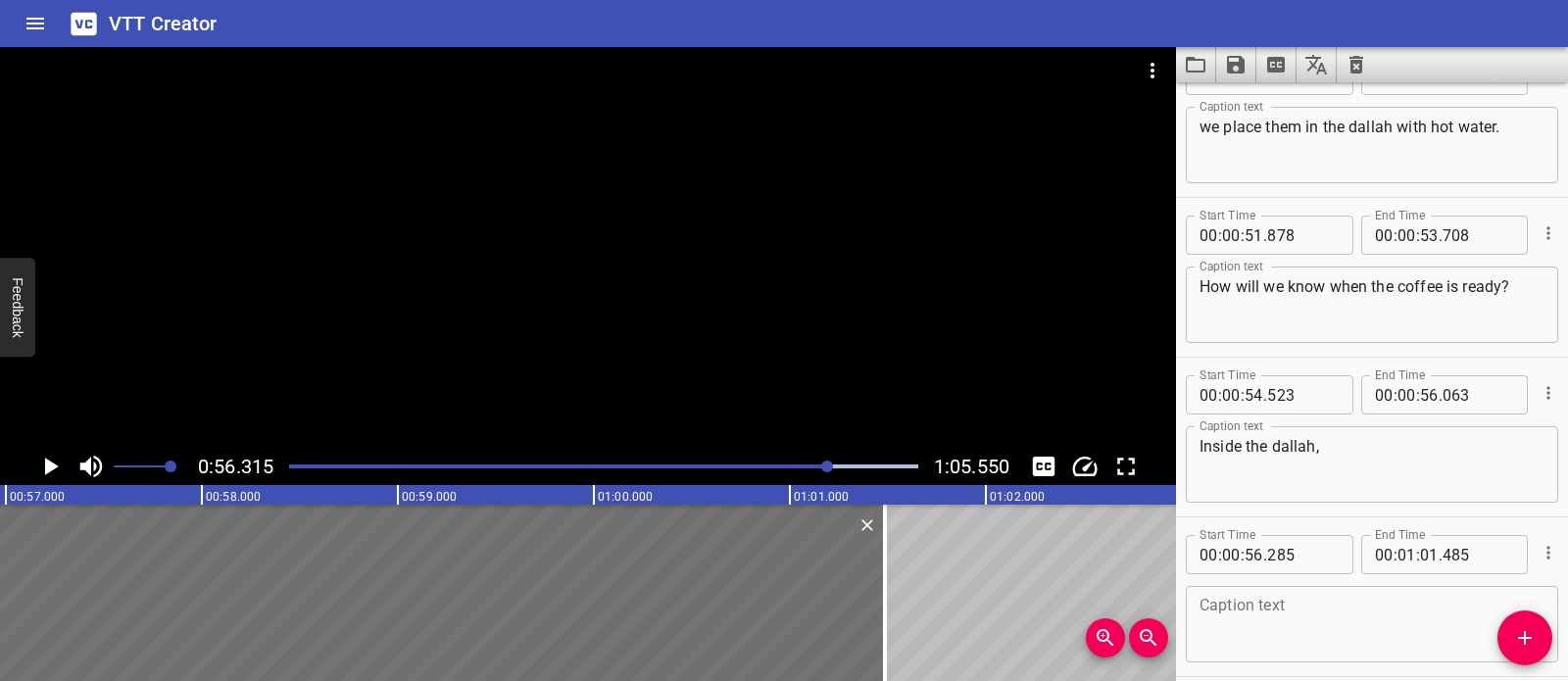
scroll to position [2368, 0]
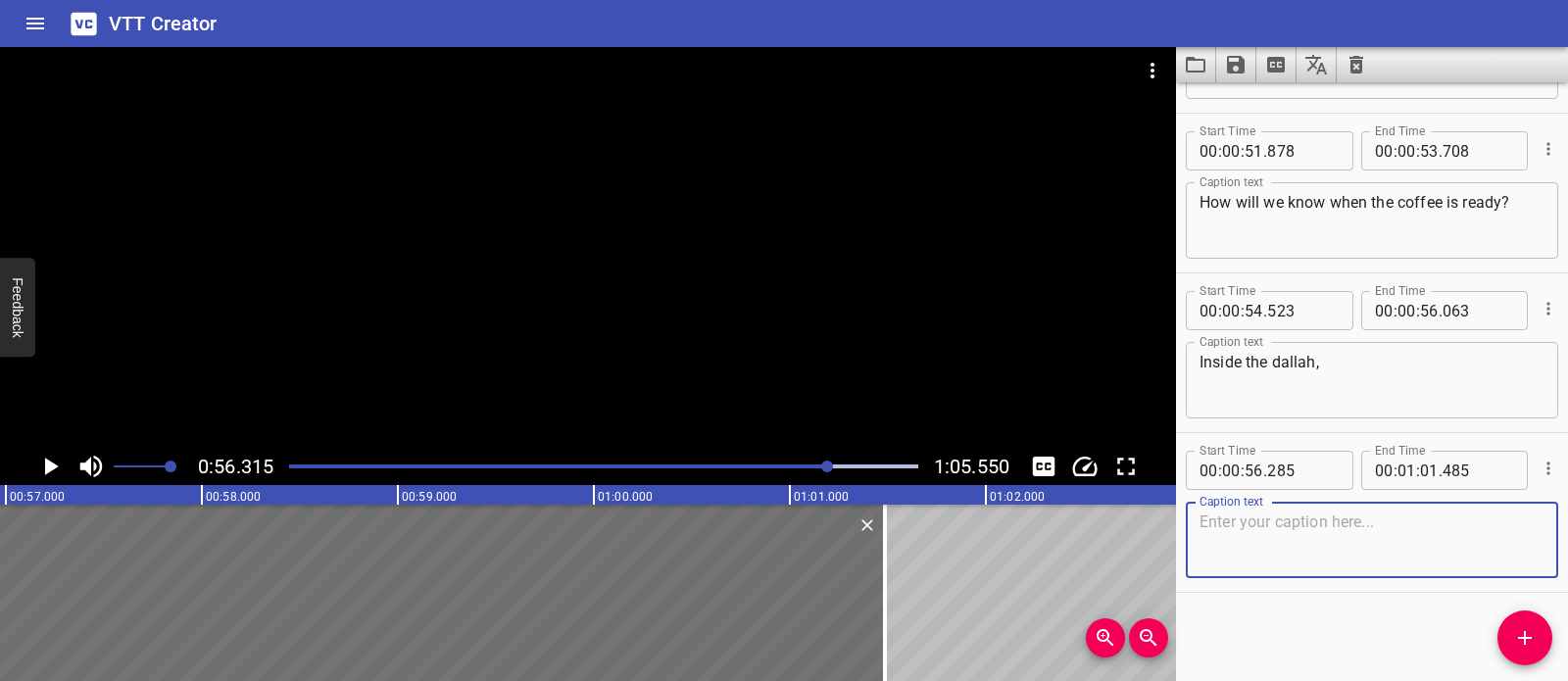
click at [1376, 535] on textarea at bounding box center [1372, 540] width 345 height 56
paste textarea "heat is moving around in the liquid and the coffee will start to boil."
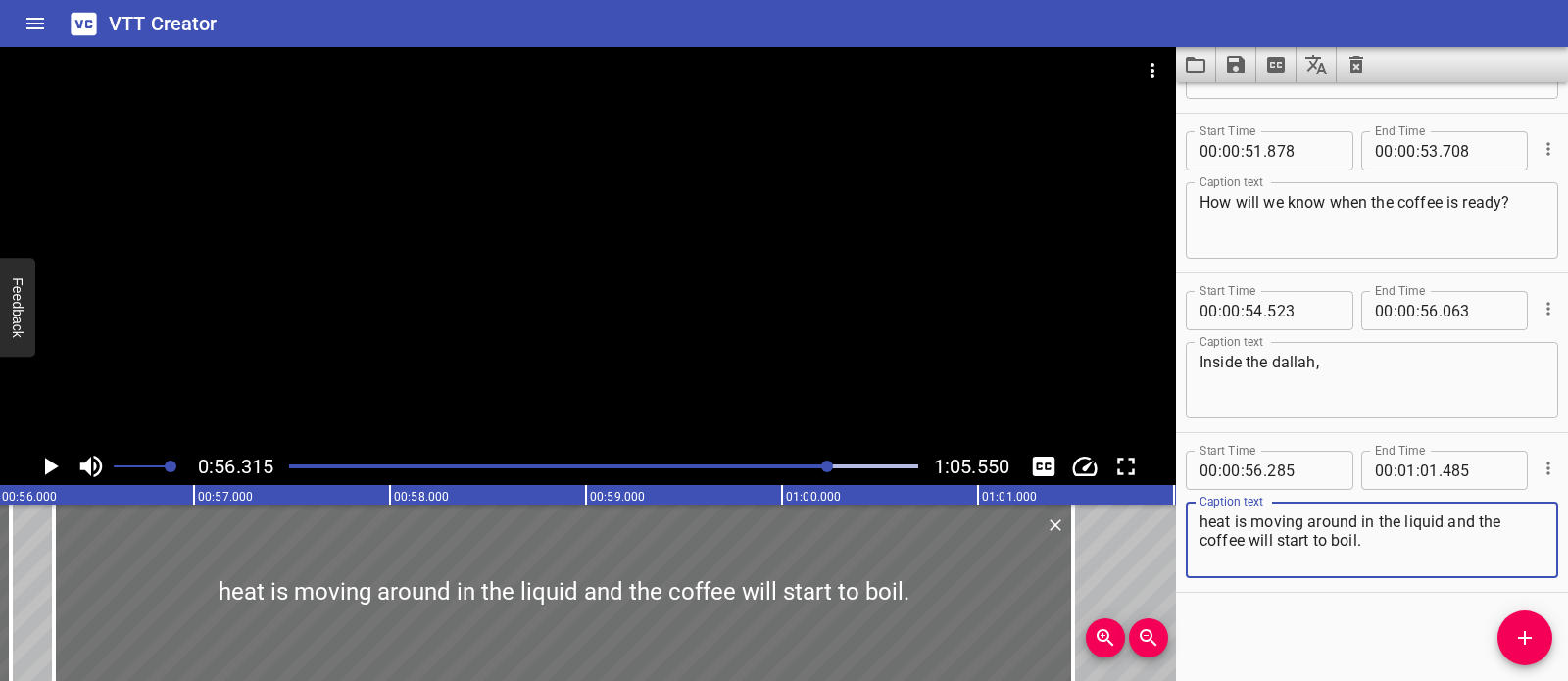
scroll to position [0, 10958]
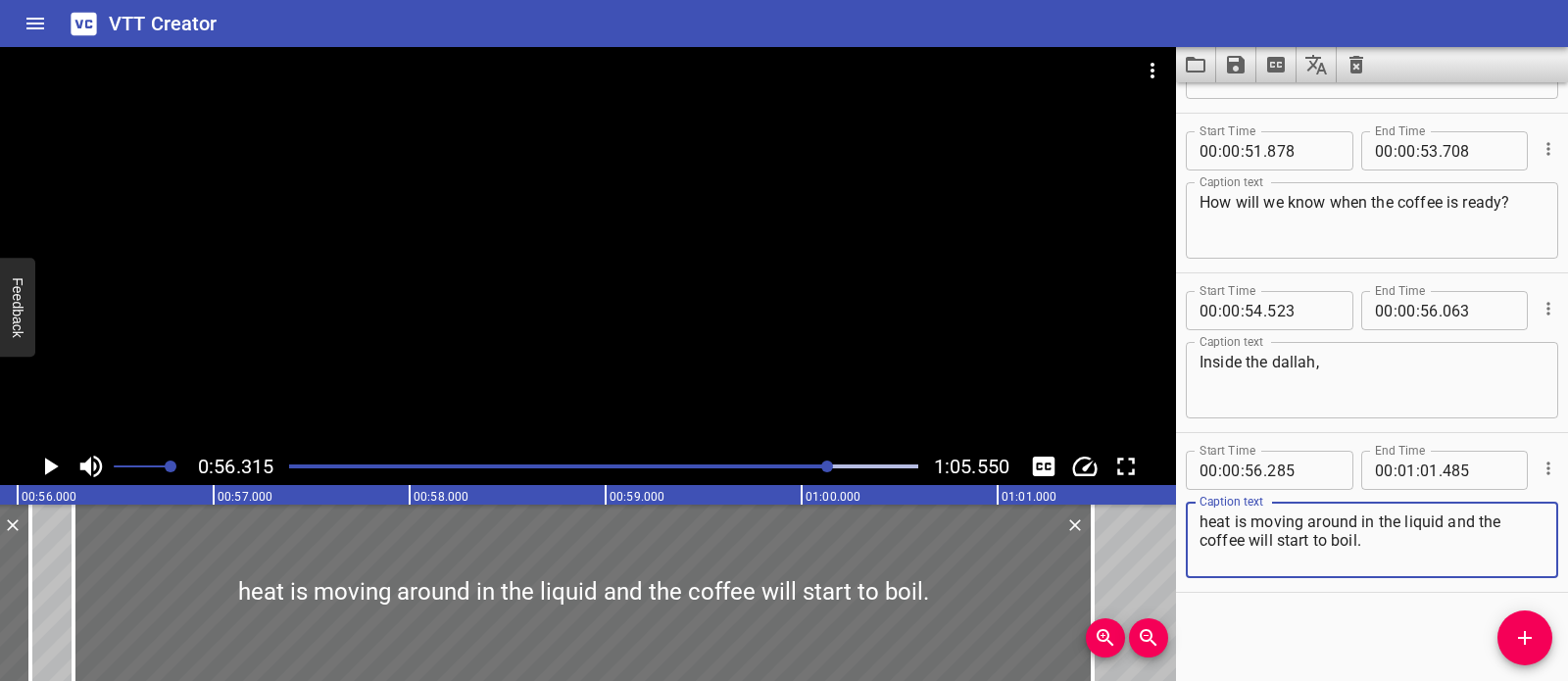
type textarea "heat is moving around in the liquid and the coffee will start to boil."
click at [576, 344] on div at bounding box center [588, 247] width 1176 height 401
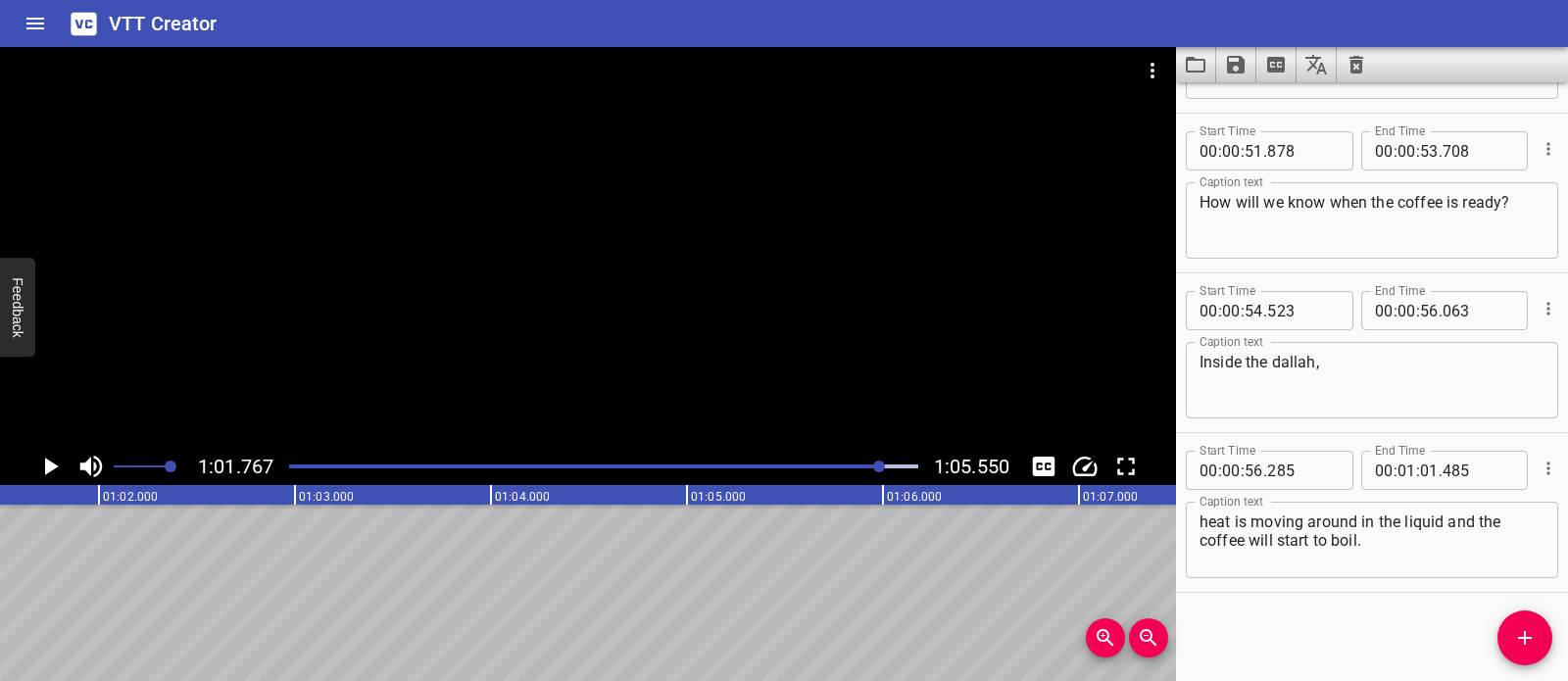
scroll to position [0, 12105]
drag, startPoint x: 1515, startPoint y: 642, endPoint x: 1349, endPoint y: 626, distance: 166.8
click at [1516, 642] on icon "Add Cue" at bounding box center [1525, 638] width 24 height 24
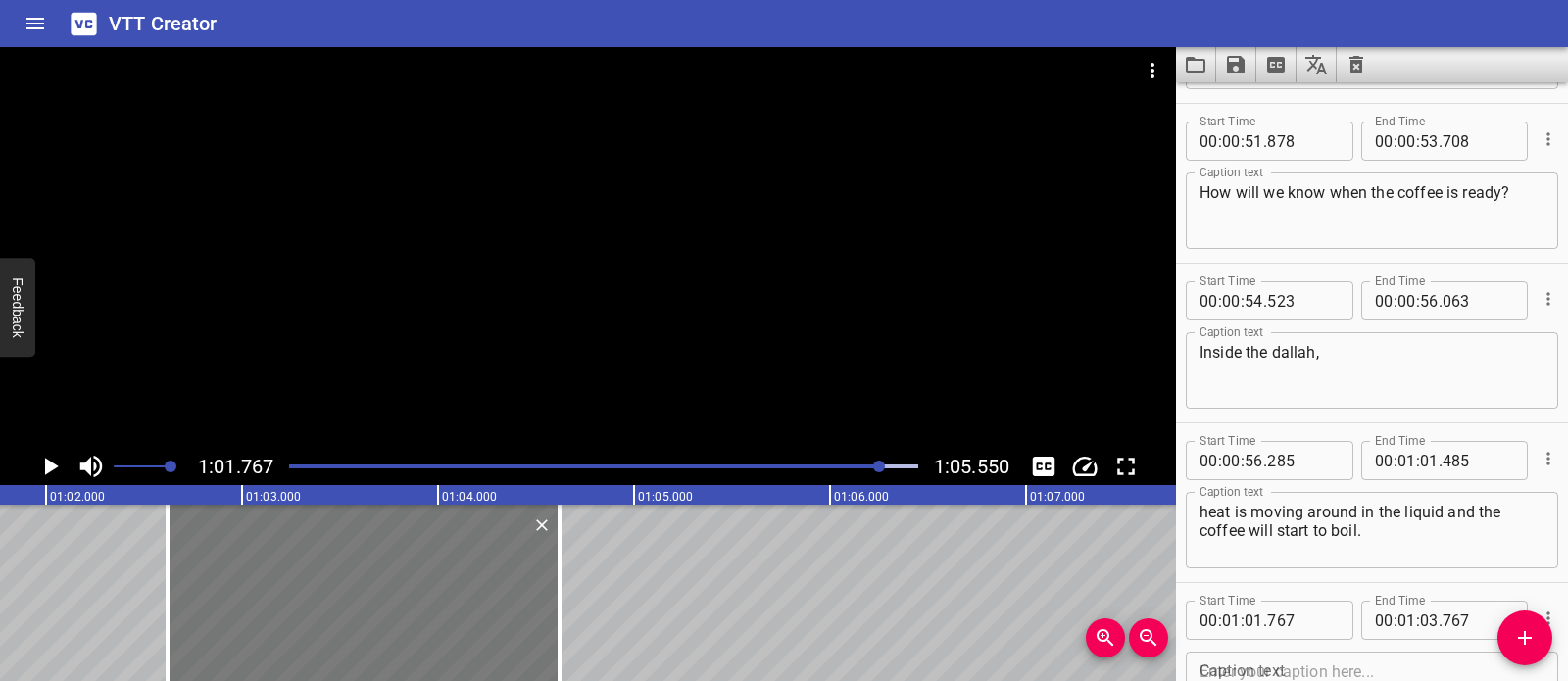
drag, startPoint x: 288, startPoint y: 559, endPoint x: 417, endPoint y: 588, distance: 132.2
click at [417, 588] on div at bounding box center [363, 592] width 392 height 176
type input "02"
type input "612"
type input "04"
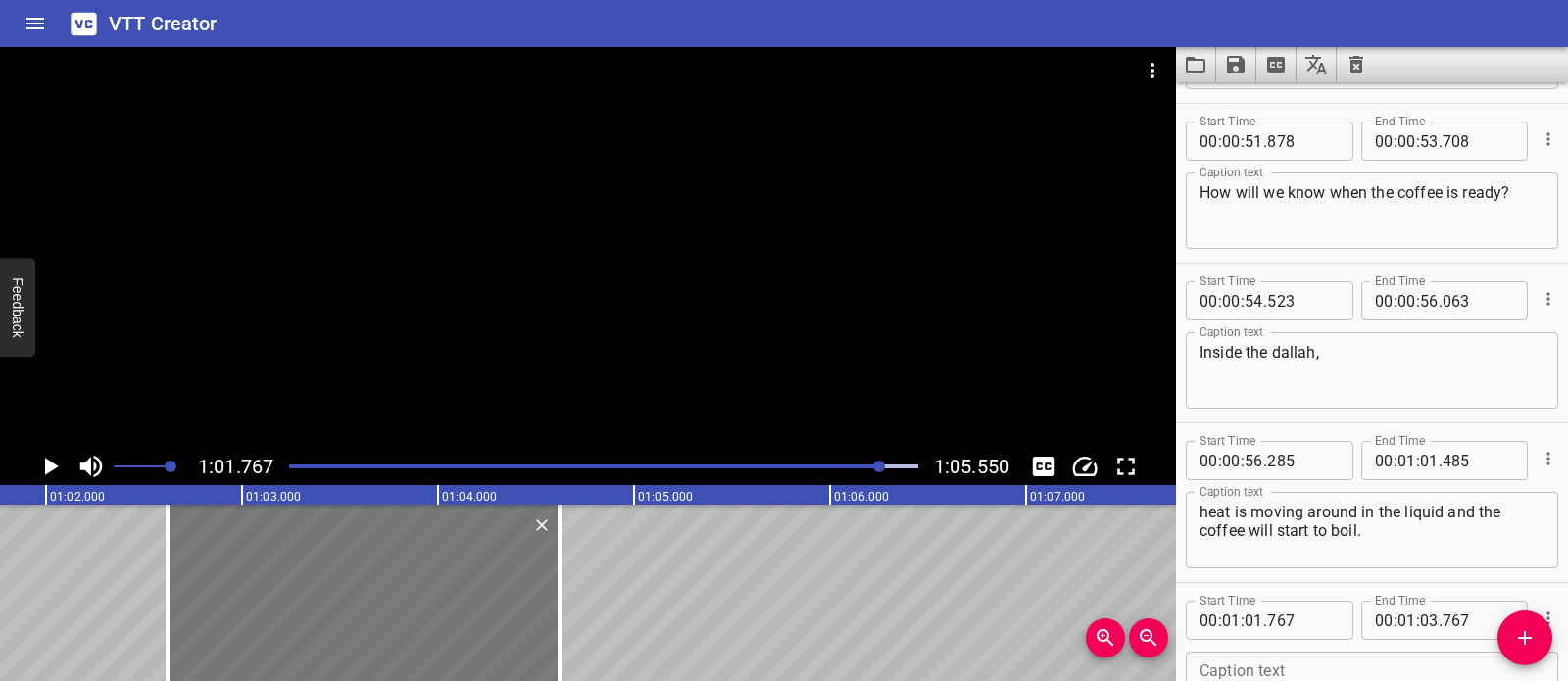
type input "612"
click at [422, 590] on div at bounding box center [366, 592] width 392 height 176
type input "637"
drag, startPoint x: 565, startPoint y: 588, endPoint x: 609, endPoint y: 588, distance: 44.0
click at [549, 585] on div at bounding box center [547, 592] width 20 height 176
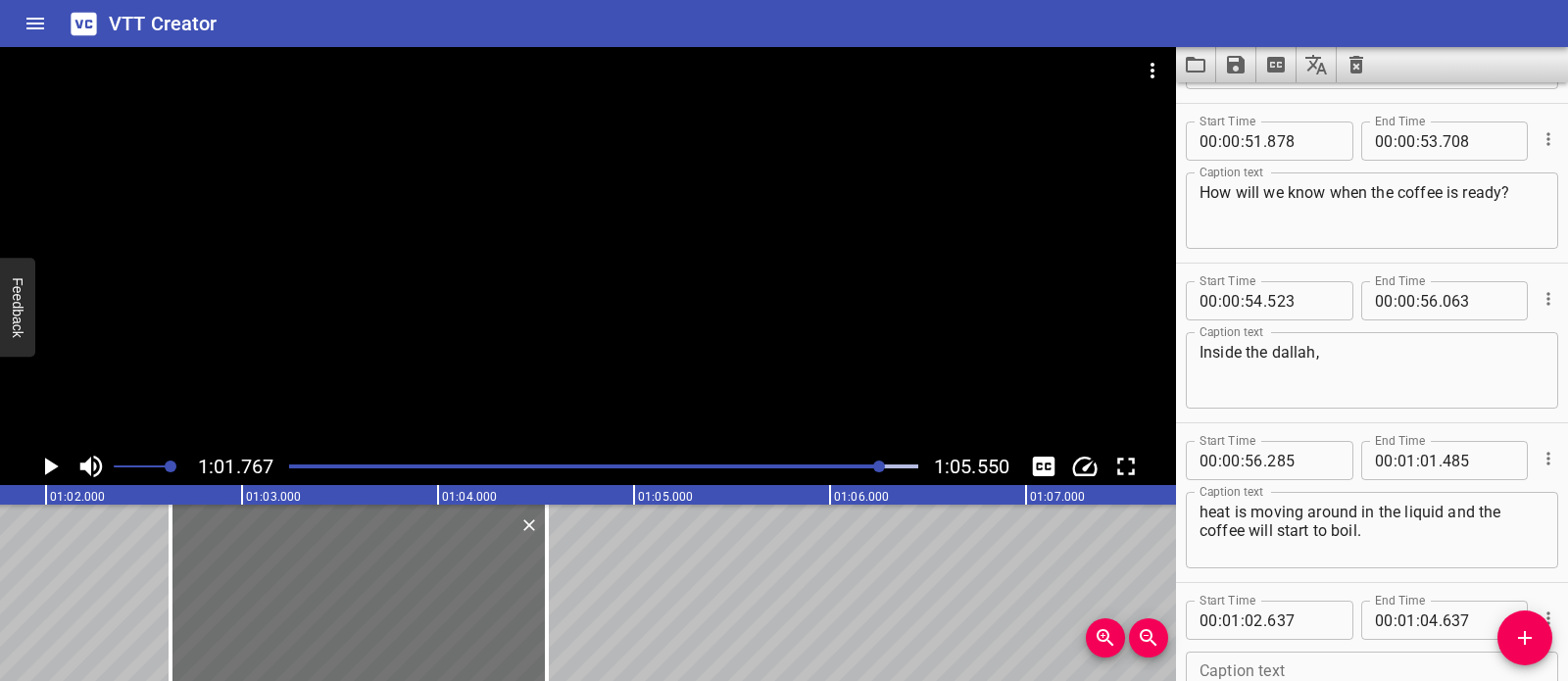
type input "557"
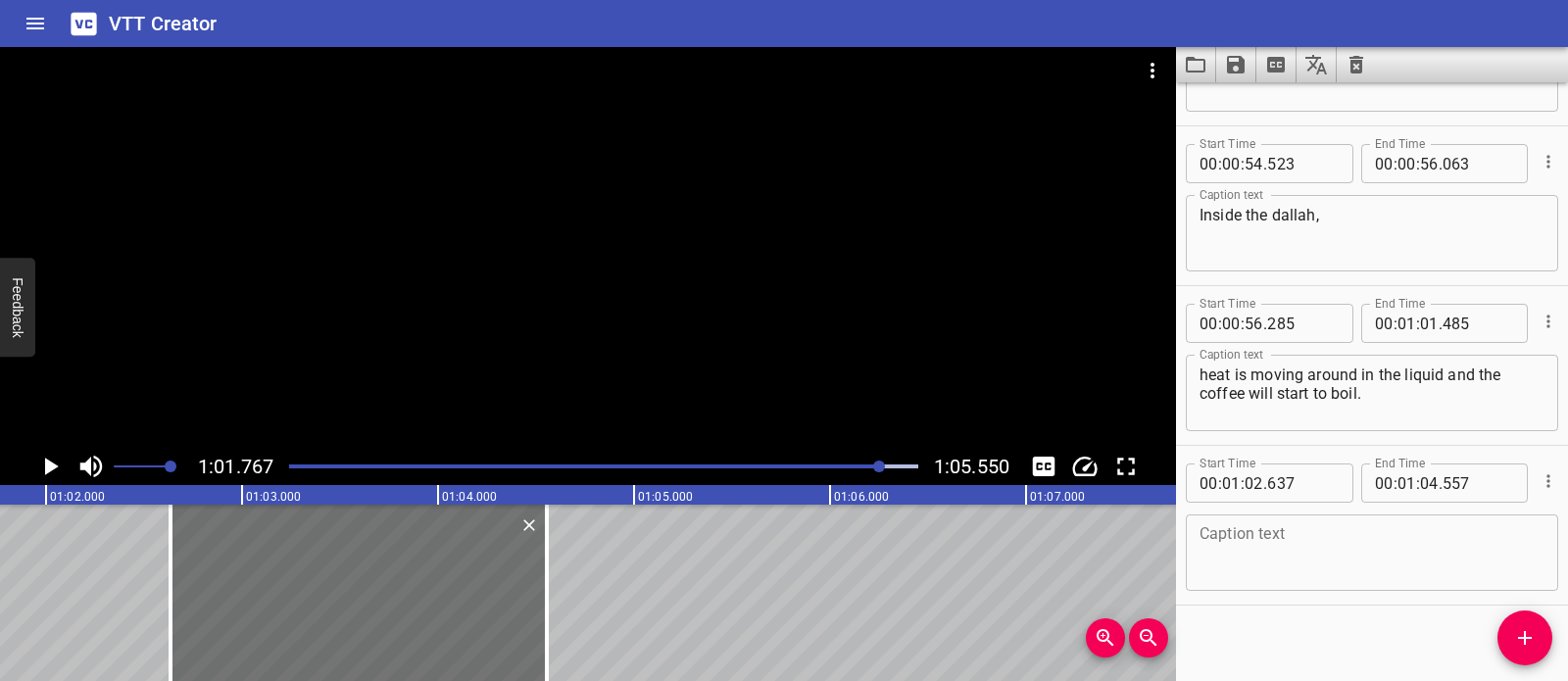
scroll to position [2528, 0]
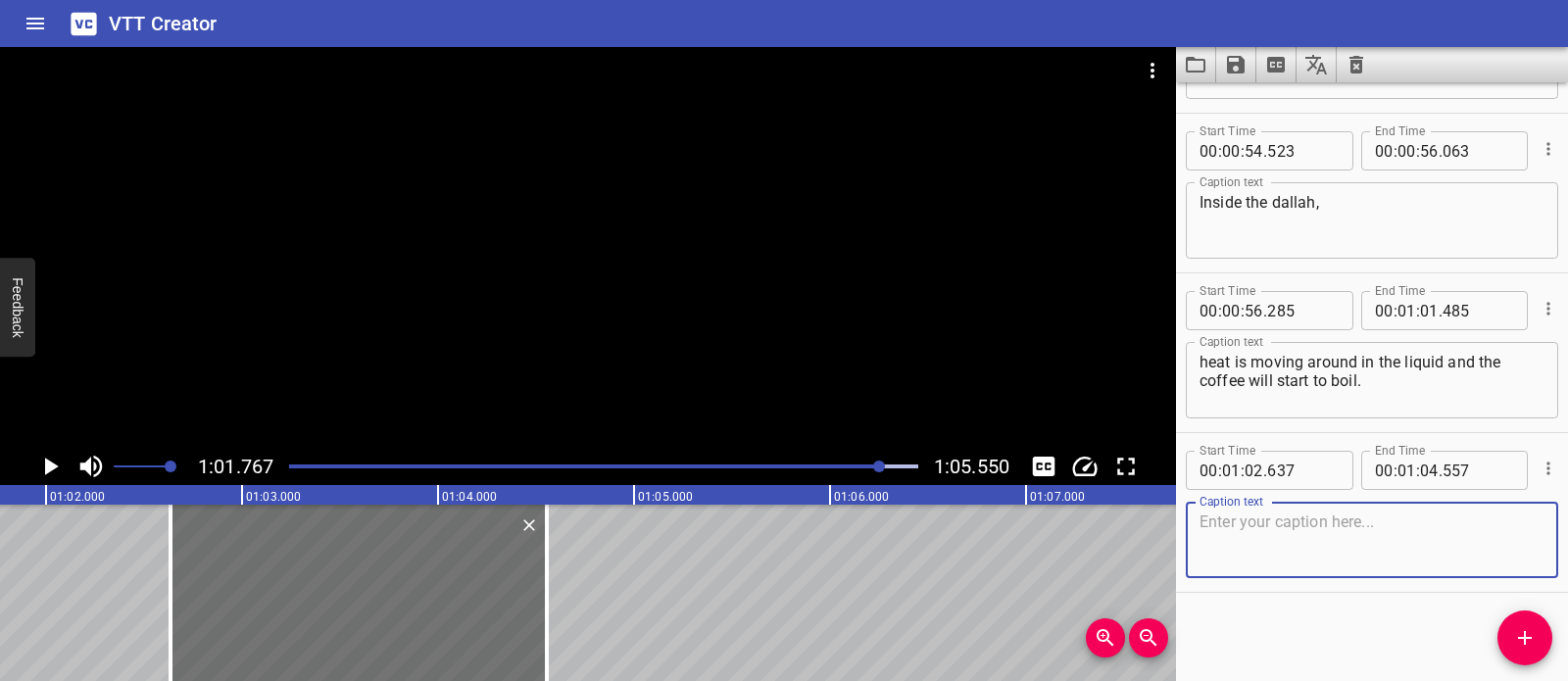
click at [1354, 529] on textarea at bounding box center [1372, 540] width 345 height 56
paste textarea "Are there different ways the heat is moving?"
type textarea "Are there different ways the heat is moving?"
click at [555, 313] on div at bounding box center [588, 247] width 1176 height 401
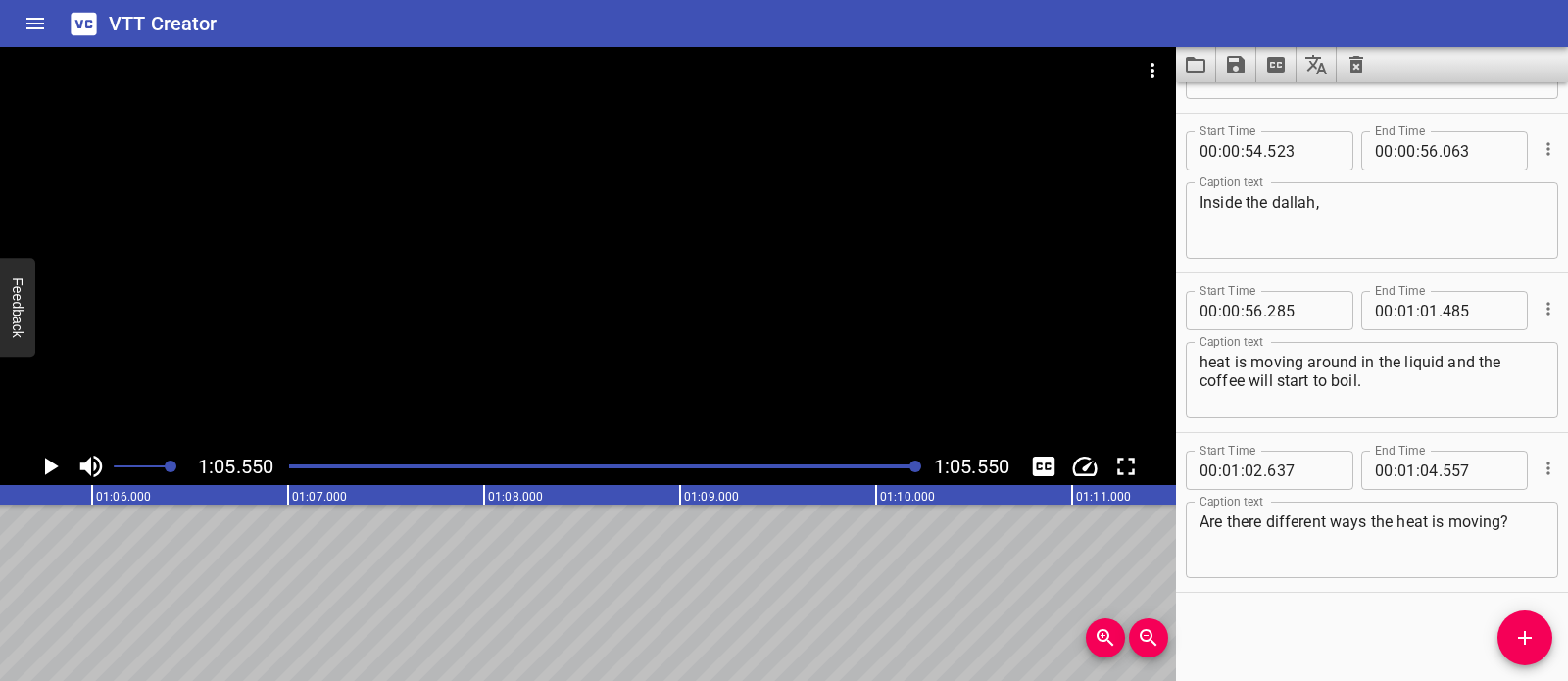
scroll to position [0, 12847]
click at [296, 469] on div at bounding box center [603, 467] width 652 height 28
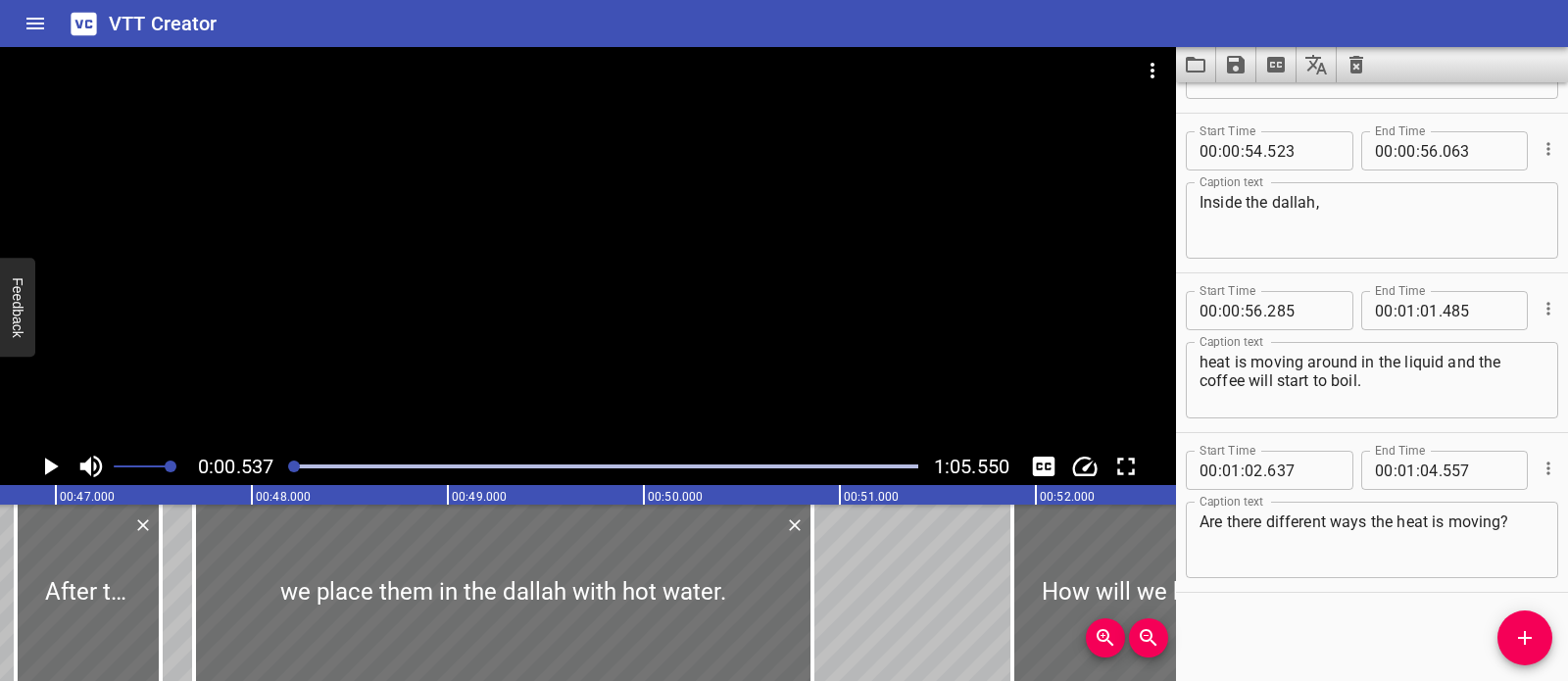
click at [646, 353] on div at bounding box center [588, 247] width 1176 height 401
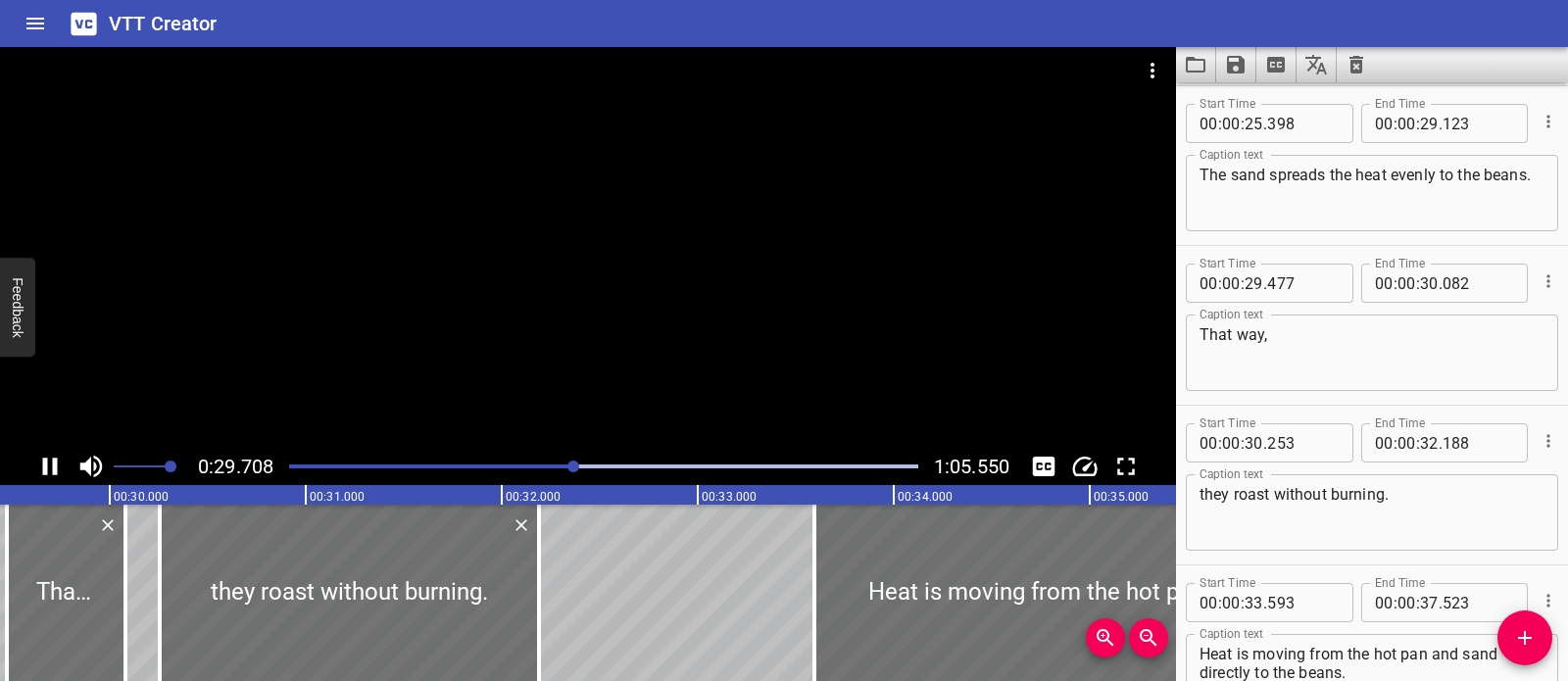
scroll to position [0, 0]
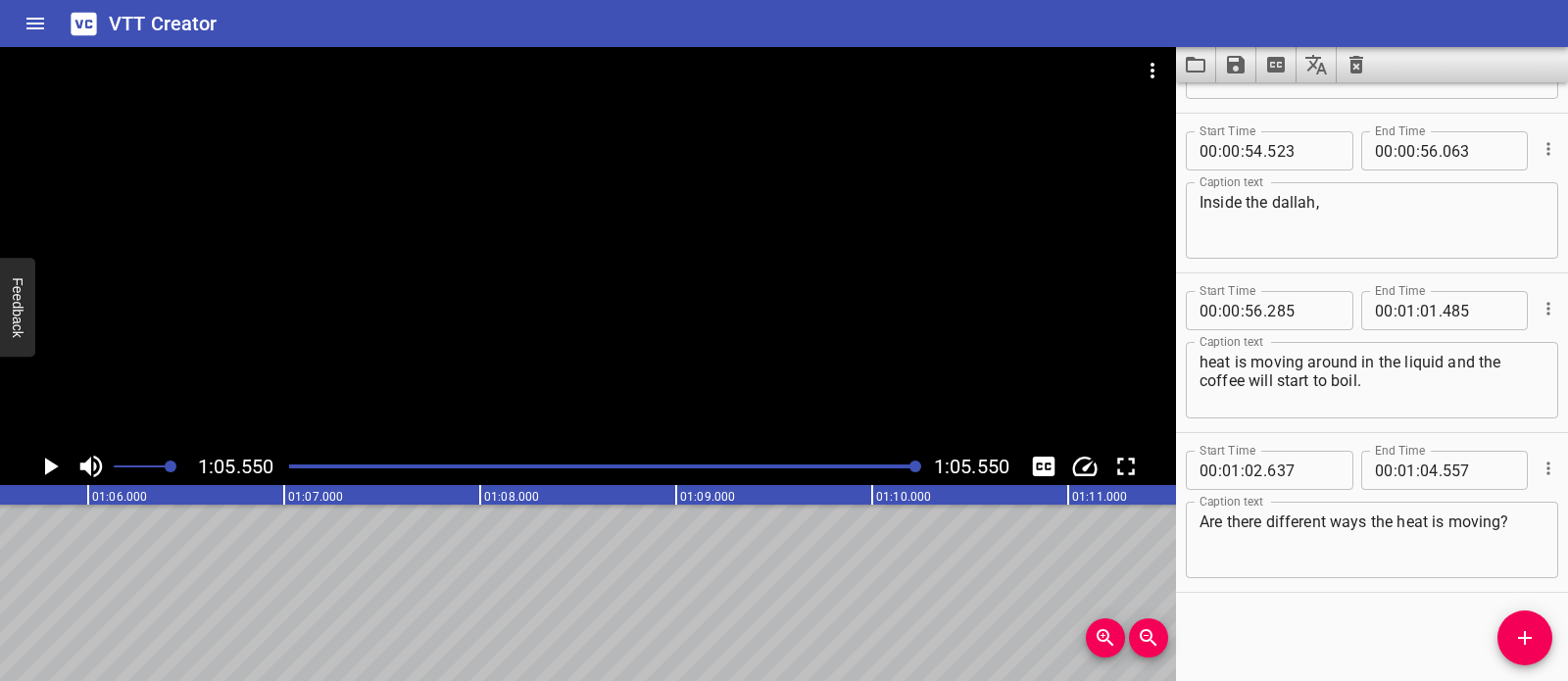
click at [620, 358] on div at bounding box center [588, 247] width 1176 height 401
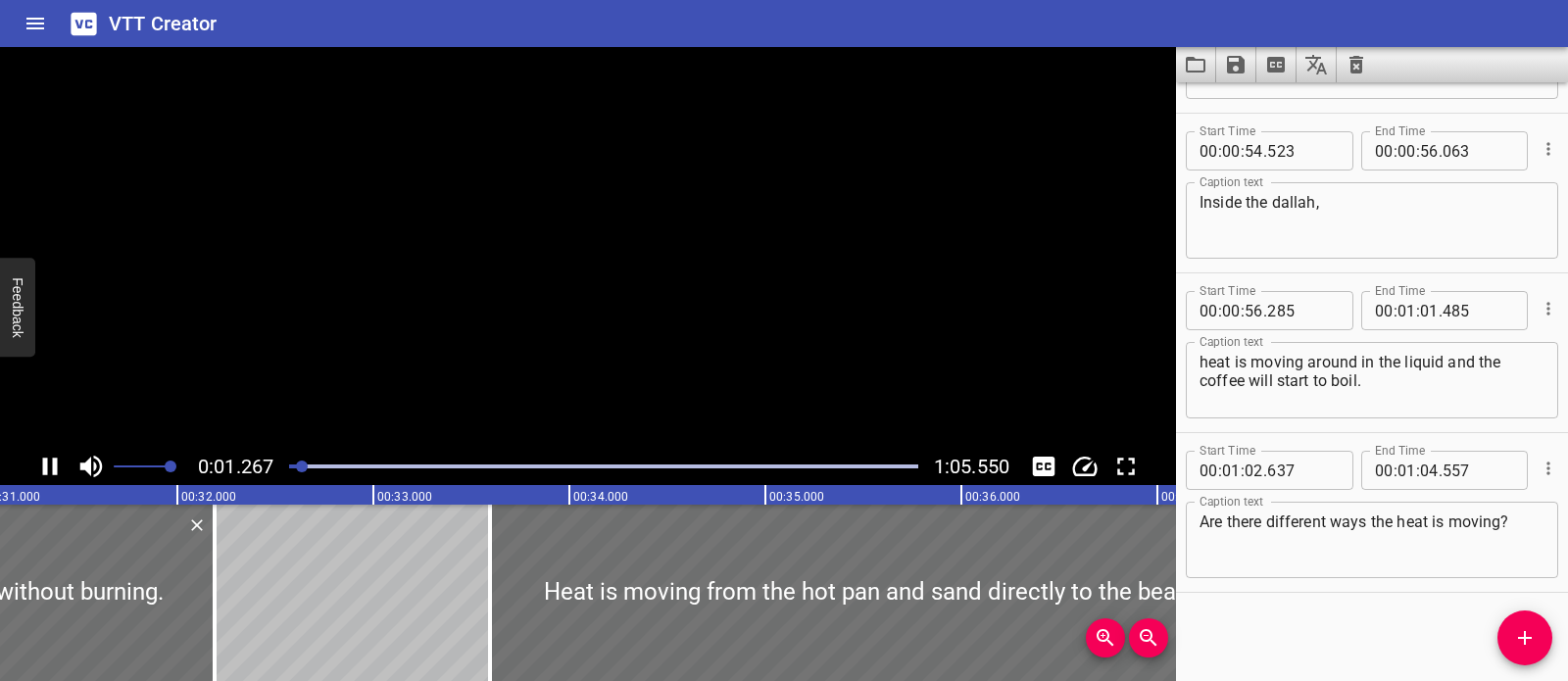
click at [620, 358] on video at bounding box center [588, 247] width 1176 height 401
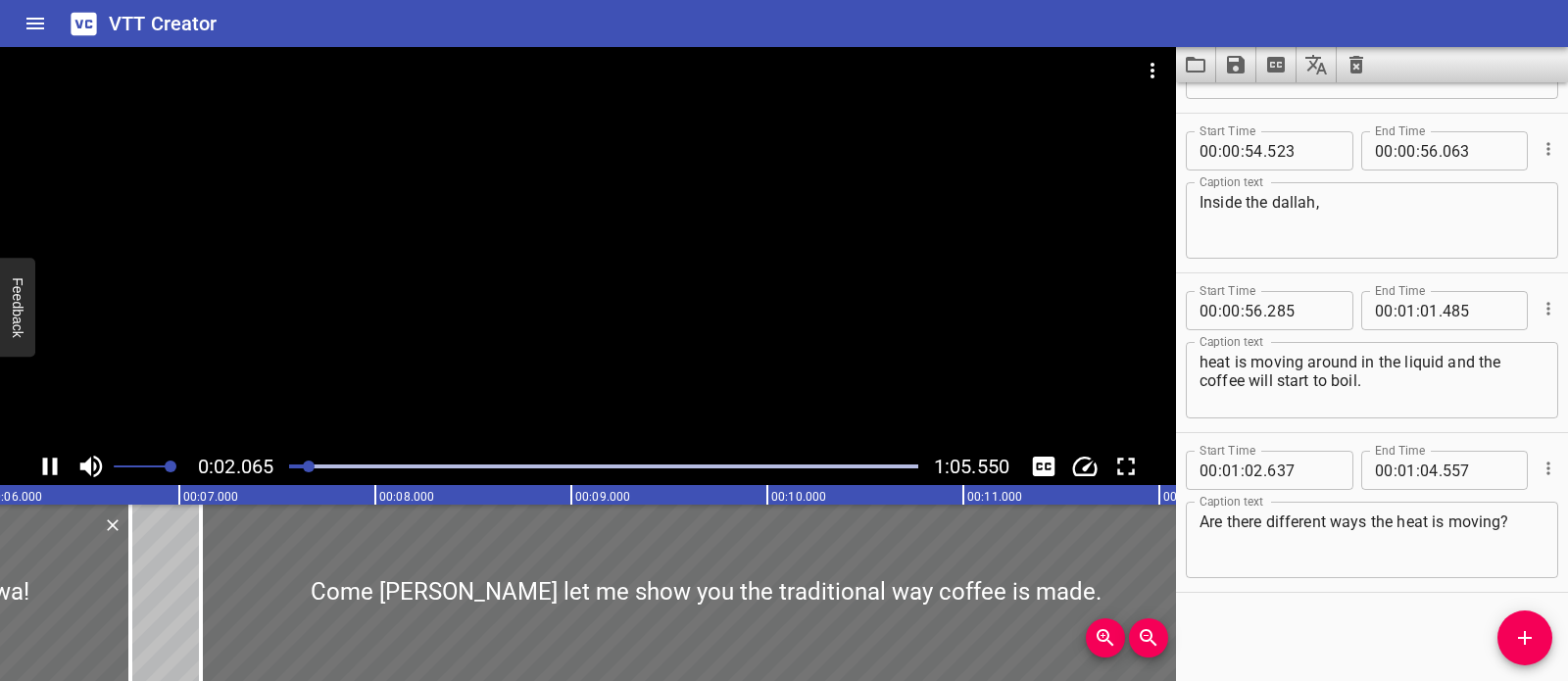
click at [398, 358] on div at bounding box center [588, 247] width 1176 height 401
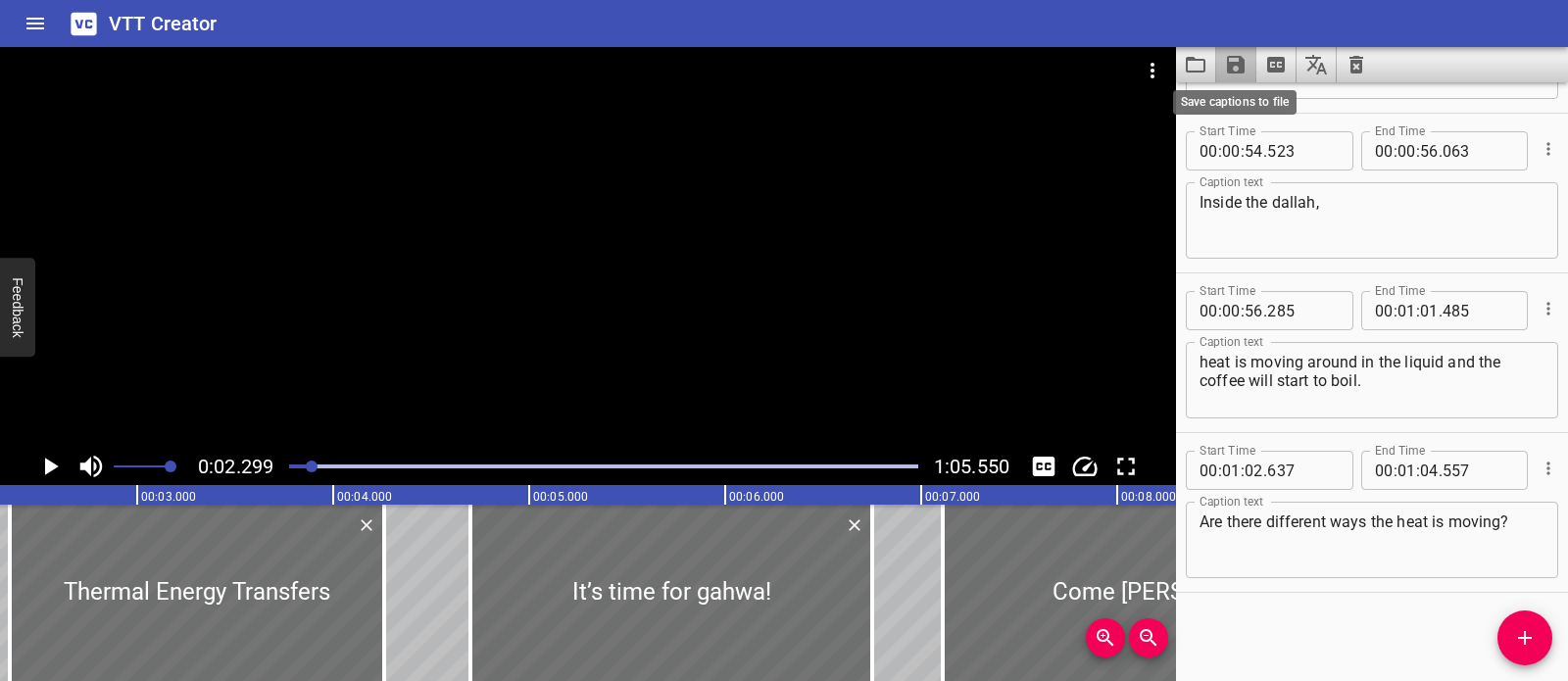
click at [1241, 64] on icon "Save captions to file" at bounding box center [1236, 65] width 18 height 18
click at [1271, 104] on li "Save to VTT file" at bounding box center [1288, 107] width 144 height 35
